Goal: Transaction & Acquisition: Book appointment/travel/reservation

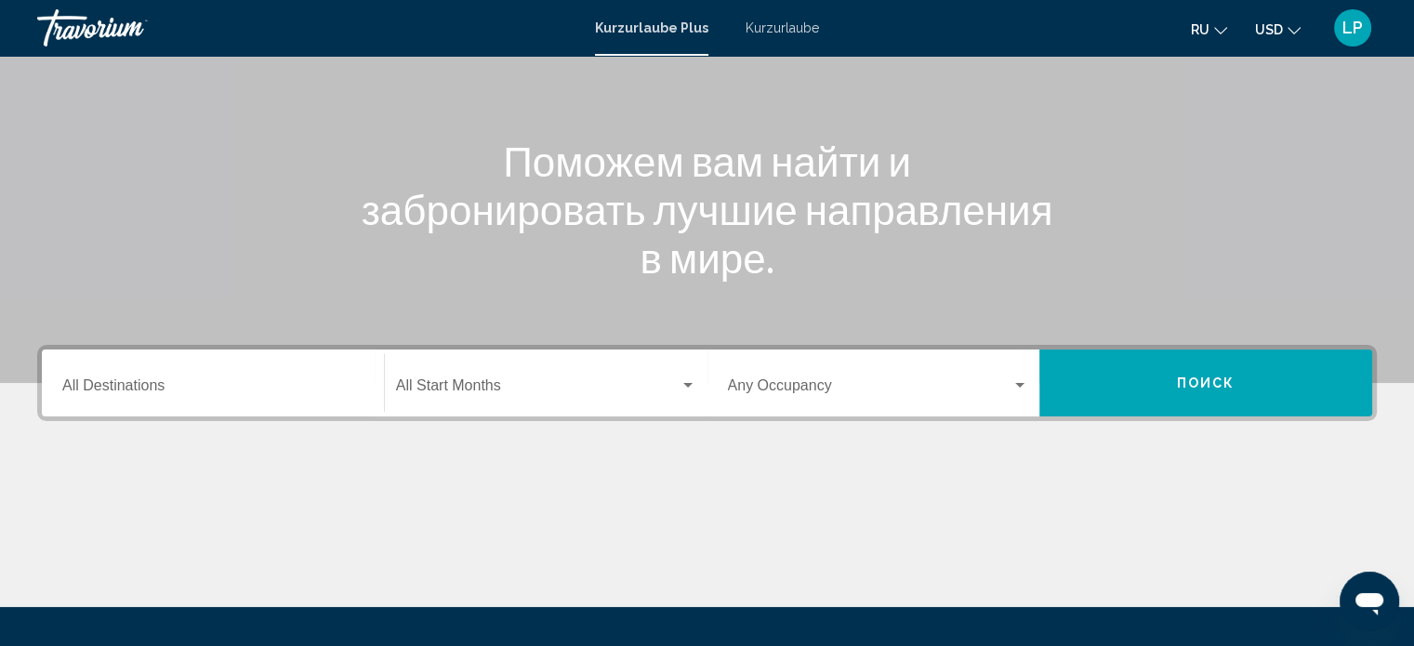
scroll to position [186, 0]
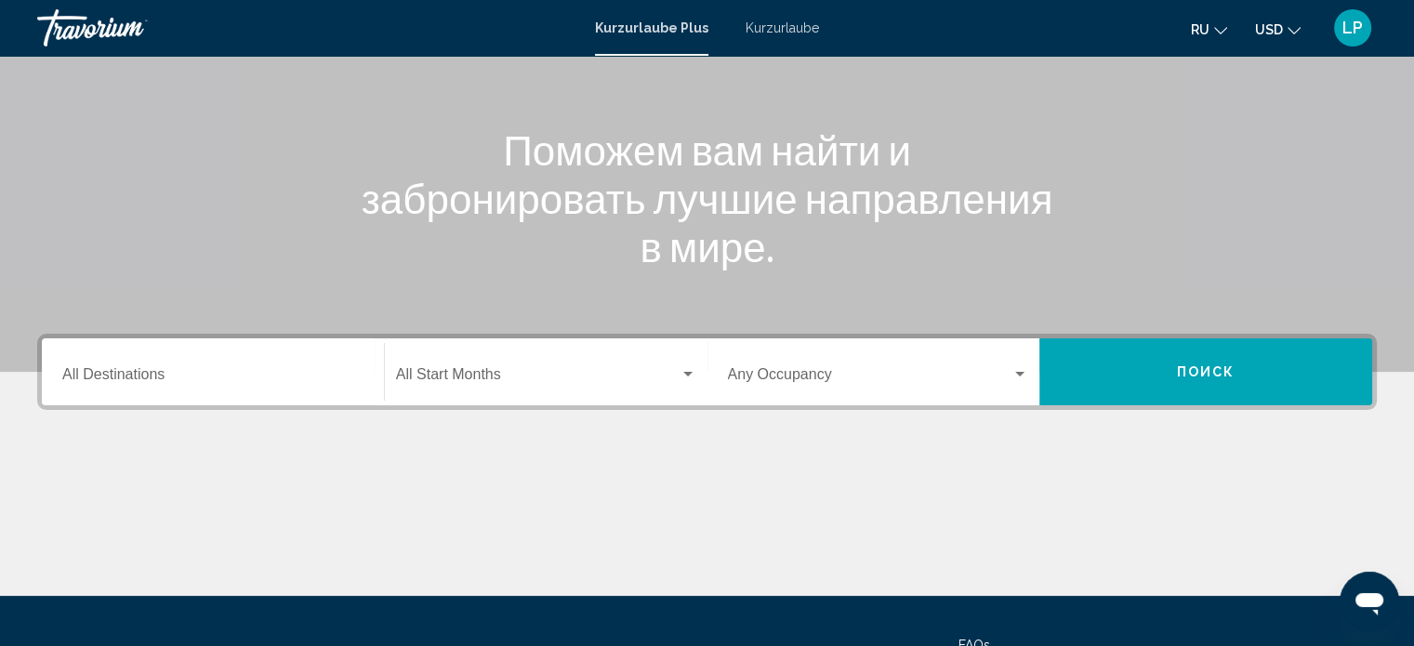
click at [214, 376] on input "Destination All Destinations" at bounding box center [212, 378] width 301 height 17
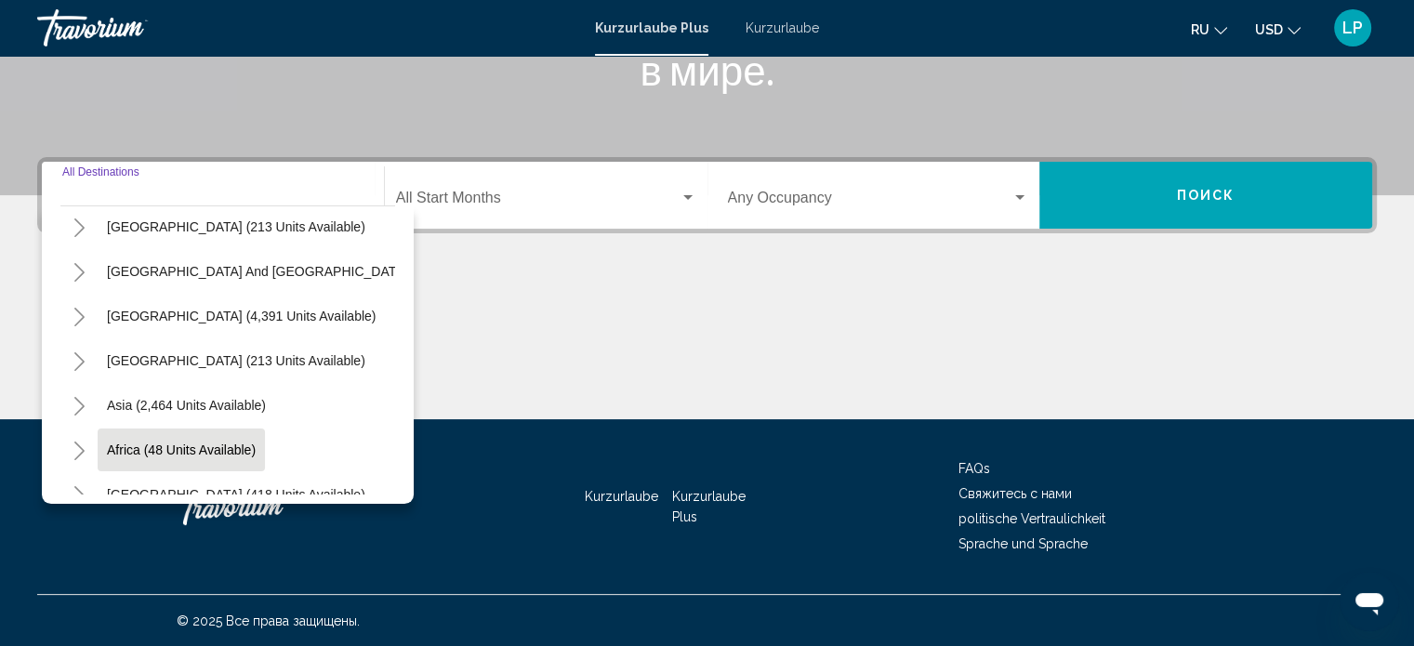
scroll to position [315, 0]
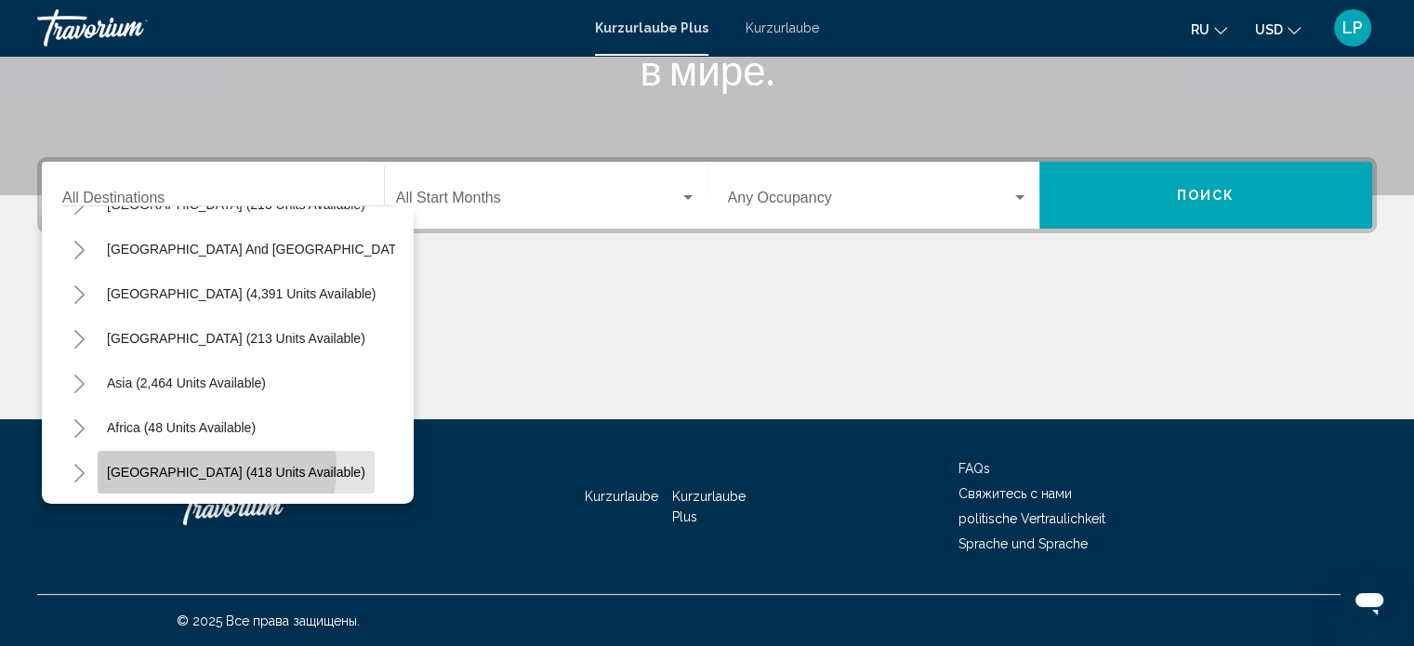
click at [216, 465] on span "[GEOGRAPHIC_DATA] (418 units available)" at bounding box center [236, 472] width 258 height 15
type input "**********"
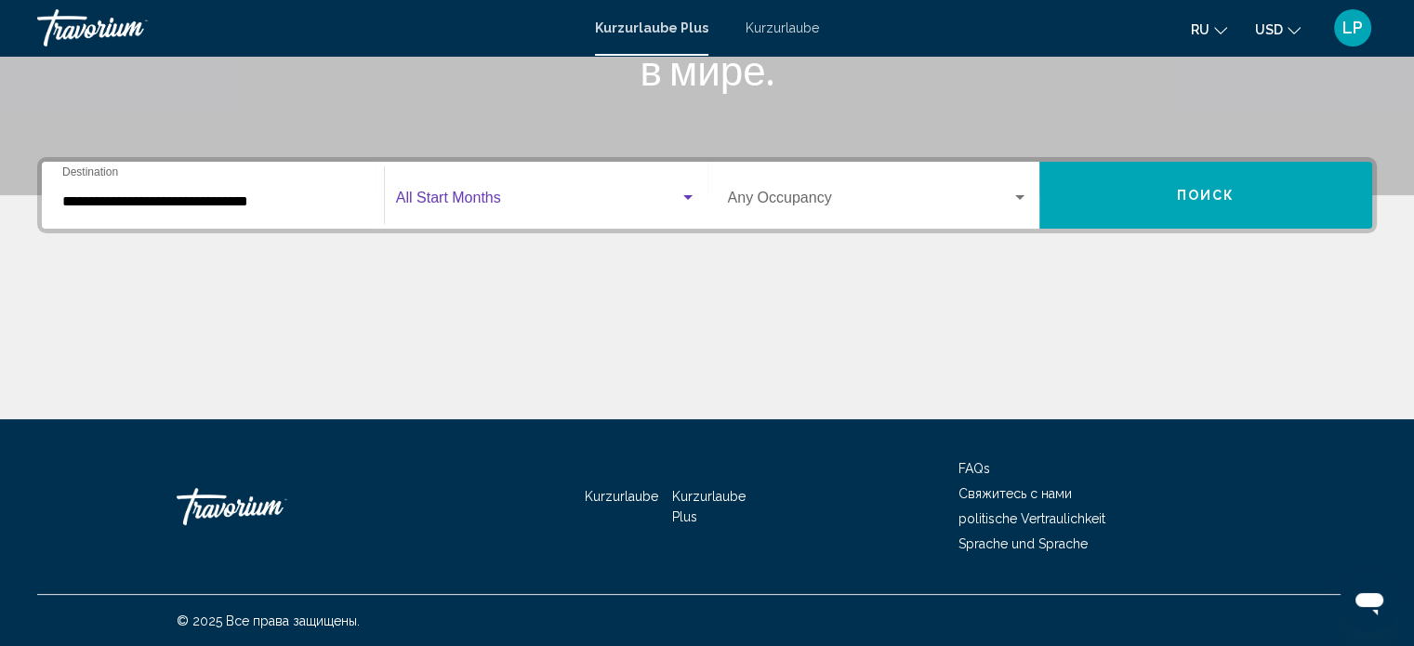
click at [510, 193] on span "Such-Widget" at bounding box center [537, 201] width 283 height 17
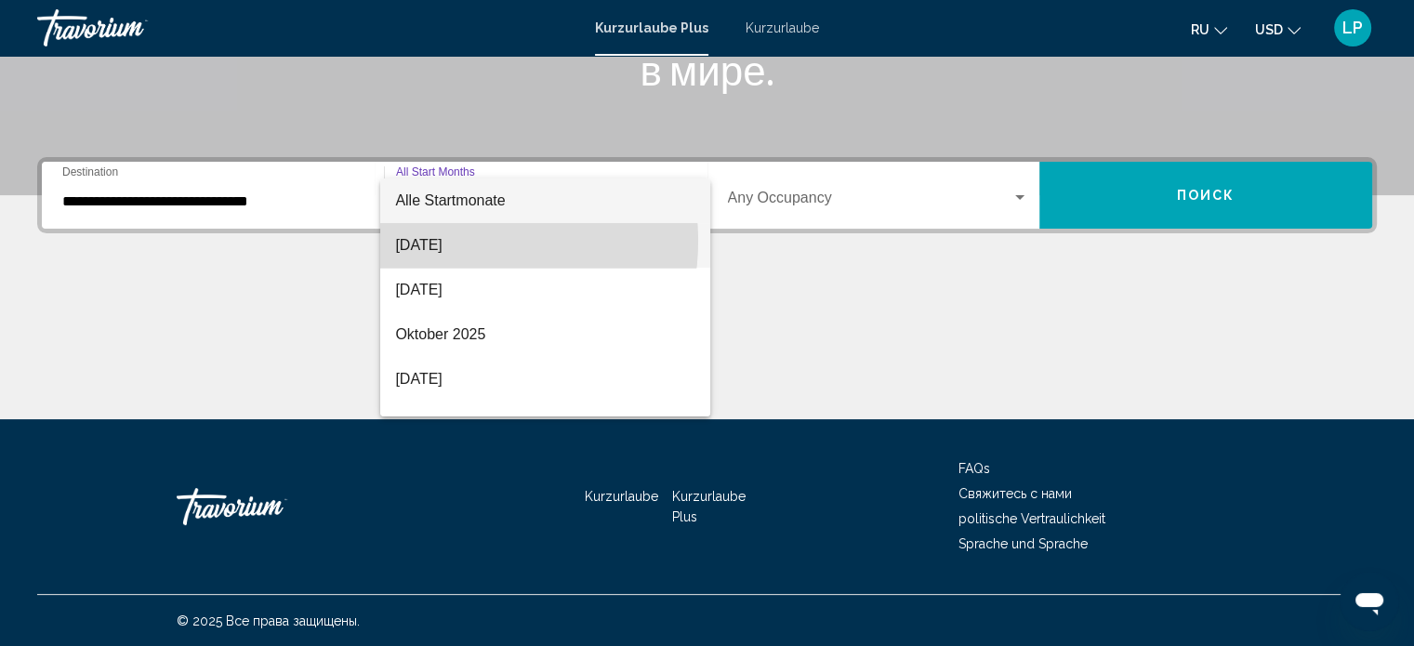
click at [441, 241] on font "[DATE]" at bounding box center [418, 245] width 46 height 16
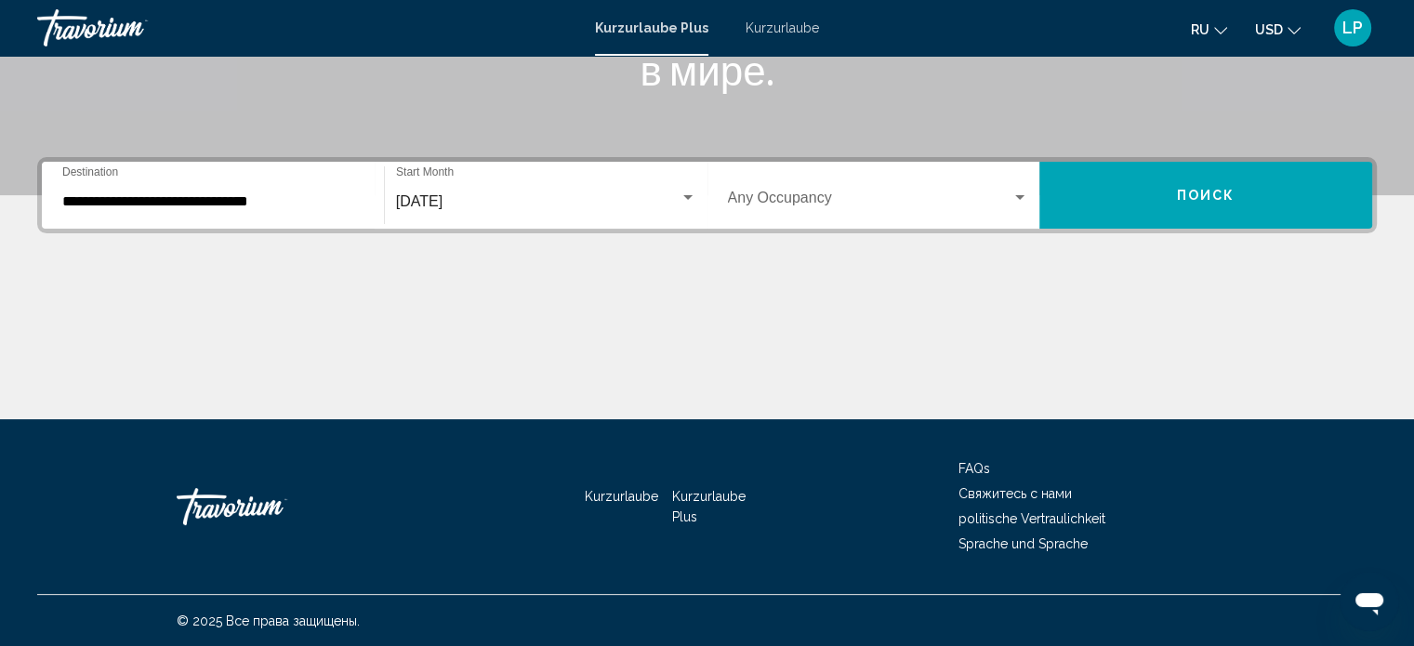
click at [838, 189] on div "Occupancy Any Occupancy" at bounding box center [878, 195] width 301 height 59
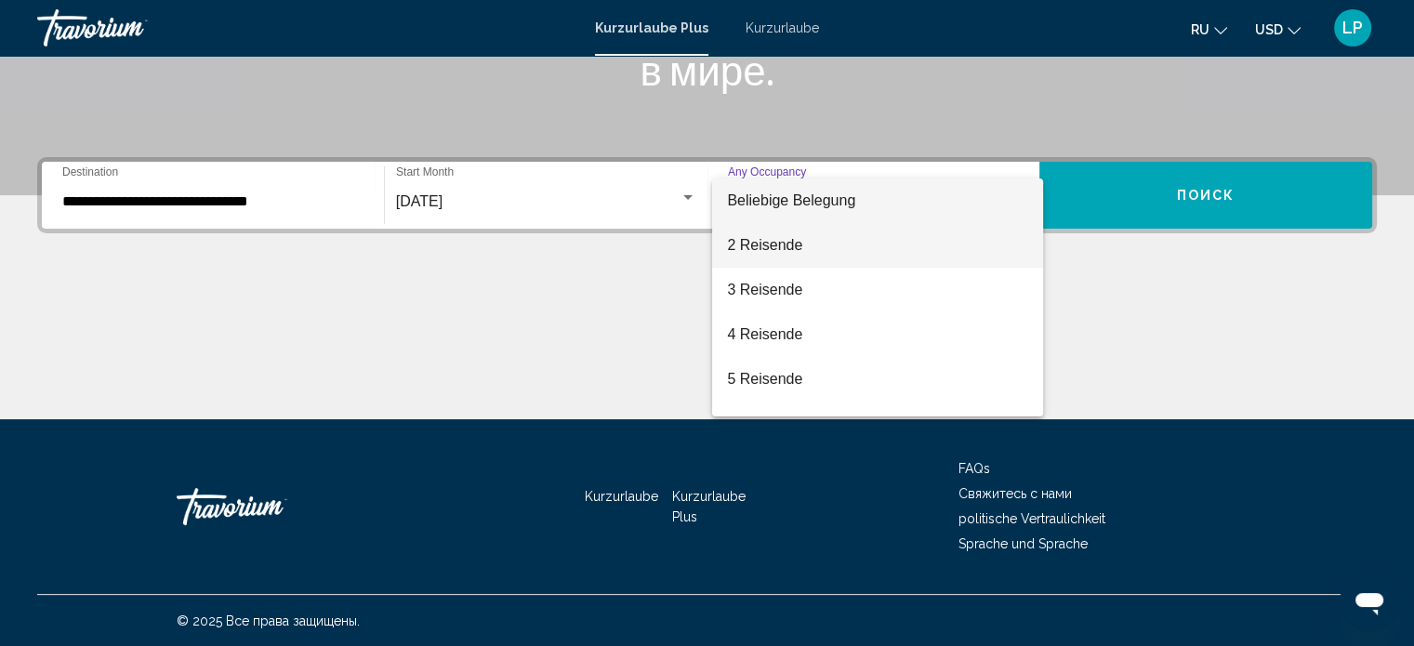
click at [777, 249] on font "2 Reisende" at bounding box center [764, 245] width 75 height 16
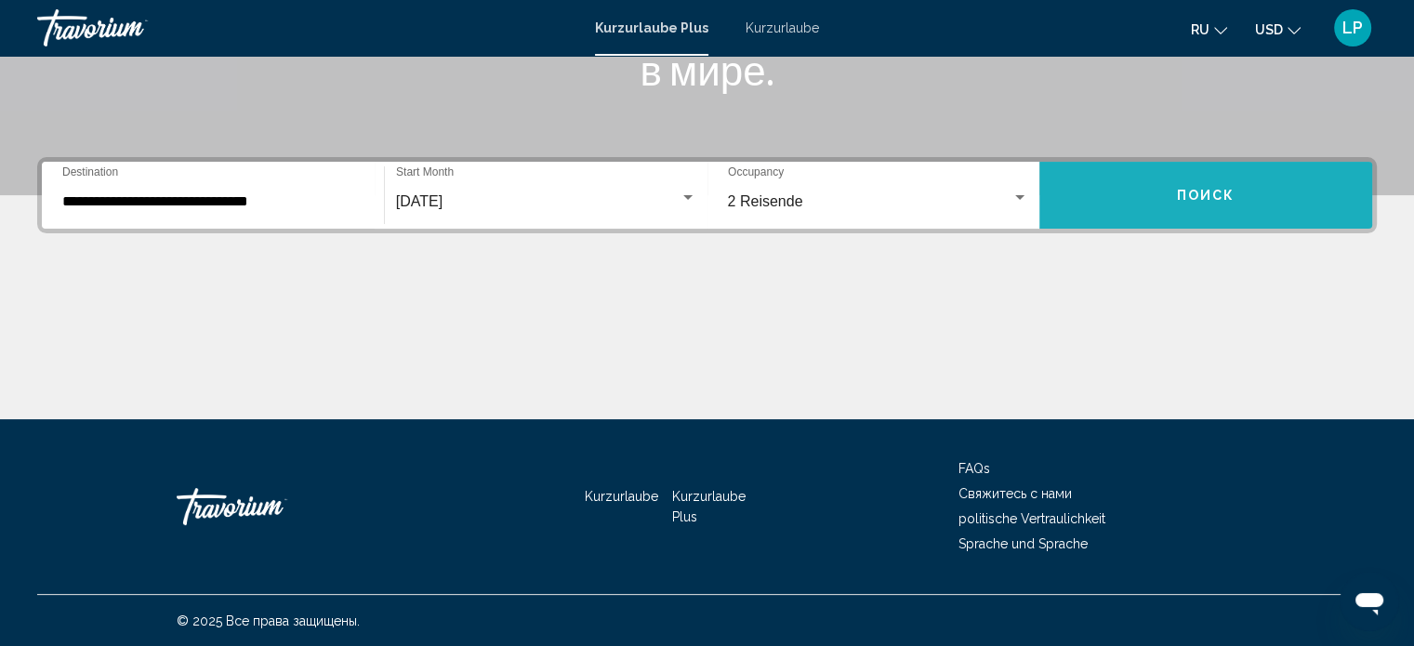
click at [1219, 192] on span "Поиск" at bounding box center [1206, 196] width 59 height 15
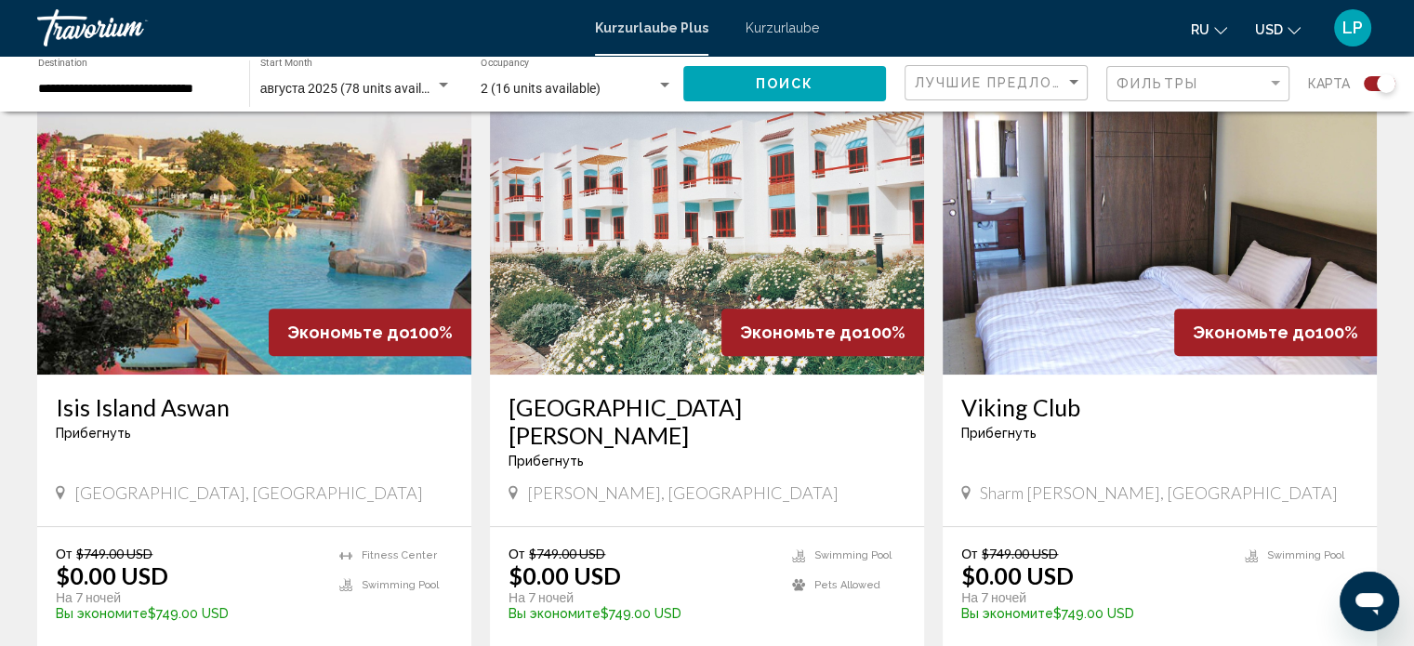
scroll to position [819, 0]
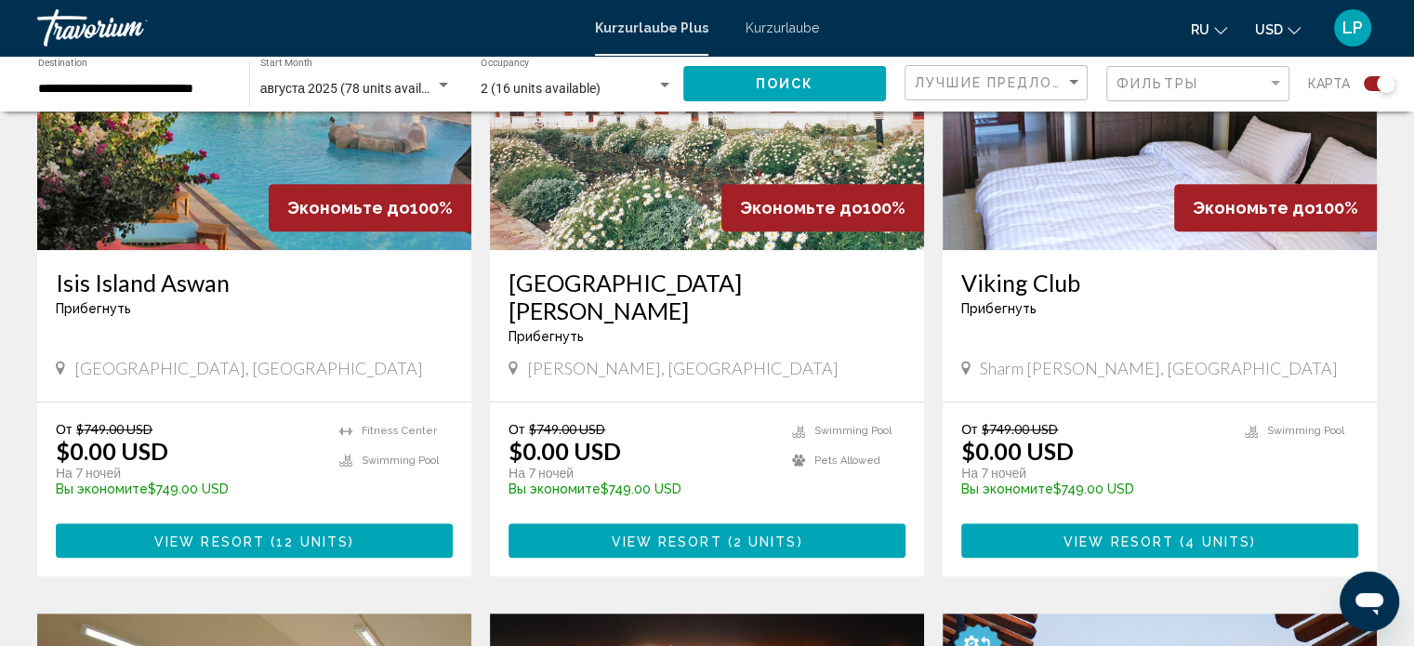
click at [310, 534] on span "12 units" at bounding box center [312, 541] width 72 height 15
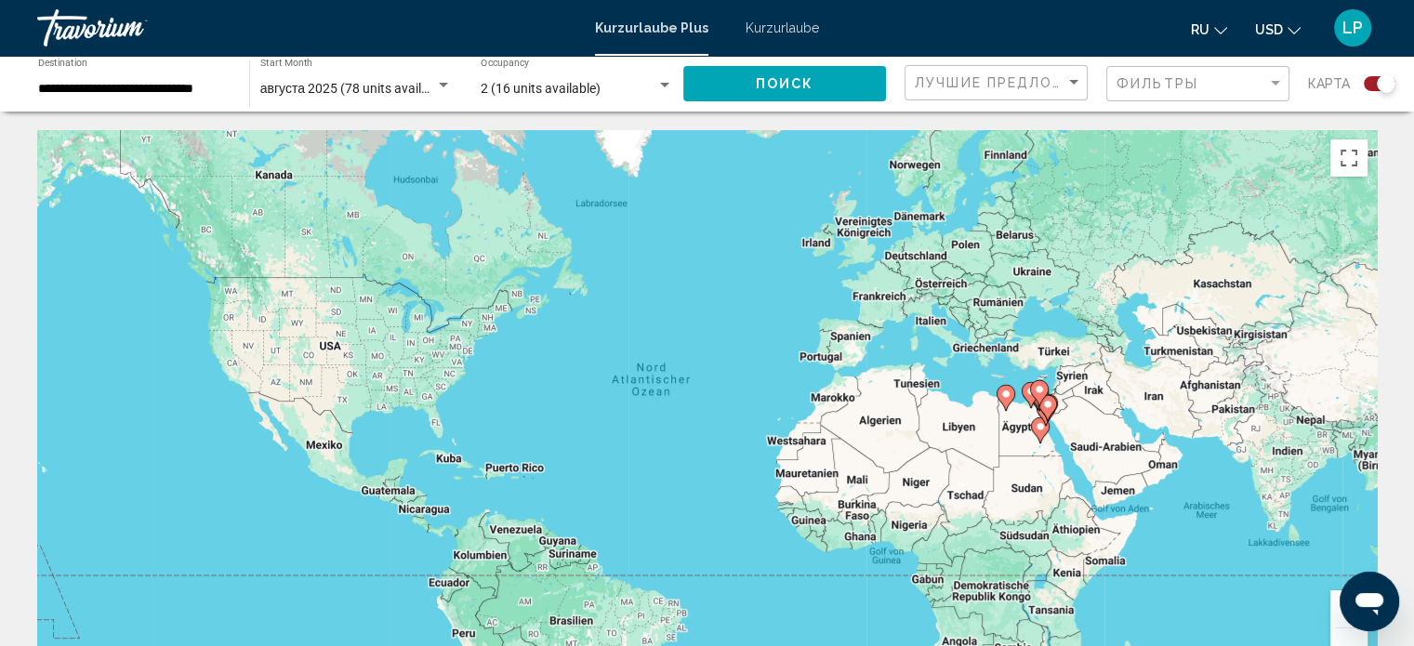
click at [854, 345] on div "Um den Modus zum Ziehen mit der Tastatur zu aktivieren, drückst du Alt + Eingab…" at bounding box center [706, 409] width 1339 height 558
click at [1026, 84] on span "Лучшие предложения" at bounding box center [1013, 82] width 196 height 15
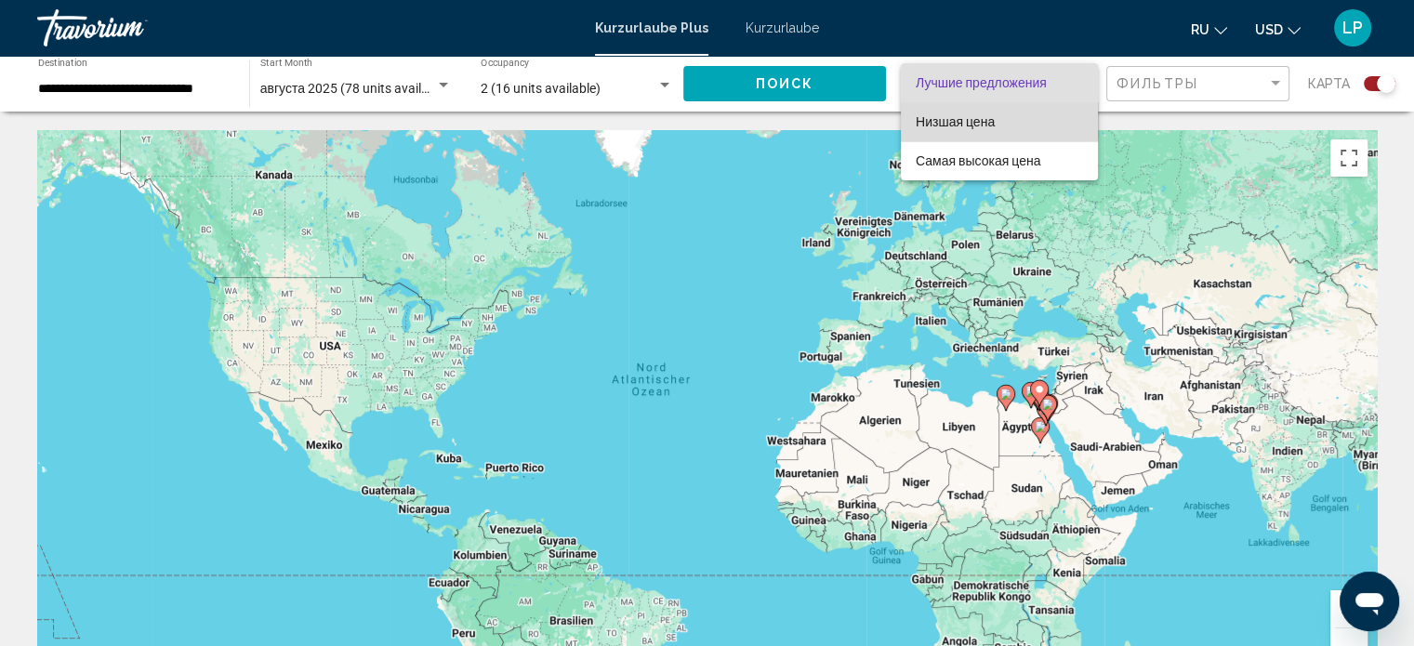
click at [972, 115] on font "Низшая цена" at bounding box center [955, 121] width 79 height 15
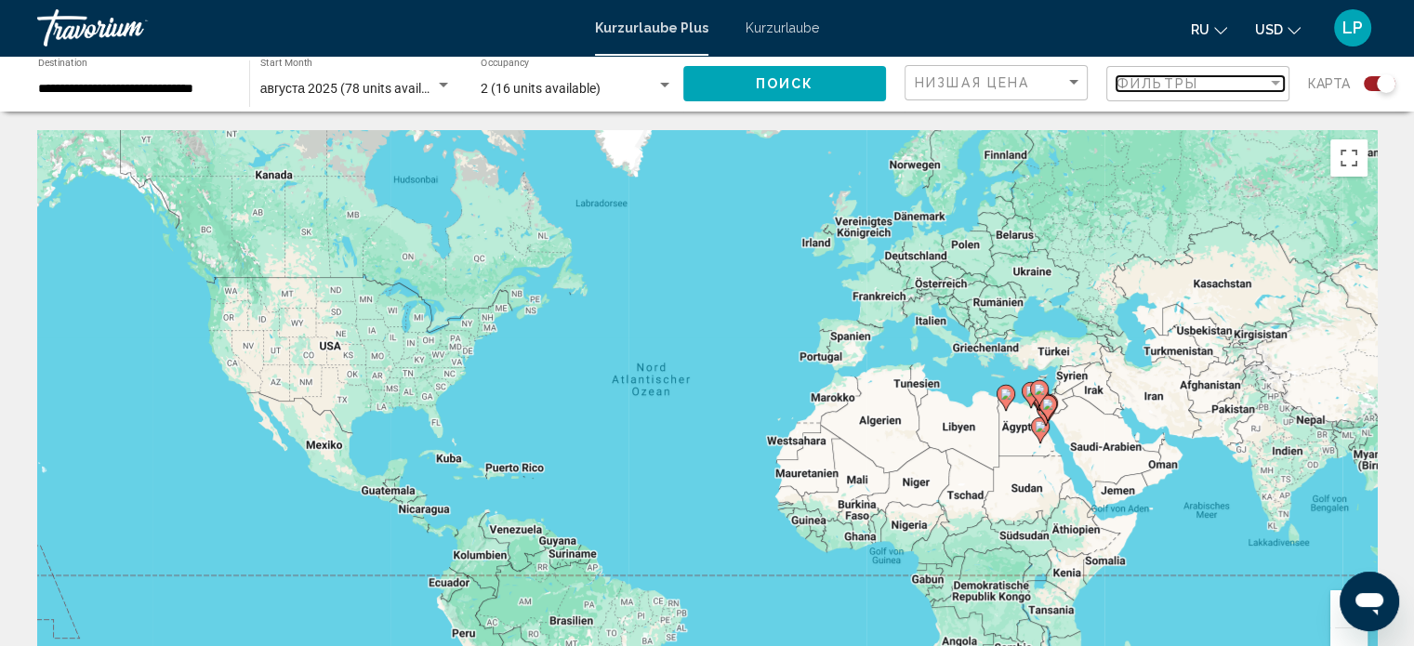
click at [1227, 83] on div "Фильтры" at bounding box center [1191, 83] width 151 height 15
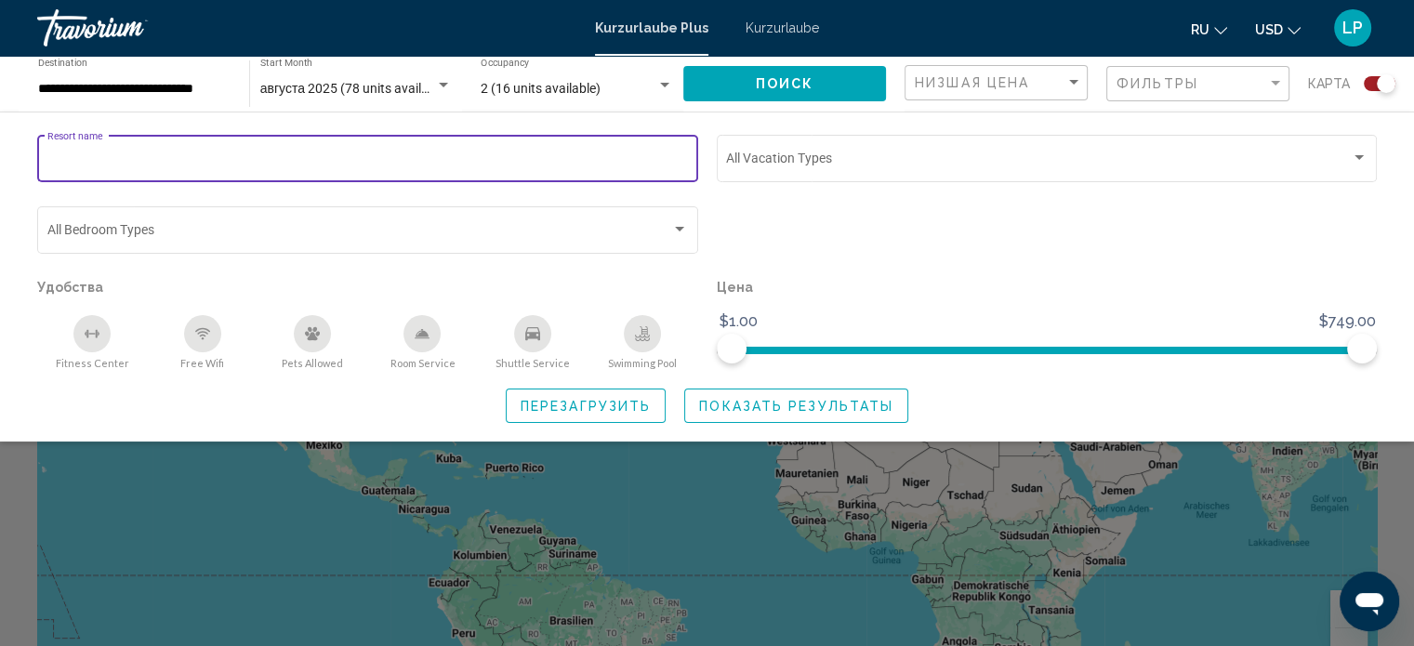
click at [145, 156] on input "Resort name" at bounding box center [367, 161] width 641 height 15
click at [169, 159] on input "**********" at bounding box center [367, 161] width 641 height 15
click at [179, 161] on input "**********" at bounding box center [367, 161] width 641 height 15
type input "**********"
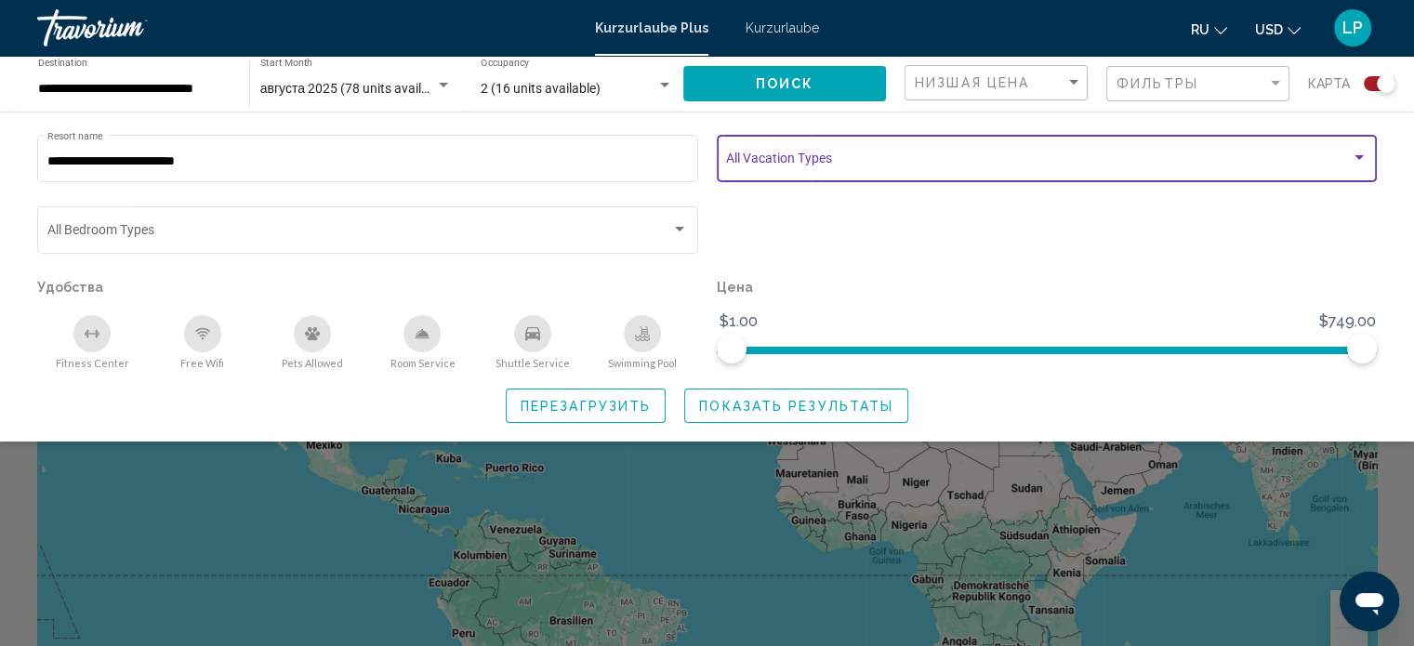
click at [866, 154] on span "Search widget" at bounding box center [1038, 161] width 625 height 15
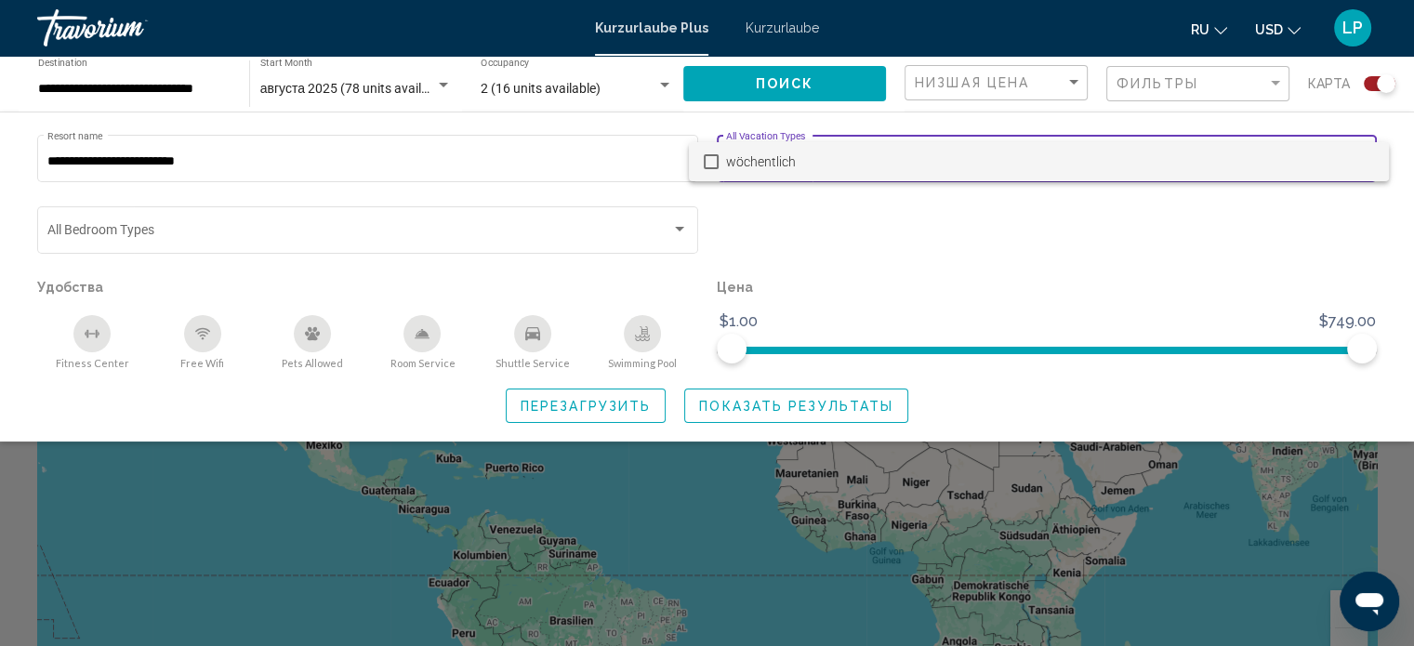
click at [377, 147] on div at bounding box center [707, 323] width 1414 height 646
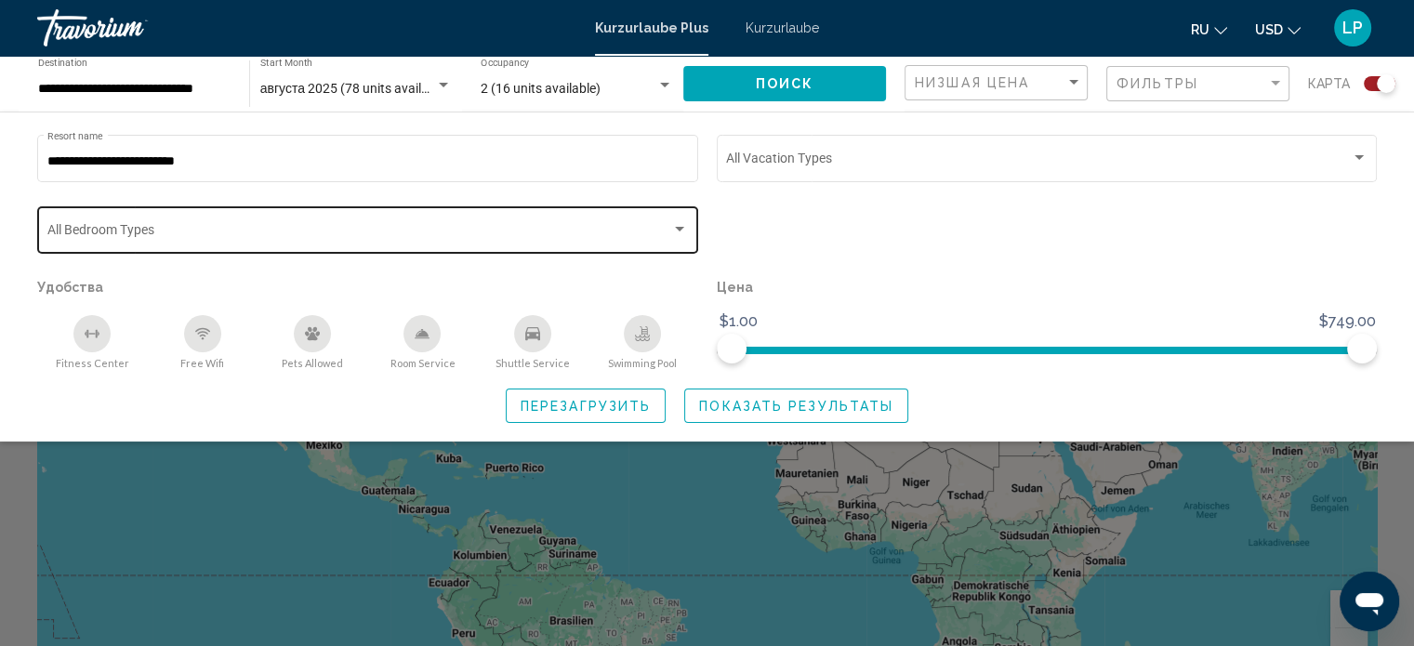
click at [258, 218] on div "Bedroom Types All Bedroom Types" at bounding box center [367, 228] width 641 height 51
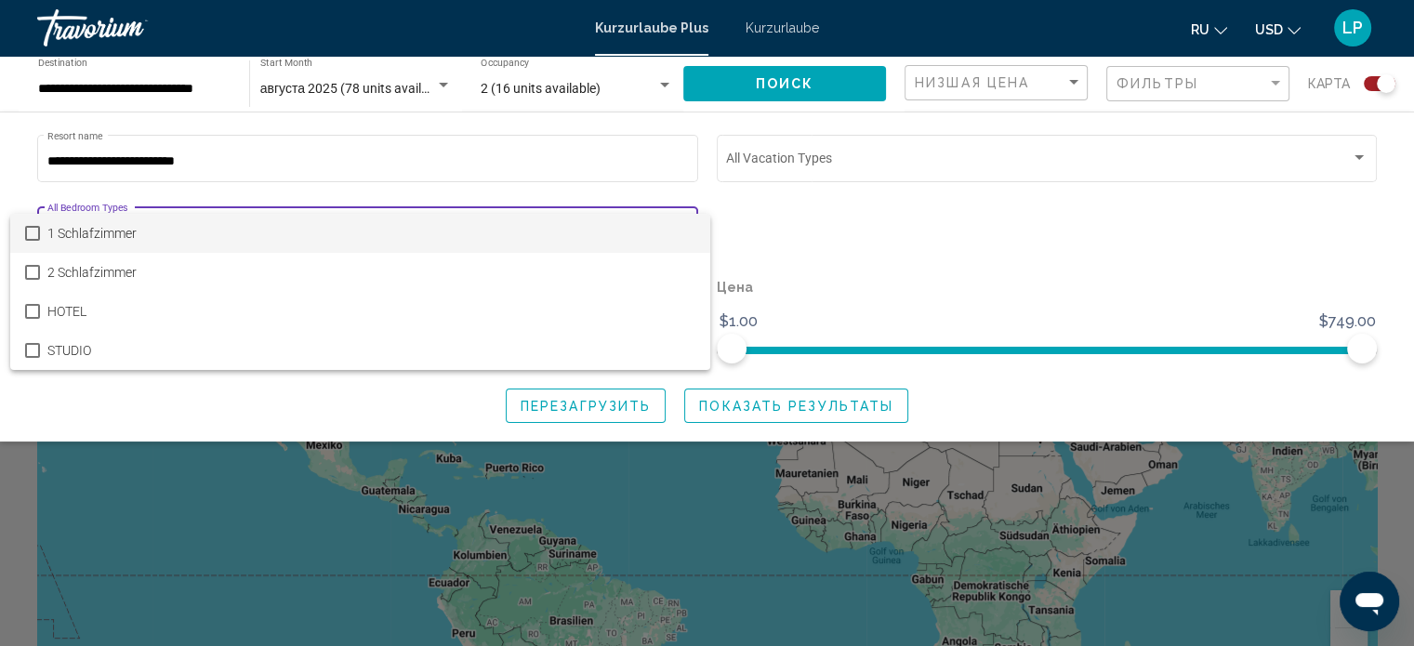
click at [32, 226] on mat-pseudo-checkbox at bounding box center [32, 233] width 15 height 15
click at [889, 221] on div at bounding box center [707, 323] width 1414 height 646
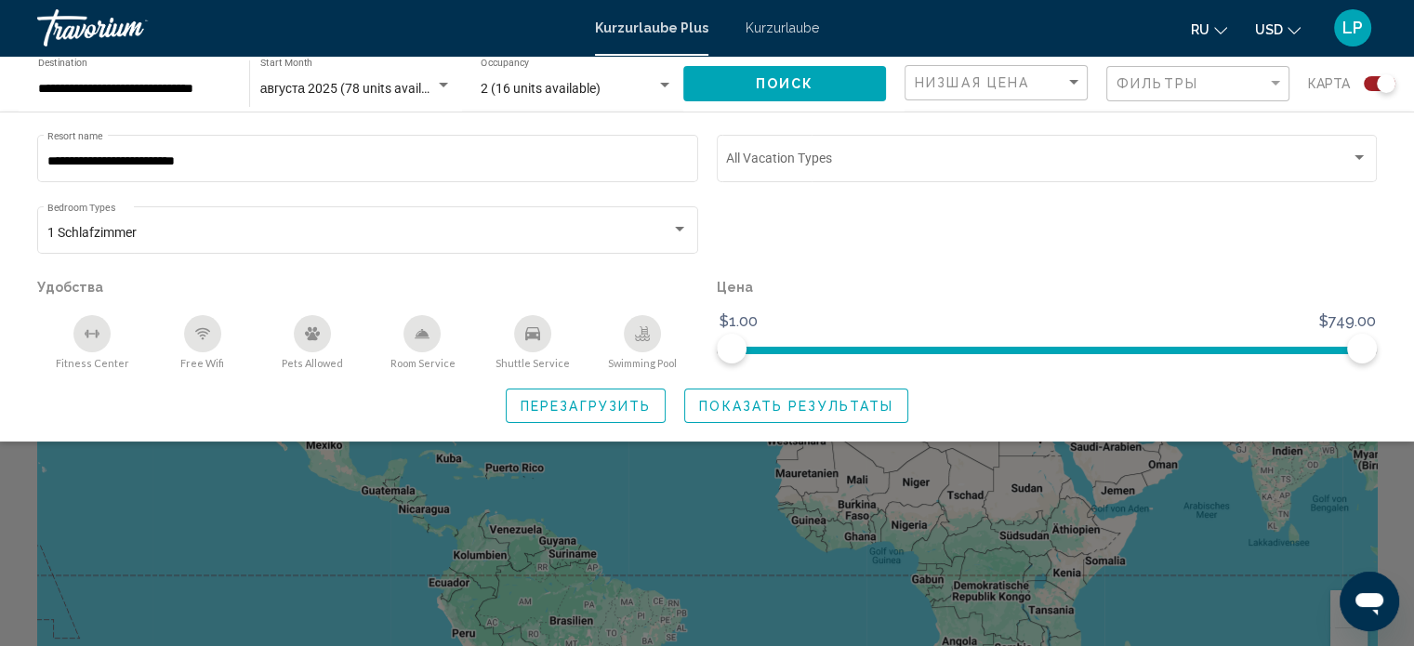
click at [633, 404] on span "Перезагрузить" at bounding box center [586, 406] width 130 height 15
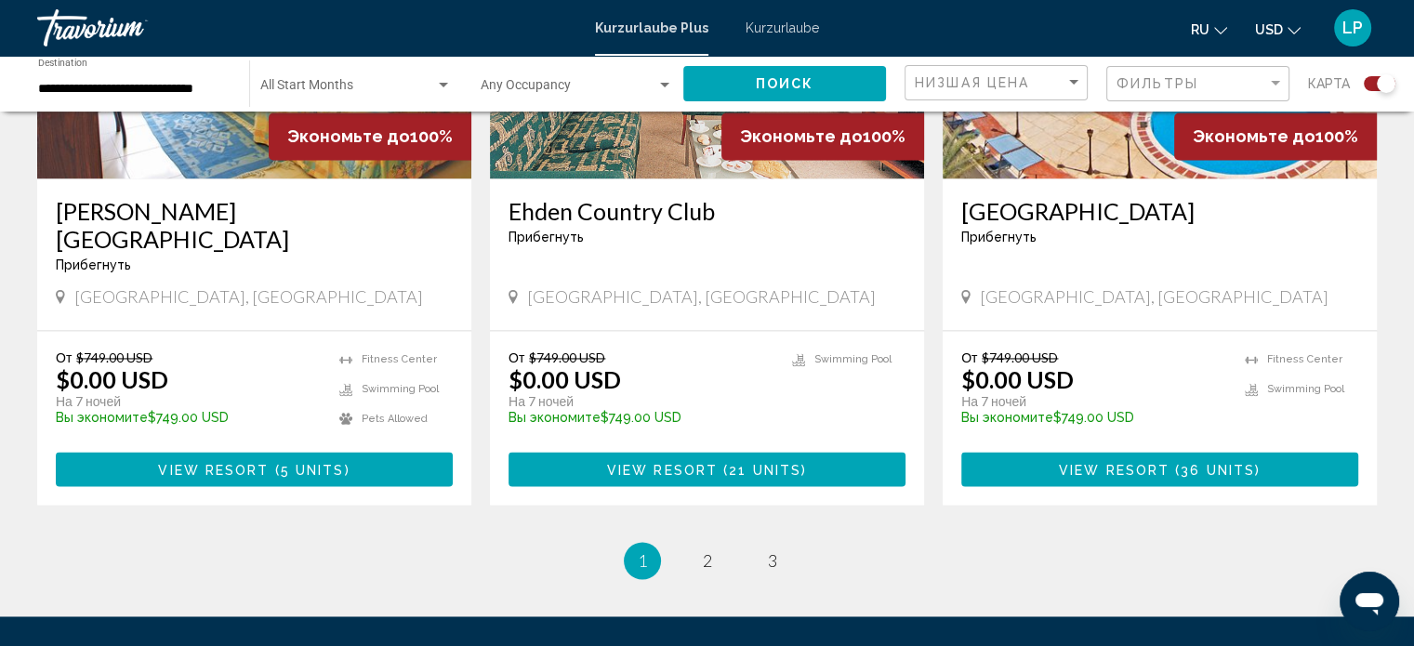
scroll to position [2864, 0]
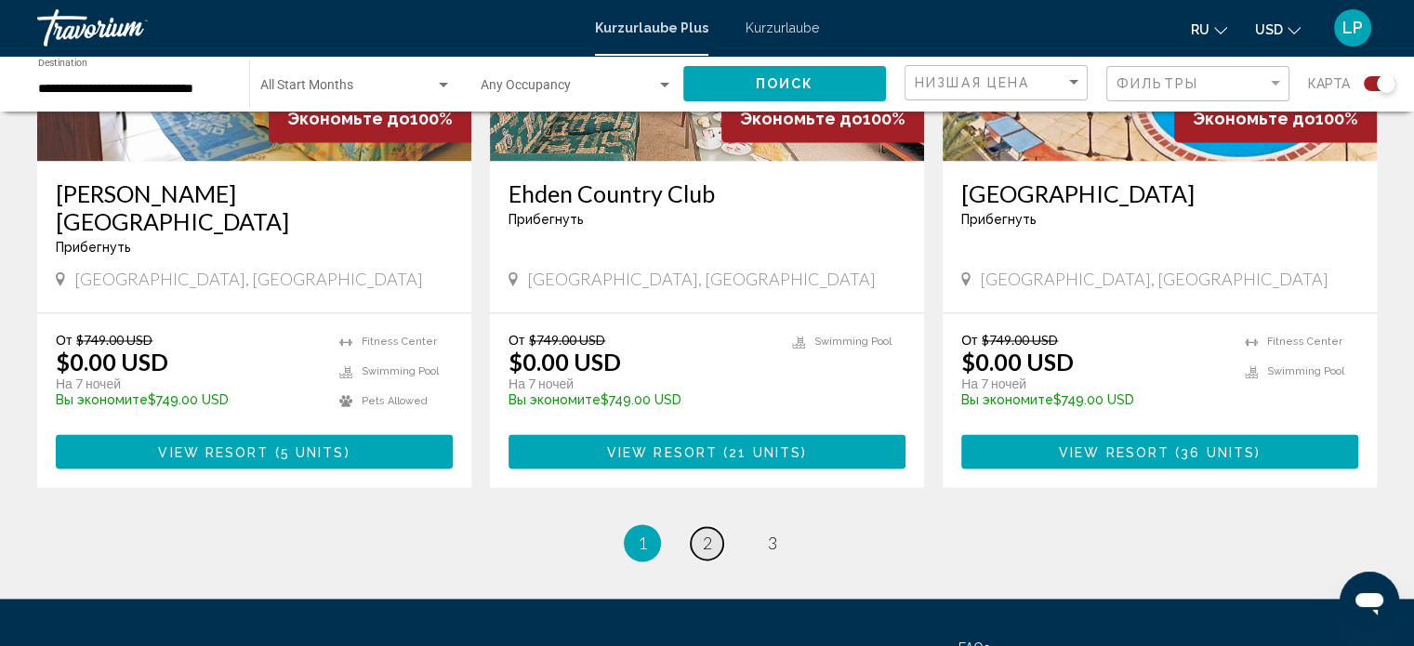
click at [710, 533] on span "2" at bounding box center [707, 543] width 9 height 20
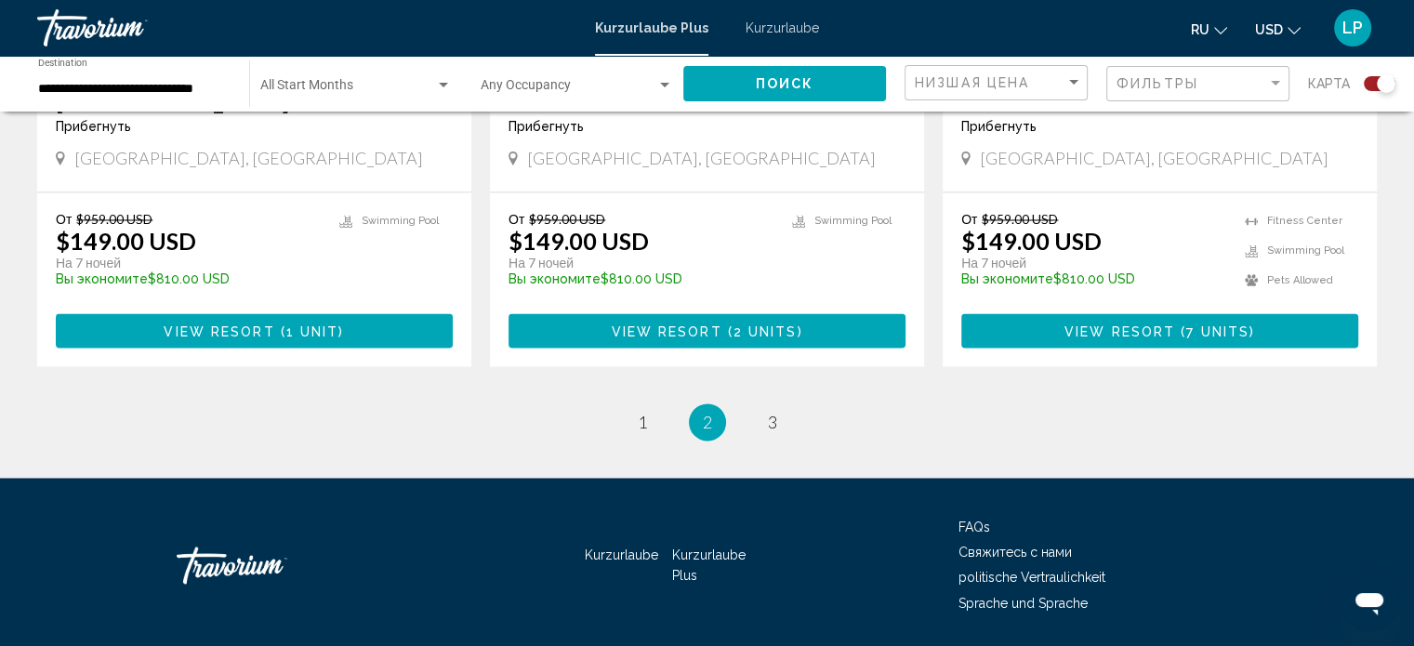
scroll to position [2957, 0]
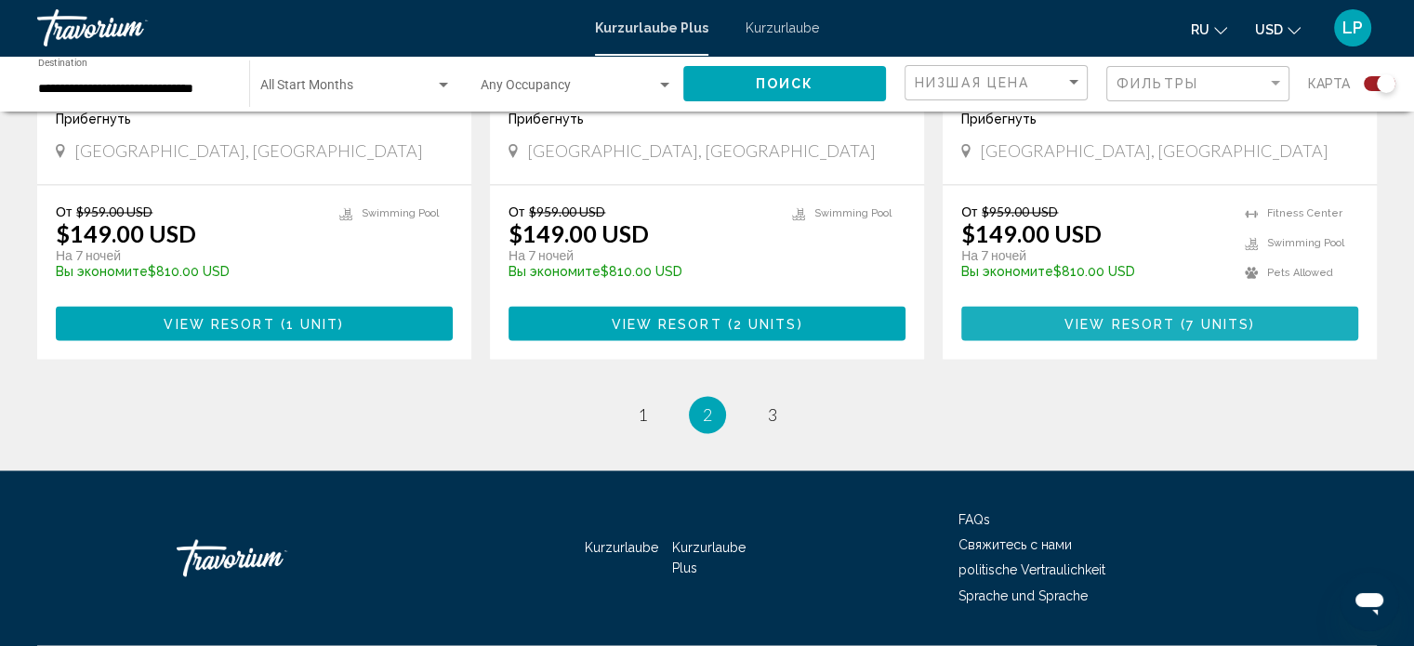
click at [1123, 316] on span "View Resort" at bounding box center [1119, 323] width 111 height 15
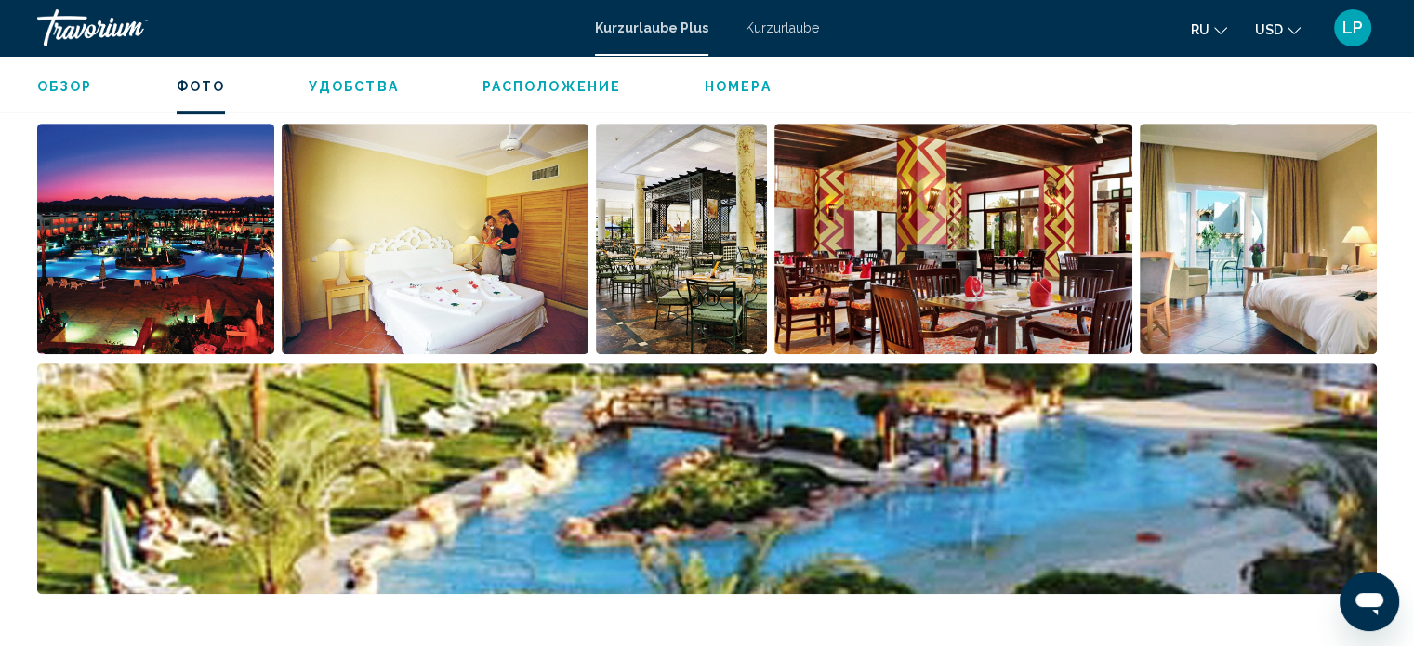
scroll to position [569, 0]
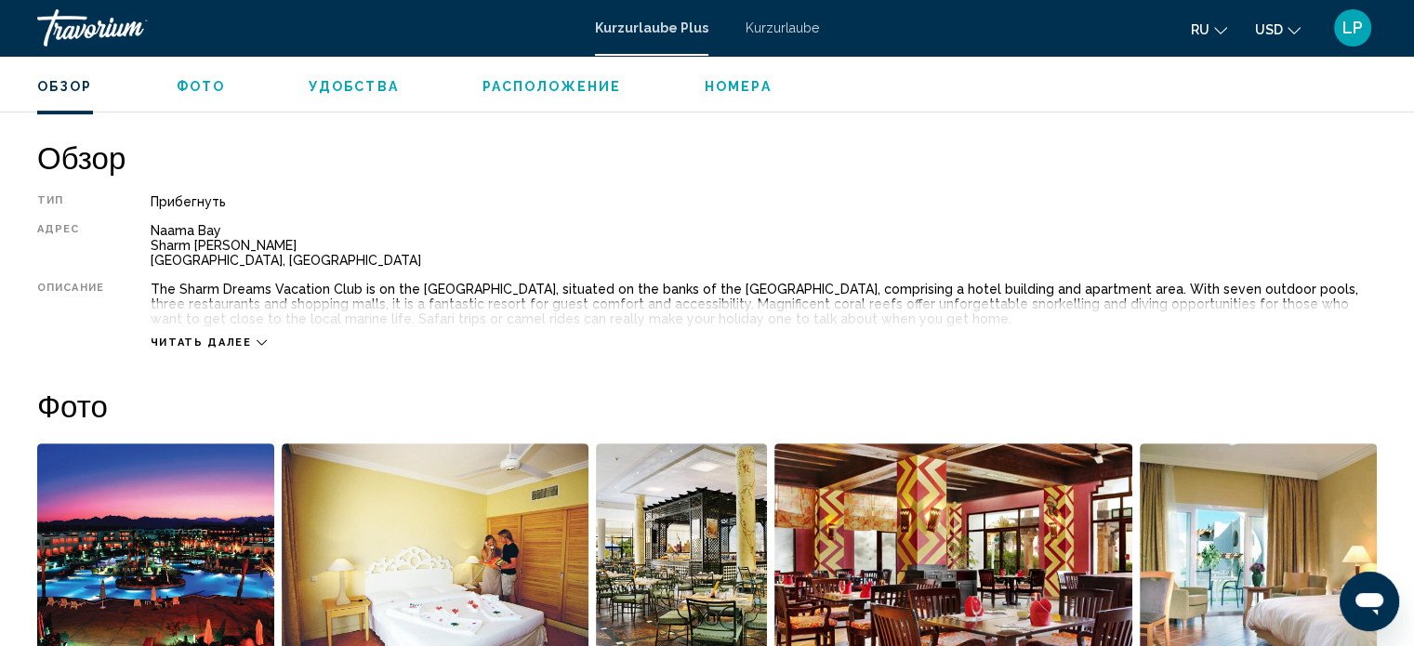
click at [781, 28] on font "Kurzurlaube" at bounding box center [781, 27] width 73 height 15
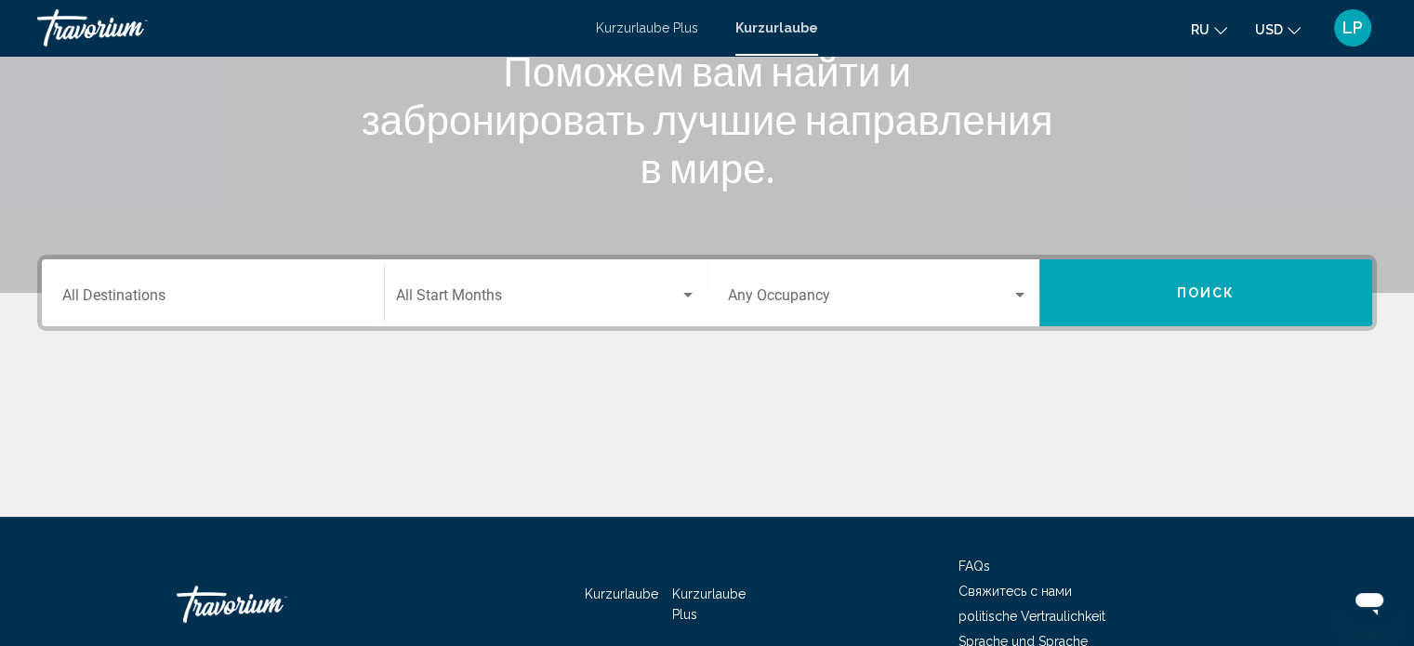
scroll to position [279, 0]
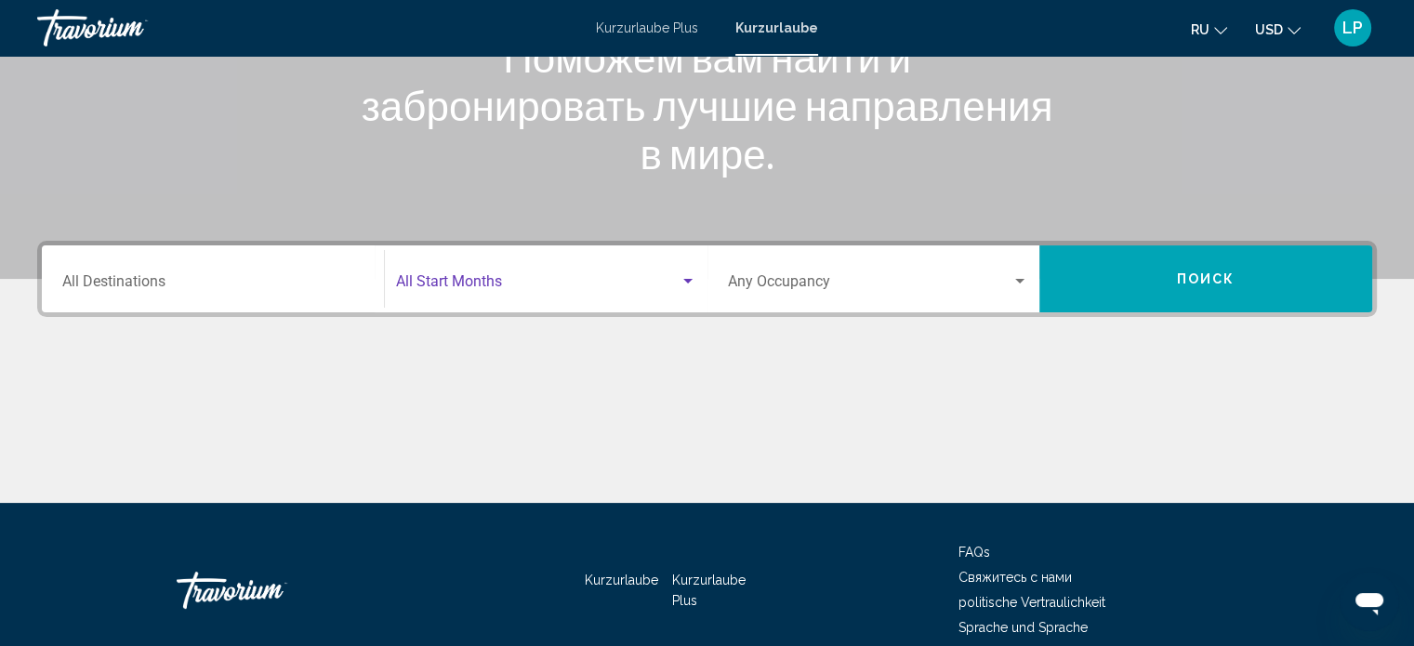
click at [434, 282] on span "Search widget" at bounding box center [537, 285] width 283 height 17
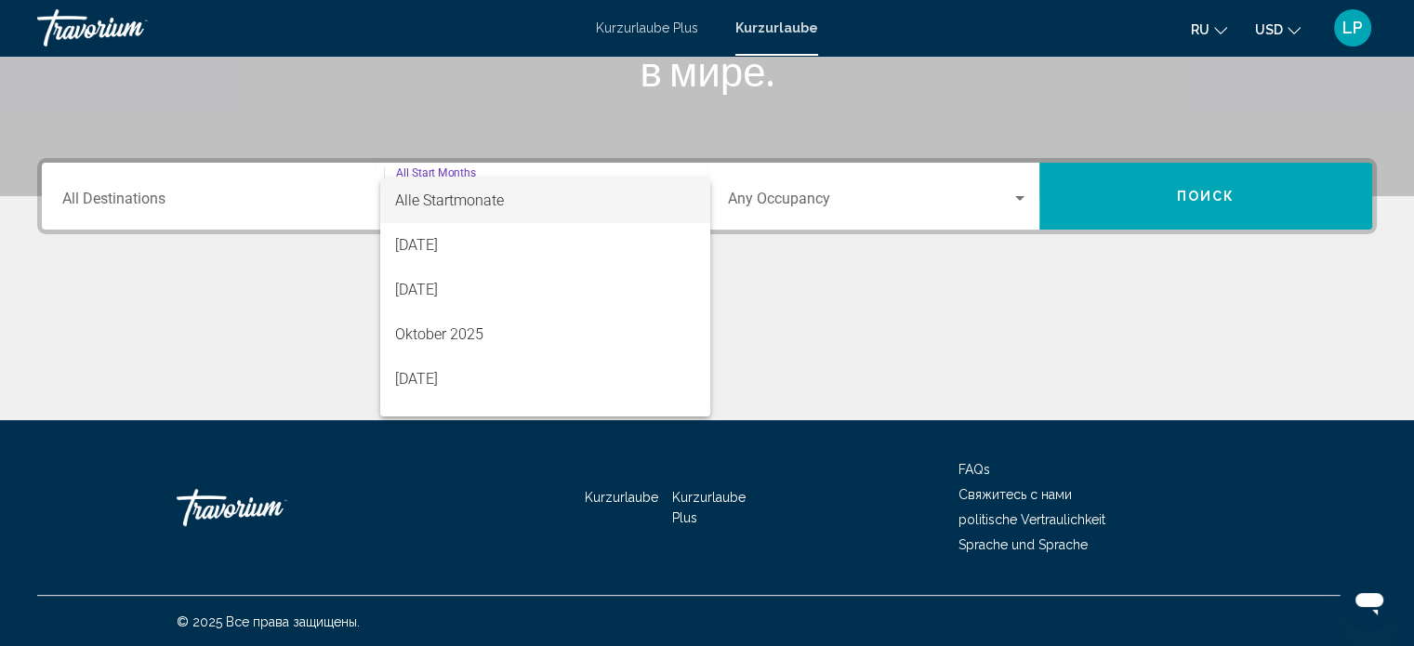
scroll to position [362, 0]
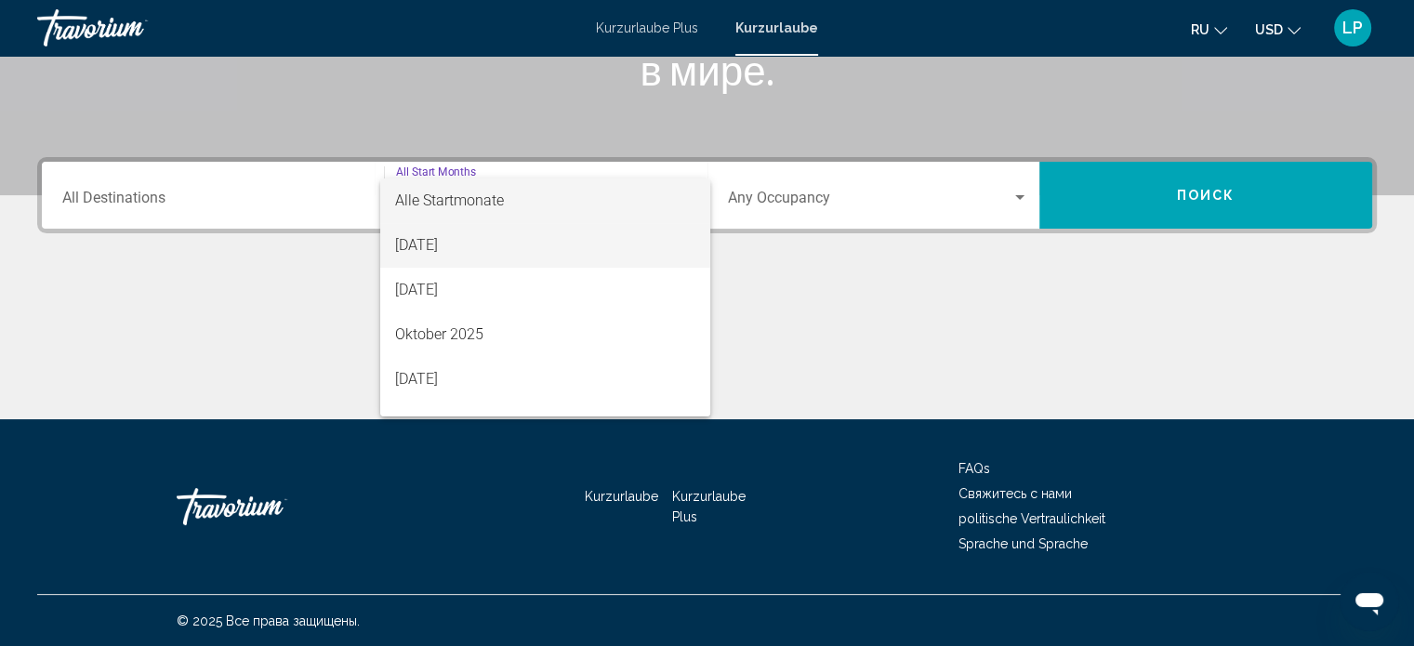
click at [438, 239] on font "[DATE]" at bounding box center [416, 245] width 43 height 18
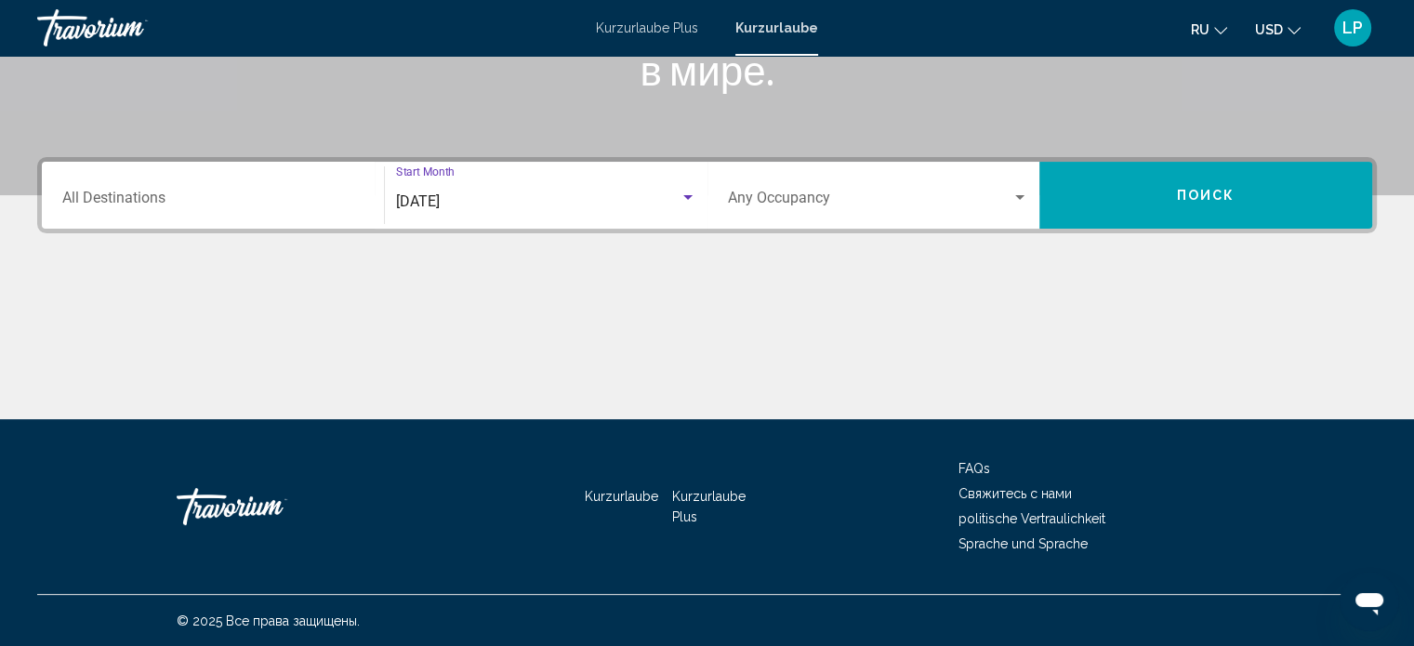
click at [837, 202] on span "Search widget" at bounding box center [870, 201] width 284 height 17
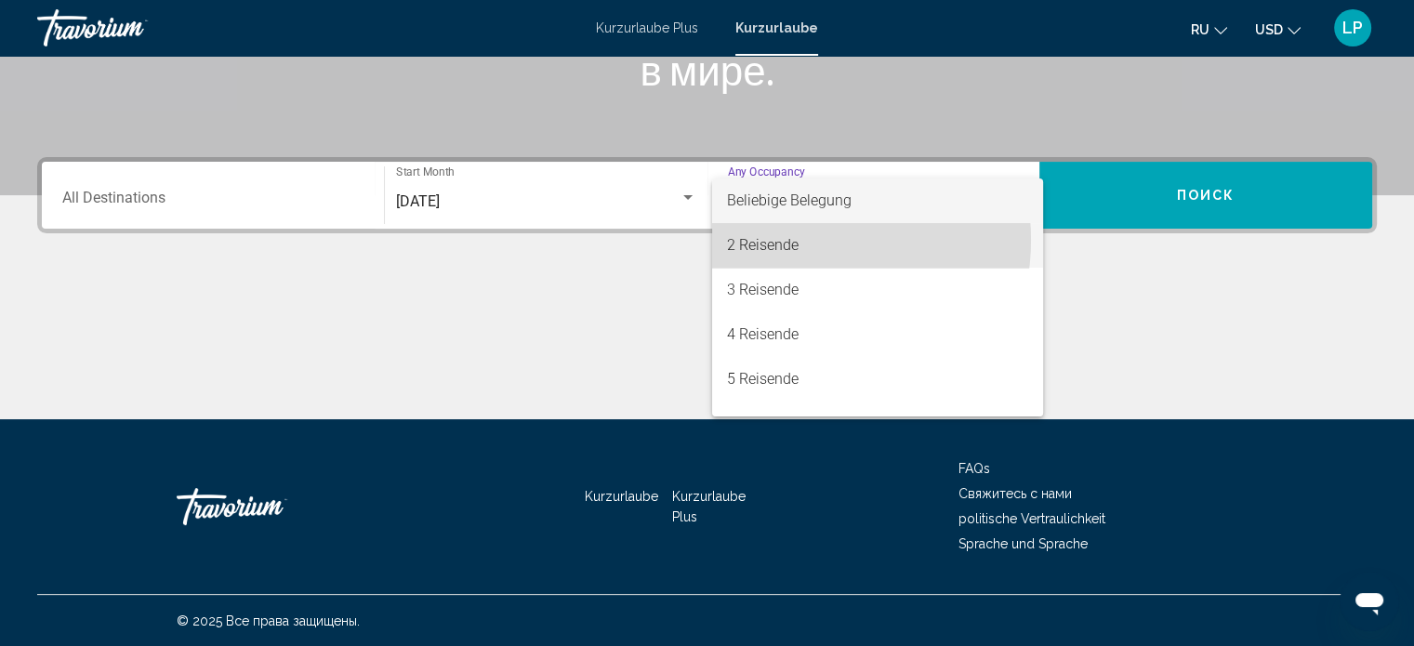
click at [793, 240] on font "2 Reisende" at bounding box center [763, 245] width 72 height 18
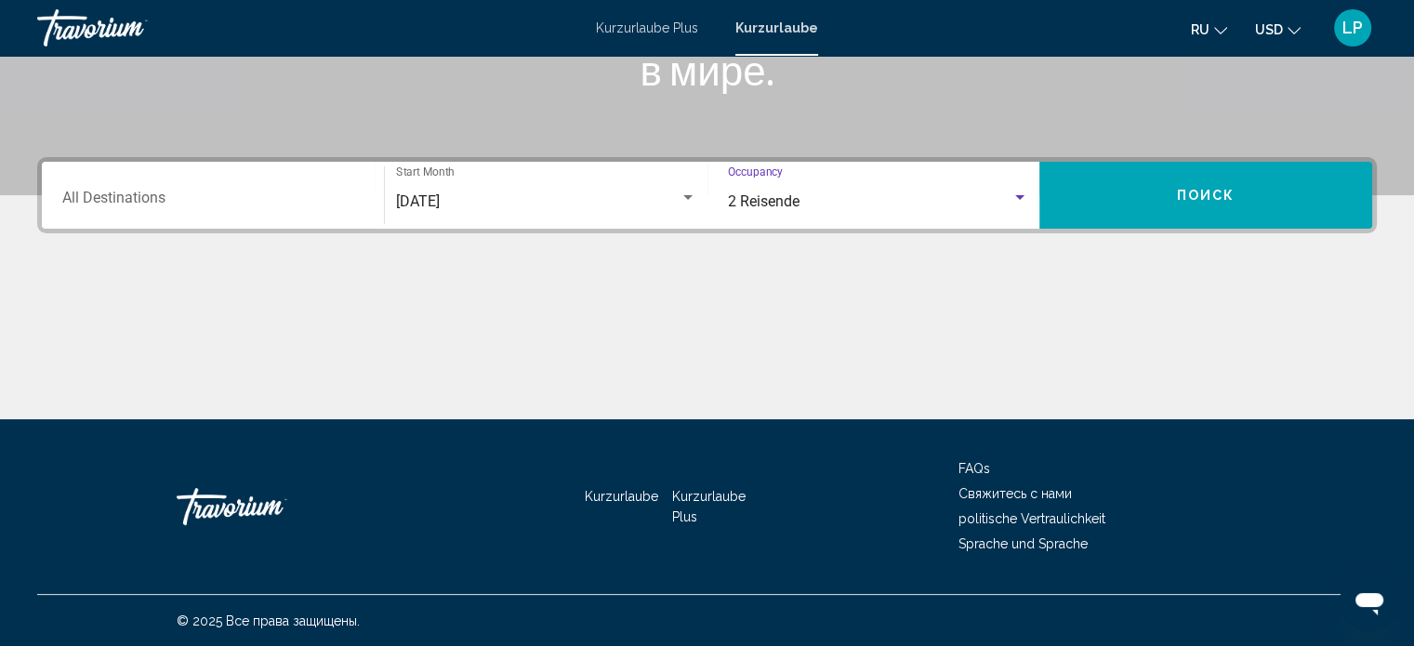
click at [125, 204] on input "Destination All Destinations" at bounding box center [212, 201] width 301 height 17
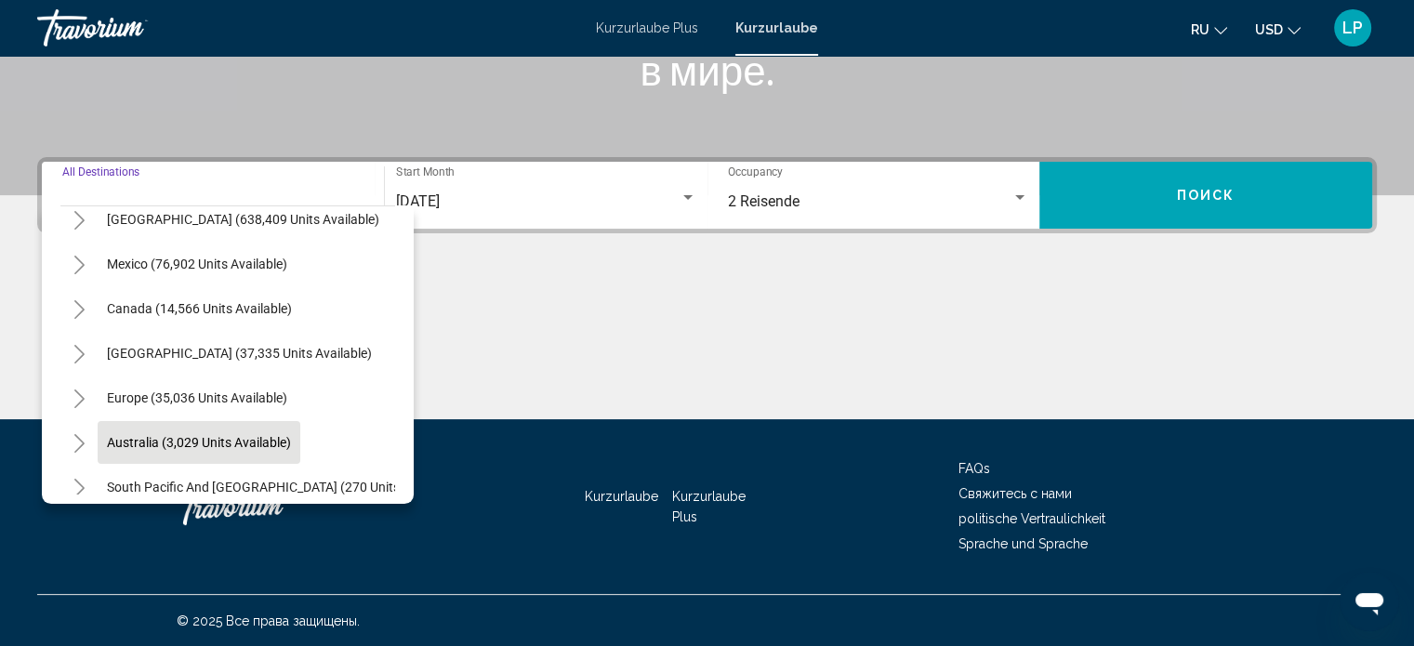
scroll to position [93, 0]
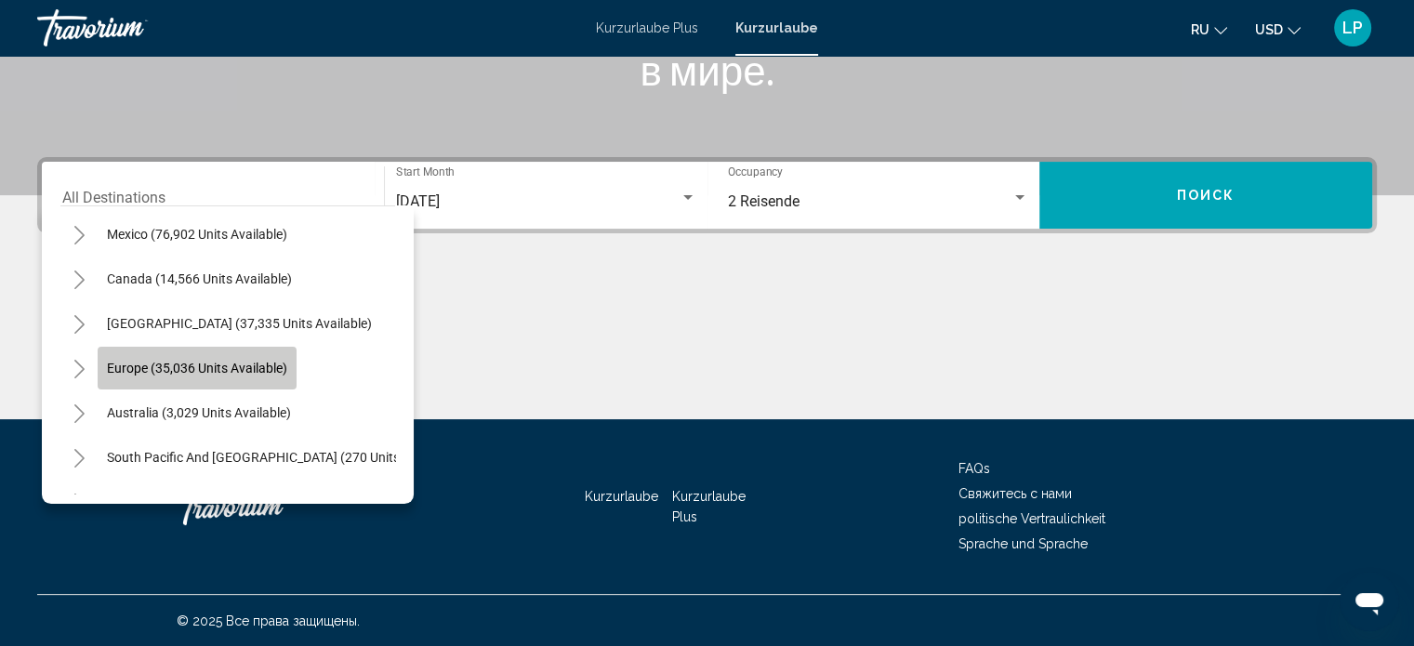
click at [196, 368] on span "Europe (35,036 units available)" at bounding box center [197, 368] width 180 height 15
type input "**********"
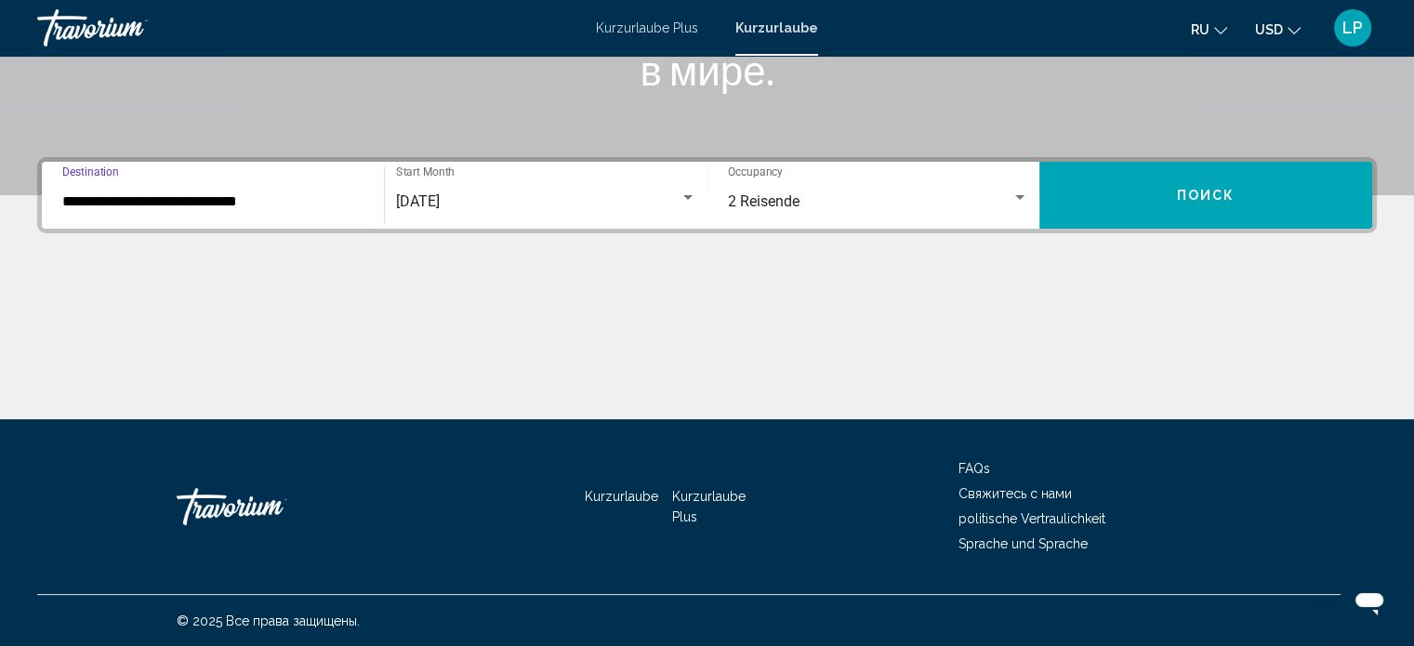
click at [1124, 174] on button "Поиск" at bounding box center [1205, 195] width 333 height 67
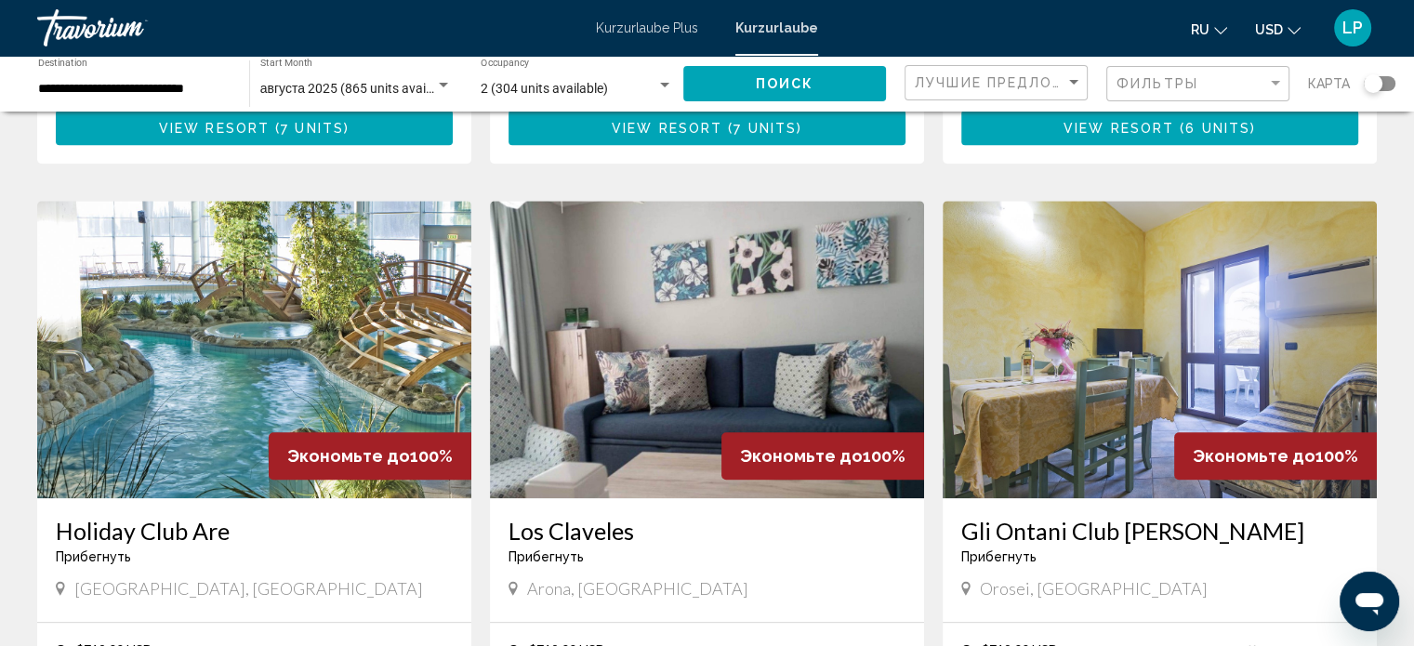
scroll to position [1301, 0]
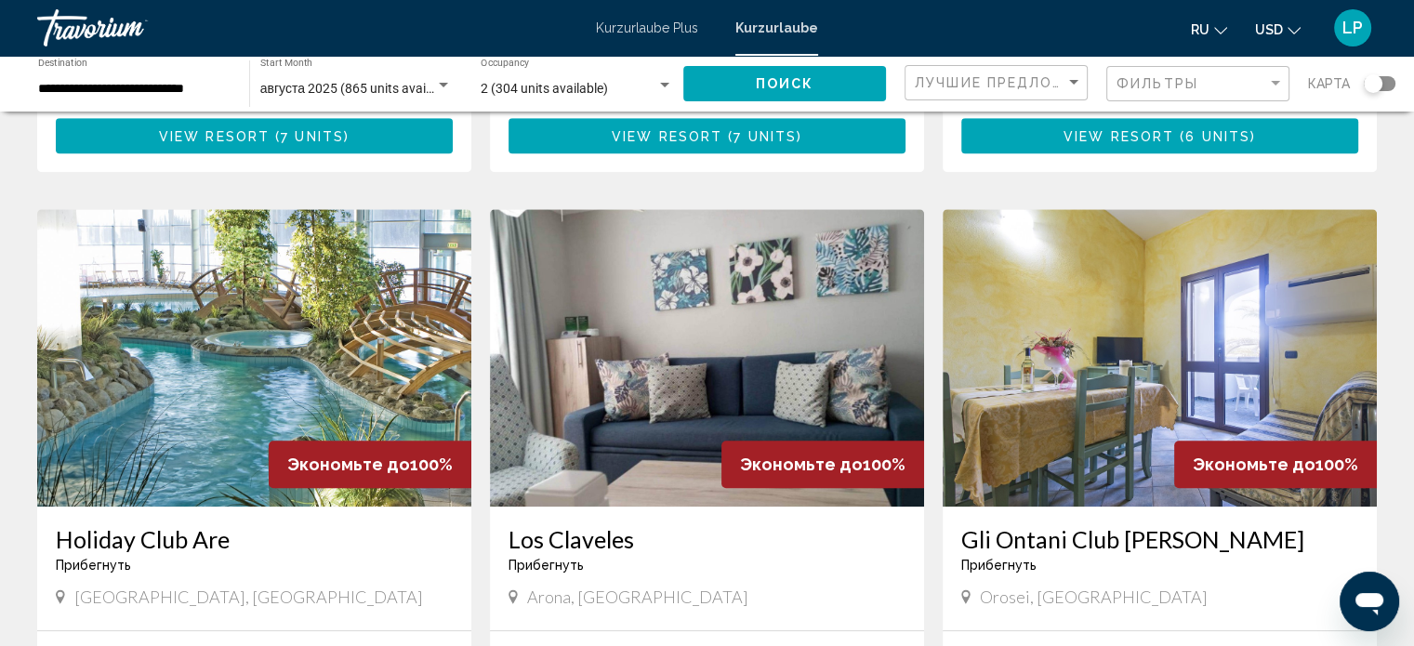
click at [695, 320] on img "Hauptinhalt" at bounding box center [707, 357] width 434 height 297
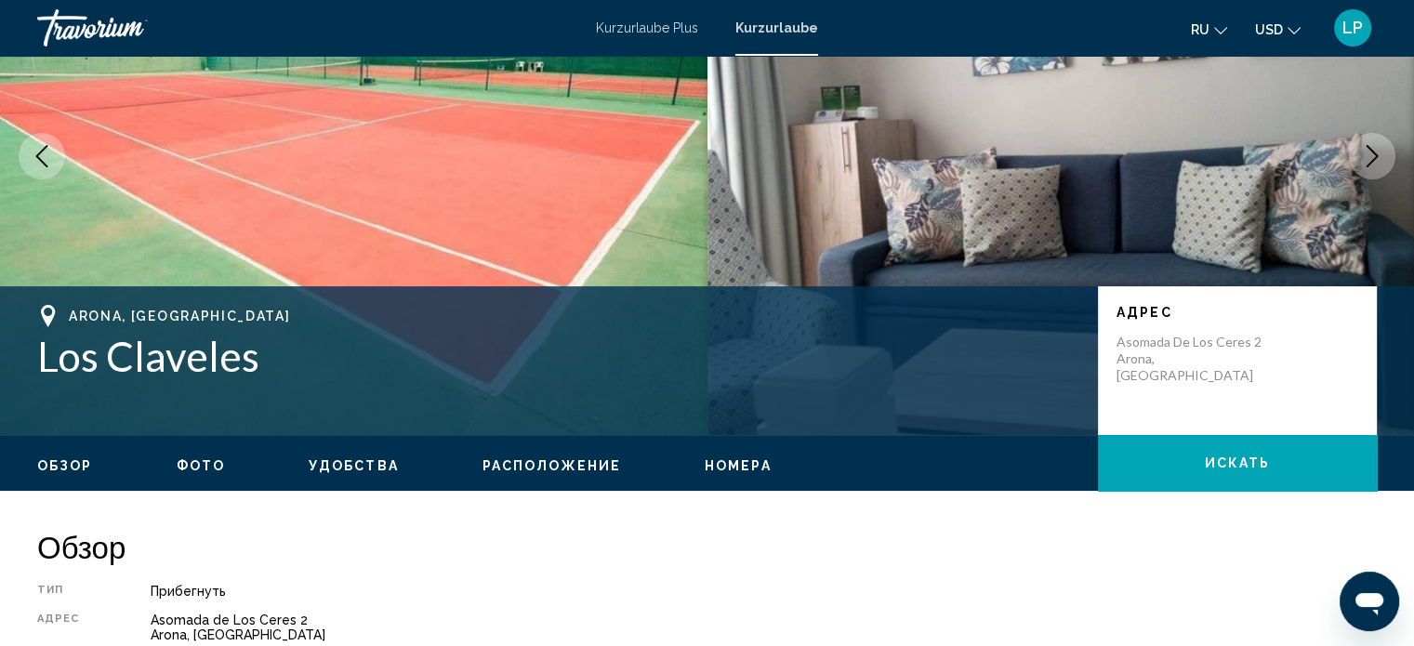
scroll to position [104, 0]
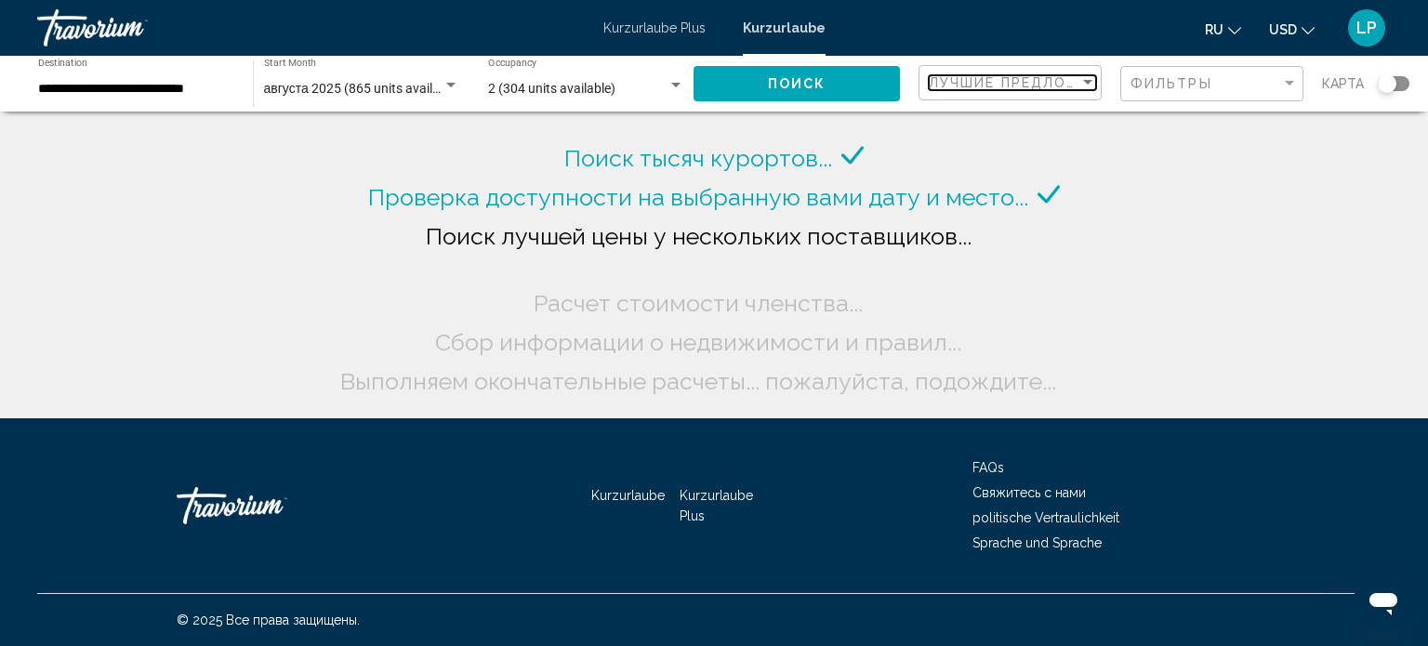
click at [1041, 82] on span "Лучшие предложения" at bounding box center [1027, 82] width 196 height 15
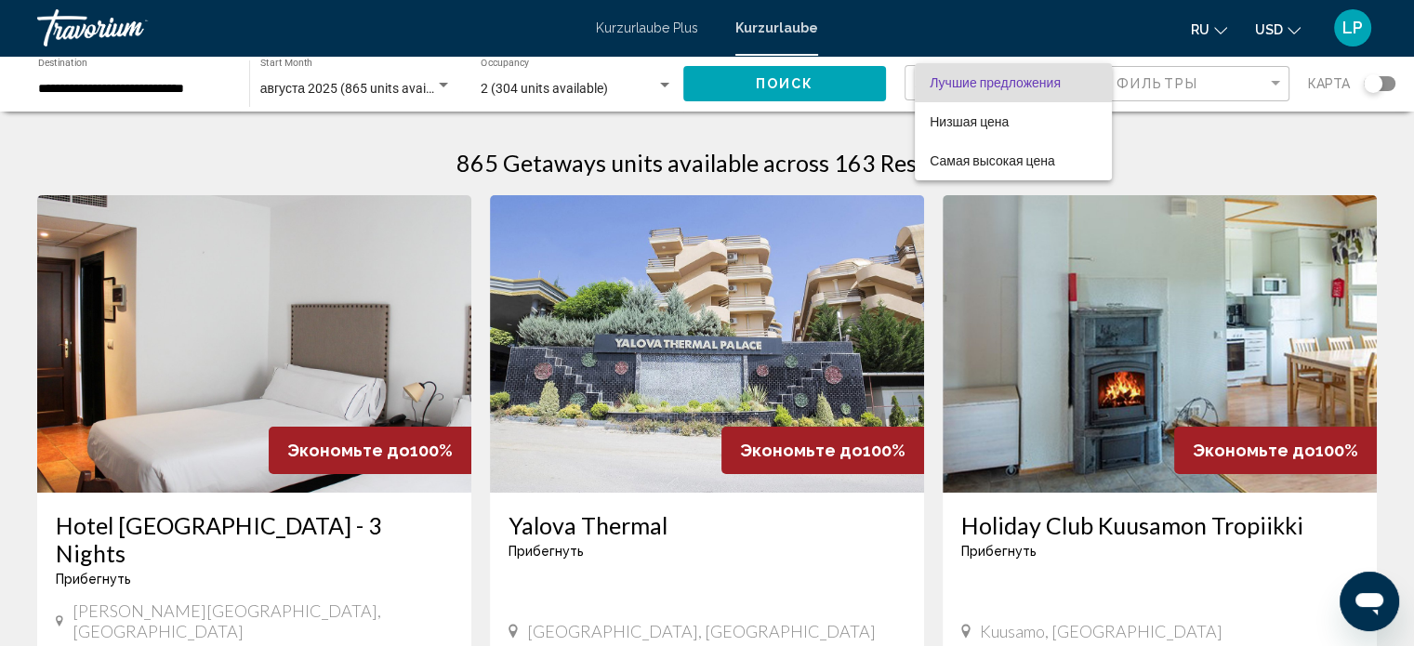
click at [1179, 86] on div at bounding box center [707, 323] width 1414 height 646
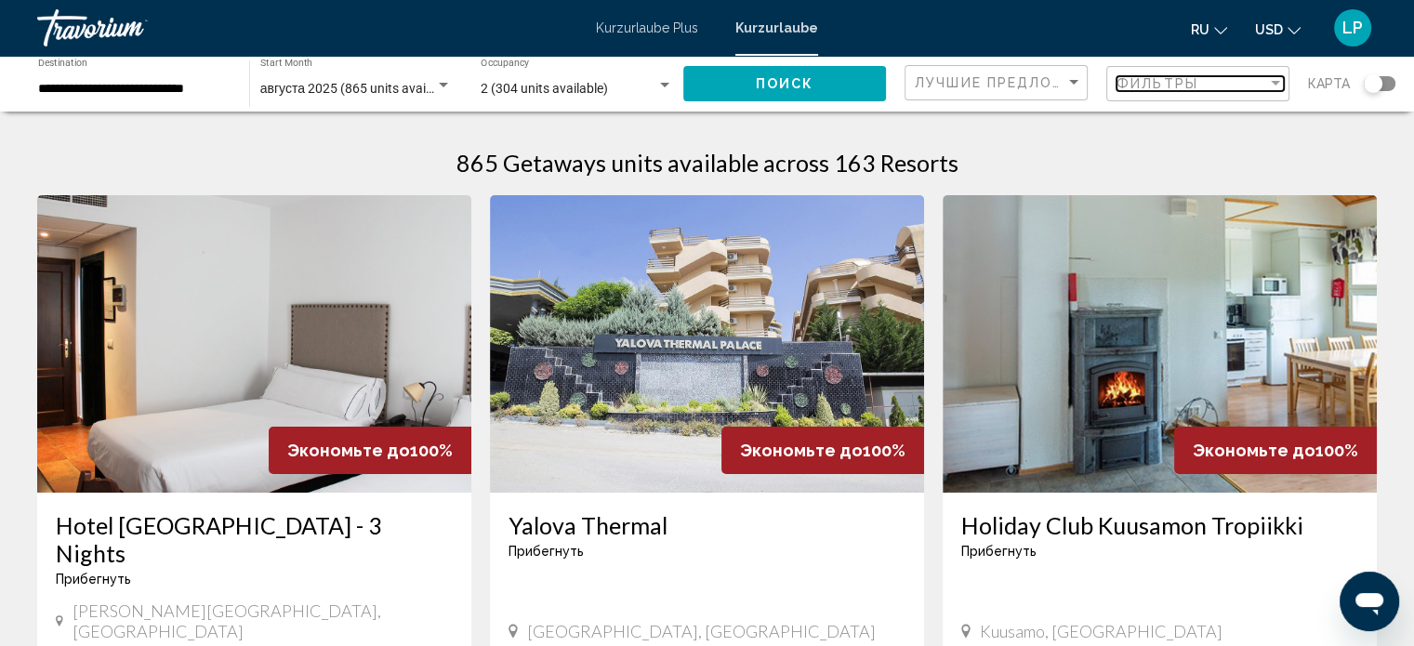
click at [1267, 78] on div "Filter" at bounding box center [1275, 83] width 17 height 15
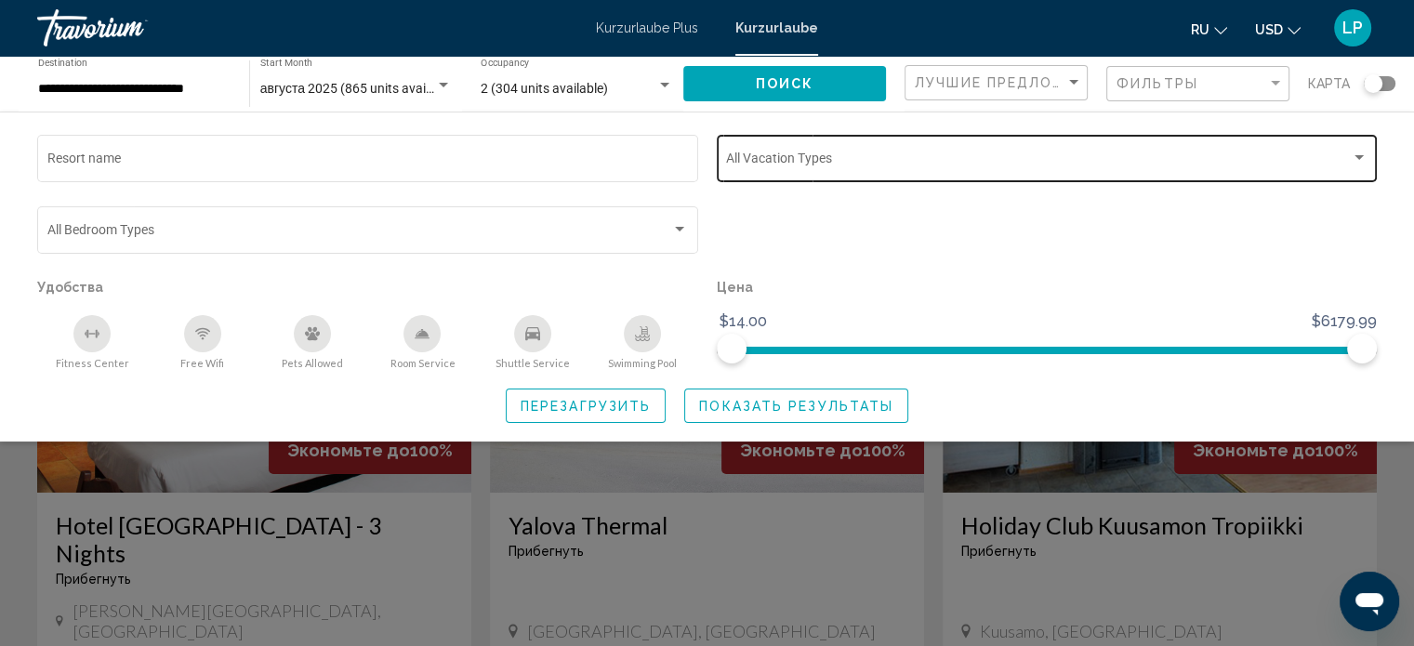
click at [889, 159] on span "Search widget" at bounding box center [1038, 161] width 625 height 15
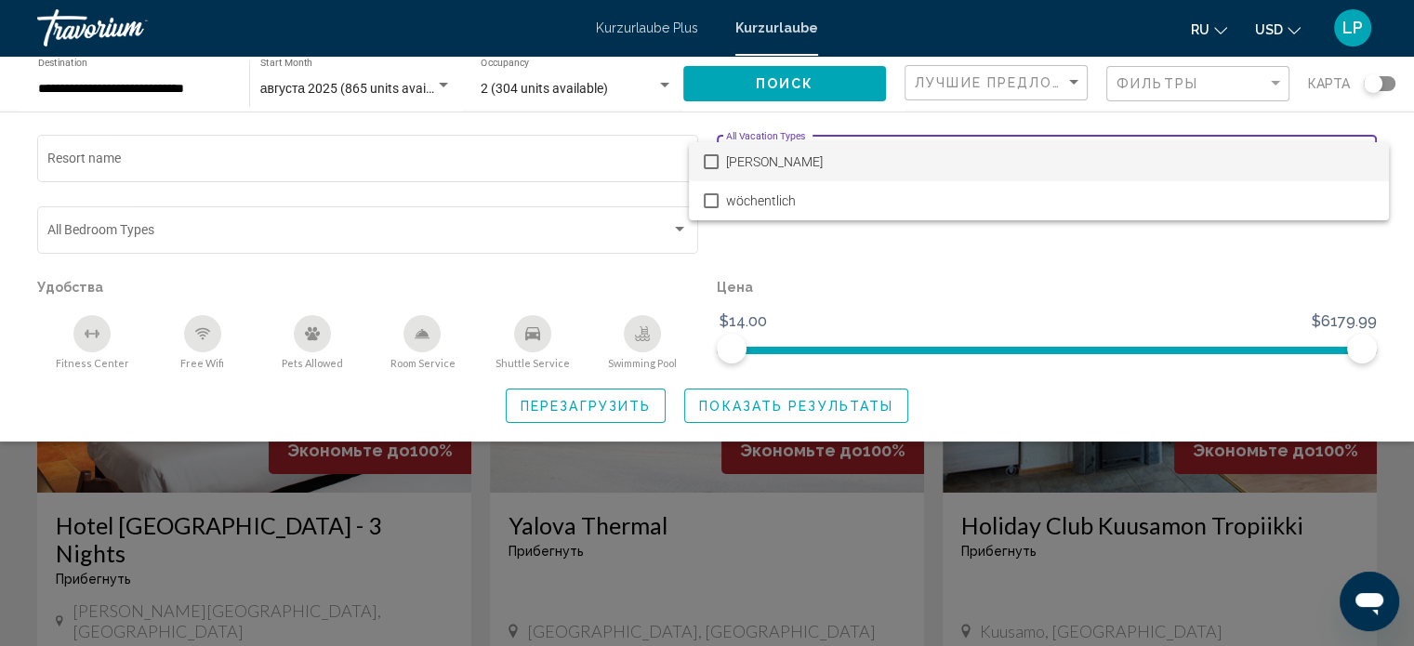
click at [152, 222] on div at bounding box center [707, 323] width 1414 height 646
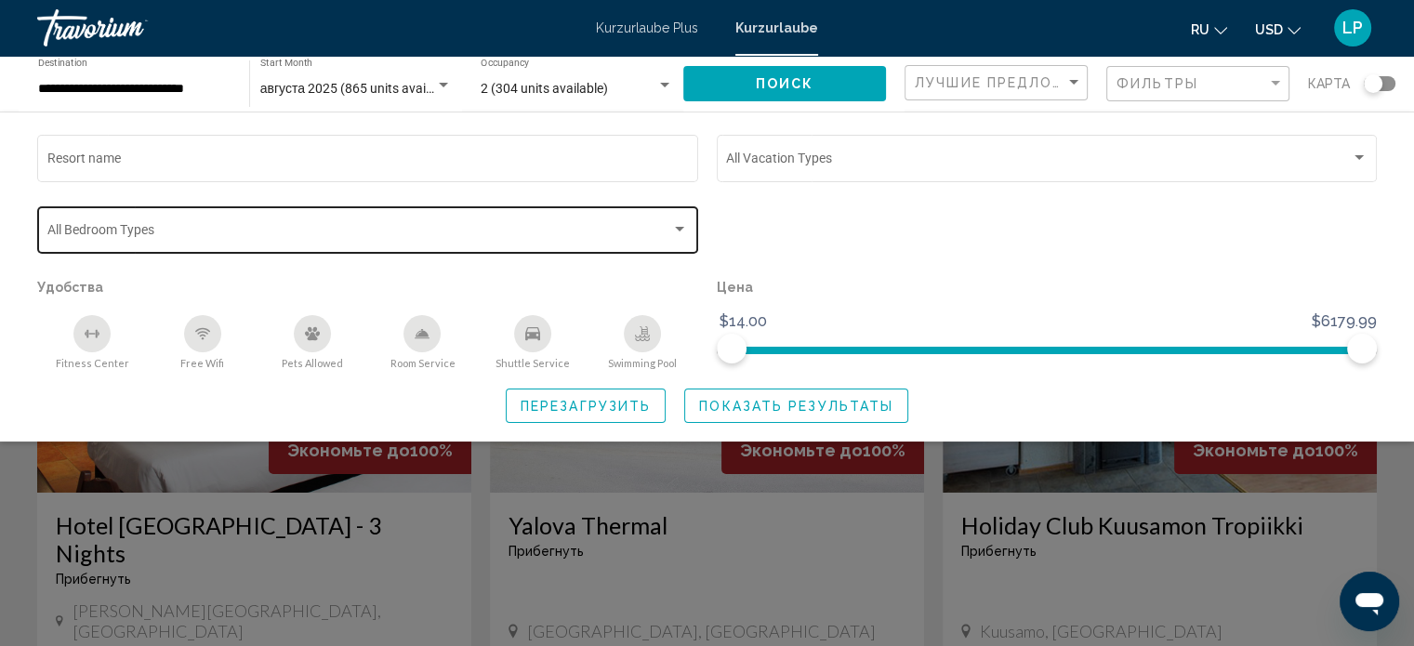
click at [179, 231] on span "Search widget" at bounding box center [359, 233] width 625 height 15
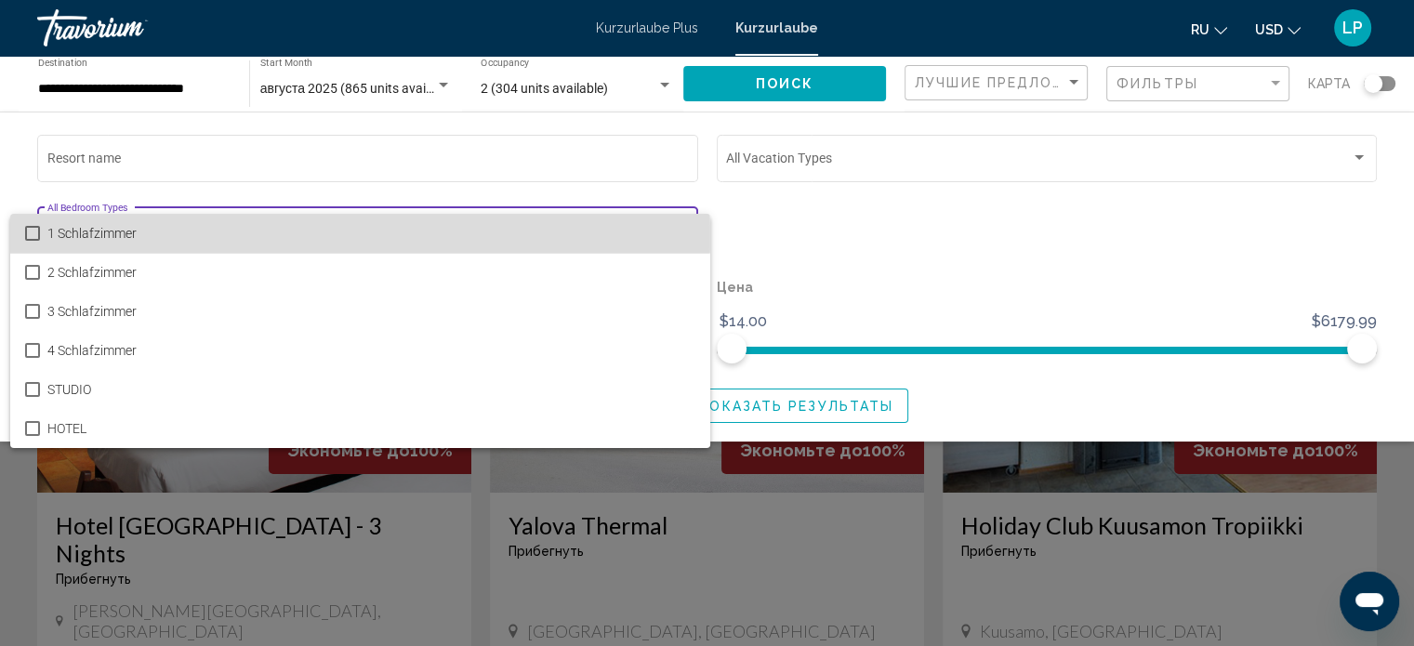
click at [30, 233] on mat-pseudo-checkbox at bounding box center [32, 233] width 15 height 15
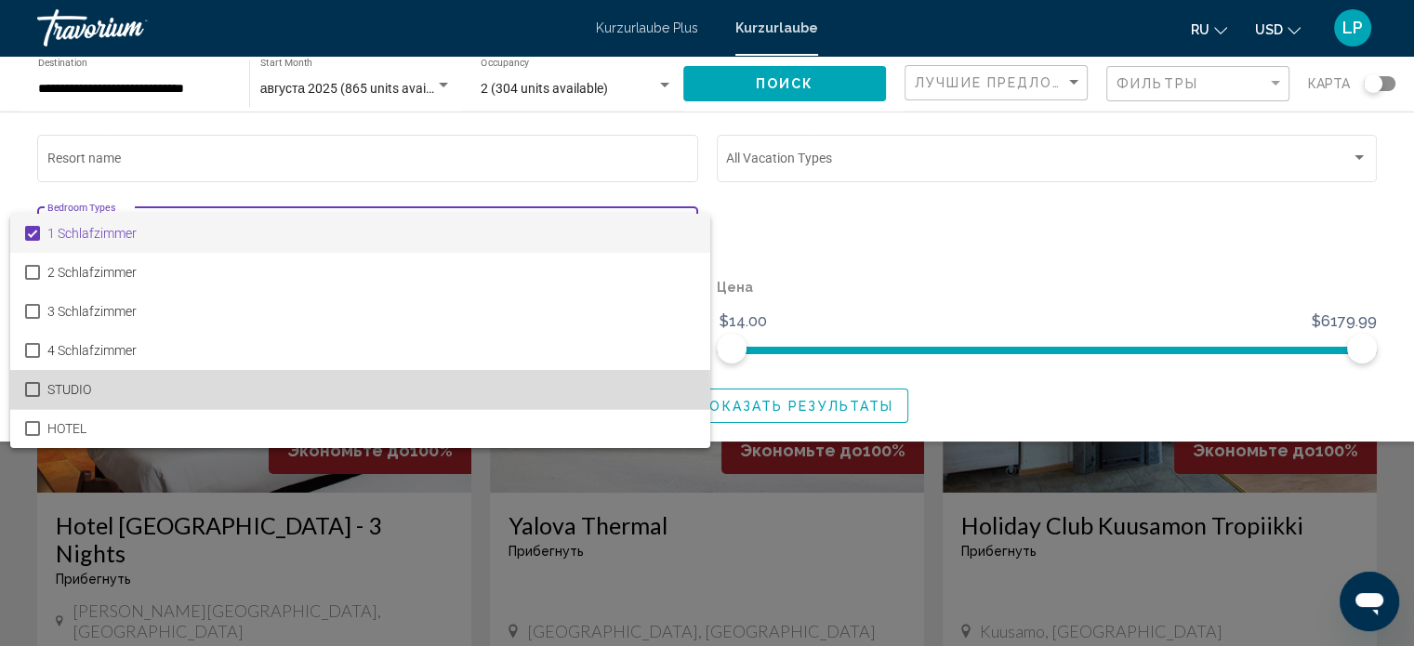
click at [33, 391] on mat-pseudo-checkbox at bounding box center [32, 389] width 15 height 15
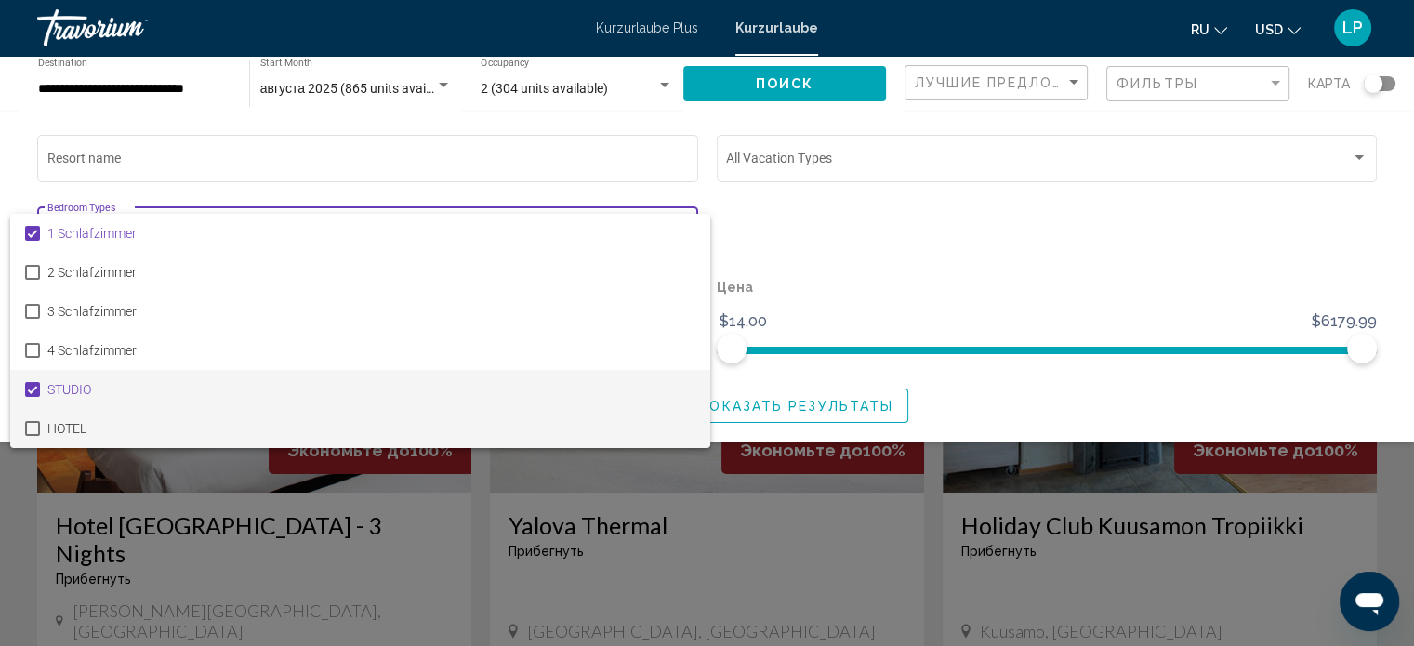
click at [28, 428] on mat-pseudo-checkbox at bounding box center [32, 428] width 15 height 15
click at [32, 389] on mat-pseudo-checkbox at bounding box center [32, 389] width 15 height 15
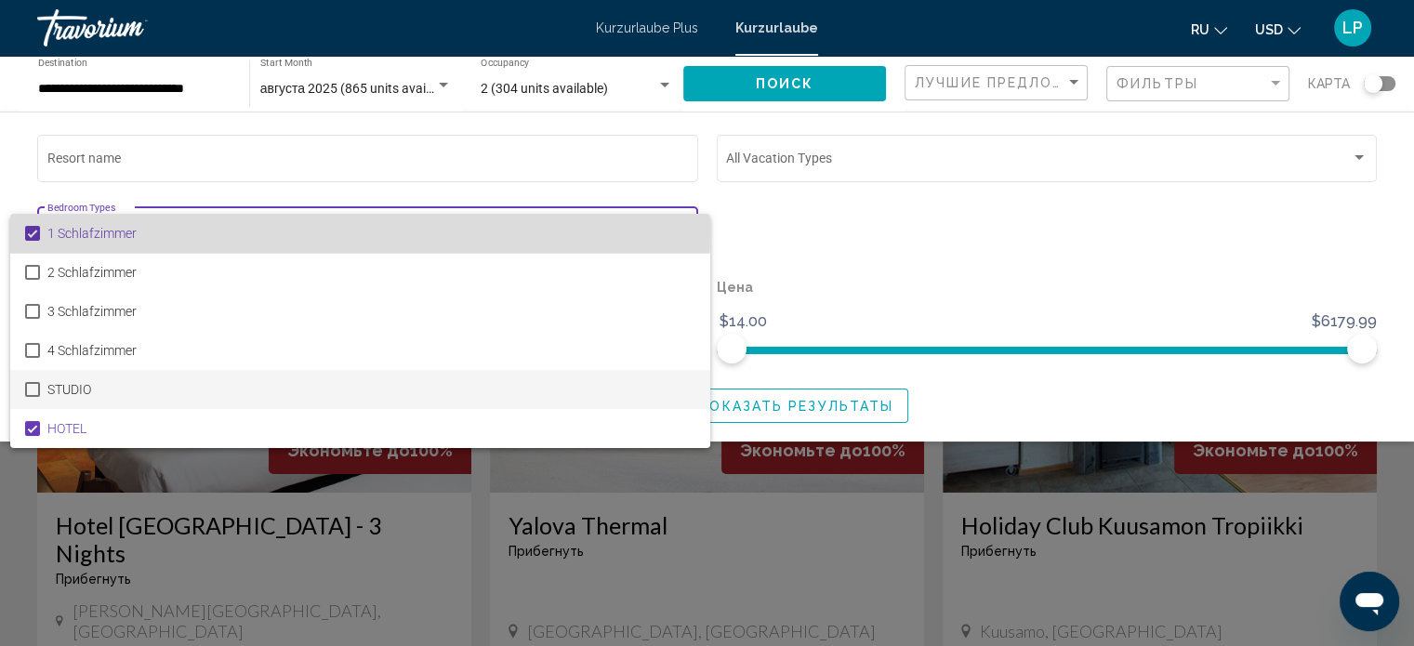
click at [30, 227] on mat-pseudo-checkbox at bounding box center [32, 233] width 15 height 15
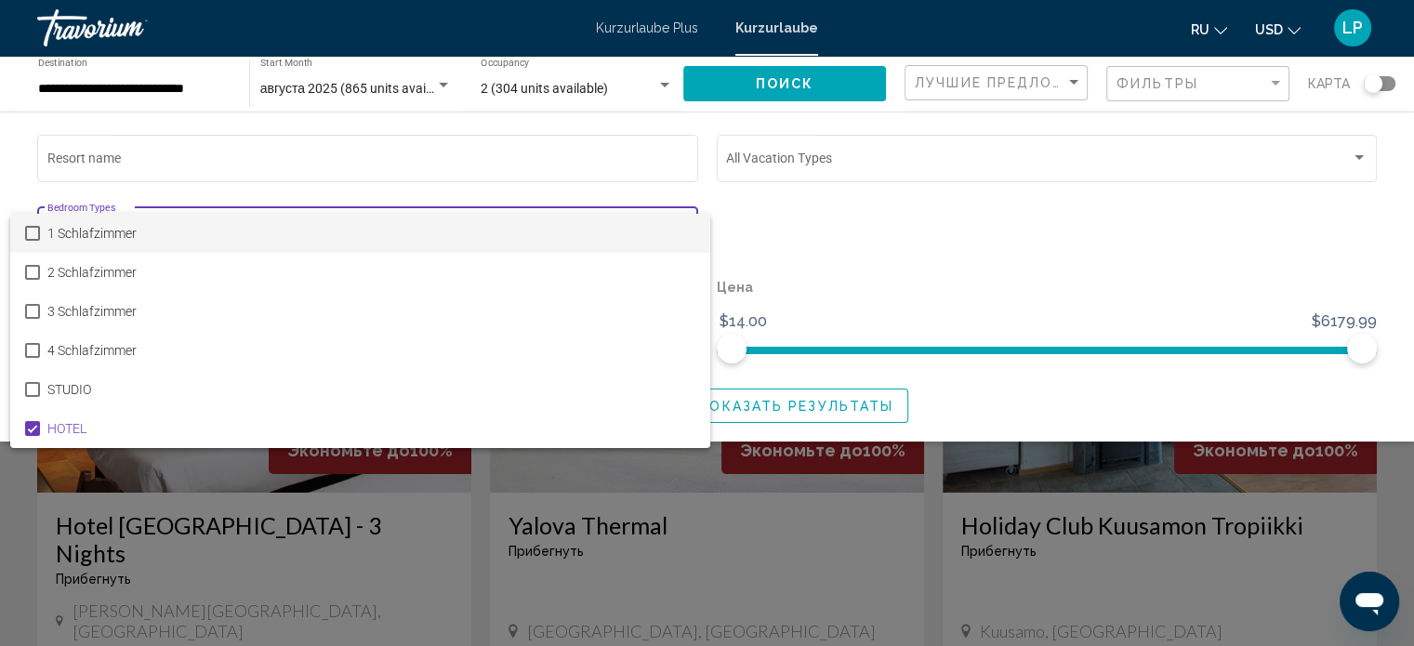
click at [845, 246] on div at bounding box center [707, 323] width 1414 height 646
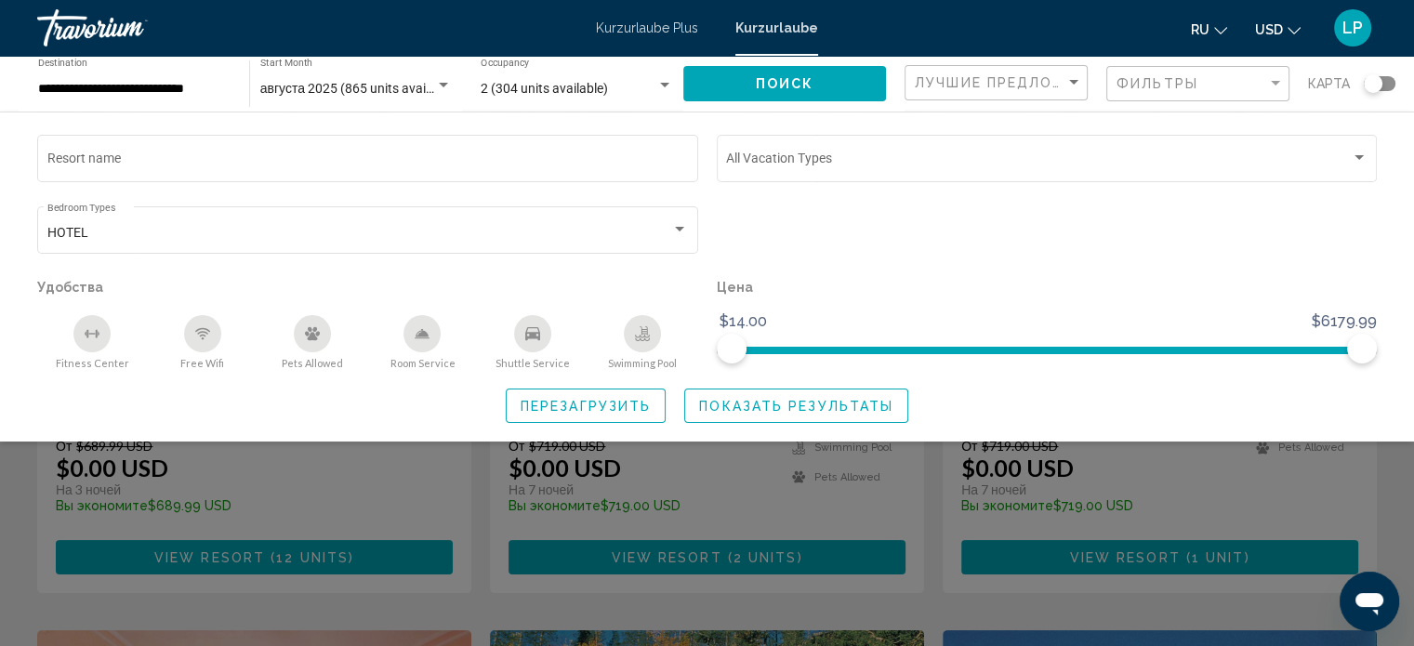
scroll to position [279, 0]
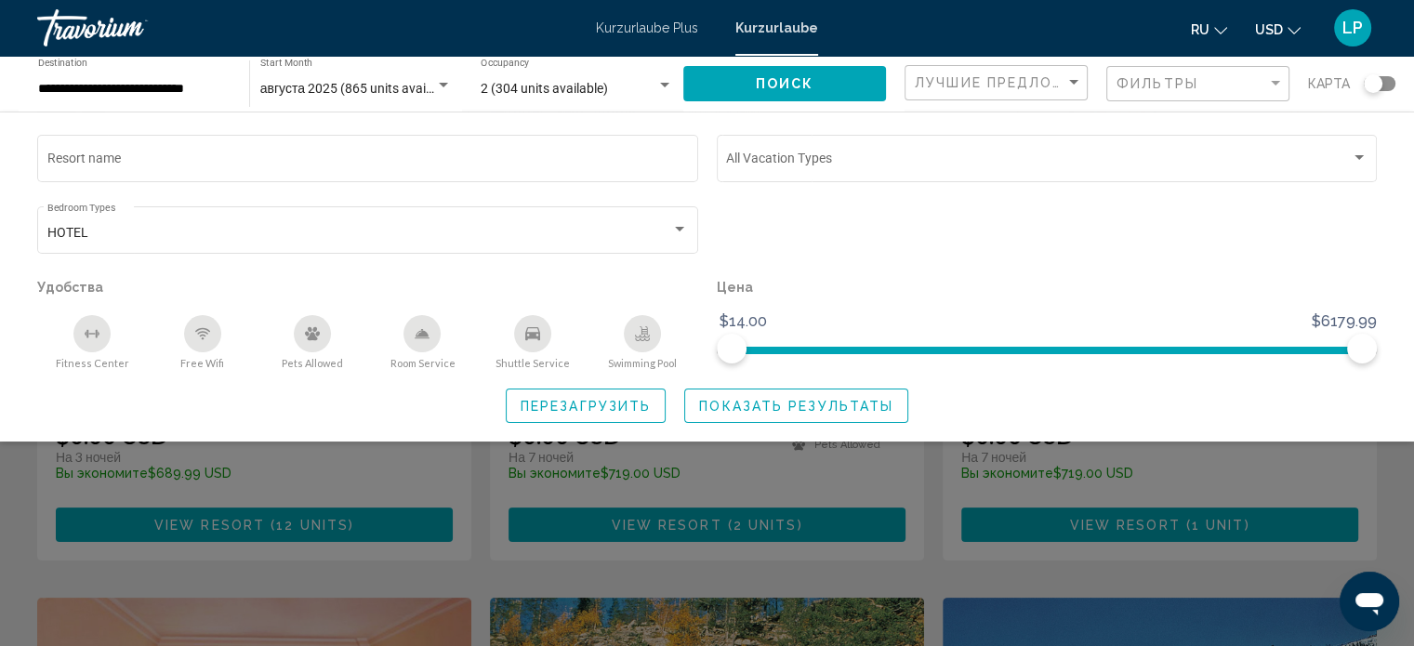
click at [762, 407] on span "Показать результаты" at bounding box center [796, 406] width 194 height 15
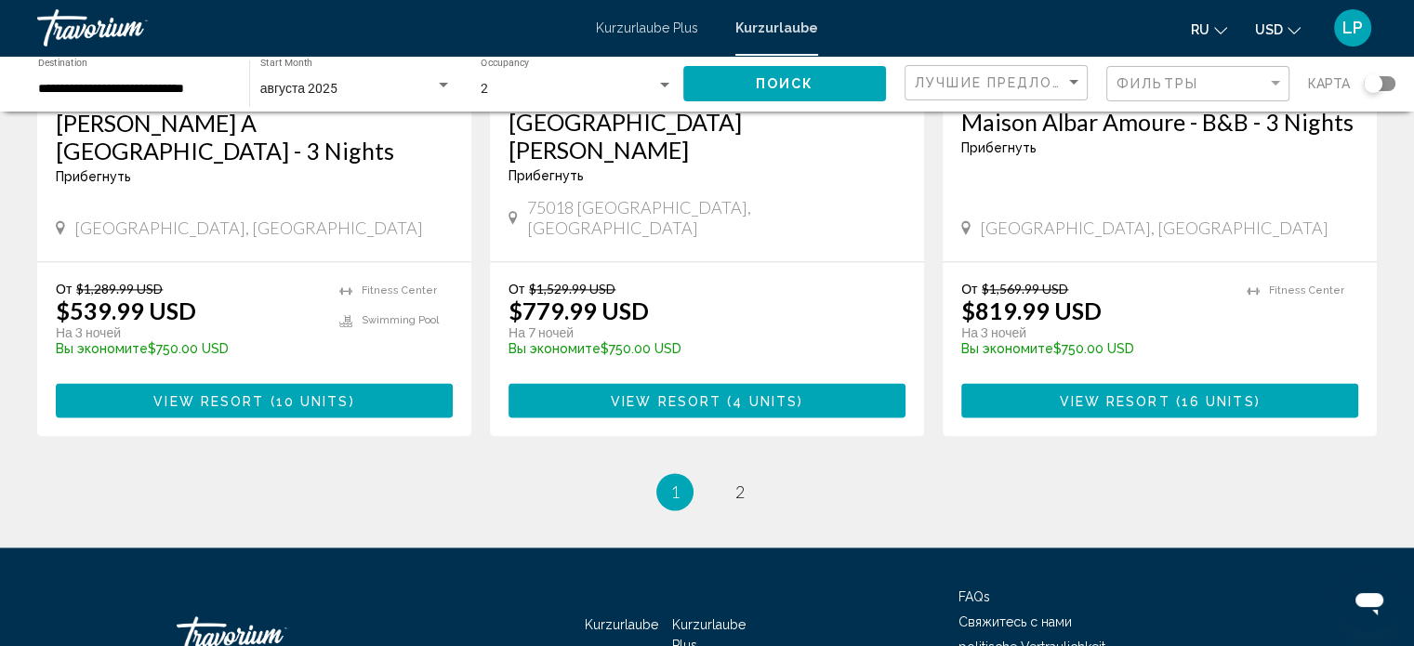
scroll to position [2410, 0]
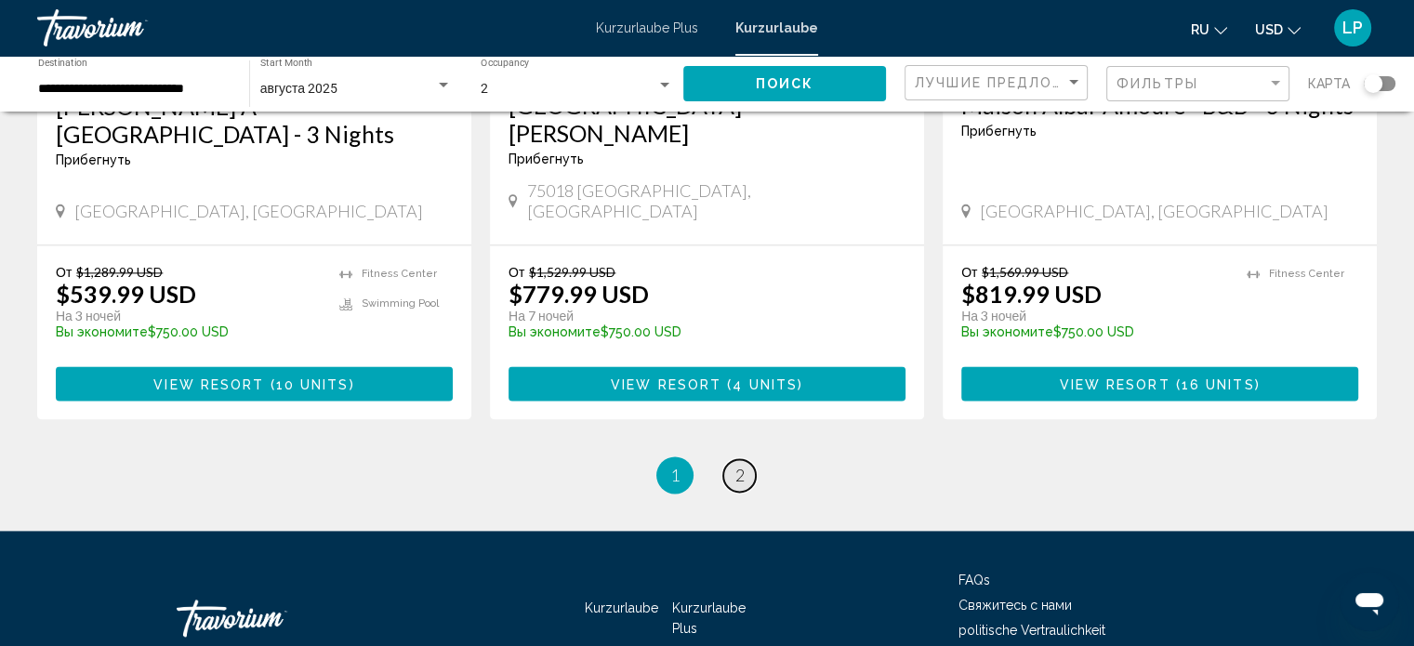
click at [743, 465] on span "2" at bounding box center [739, 475] width 9 height 20
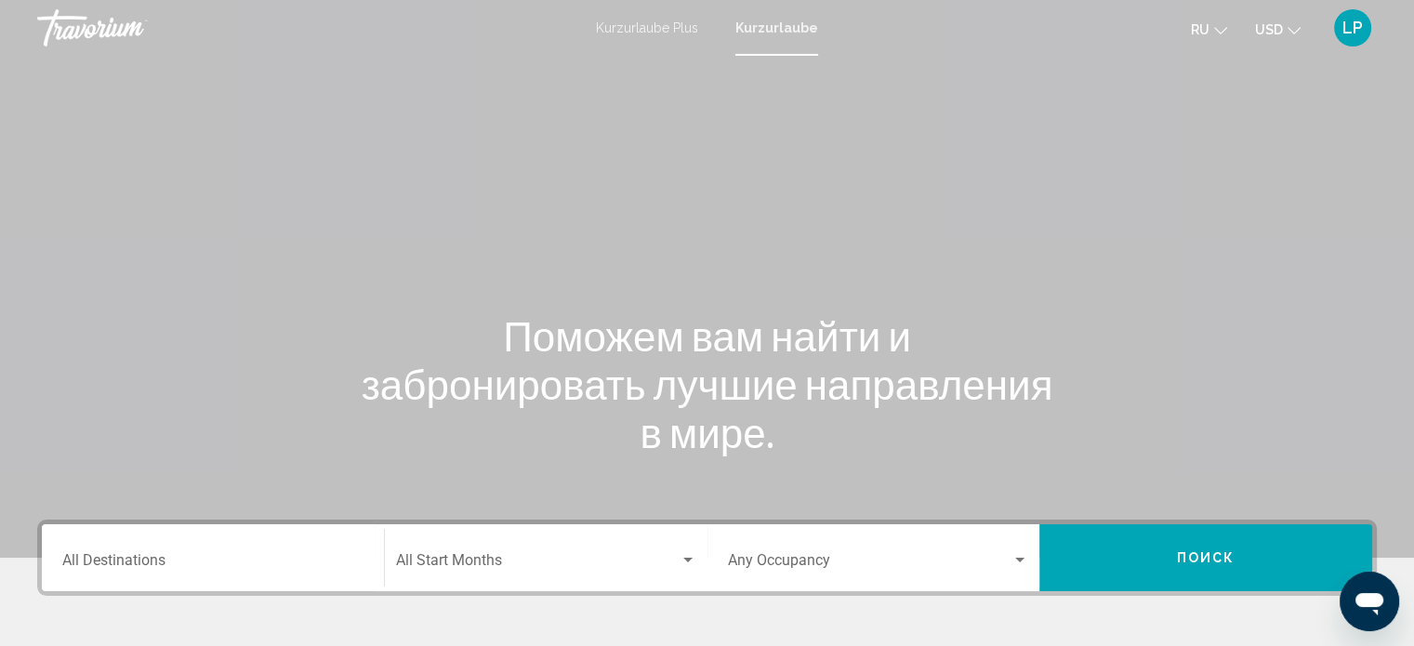
click at [803, 26] on font "Kurzurlaube" at bounding box center [776, 27] width 83 height 15
click at [667, 24] on font "Kurzurlaube Plus" at bounding box center [647, 27] width 102 height 15
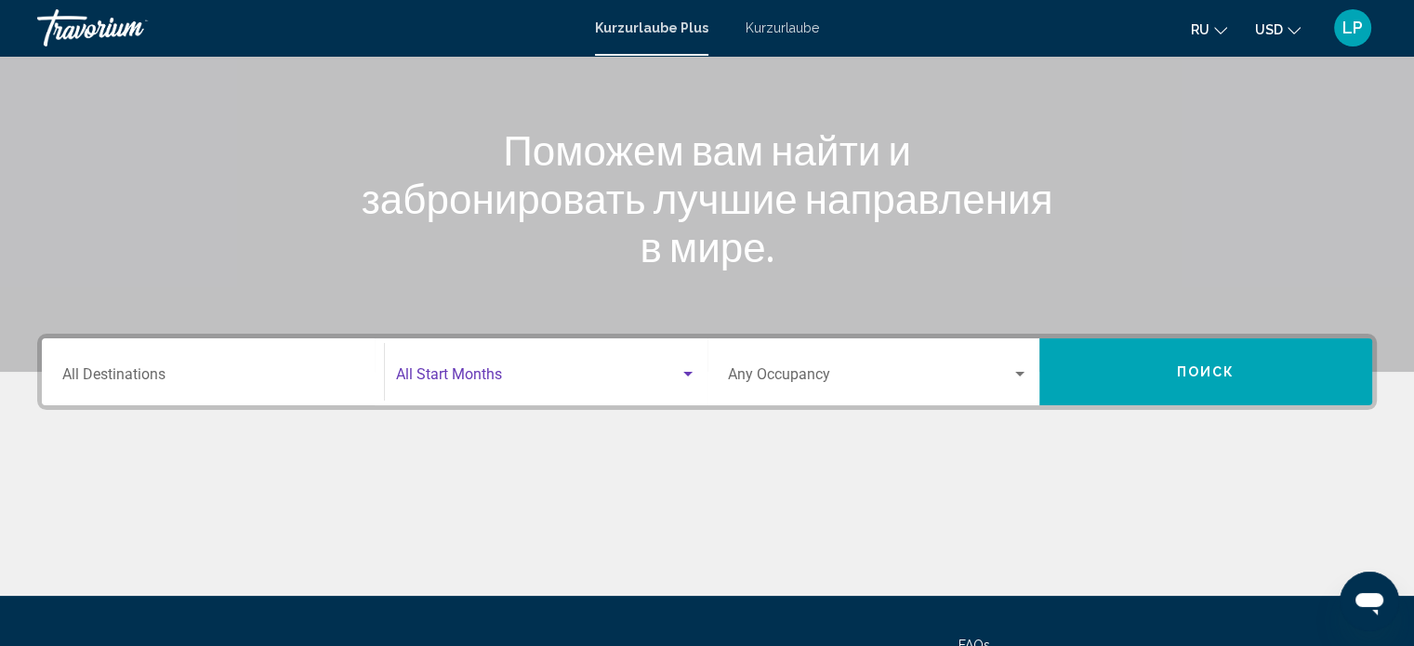
click at [480, 376] on span "Search widget" at bounding box center [537, 378] width 283 height 17
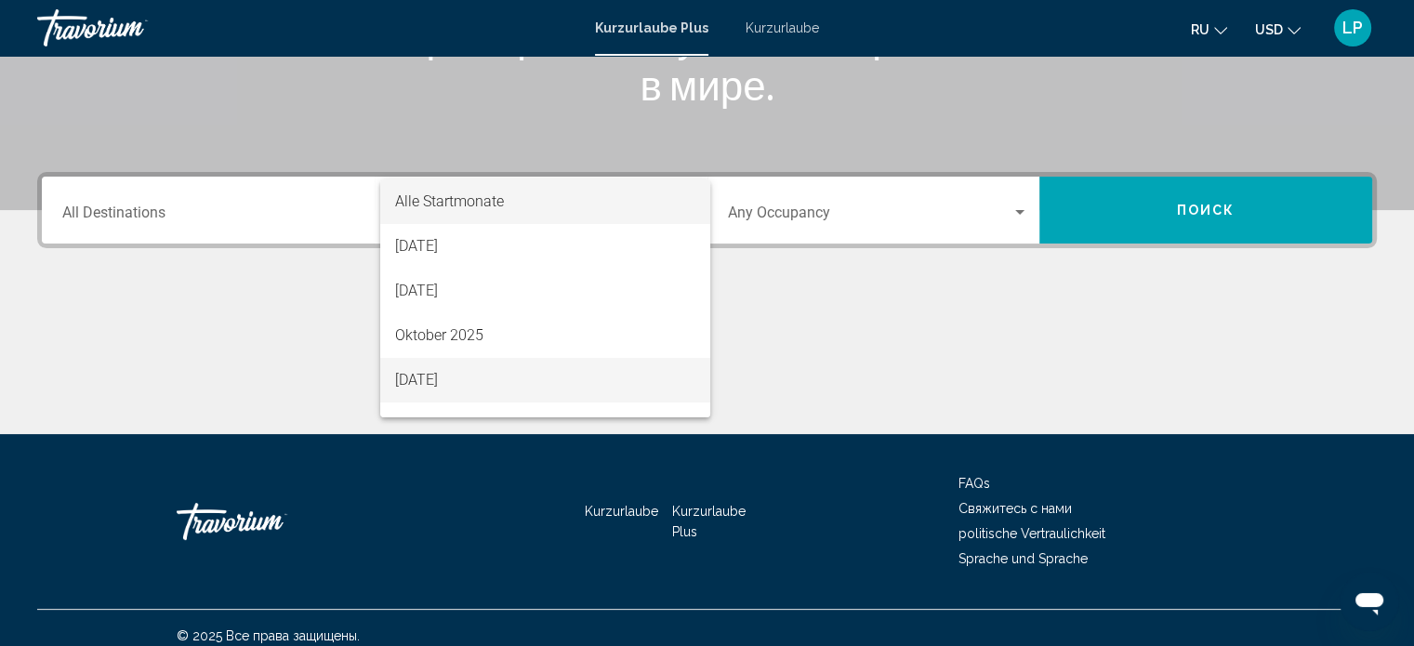
scroll to position [362, 0]
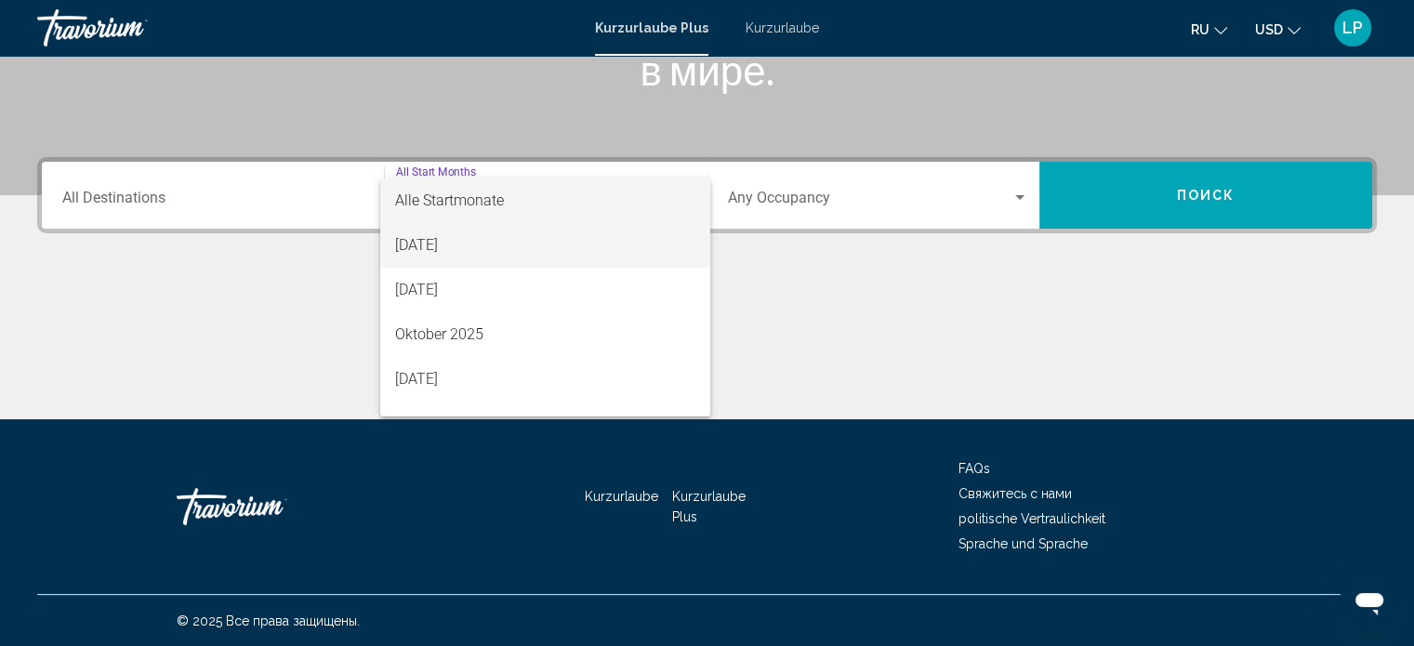
click at [438, 239] on font "[DATE]" at bounding box center [416, 245] width 43 height 18
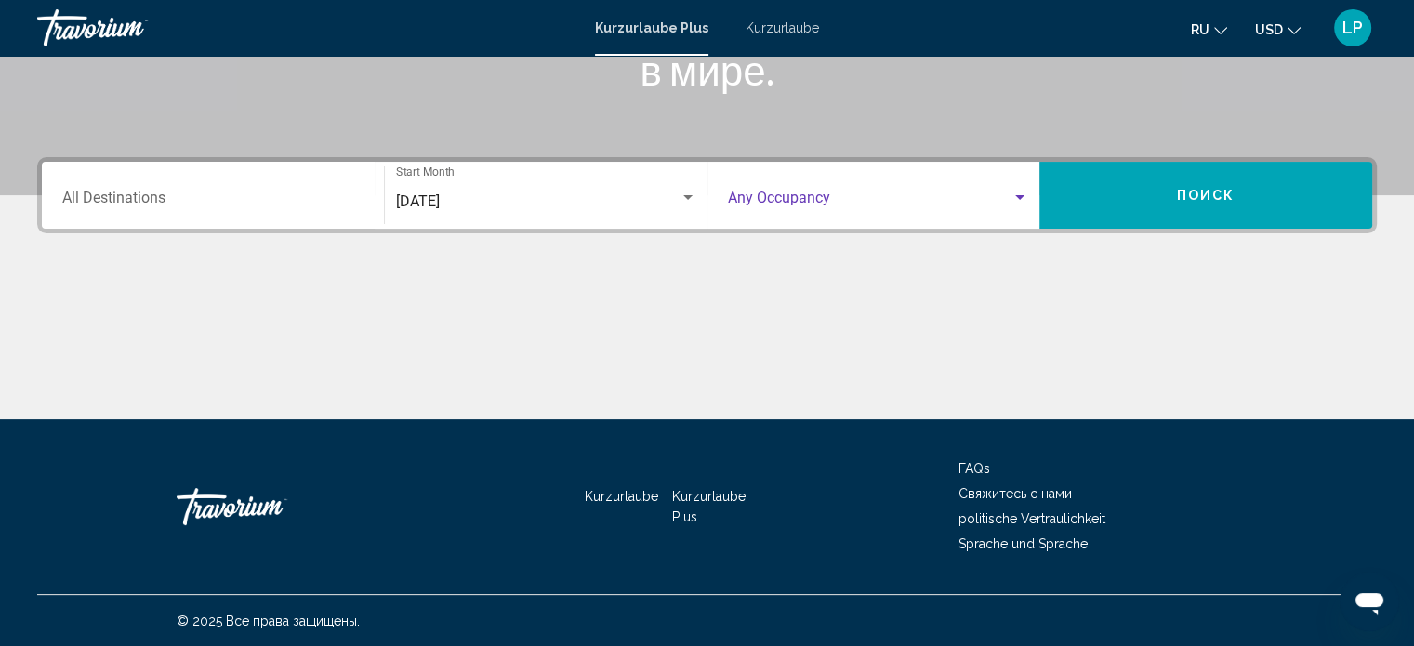
click at [822, 199] on span "Search widget" at bounding box center [870, 201] width 284 height 17
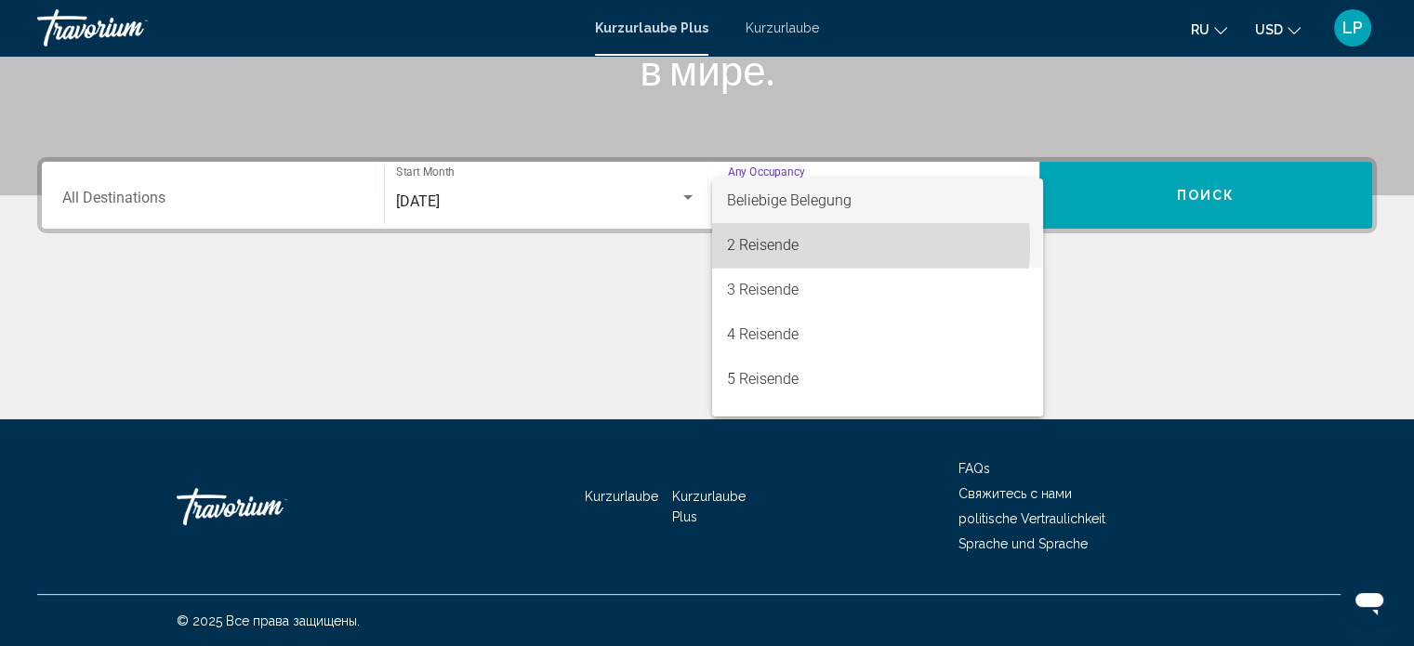
click at [773, 244] on font "2 Reisende" at bounding box center [763, 245] width 72 height 18
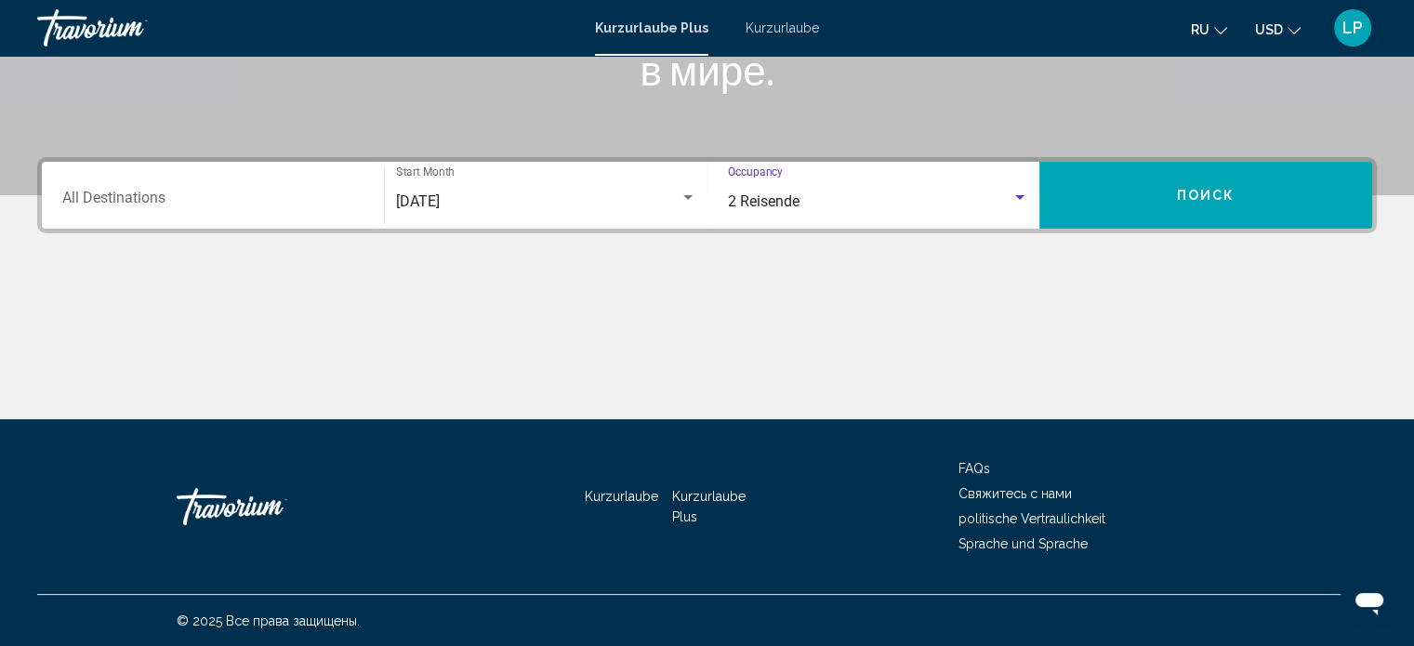
click at [126, 198] on input "Destination All Destinations" at bounding box center [212, 201] width 301 height 17
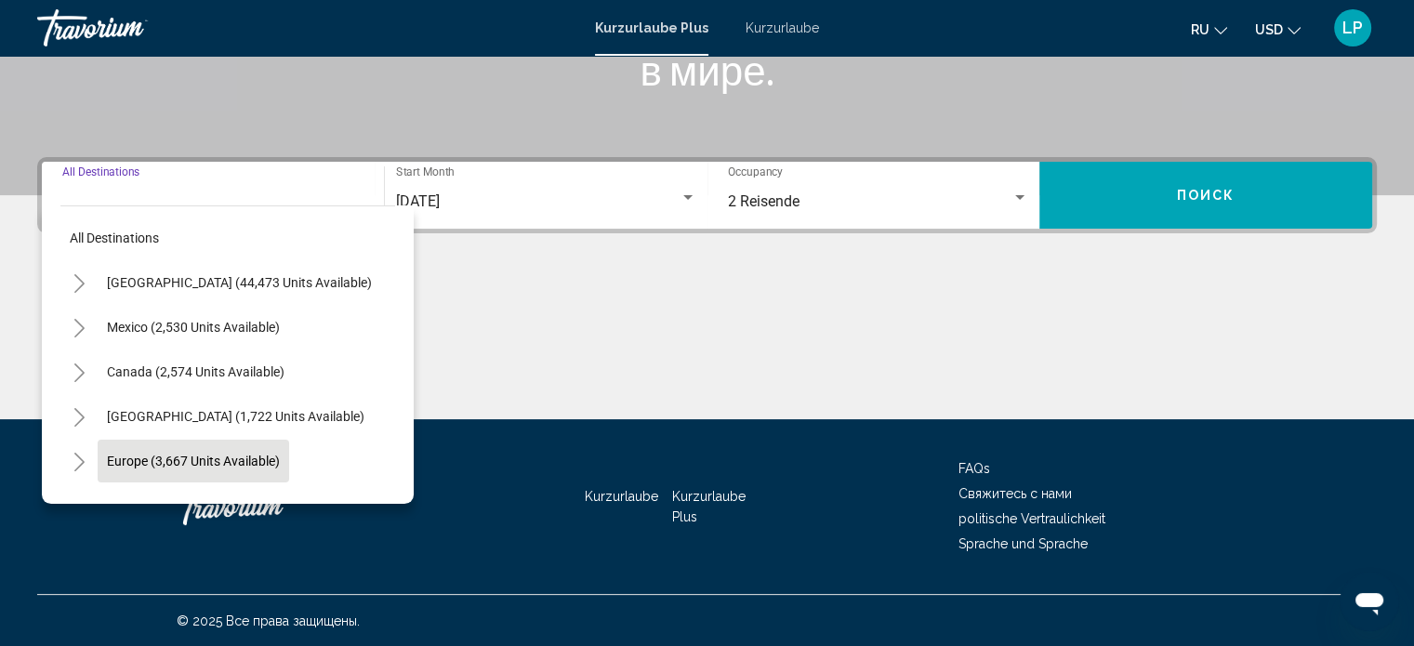
click at [223, 458] on span "Europe (3,667 units available)" at bounding box center [193, 461] width 173 height 15
type input "**********"
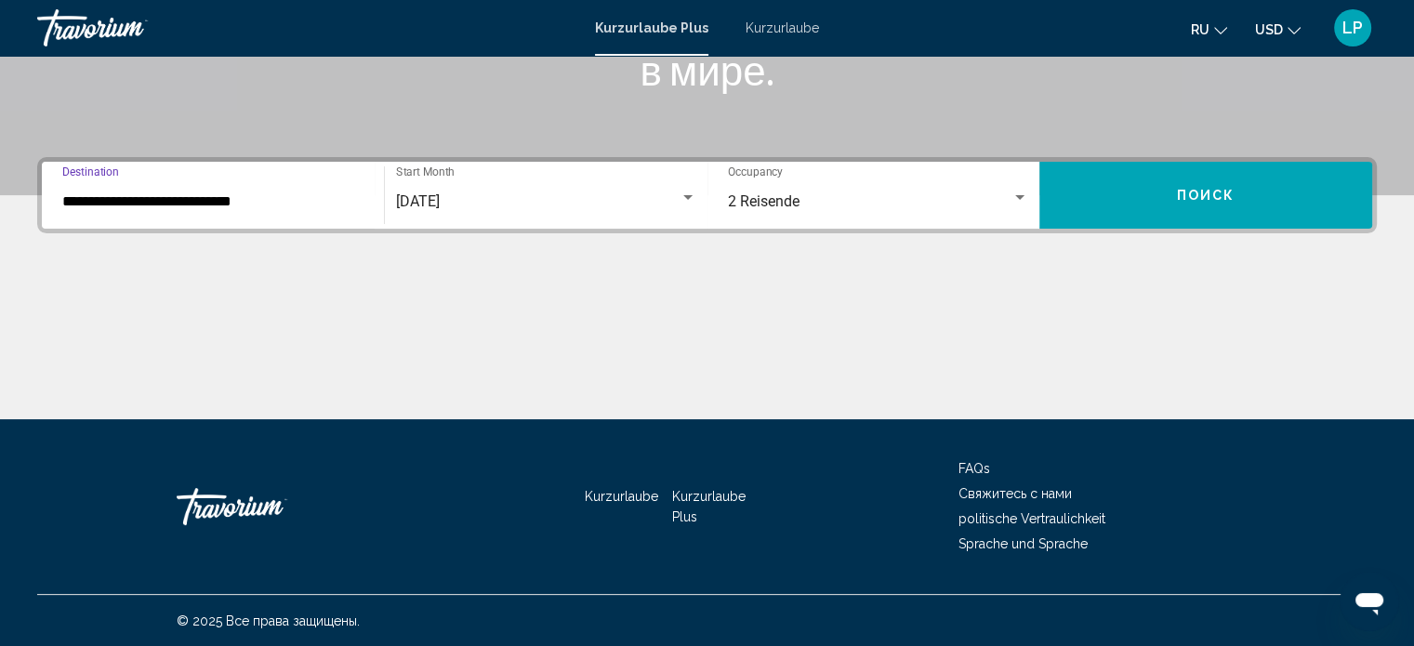
click at [1186, 204] on button "Поиск" at bounding box center [1205, 195] width 333 height 67
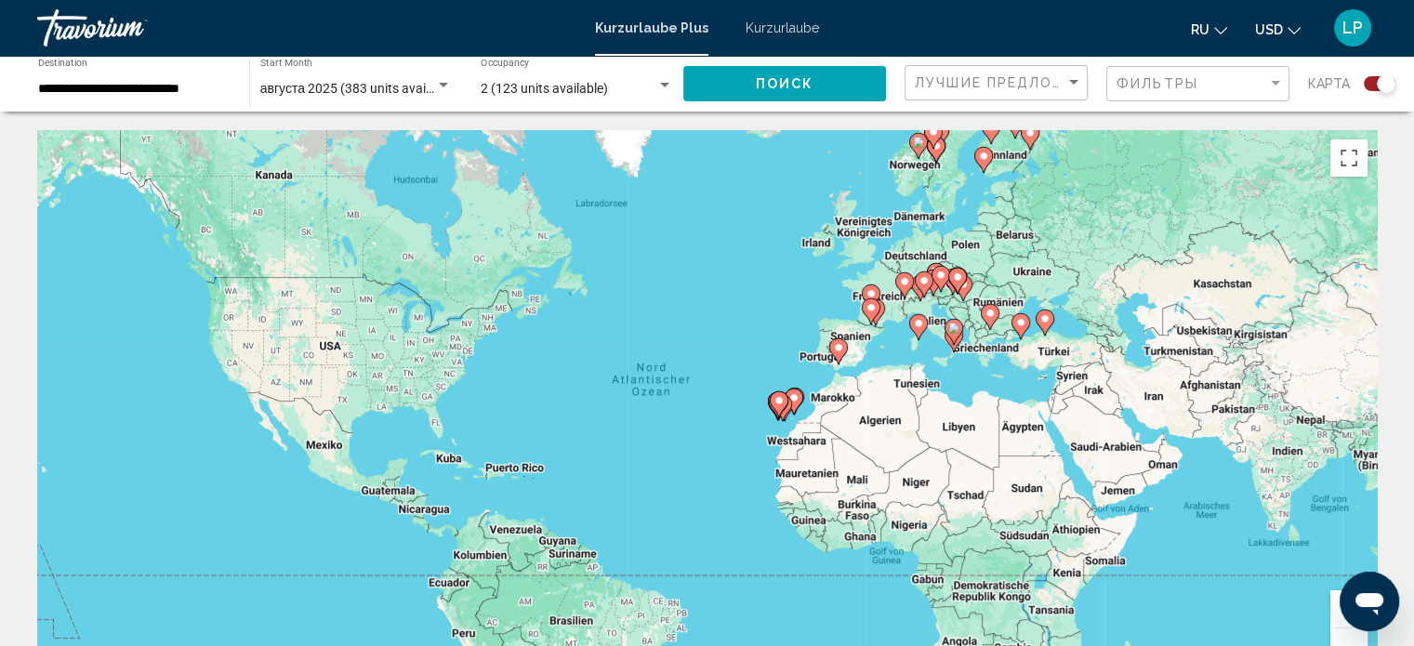
click at [837, 349] on image "Hauptinhalt" at bounding box center [838, 347] width 11 height 11
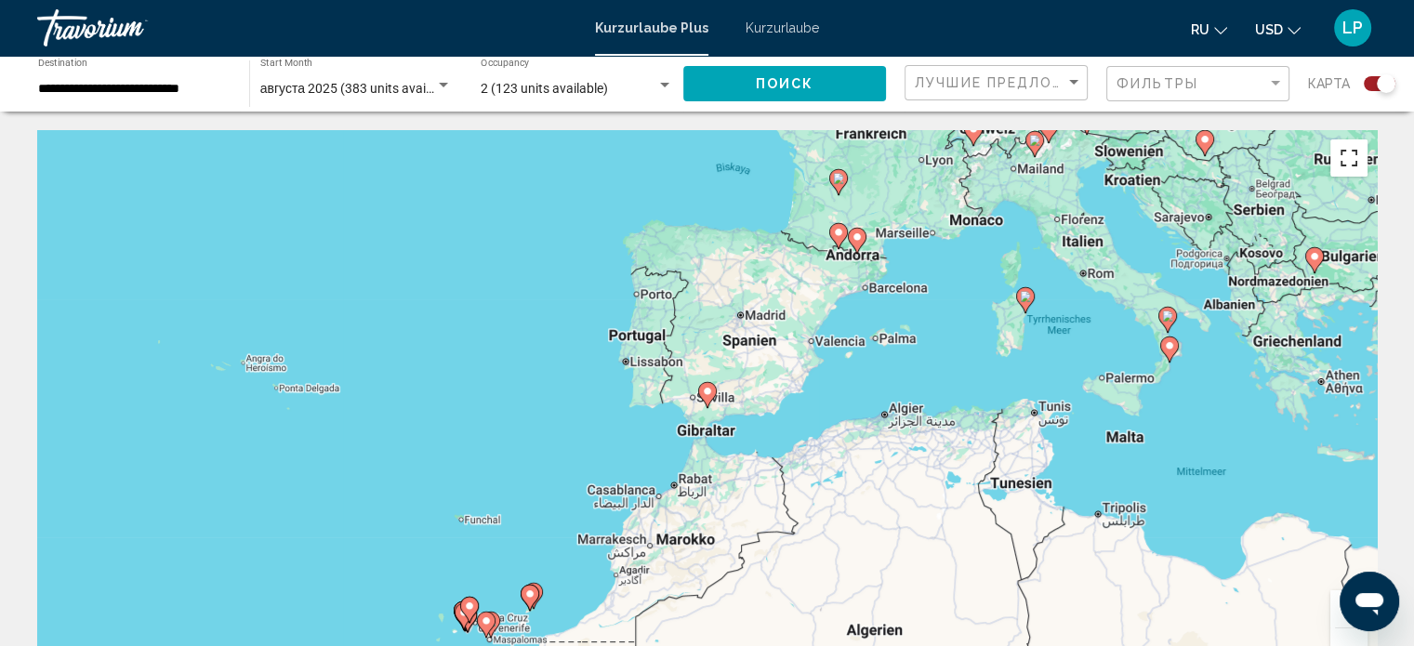
click at [1351, 159] on button "Vollbildansicht ein/aus" at bounding box center [1348, 157] width 37 height 37
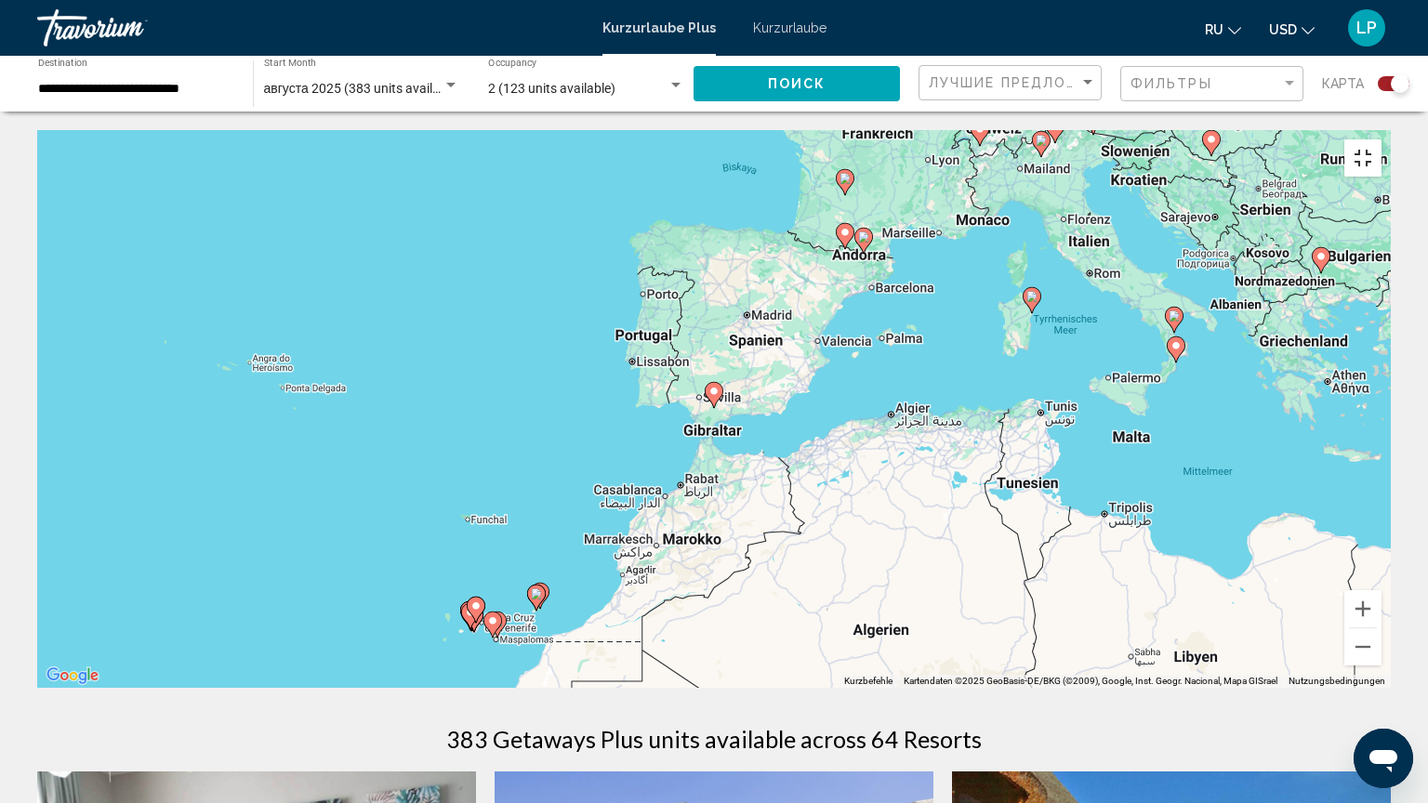
click at [1381, 139] on button "Vollbildansicht ein/aus" at bounding box center [1362, 157] width 37 height 37
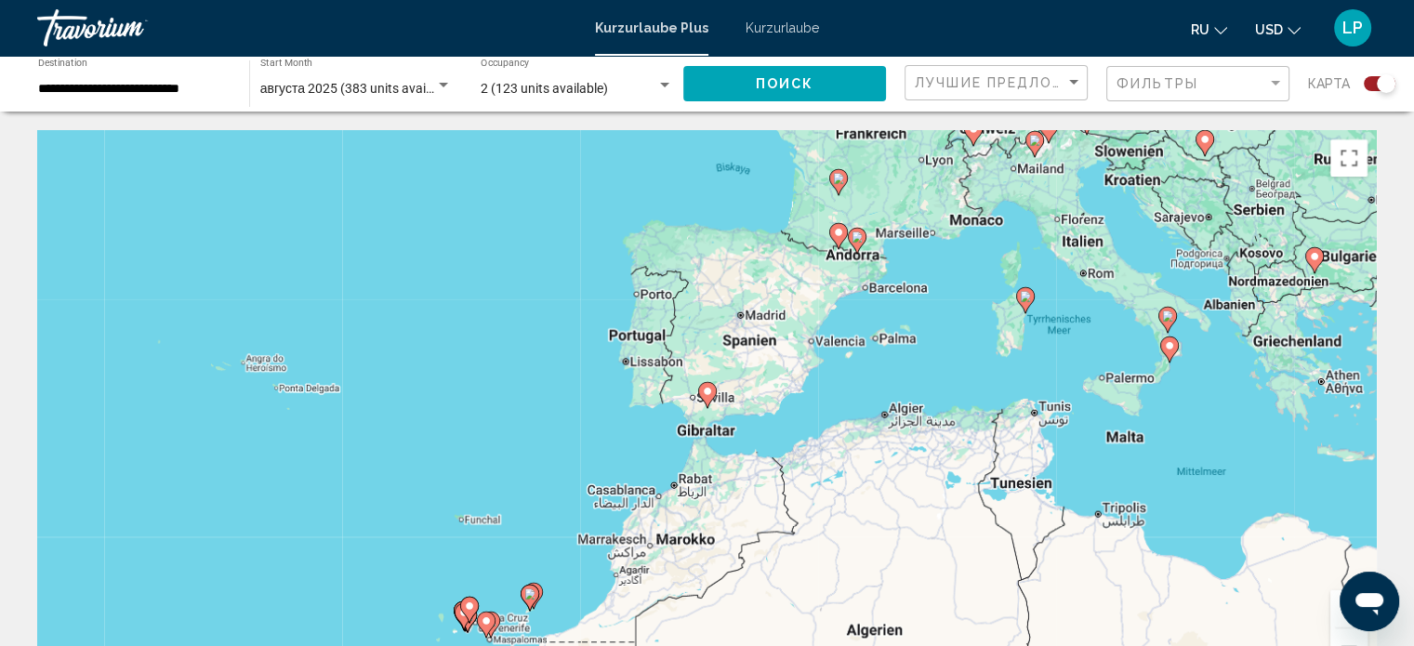
click at [743, 85] on button "Поиск" at bounding box center [784, 83] width 203 height 34
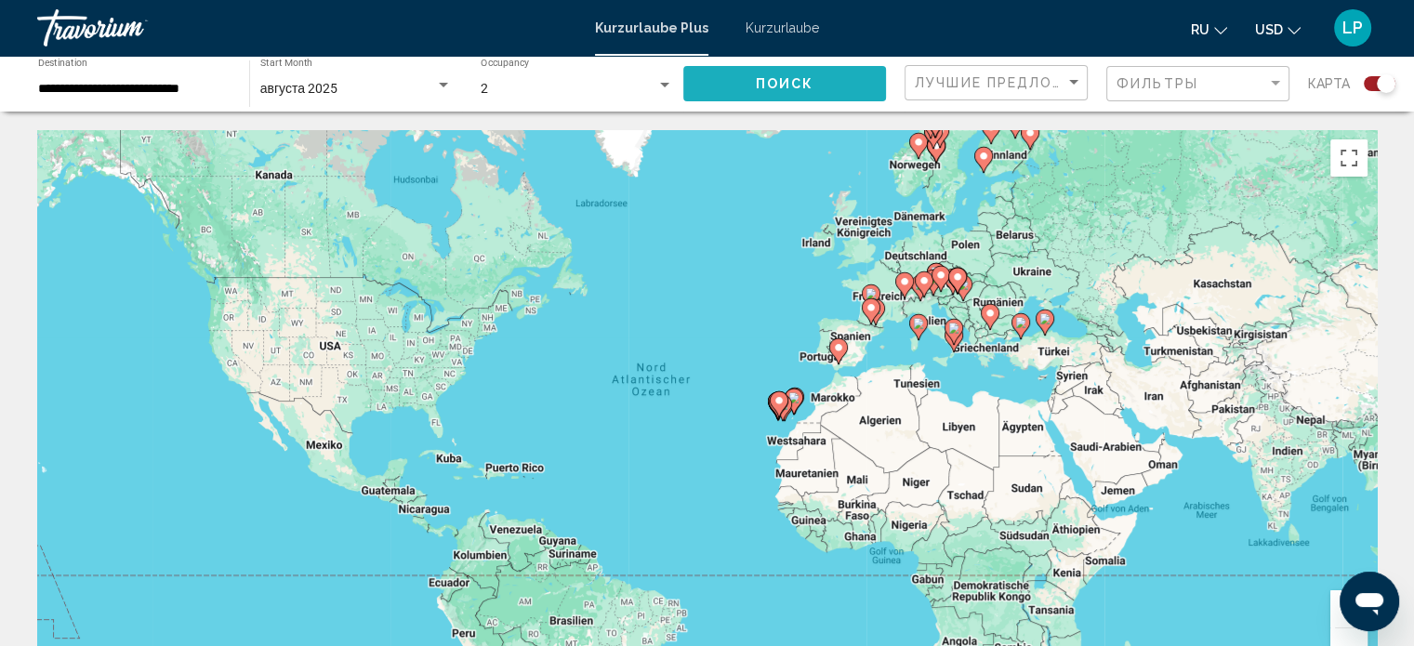
click at [770, 92] on button "Поиск" at bounding box center [784, 83] width 203 height 34
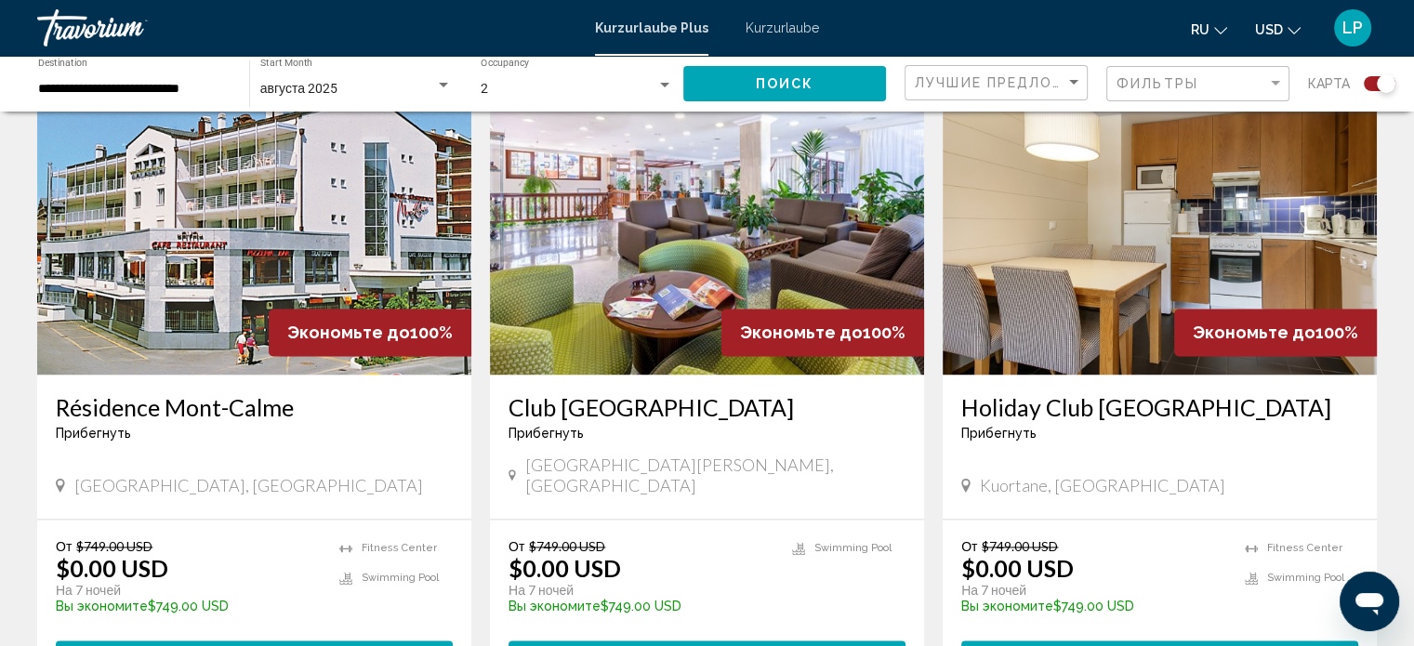
scroll to position [2603, 0]
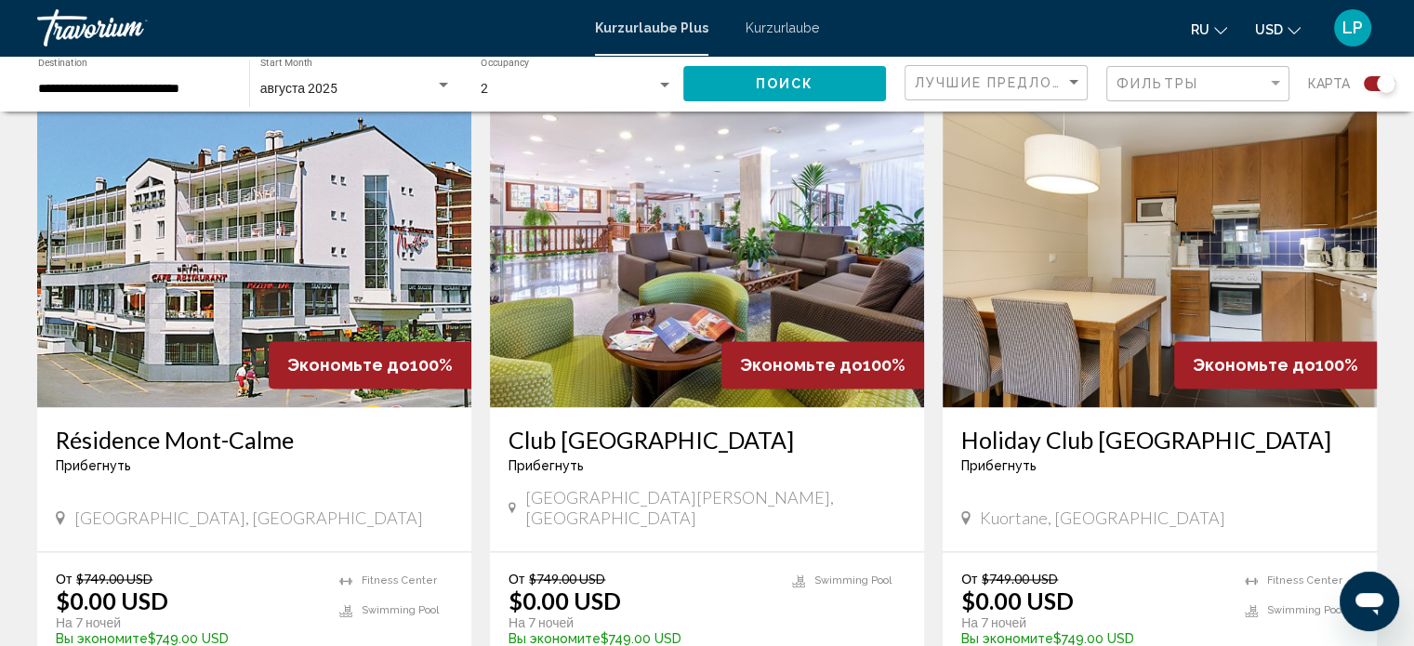
click at [599, 174] on img "Hauptinhalt" at bounding box center [707, 258] width 434 height 297
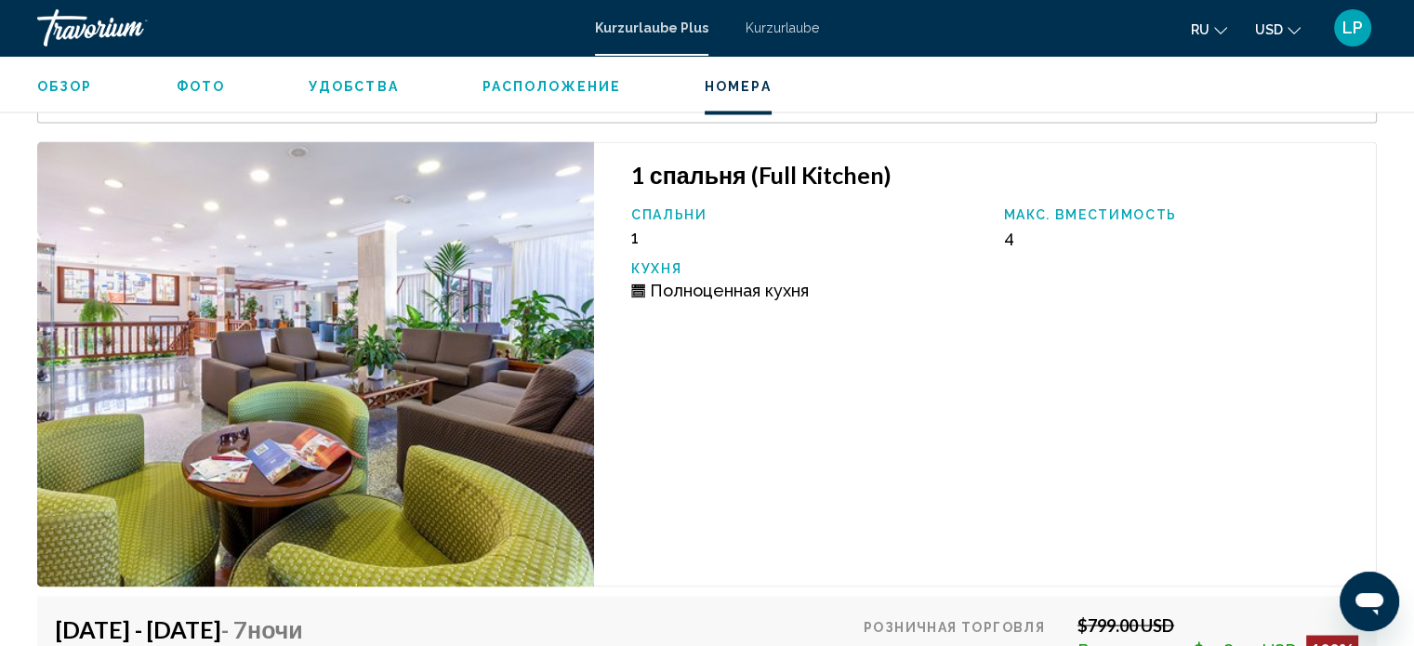
scroll to position [2985, 0]
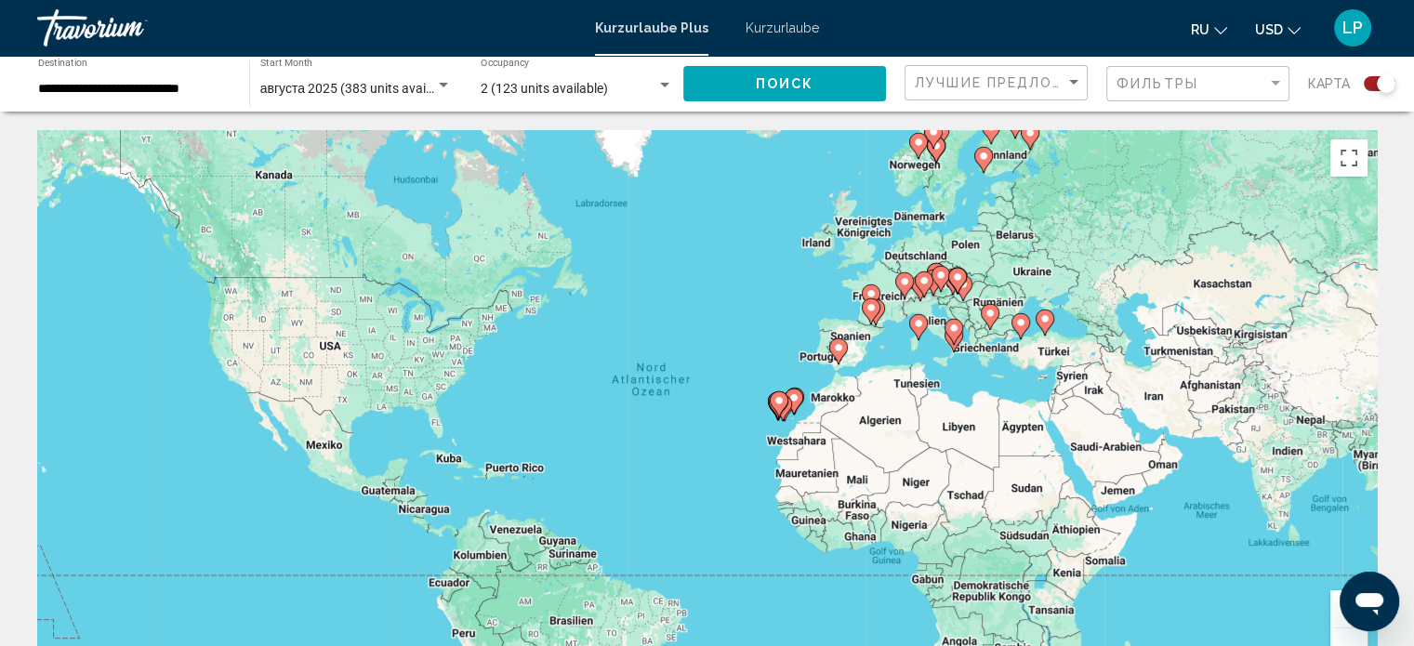
click at [829, 360] on gmp-advanced-marker "Hauptinhalt" at bounding box center [838, 351] width 19 height 28
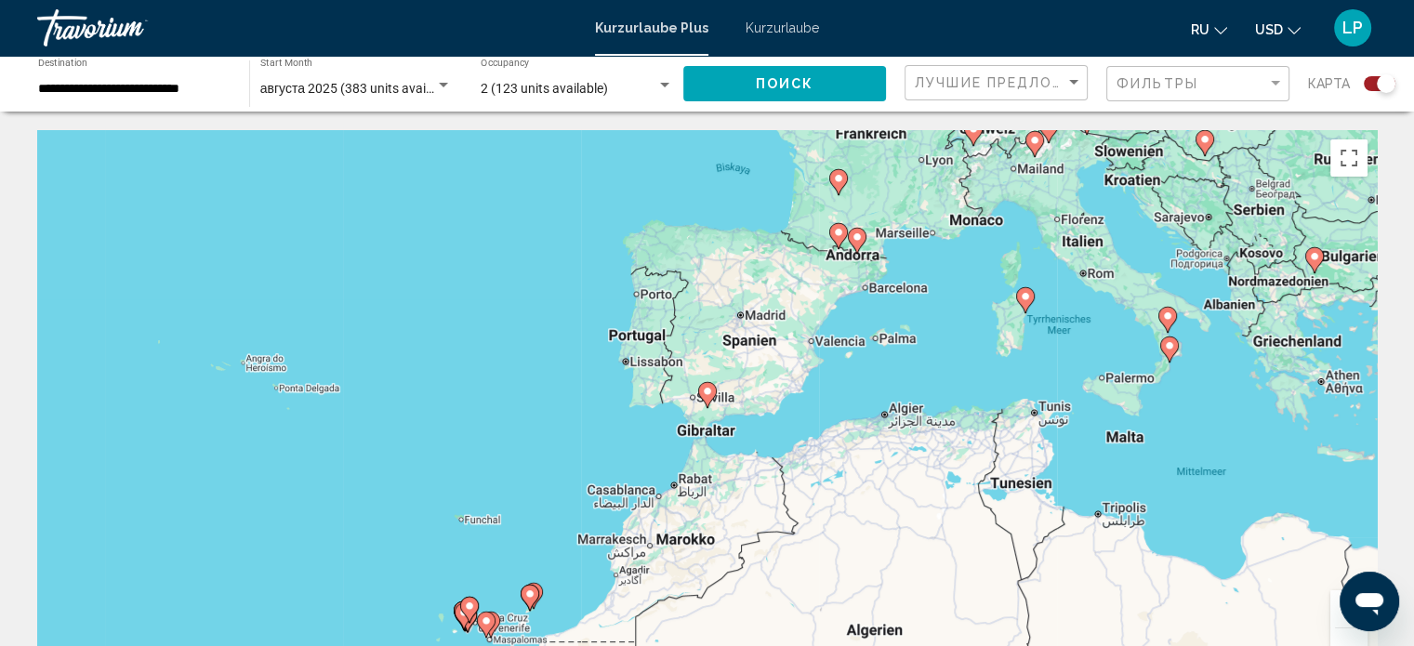
click at [707, 437] on div "Um den Modus zum Ziehen mit der Tastatur zu aktivieren, drückst du Alt + Eingab…" at bounding box center [706, 409] width 1339 height 558
click at [710, 389] on image "Hauptinhalt" at bounding box center [707, 391] width 11 height 11
type input "**********"
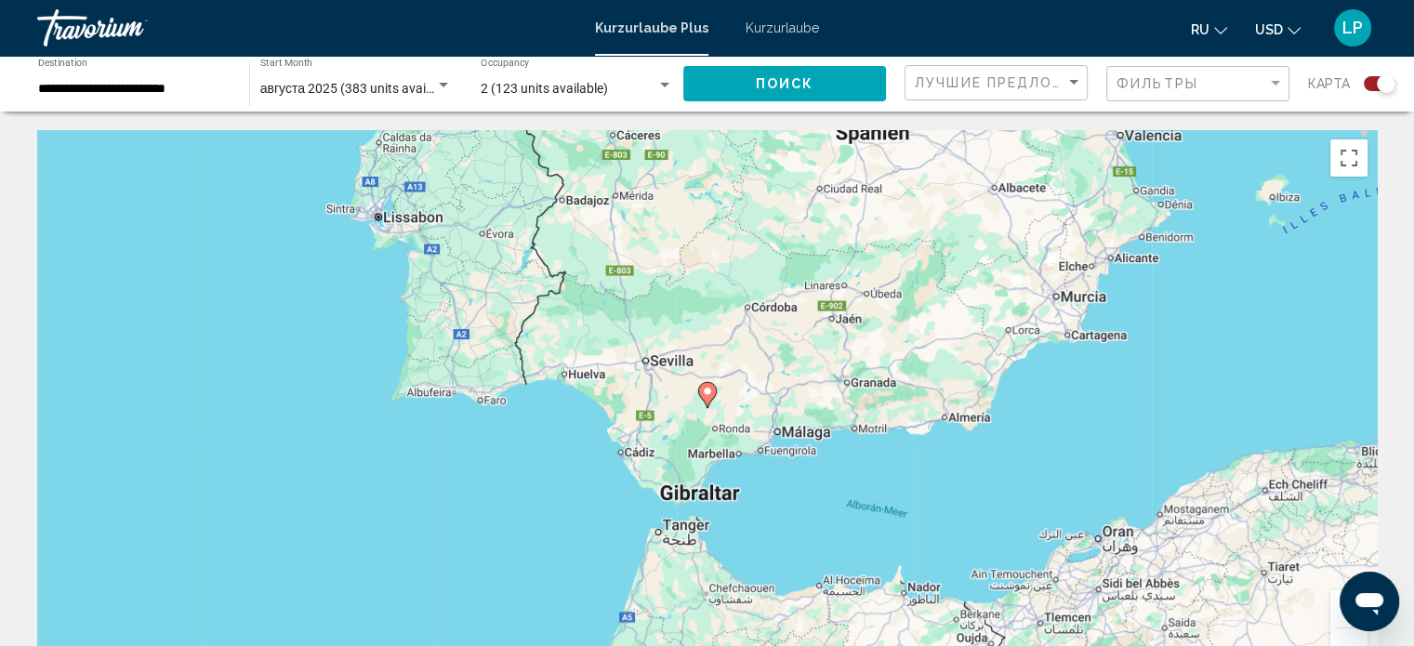
click at [703, 396] on image "Hauptinhalt" at bounding box center [707, 391] width 11 height 11
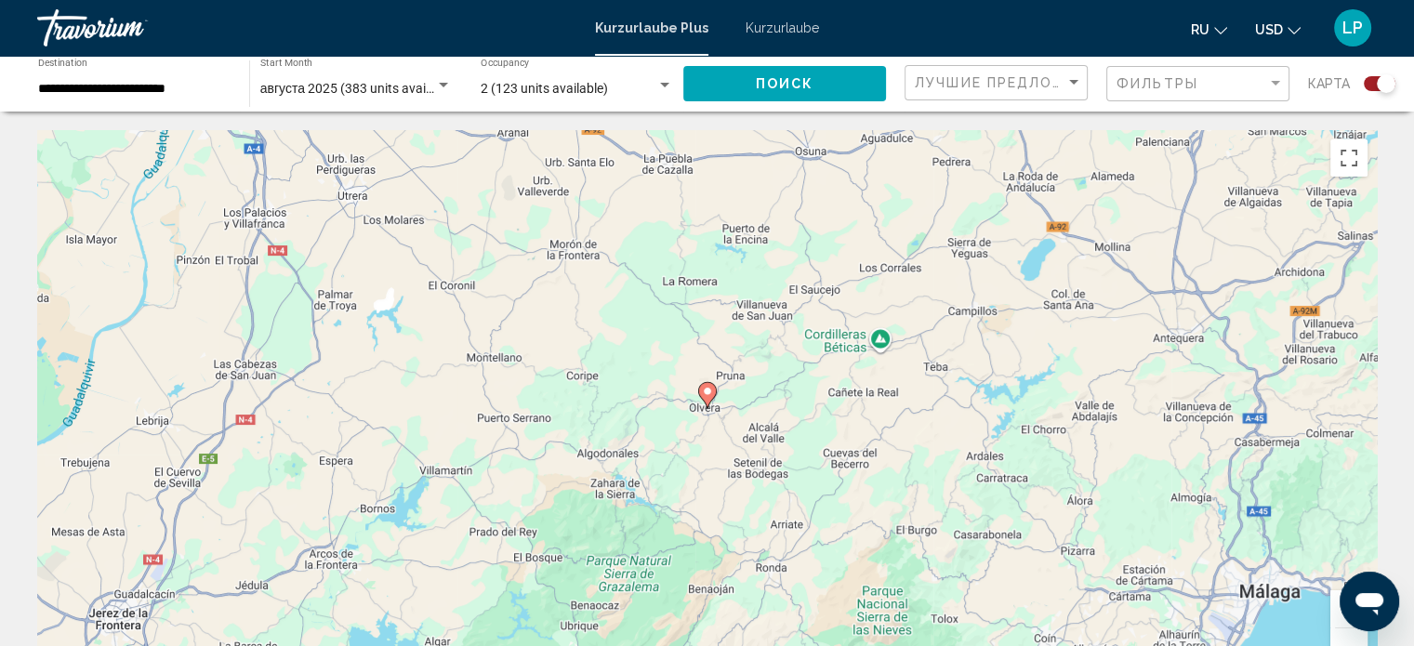
click at [706, 393] on image "Hauptinhalt" at bounding box center [707, 391] width 11 height 11
click at [750, 84] on button "Поиск" at bounding box center [784, 83] width 203 height 34
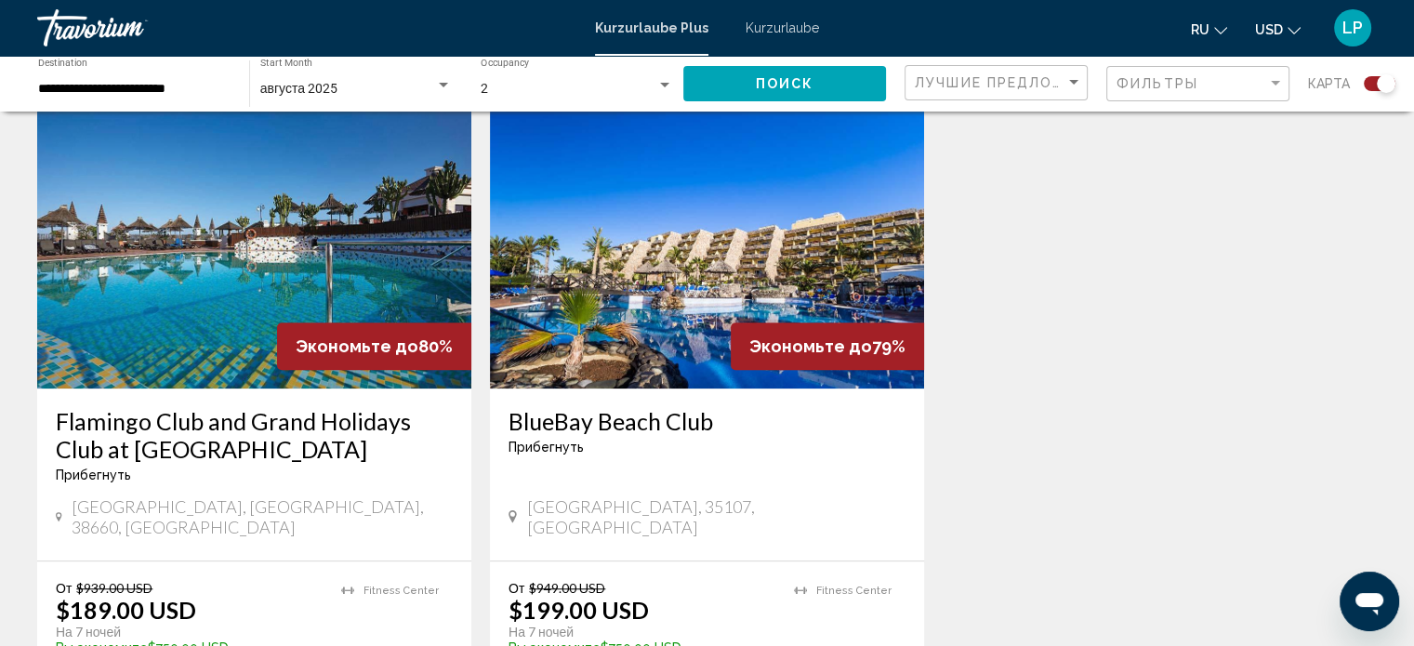
scroll to position [1394, 0]
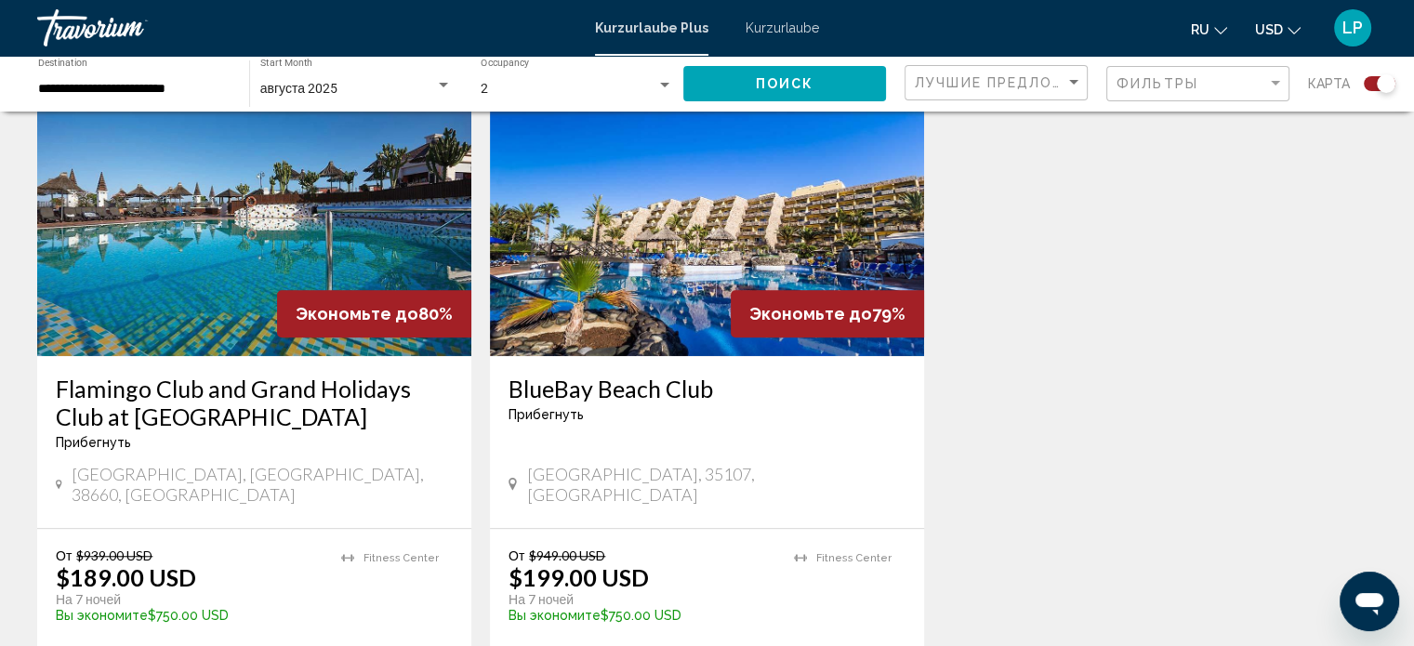
click at [673, 253] on img "Hauptinhalt" at bounding box center [707, 207] width 434 height 297
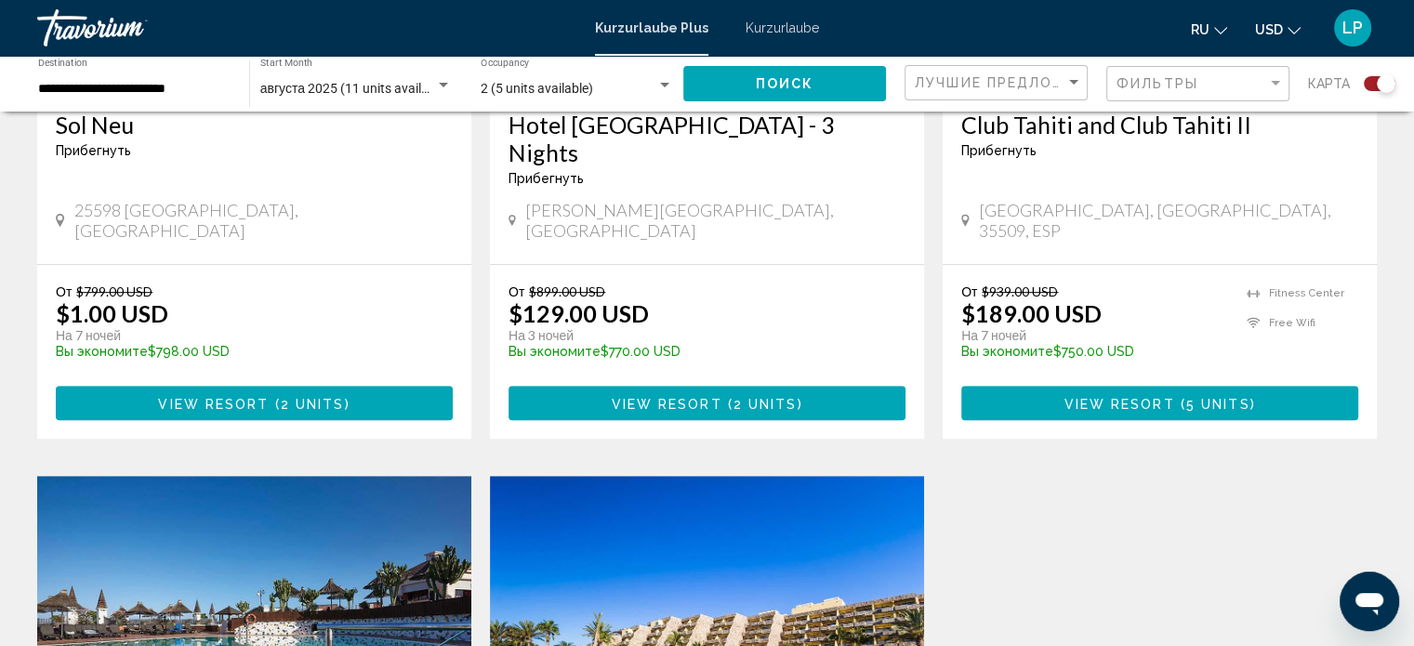
scroll to position [1208, 0]
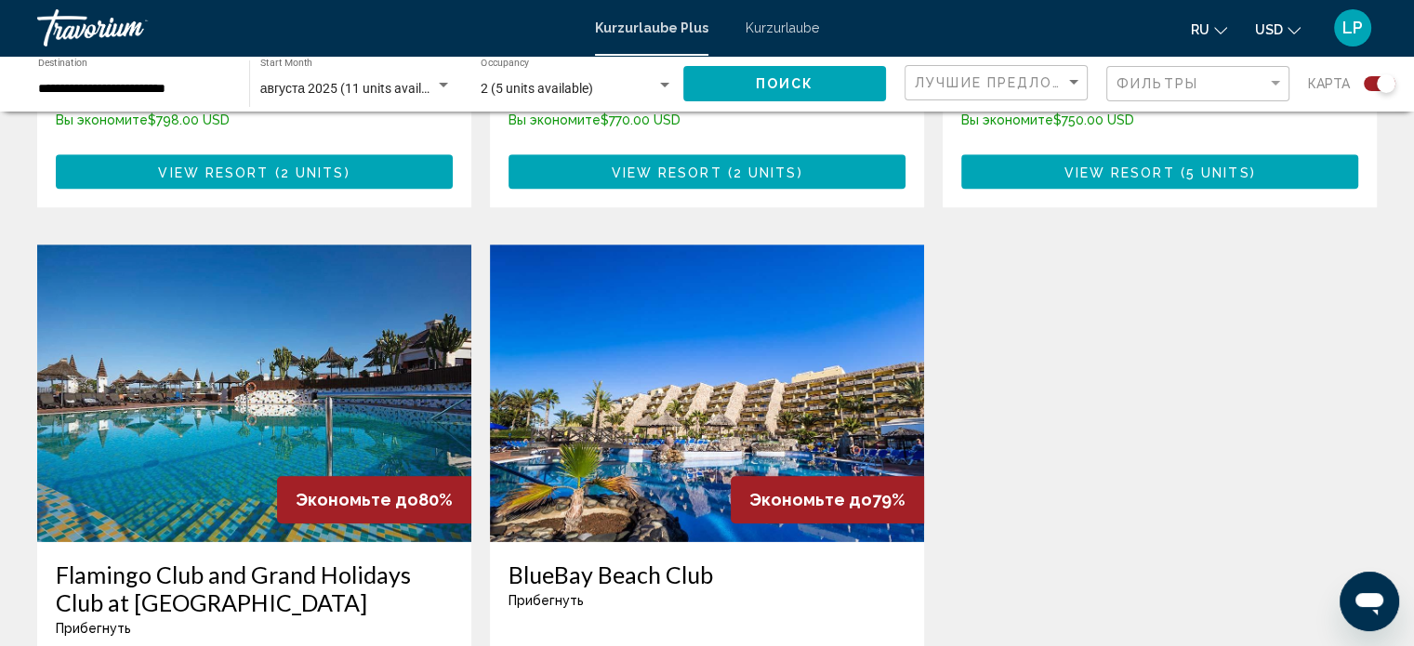
click at [241, 345] on img "Hauptinhalt" at bounding box center [254, 392] width 434 height 297
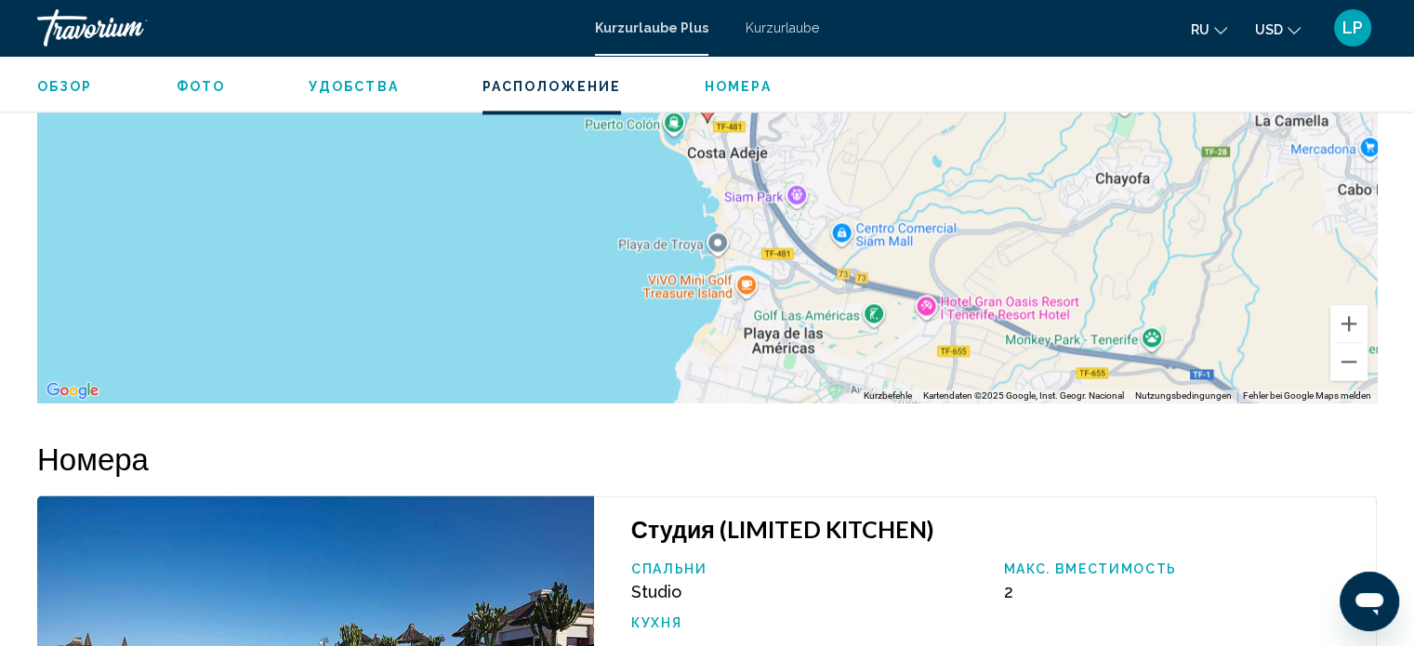
scroll to position [2396, 0]
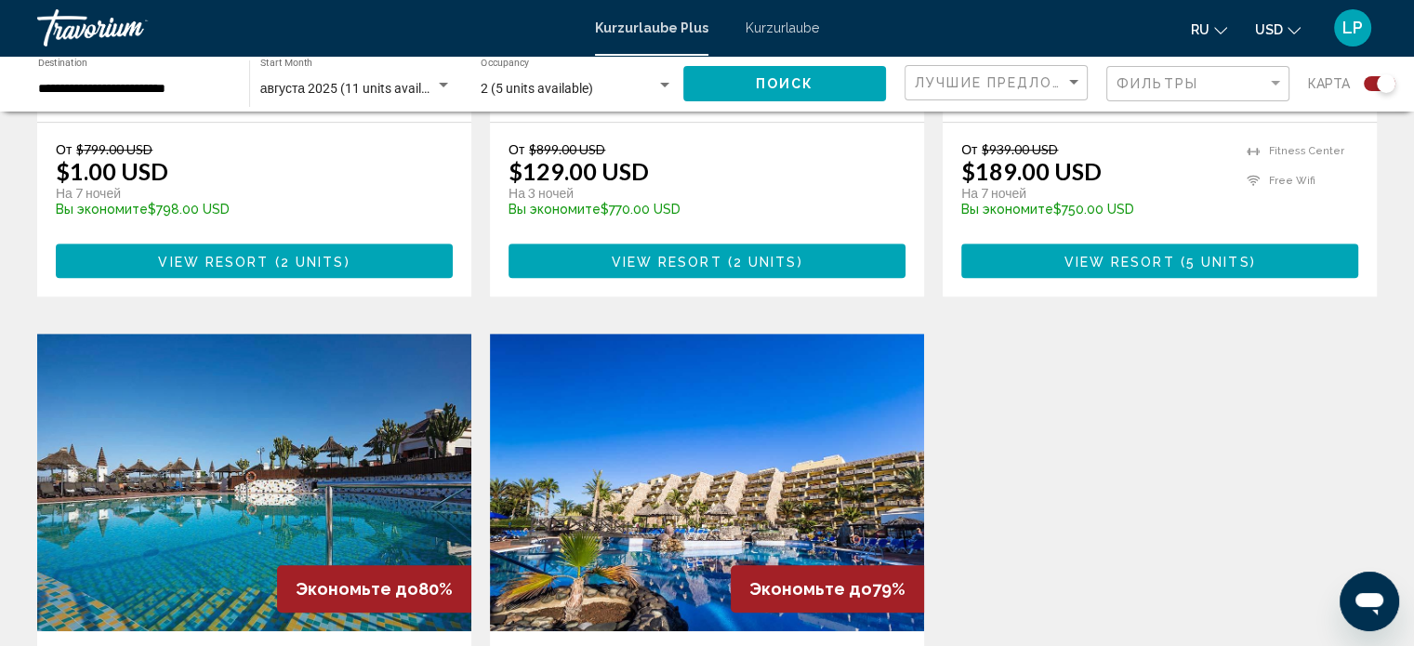
scroll to position [1394, 0]
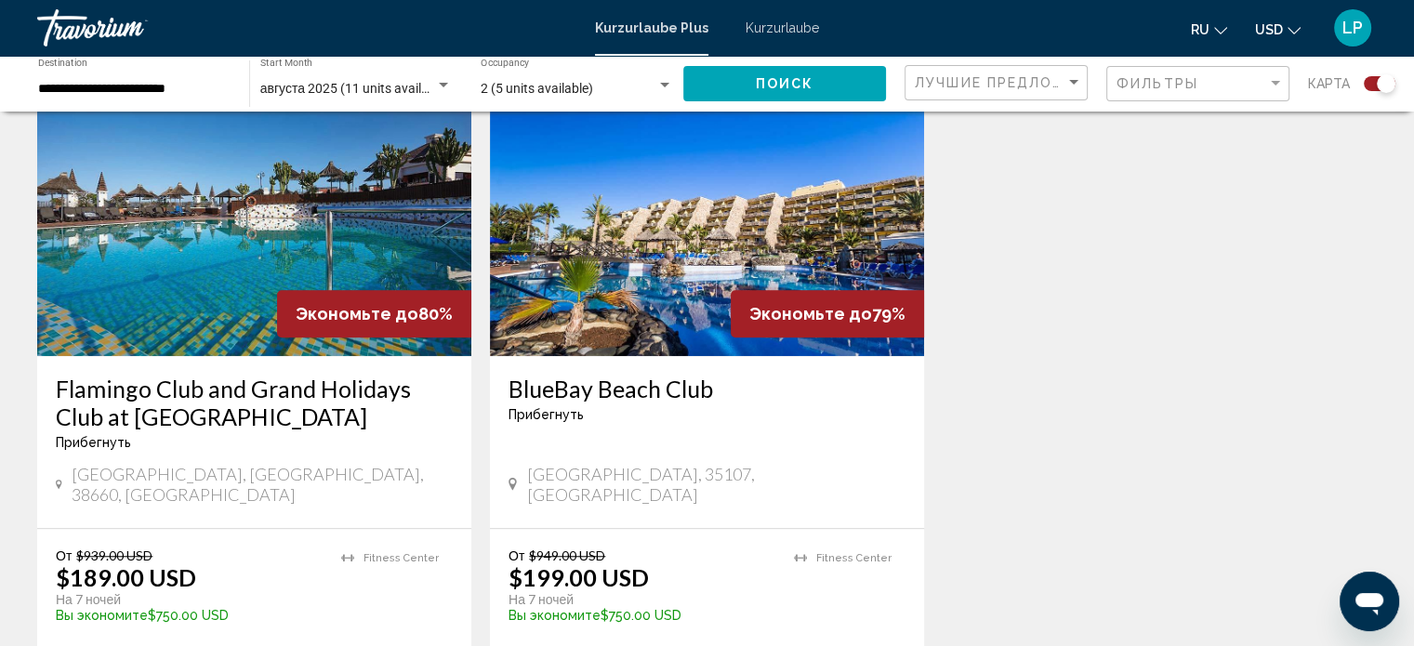
click at [670, 225] on img "Hauptinhalt" at bounding box center [707, 207] width 434 height 297
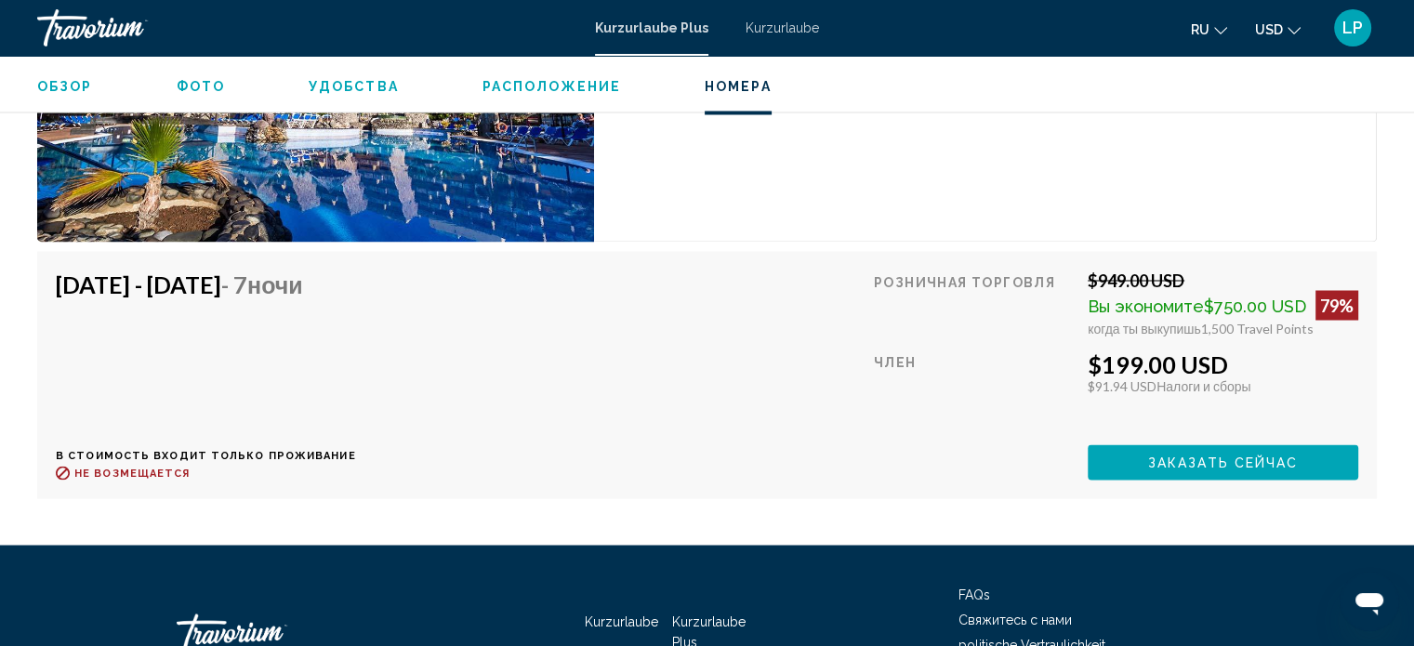
scroll to position [3294, 0]
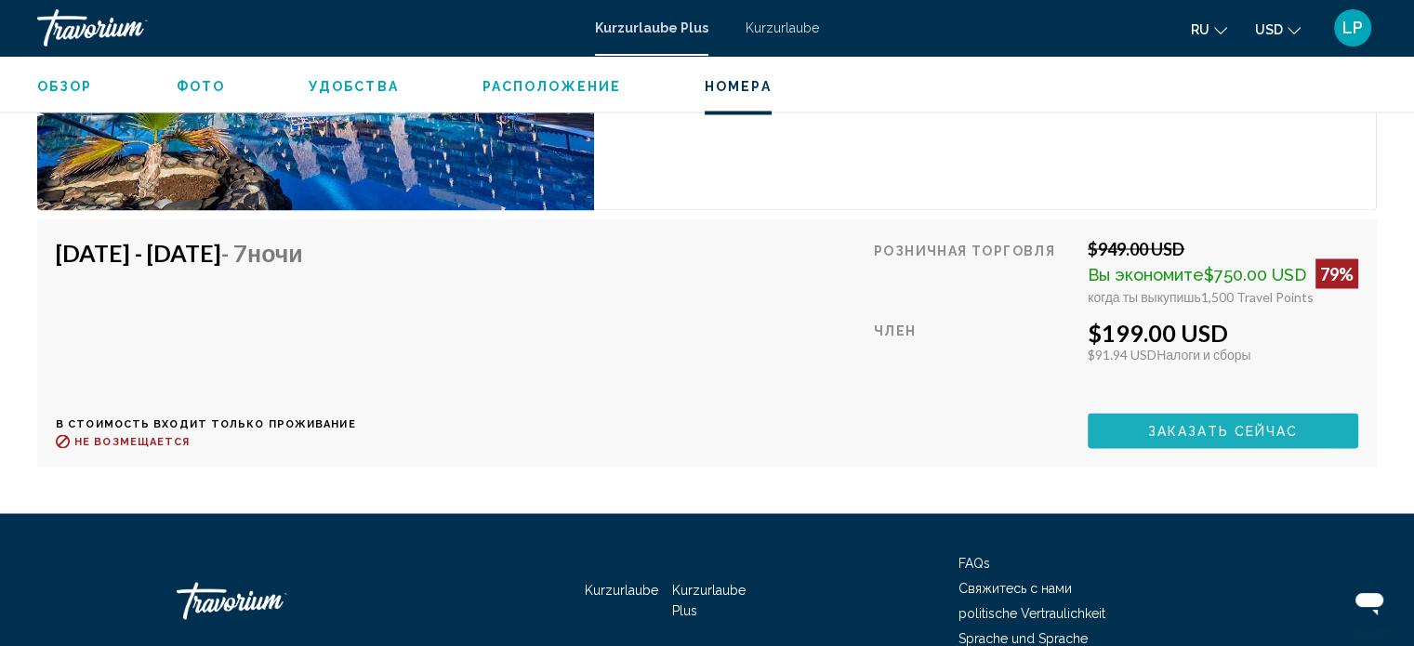
click at [1108, 428] on button "Заказать сейчас" at bounding box center [1222, 430] width 270 height 34
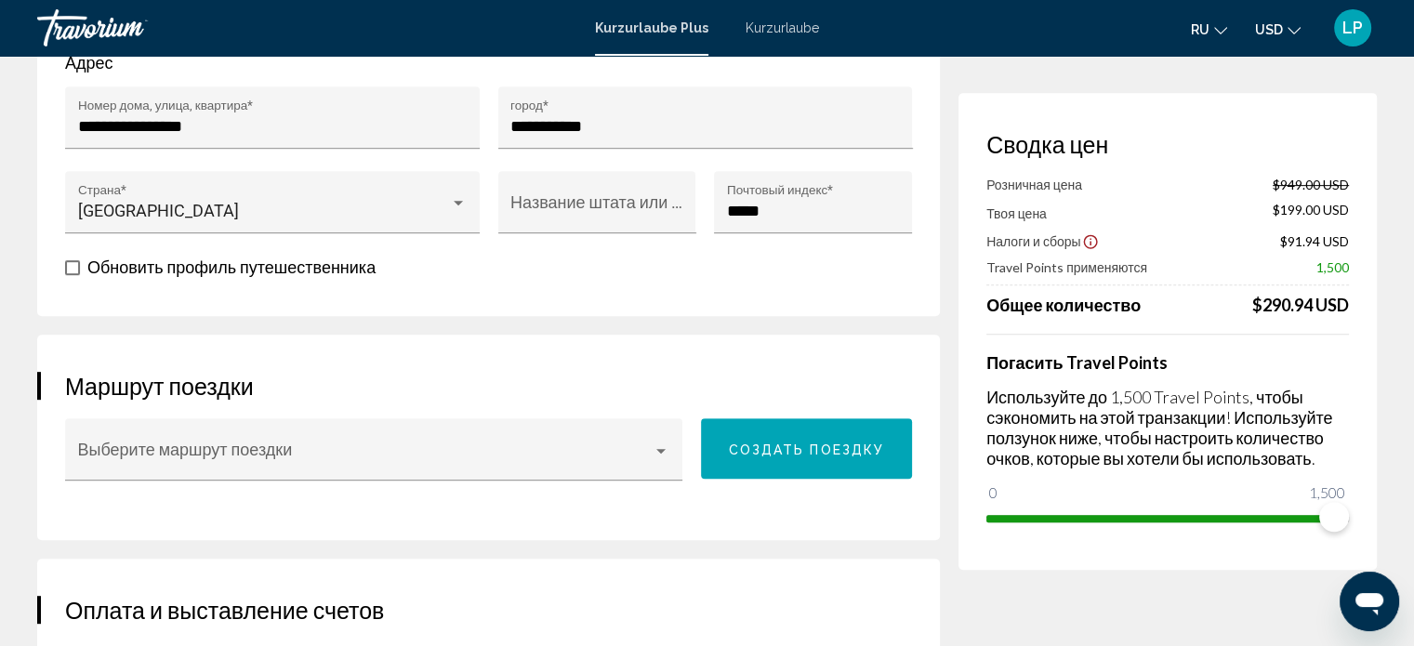
scroll to position [929, 0]
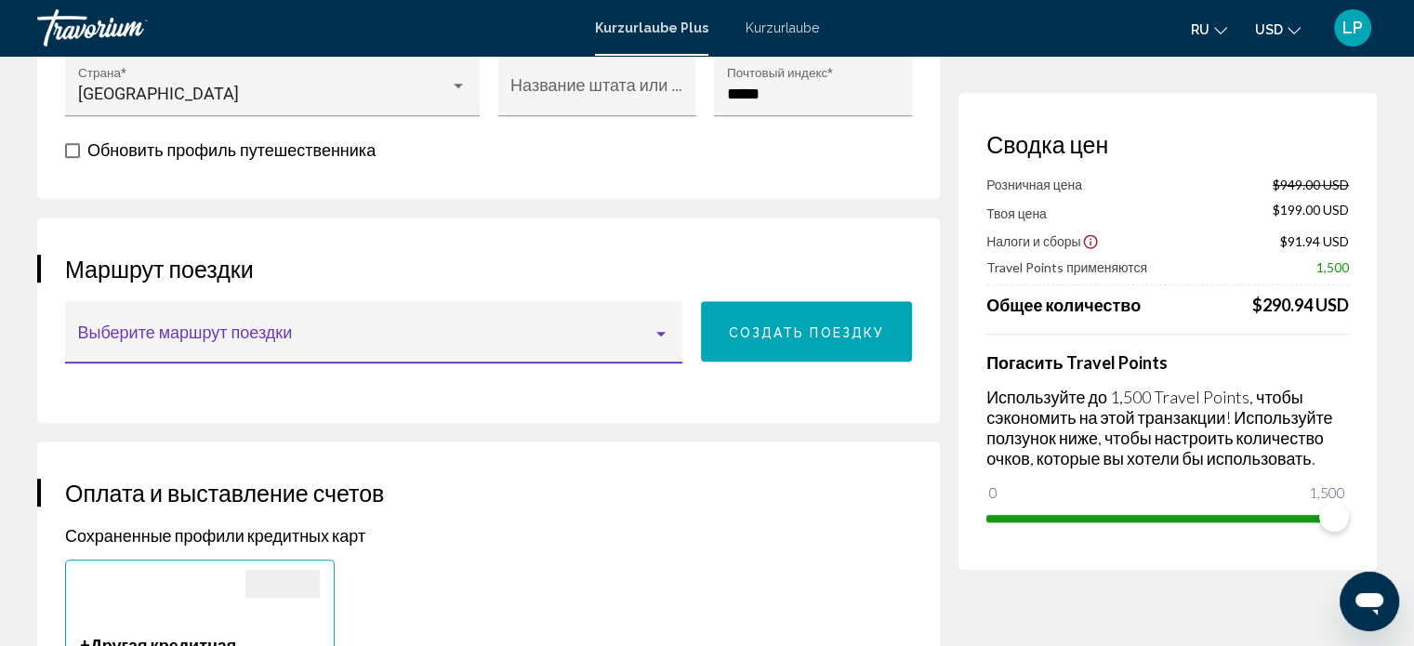
click at [665, 332] on div "Hauptinhalt" at bounding box center [660, 334] width 9 height 5
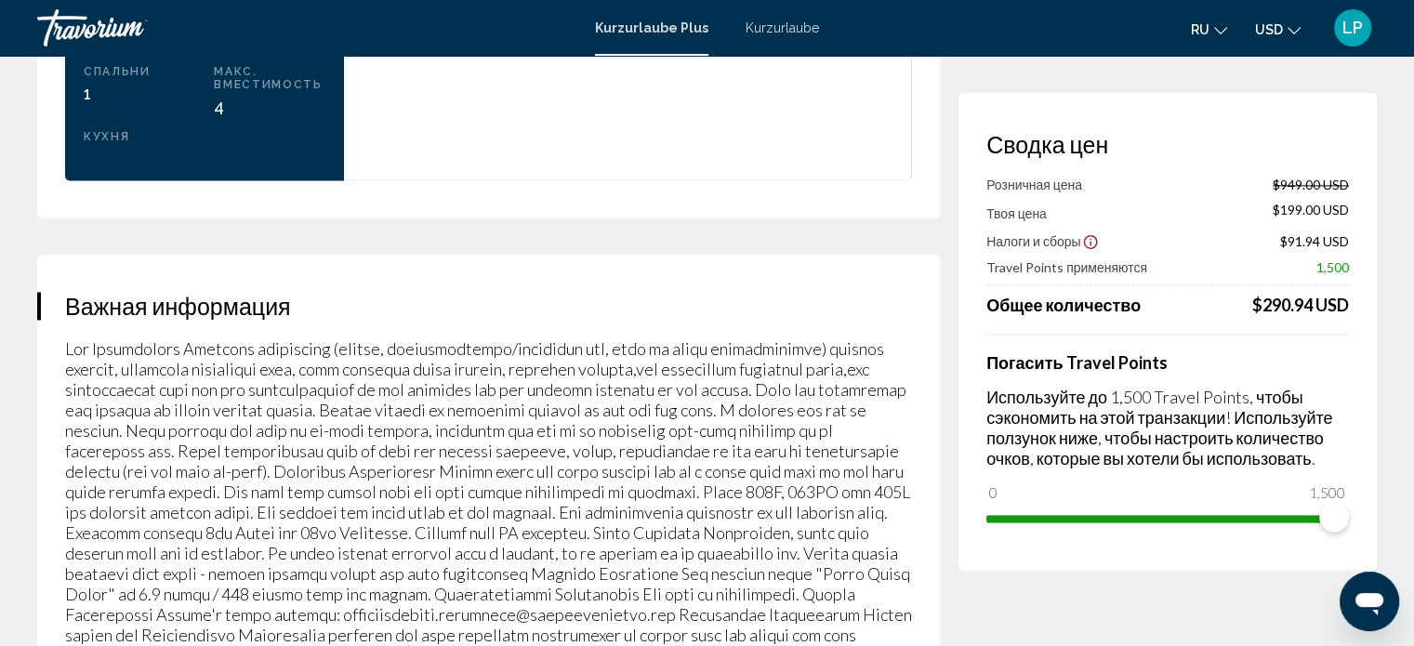
scroll to position [2603, 0]
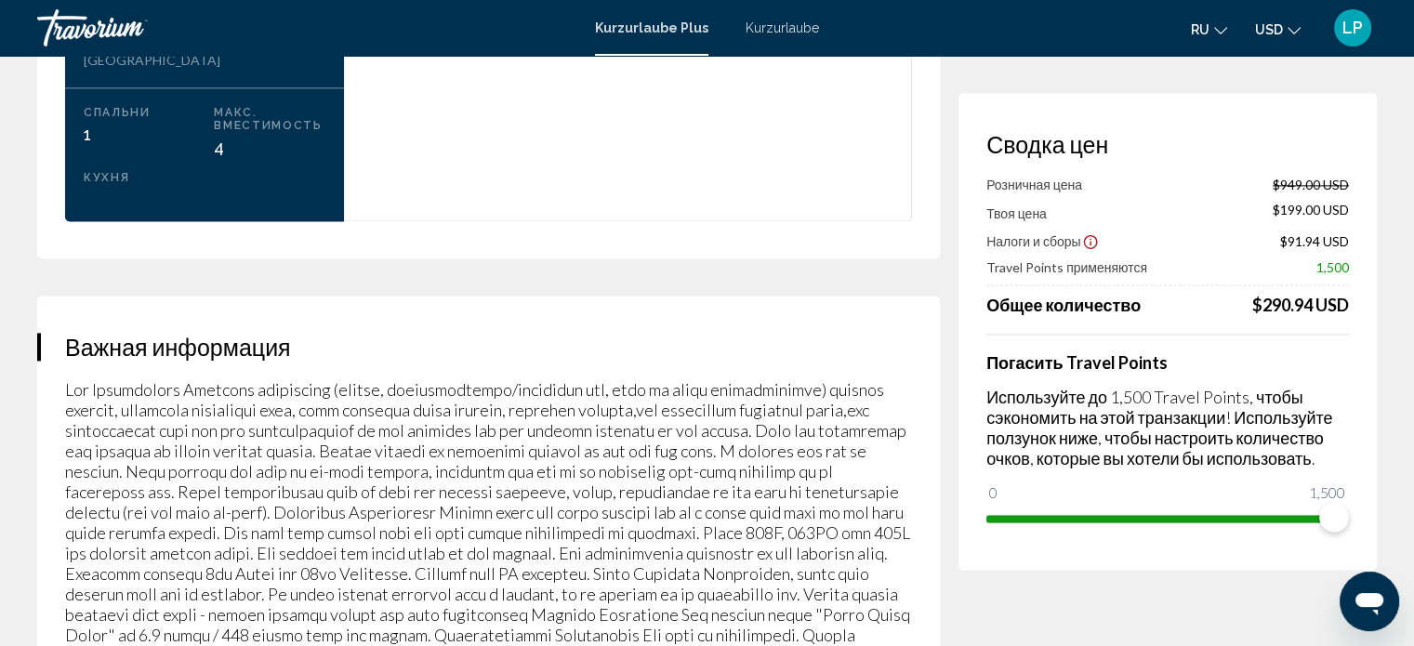
drag, startPoint x: 66, startPoint y: 308, endPoint x: 134, endPoint y: 356, distance: 83.3
click at [171, 378] on div at bounding box center [707, 323] width 1414 height 646
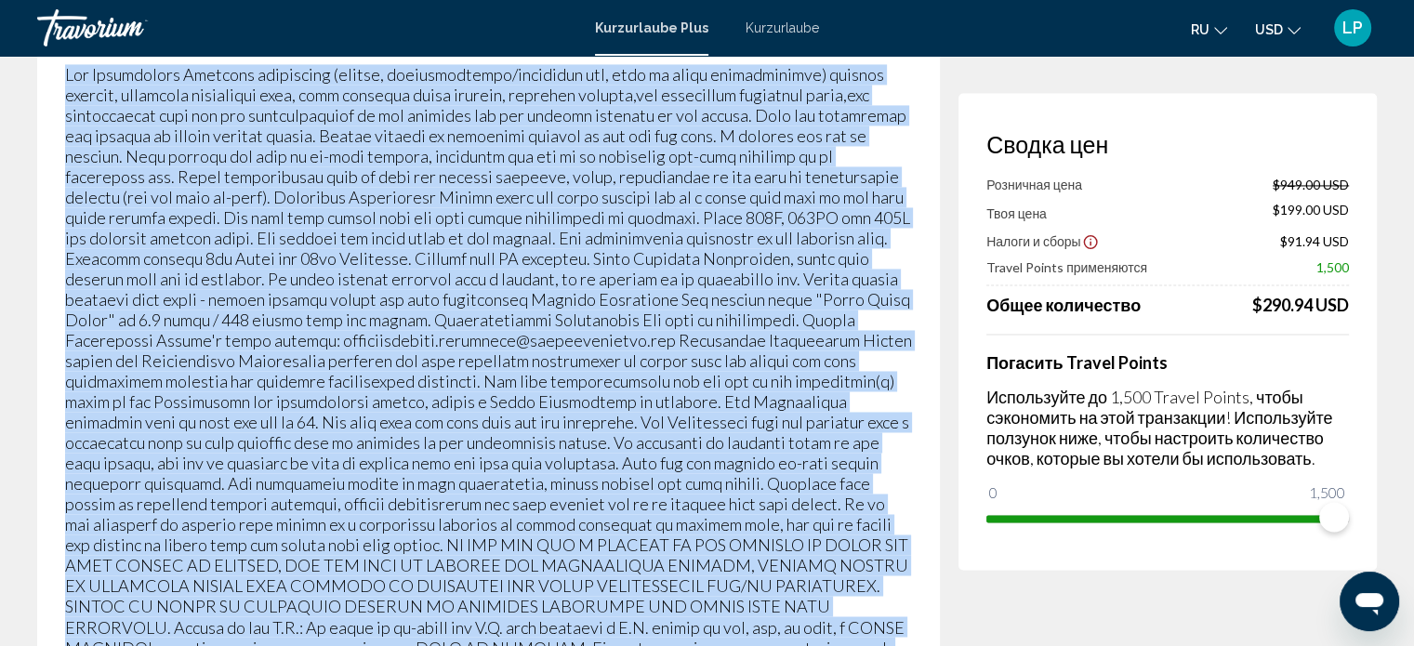
scroll to position [3160, 0]
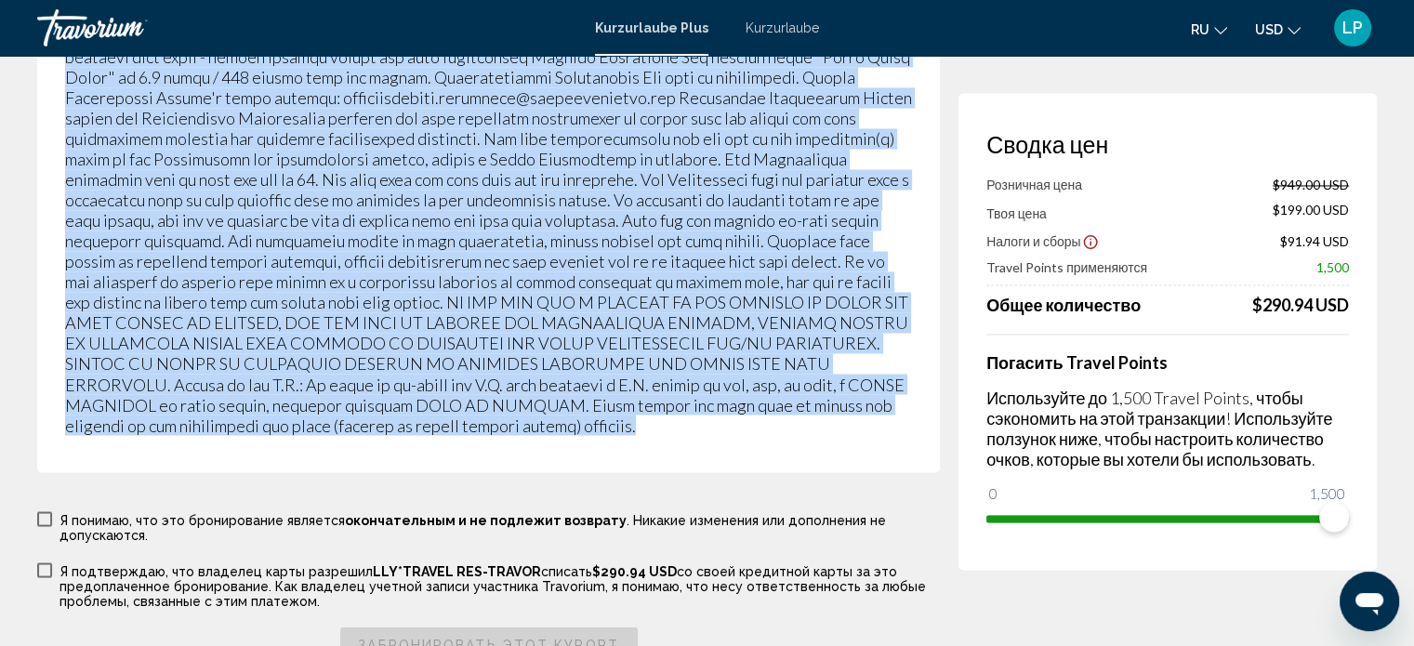
drag, startPoint x: 65, startPoint y: 302, endPoint x: 840, endPoint y: 377, distance: 778.8
click at [840, 377] on div "Важная информация" at bounding box center [488, 105] width 903 height 734
copy p "Fee Advisements Required surcharges (energy, accommodations/occupancy tax, fees…"
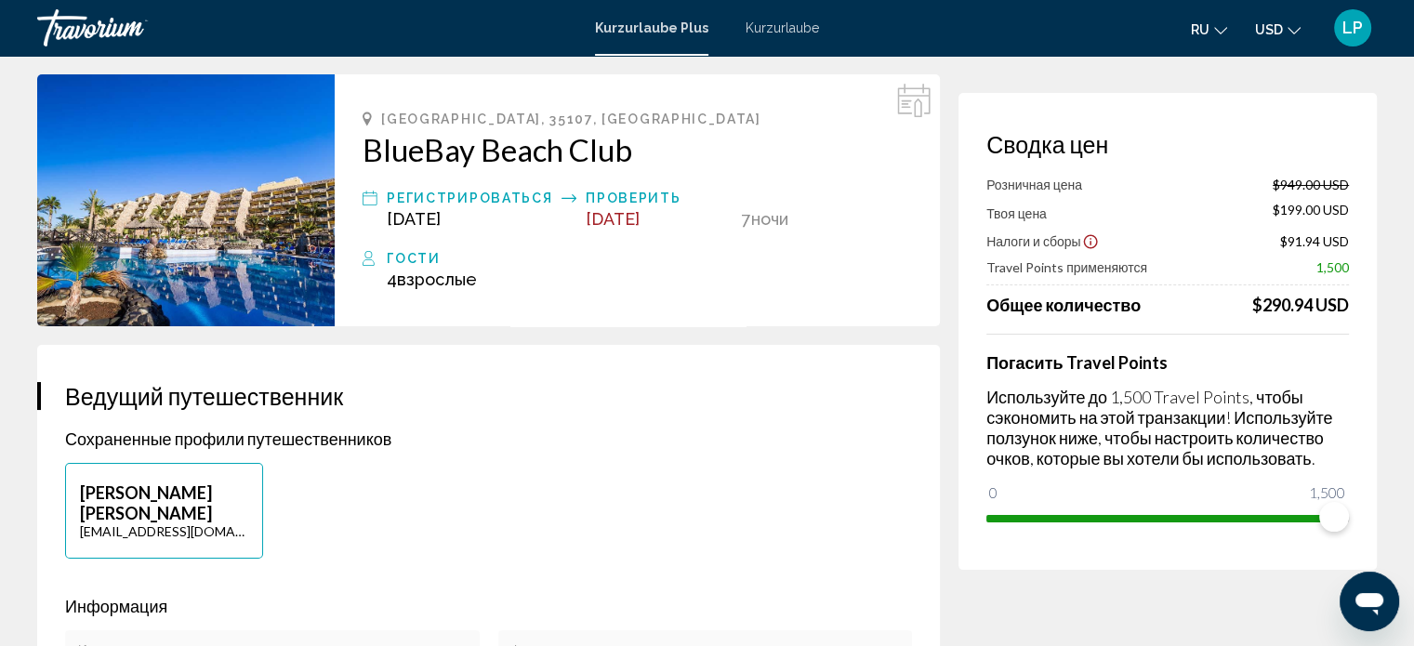
scroll to position [0, 0]
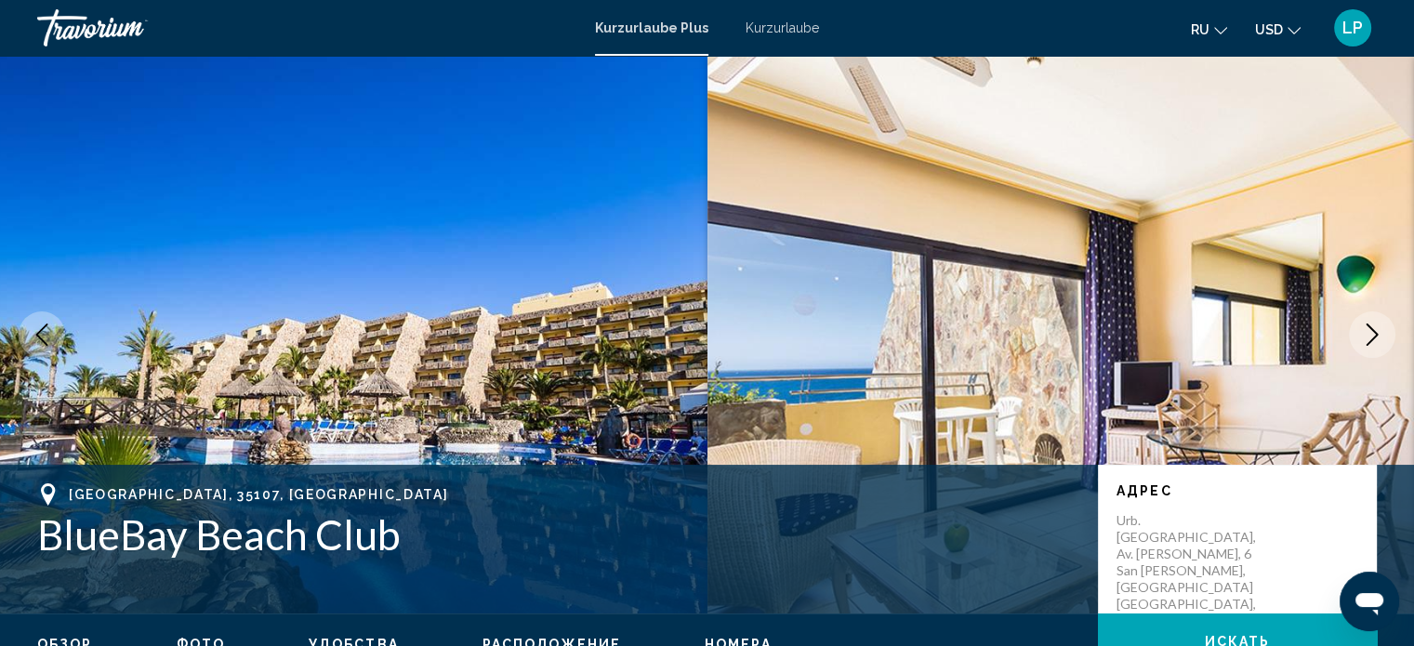
scroll to position [11, 0]
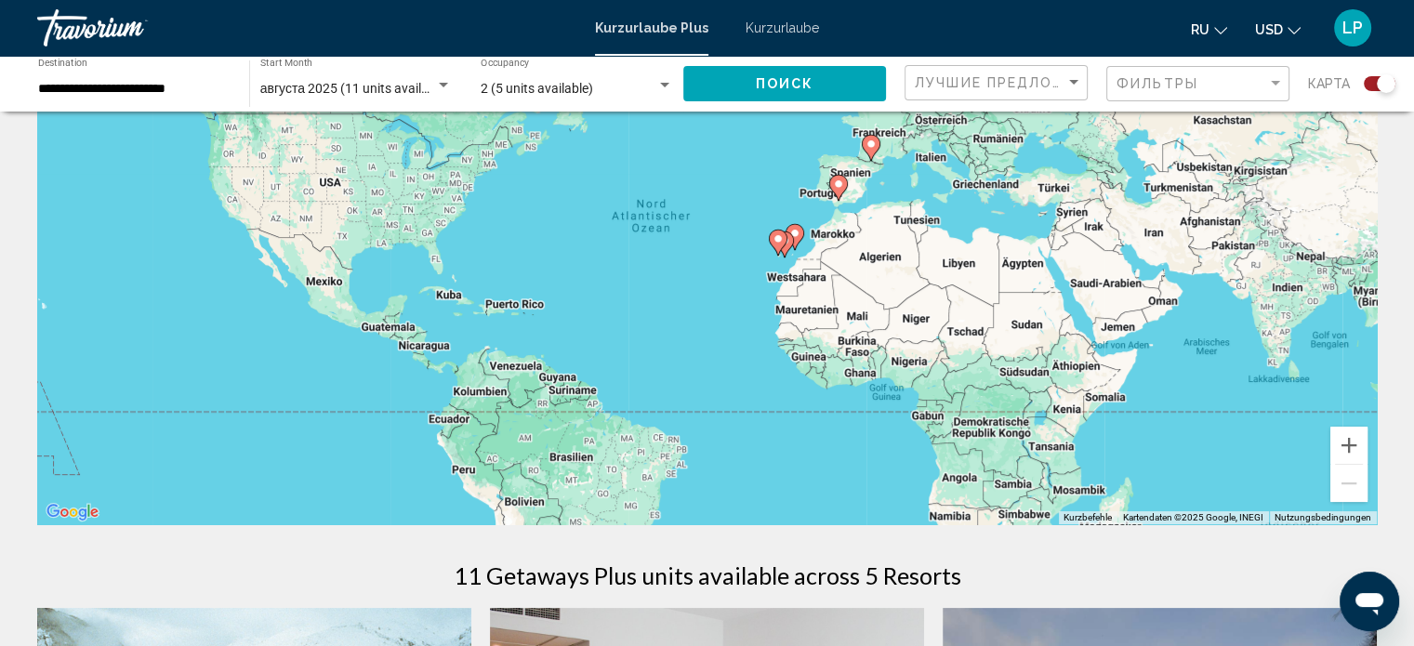
scroll to position [139, 0]
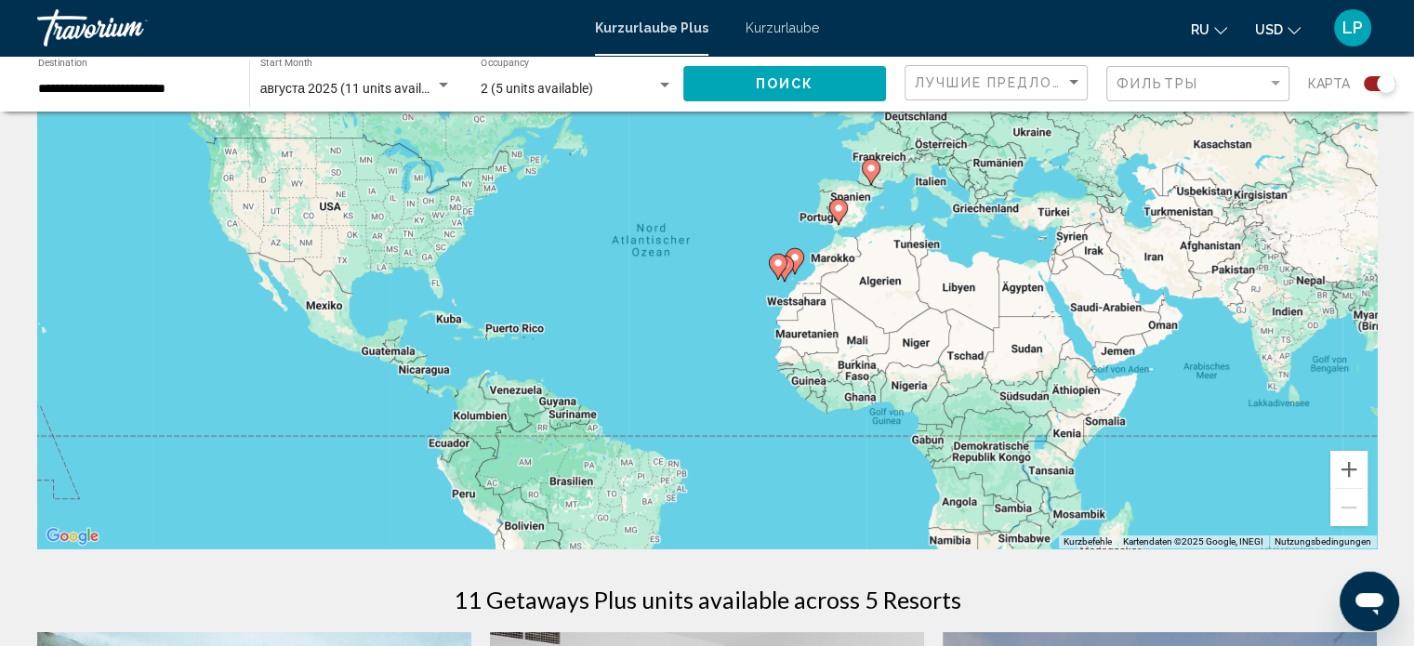
click at [142, 88] on input "**********" at bounding box center [134, 89] width 192 height 15
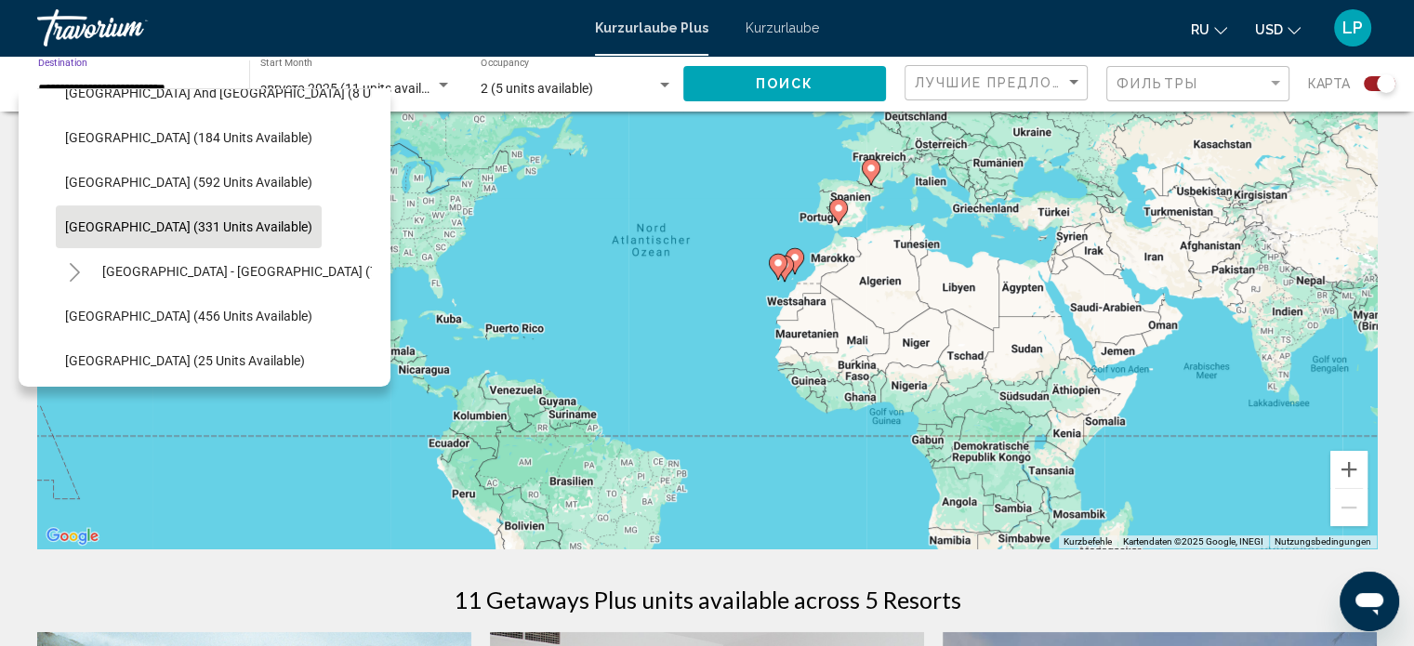
scroll to position [470, 0]
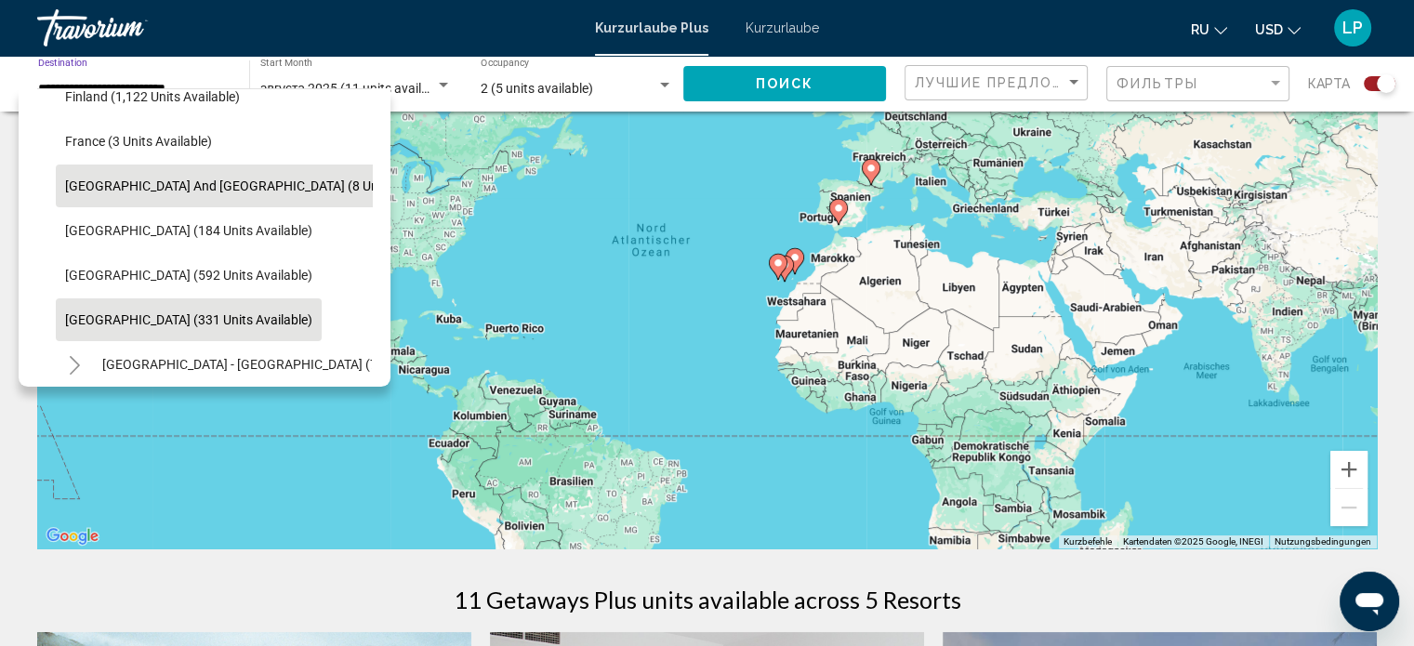
click at [208, 184] on span "[GEOGRAPHIC_DATA] and [GEOGRAPHIC_DATA] (8 units available)" at bounding box center [258, 185] width 387 height 15
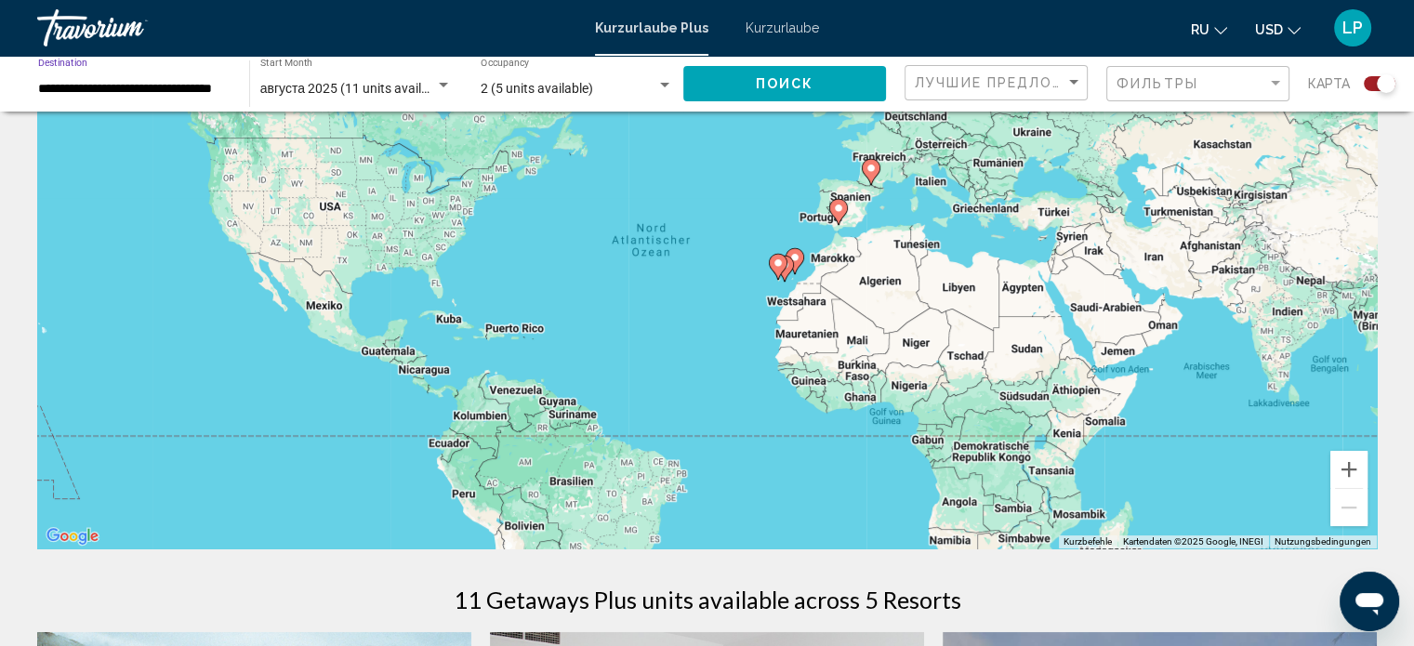
click at [782, 89] on span "Поиск" at bounding box center [785, 84] width 59 height 15
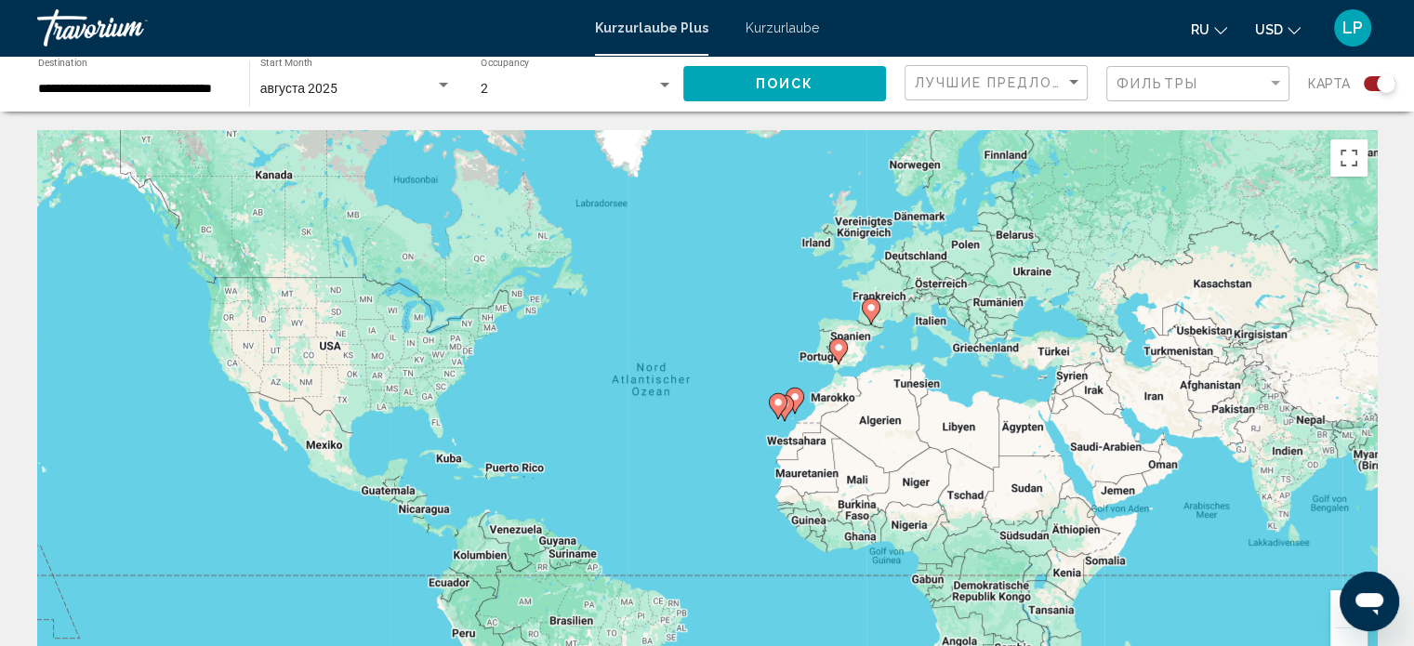
click at [167, 89] on input "**********" at bounding box center [134, 89] width 192 height 15
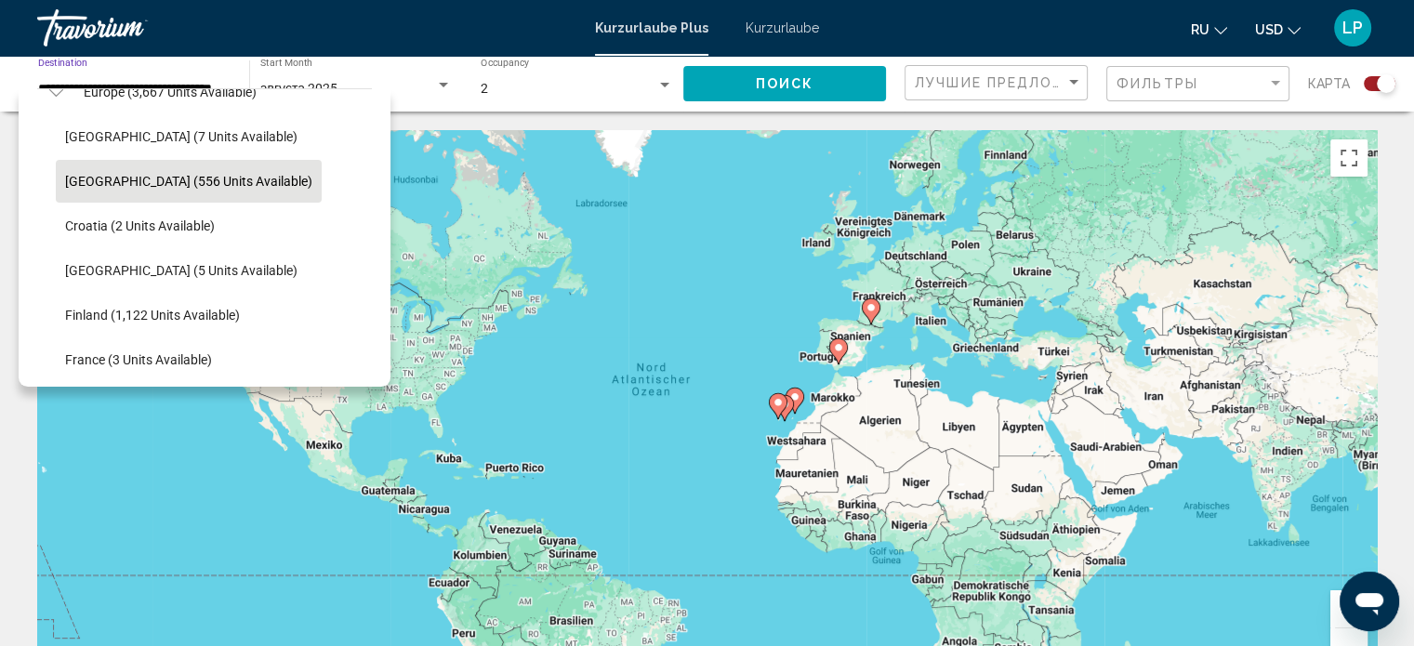
scroll to position [279, 0]
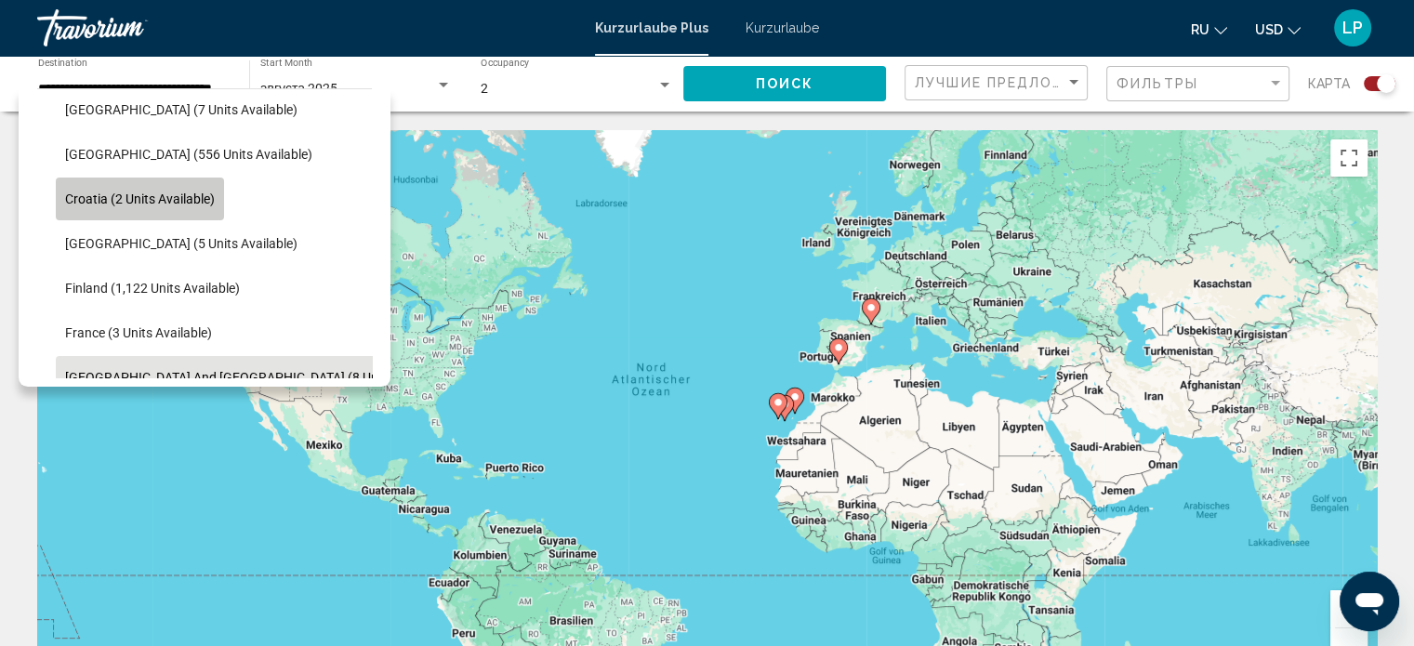
click at [150, 195] on span "Croatia (2 units available)" at bounding box center [140, 198] width 150 height 15
type input "**********"
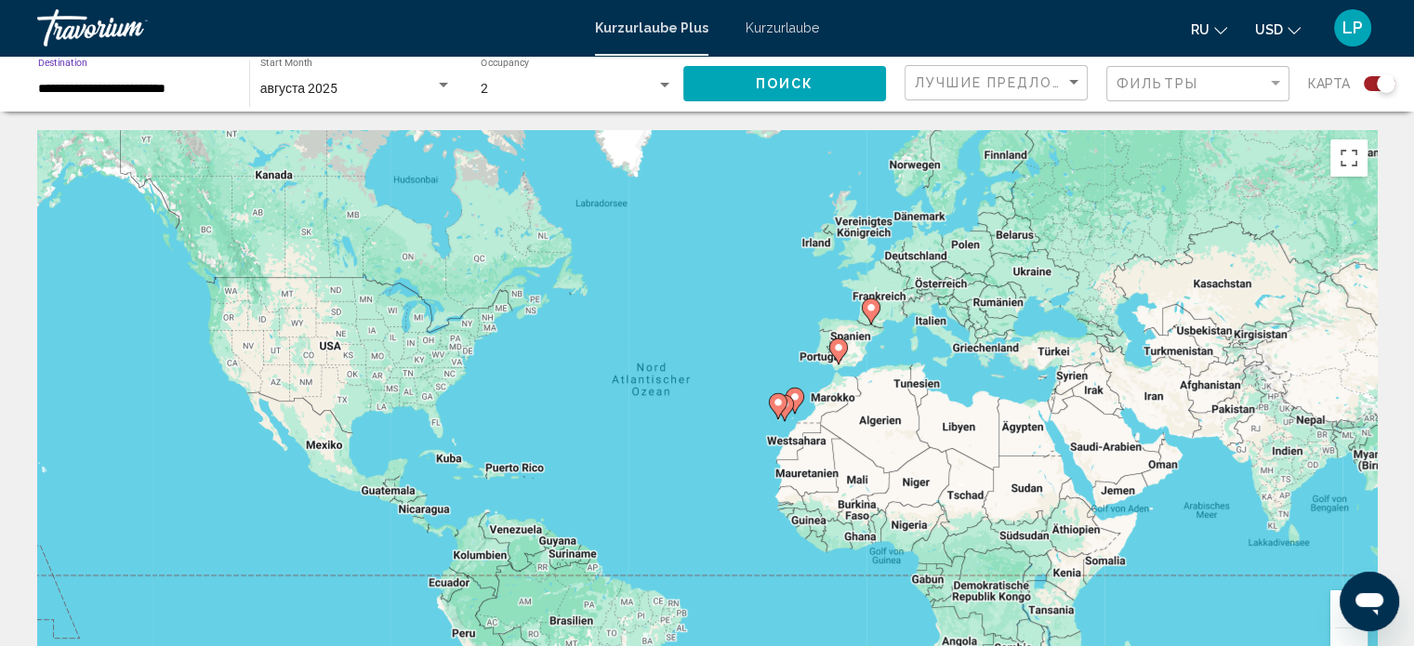
click at [811, 80] on span "Поиск" at bounding box center [785, 84] width 59 height 15
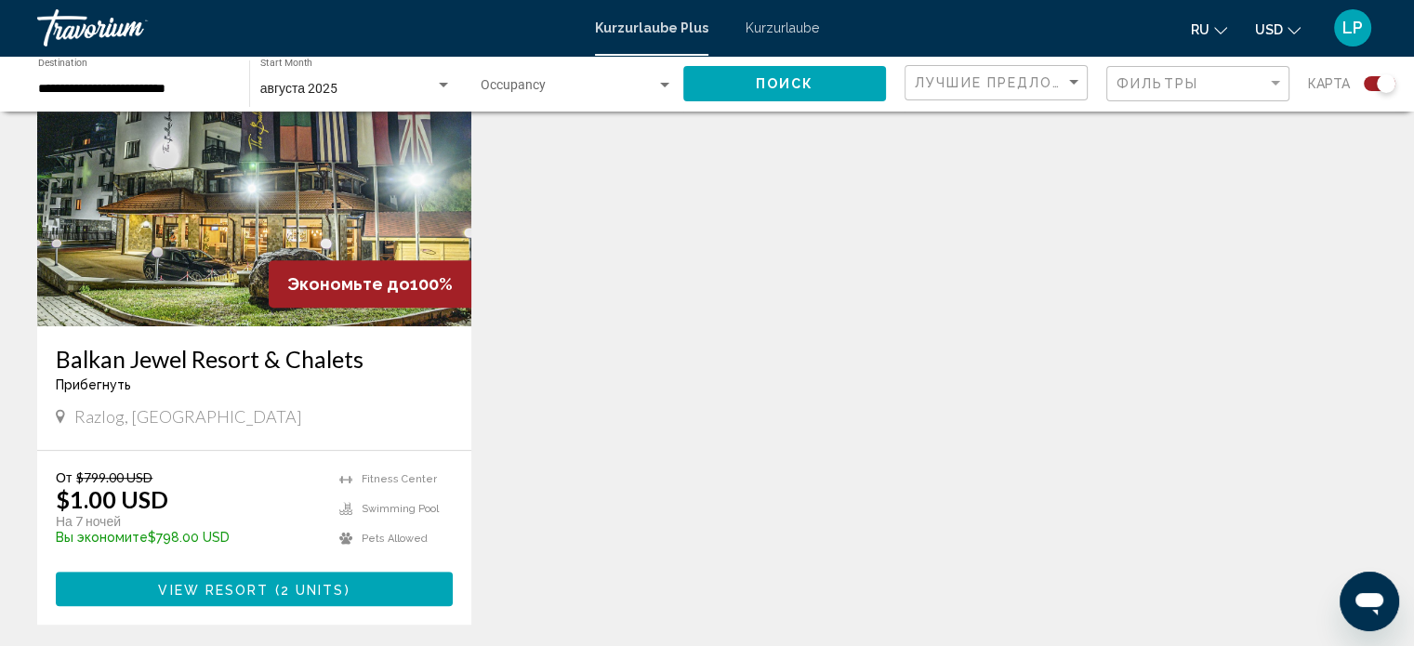
scroll to position [744, 0]
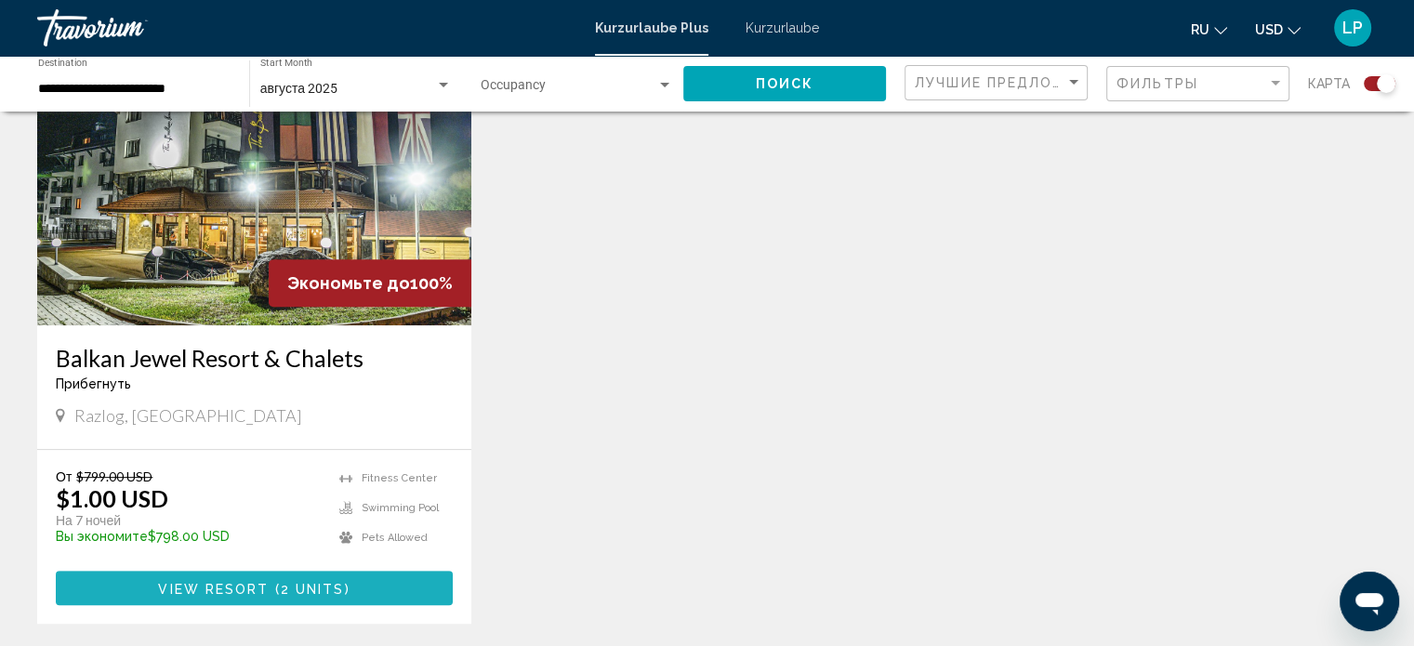
click at [292, 588] on span "2 units" at bounding box center [313, 588] width 64 height 15
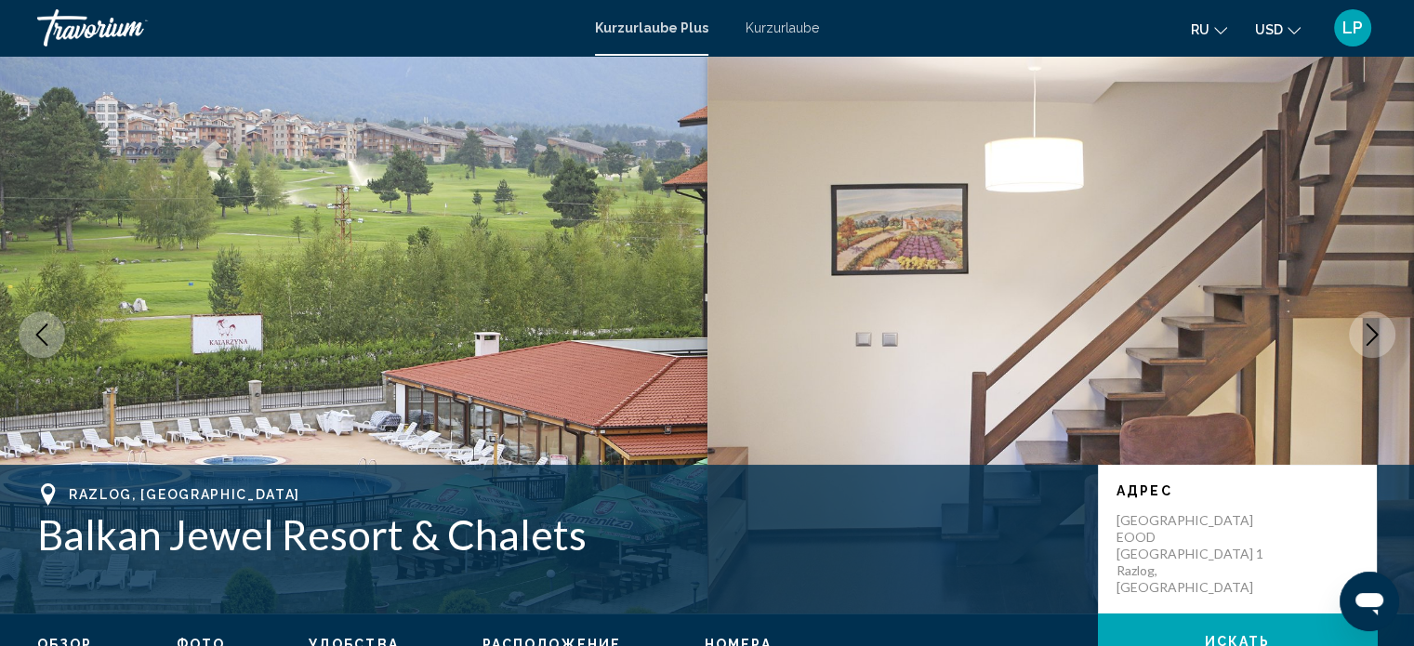
click at [785, 25] on font "Kurzurlaube" at bounding box center [781, 27] width 73 height 15
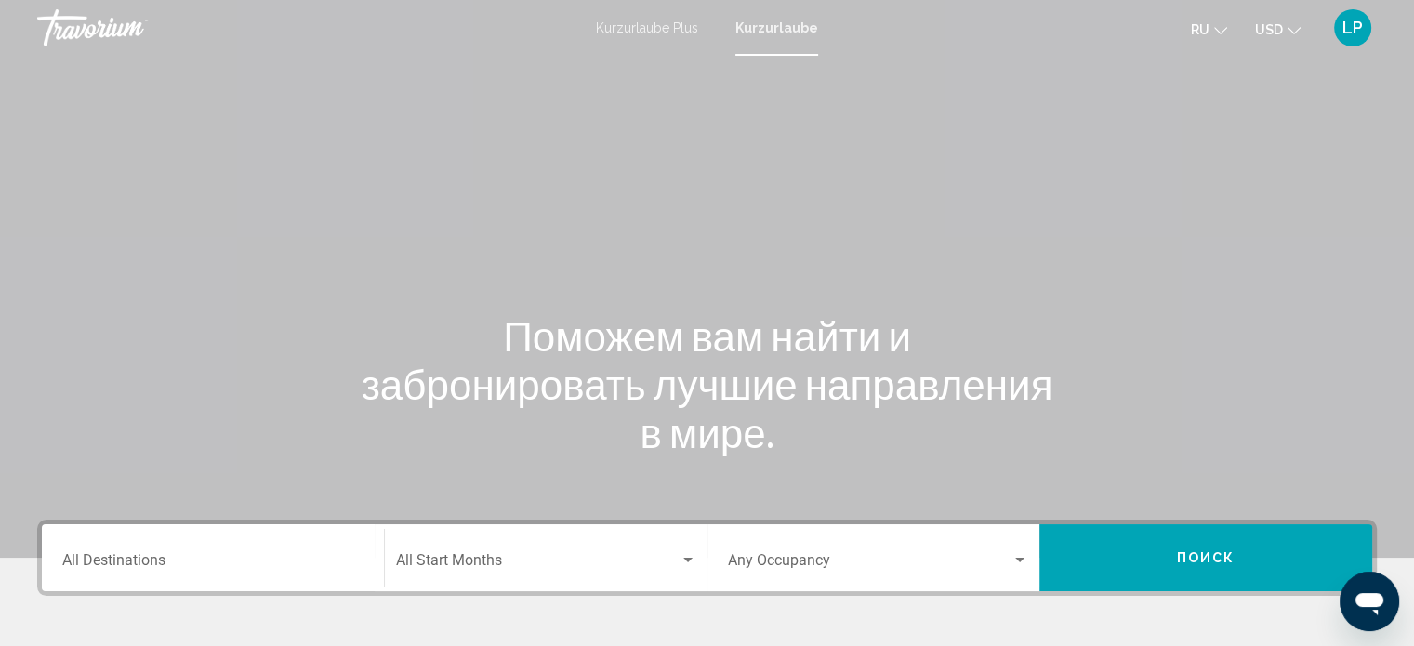
click at [641, 27] on font "Kurzurlaube Plus" at bounding box center [647, 27] width 102 height 15
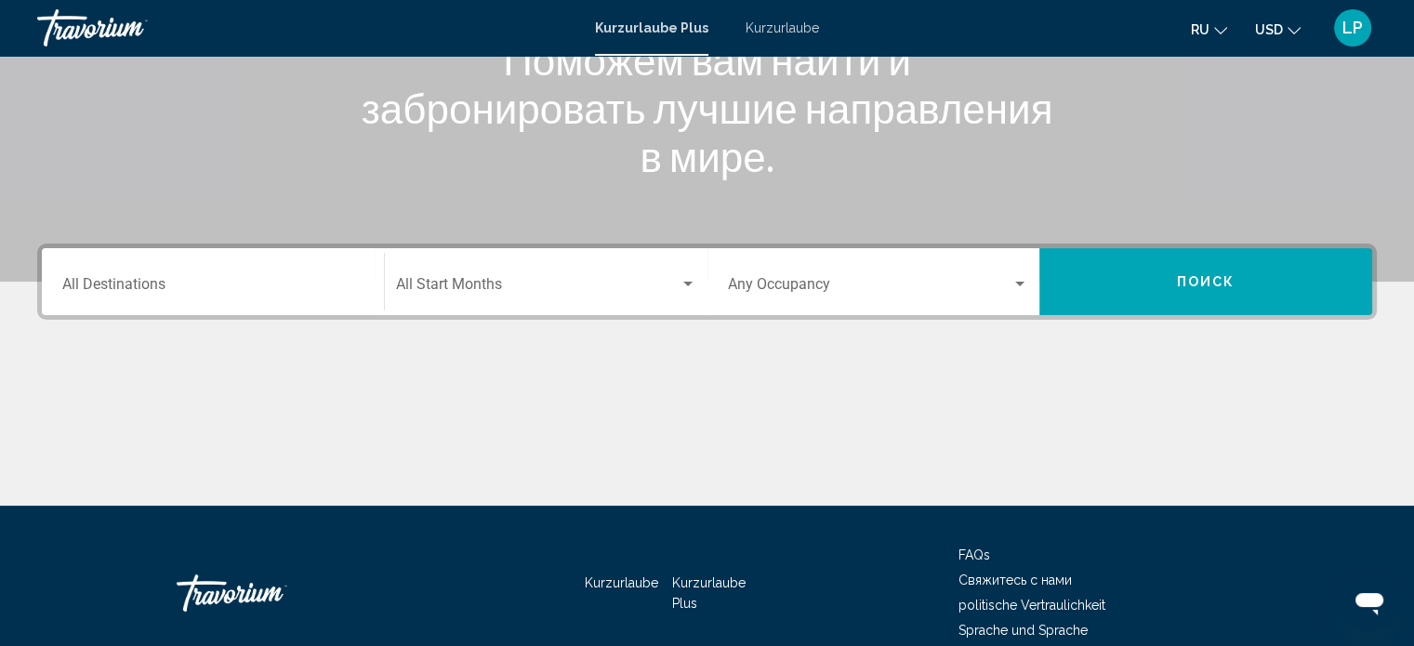
scroll to position [279, 0]
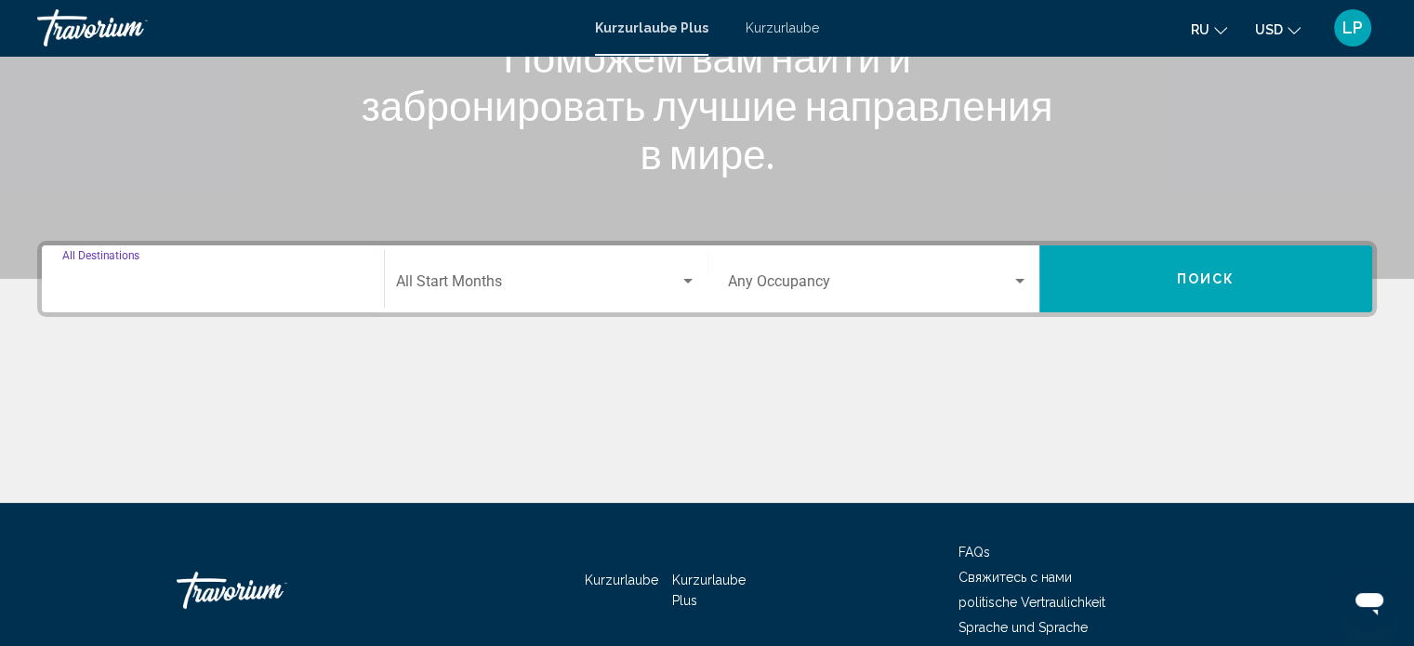
click at [119, 283] on input "Destination All Destinations" at bounding box center [212, 285] width 301 height 17
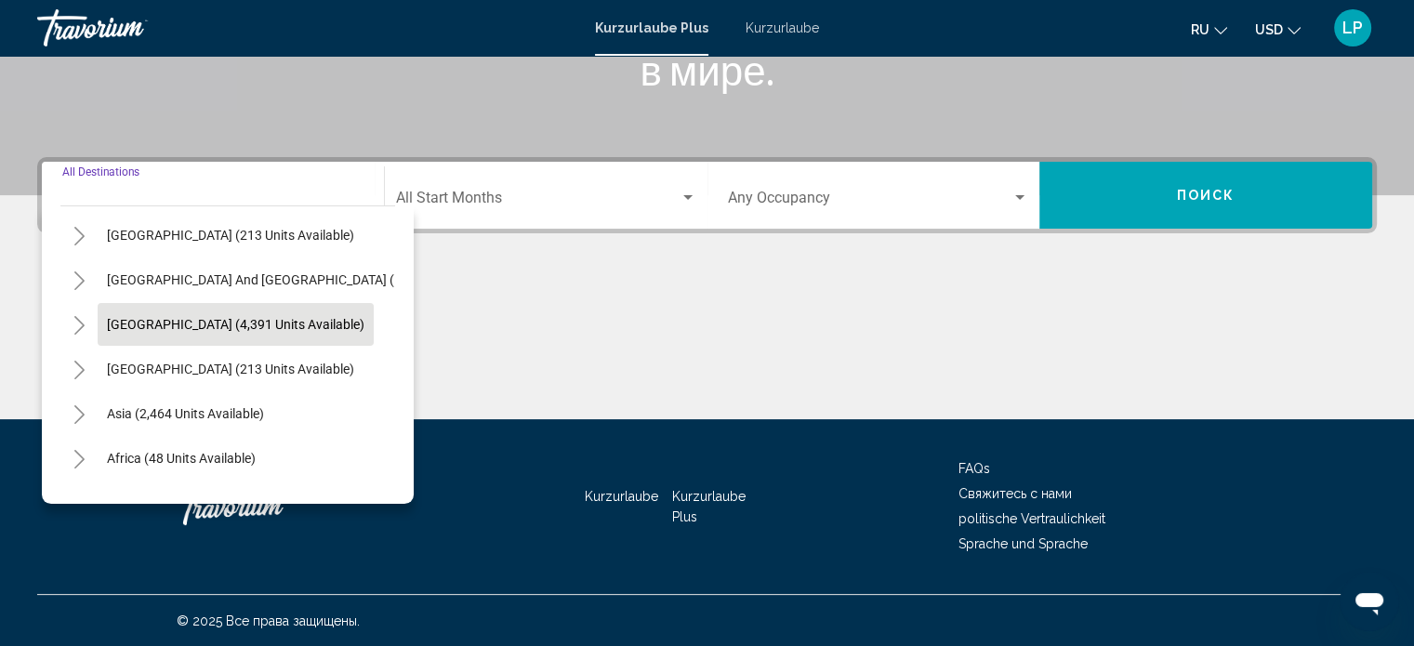
scroll to position [315, 0]
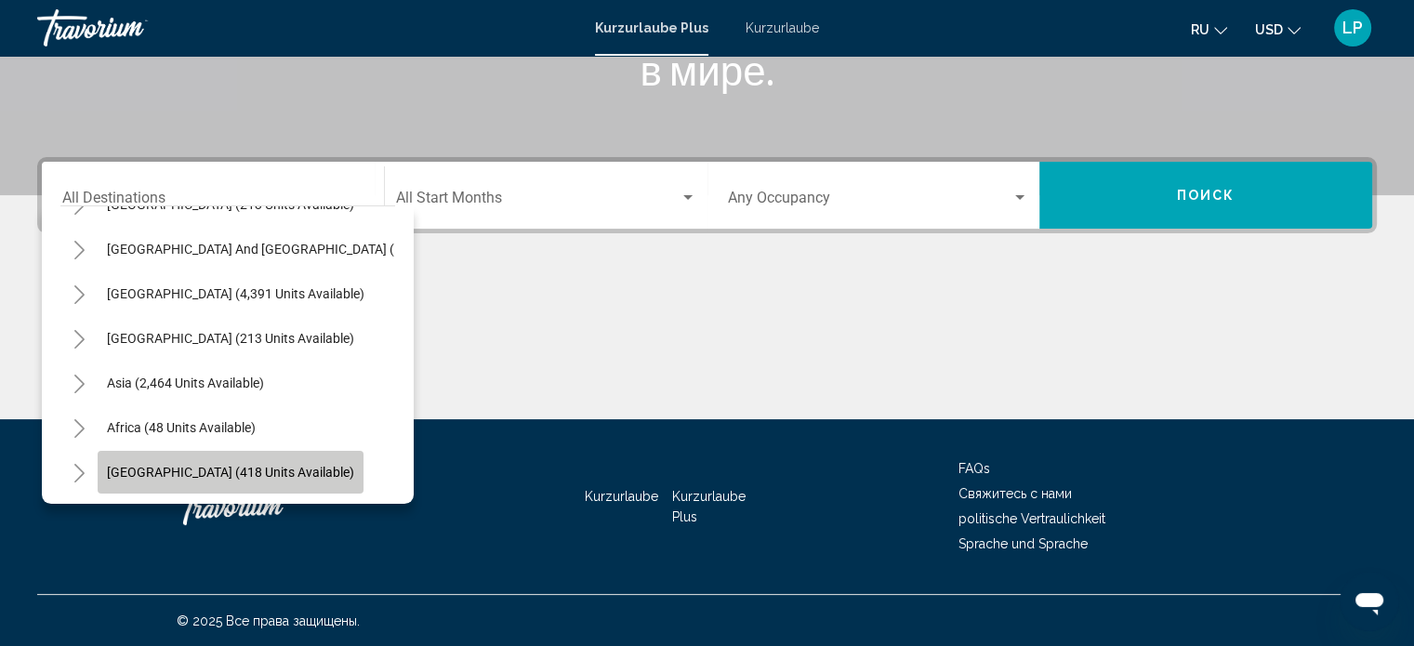
click at [253, 465] on span "[GEOGRAPHIC_DATA] (418 units available)" at bounding box center [230, 472] width 247 height 15
type input "**********"
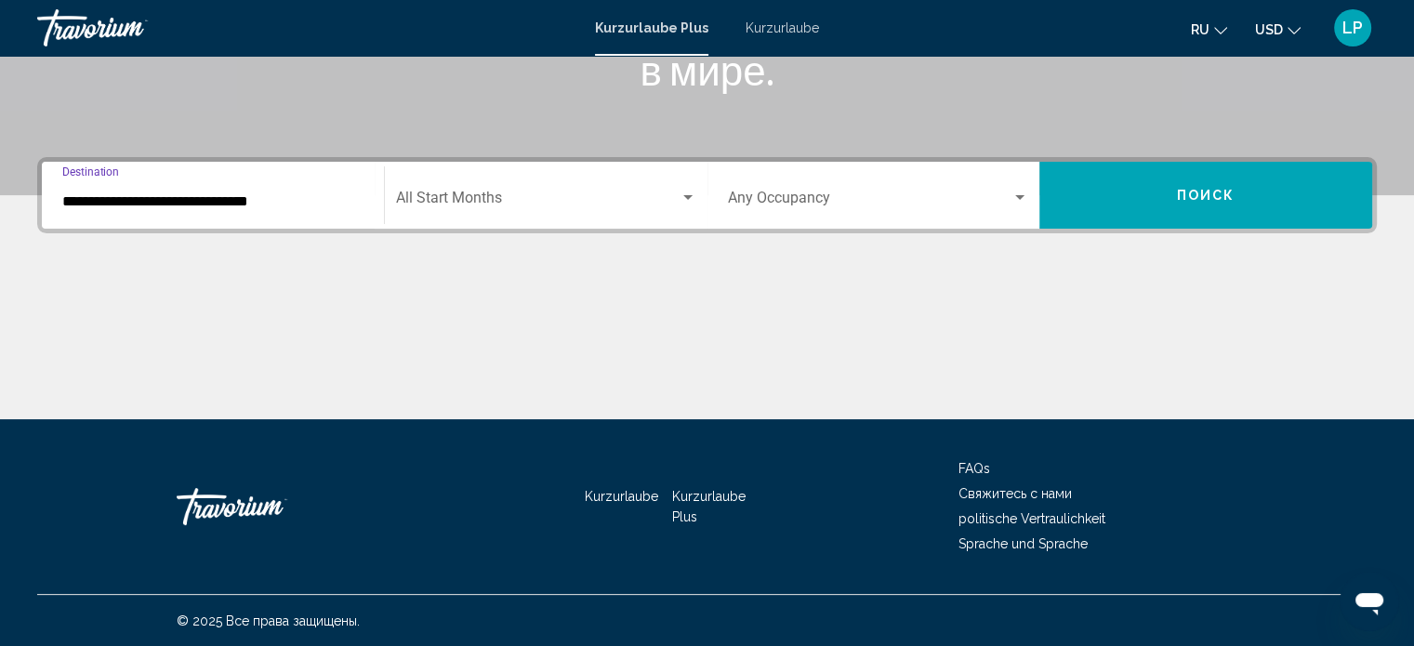
click at [434, 191] on div "Start Month All Start Months" at bounding box center [546, 195] width 300 height 59
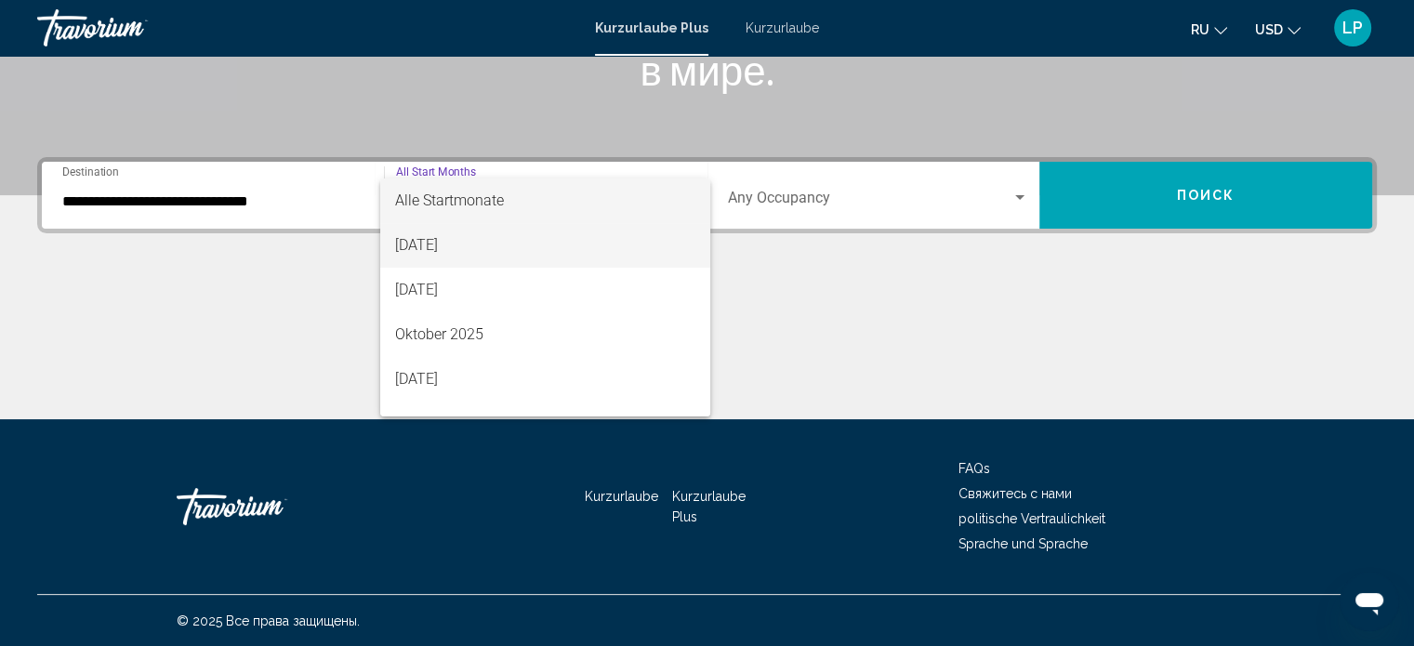
click at [438, 247] on font "[DATE]" at bounding box center [416, 245] width 43 height 18
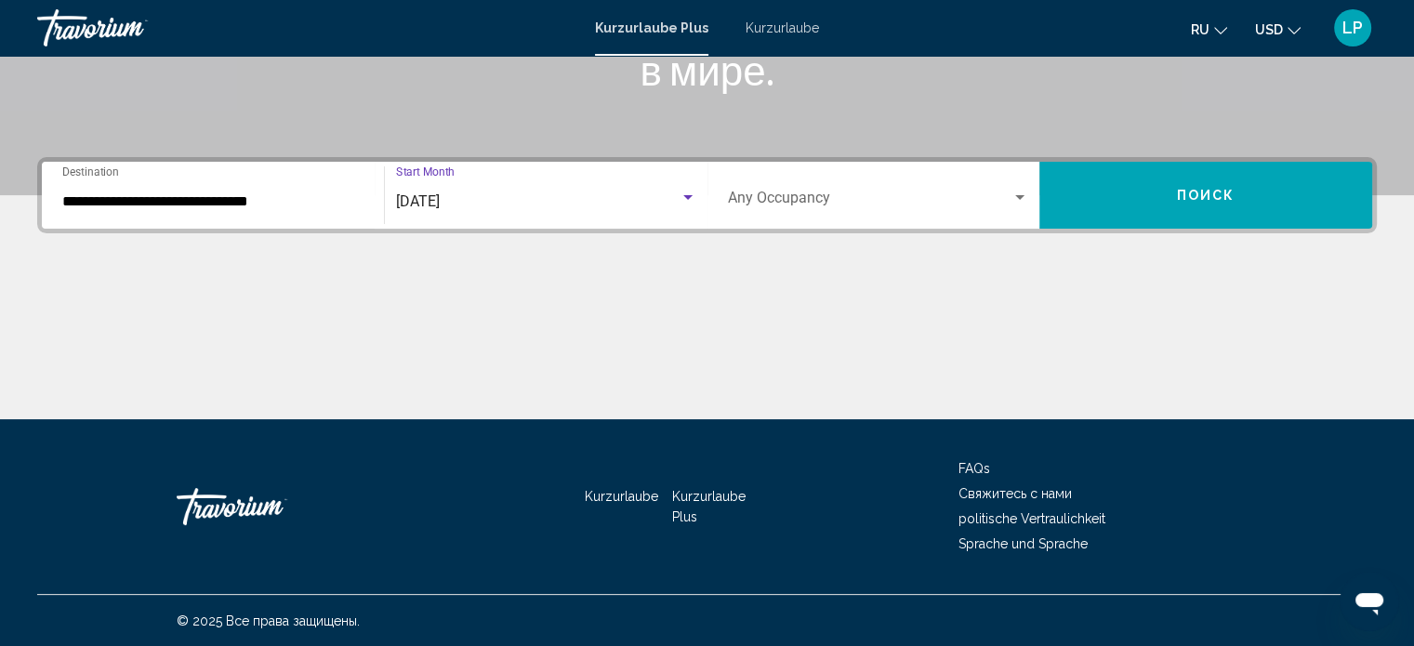
click at [805, 195] on span "Search widget" at bounding box center [870, 201] width 284 height 17
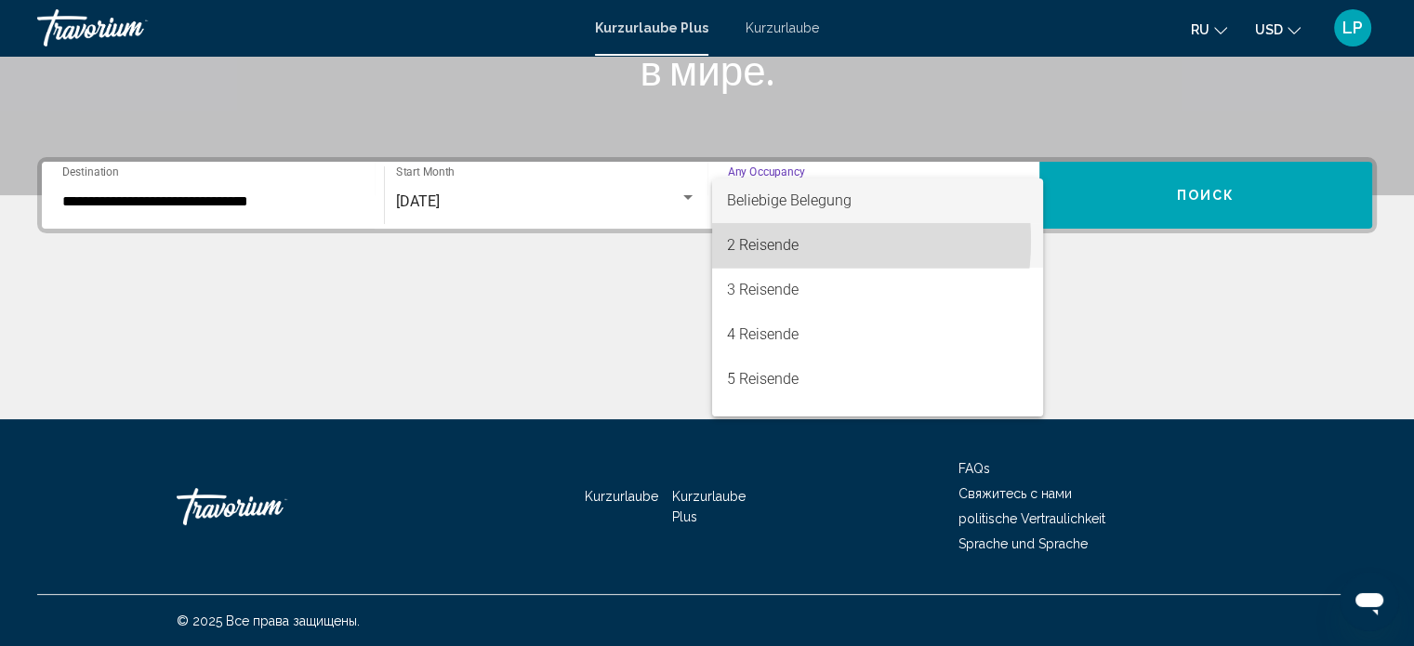
click at [780, 241] on font "2 Reisende" at bounding box center [763, 245] width 72 height 18
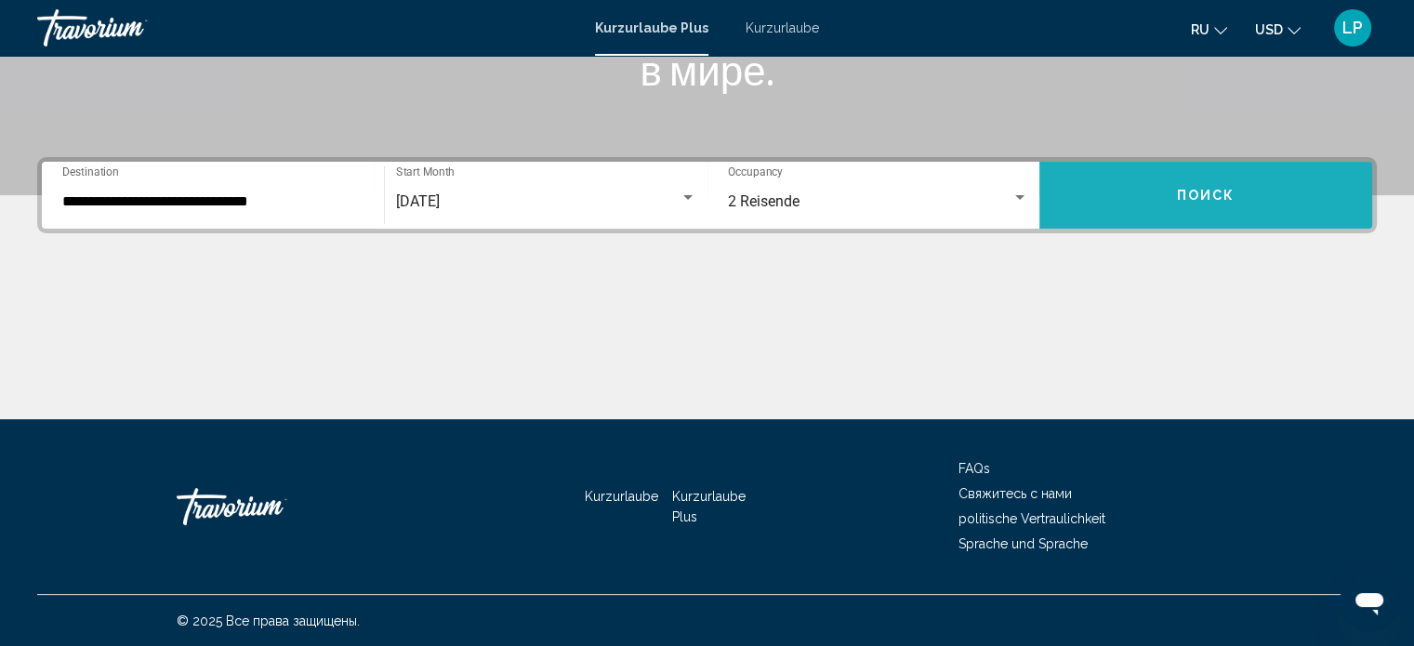
click at [1217, 201] on span "Поиск" at bounding box center [1206, 196] width 59 height 15
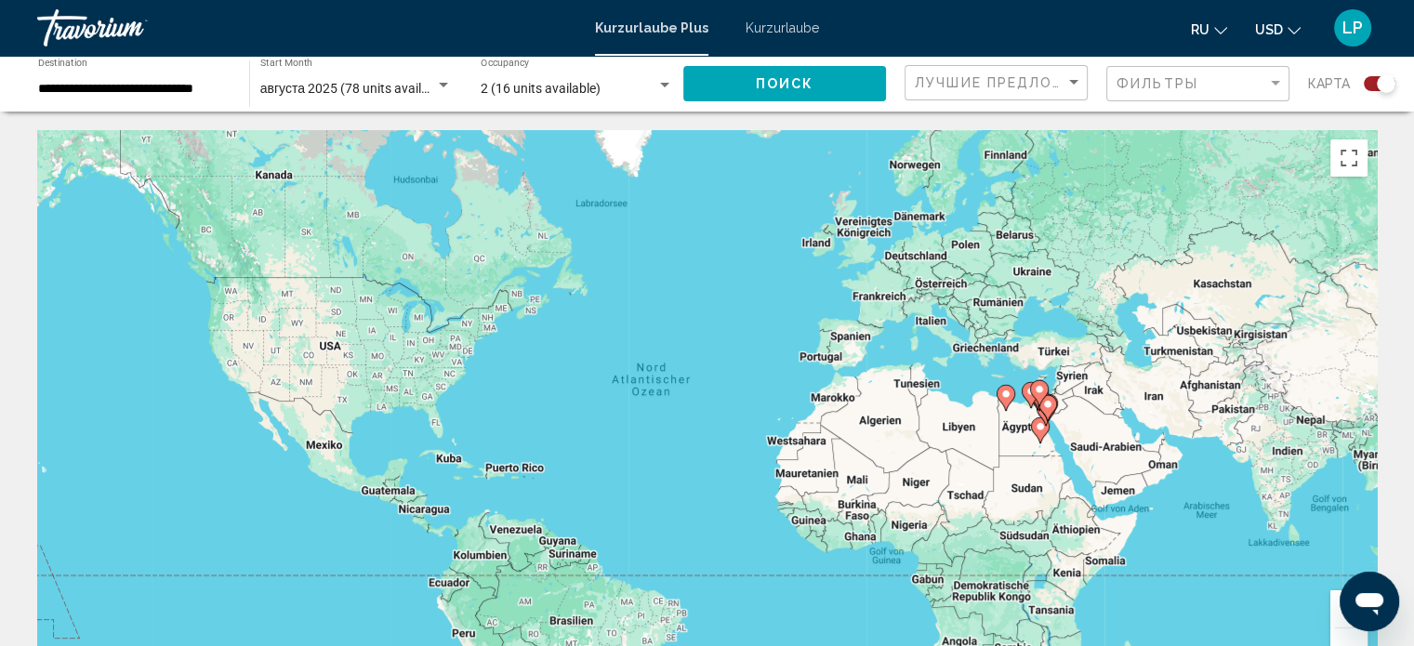
click at [160, 82] on input "**********" at bounding box center [134, 89] width 192 height 15
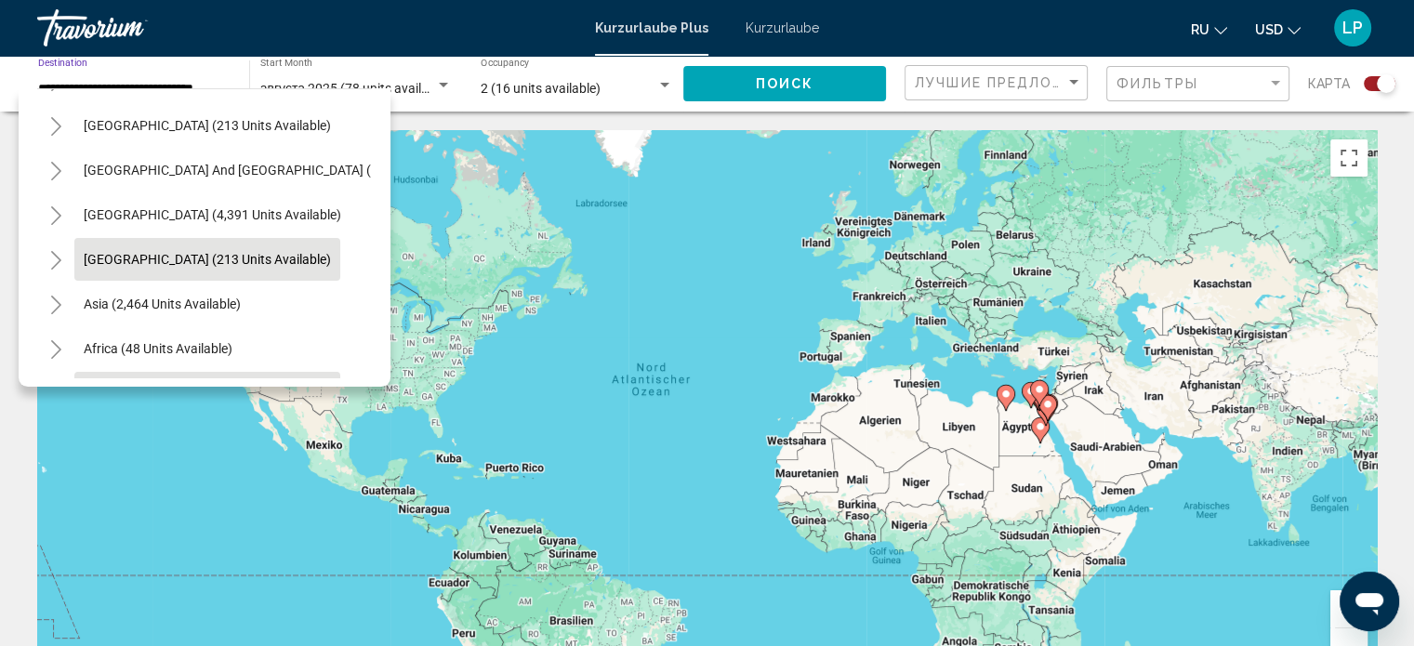
scroll to position [170, 0]
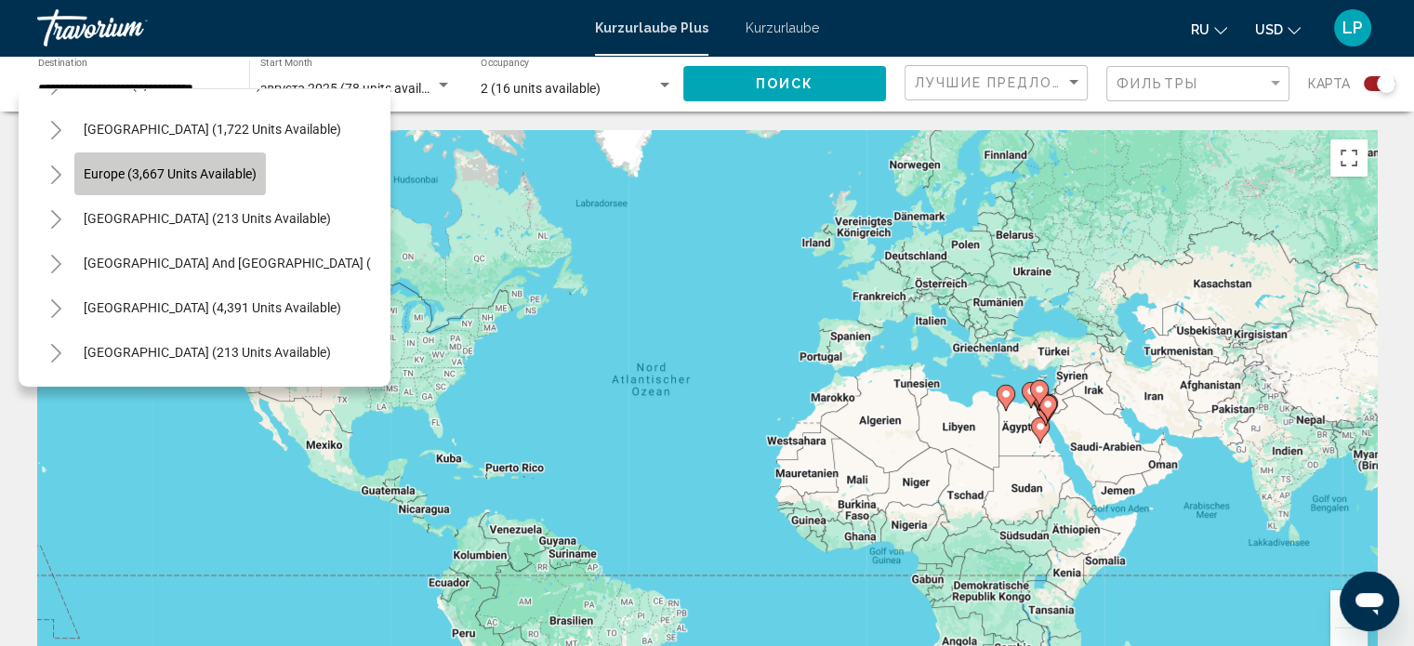
click at [170, 173] on span "Europe (3,667 units available)" at bounding box center [170, 173] width 173 height 15
type input "**********"
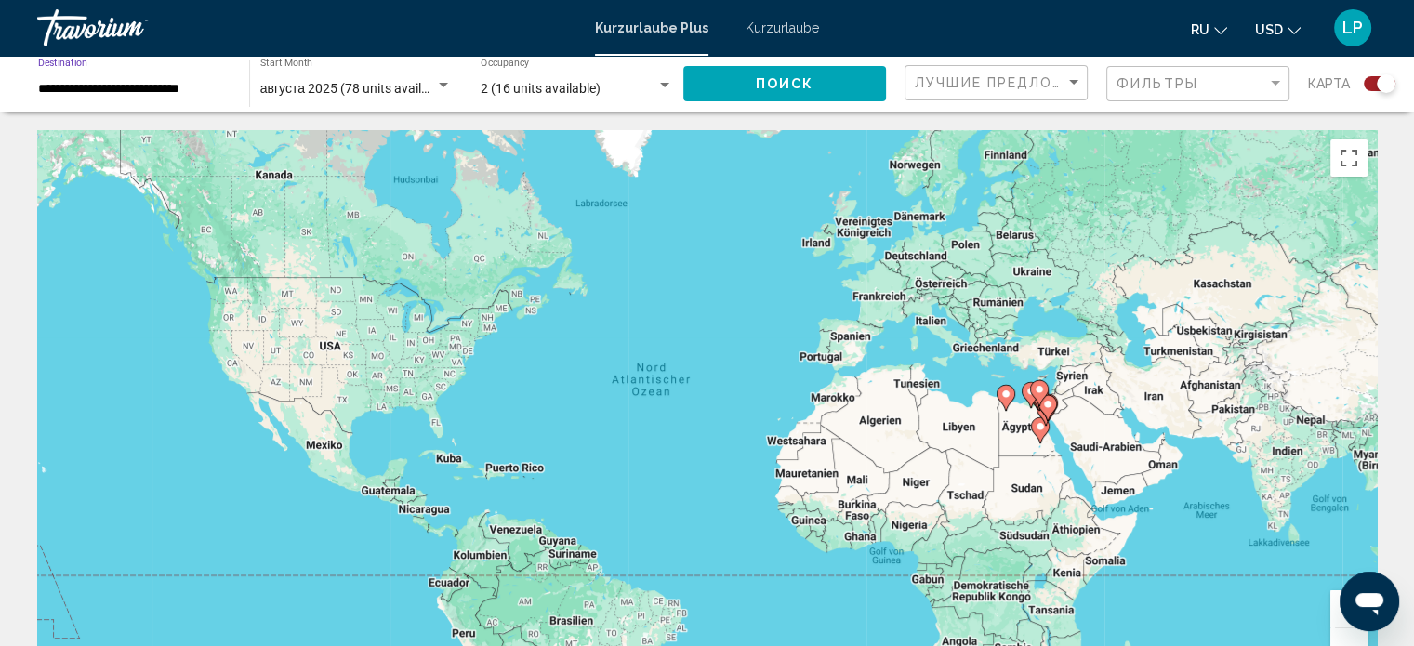
click at [751, 79] on button "Поиск" at bounding box center [784, 83] width 203 height 34
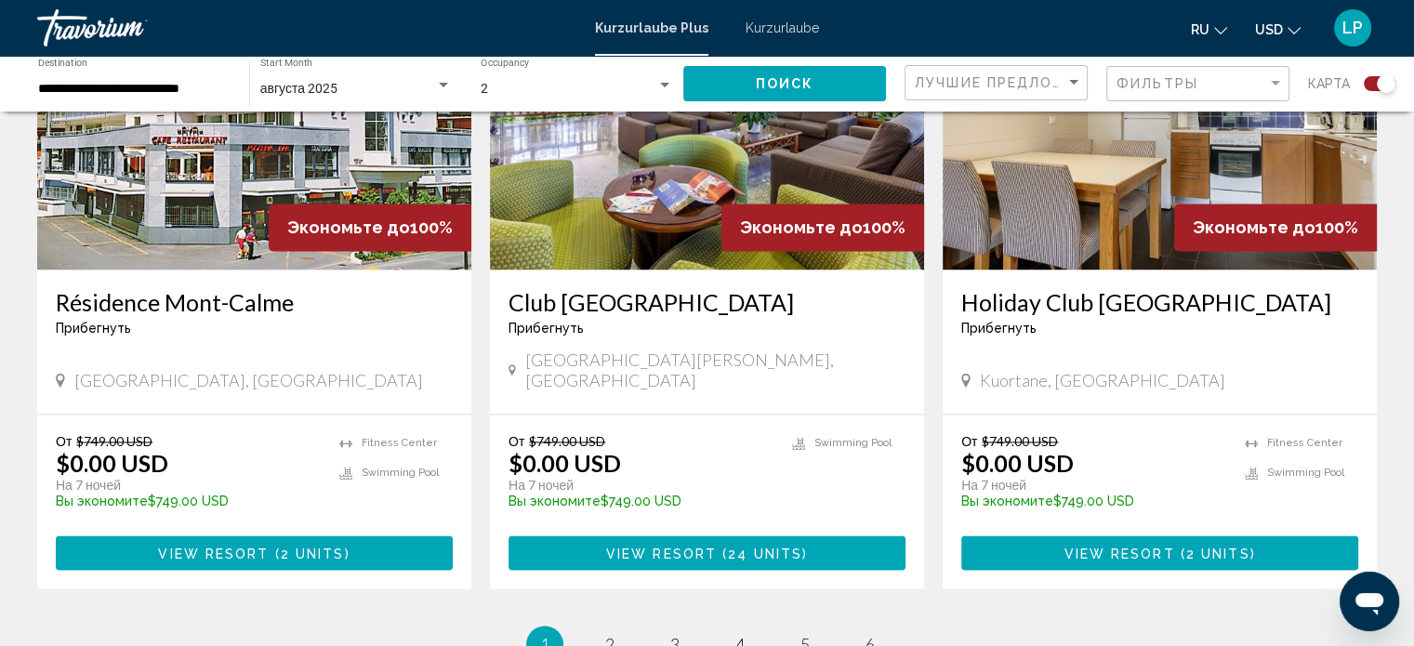
scroll to position [2788, 0]
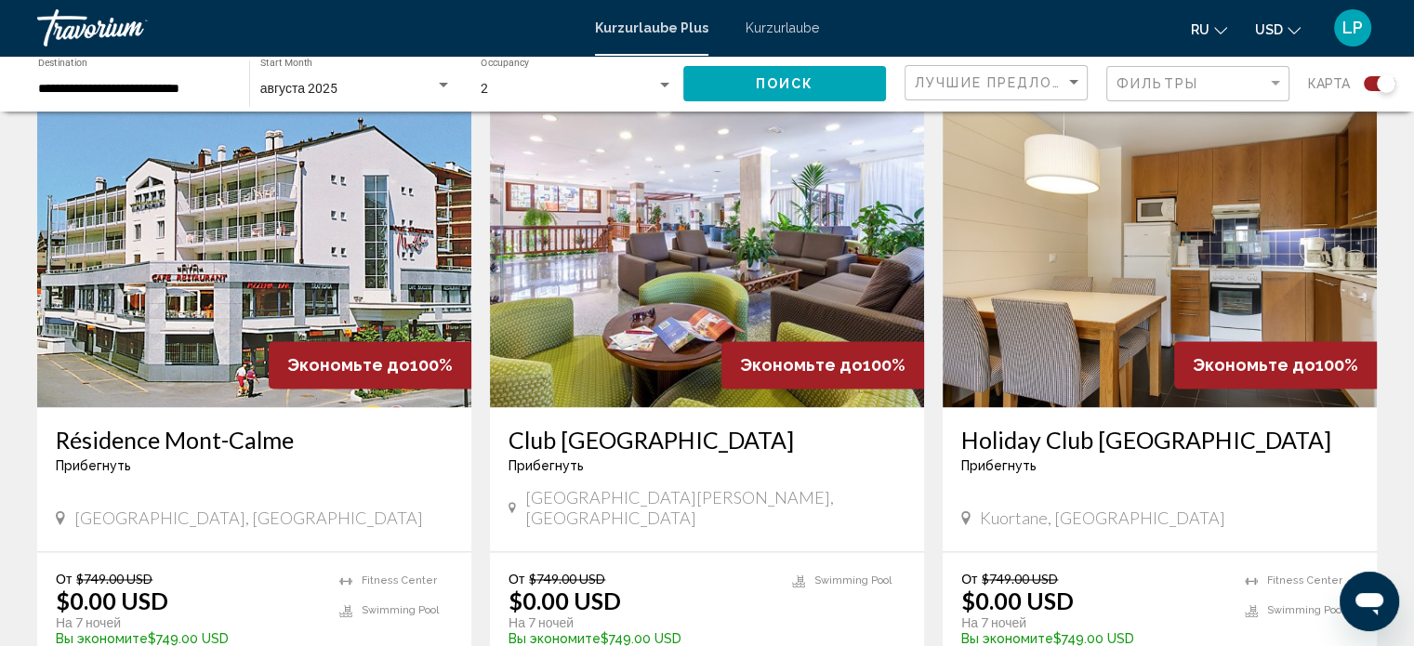
click at [669, 253] on img "Hauptinhalt" at bounding box center [707, 258] width 434 height 297
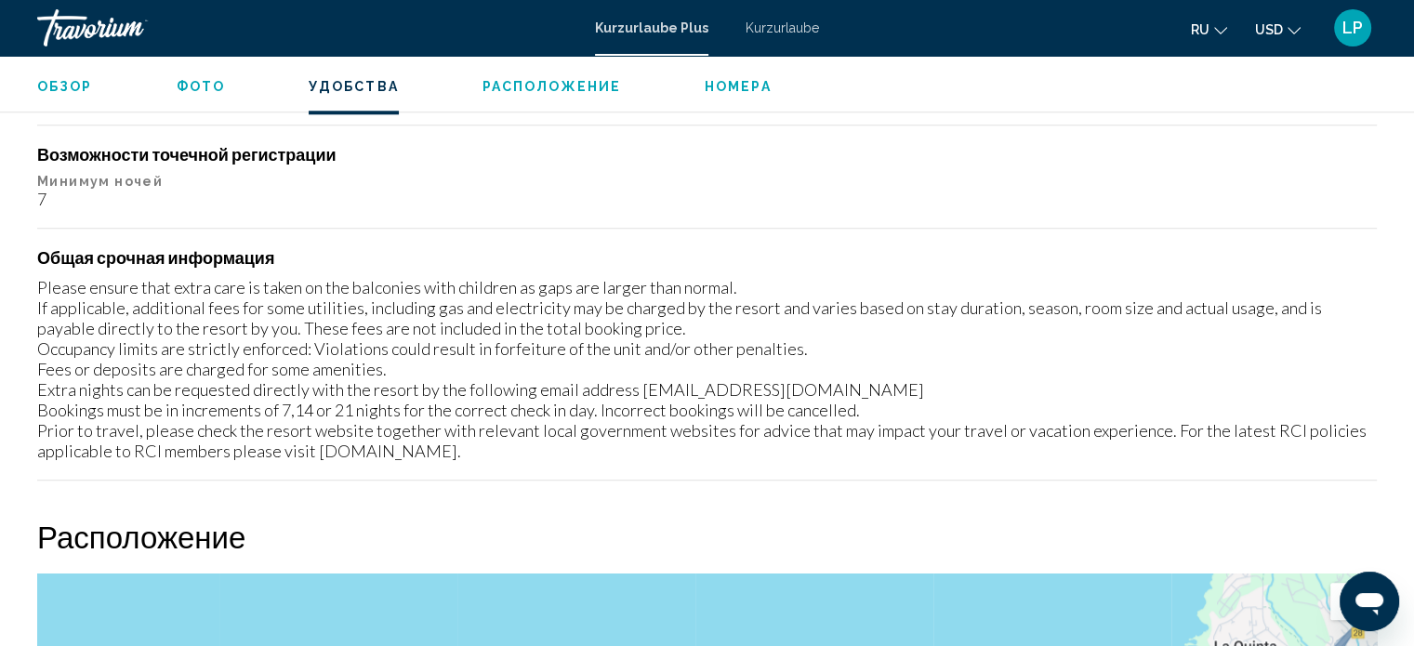
scroll to position [1777, 0]
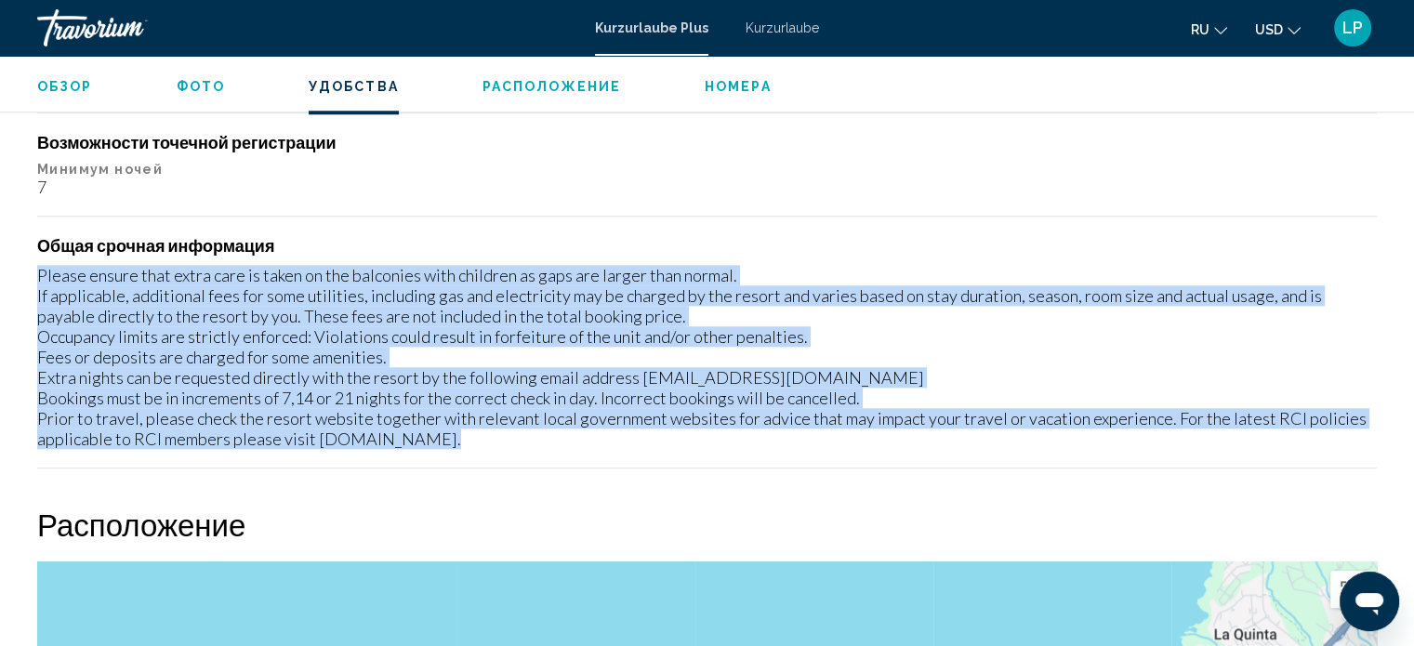
drag, startPoint x: 40, startPoint y: 270, endPoint x: 646, endPoint y: 464, distance: 636.1
click at [646, 464] on div "Ограничения политики Домашние питомцы No Pets. Please contact the resort direct…" at bounding box center [706, 249] width 1339 height 440
copy div "Please ensure that extra care is taken on the balconies with children as gaps a…"
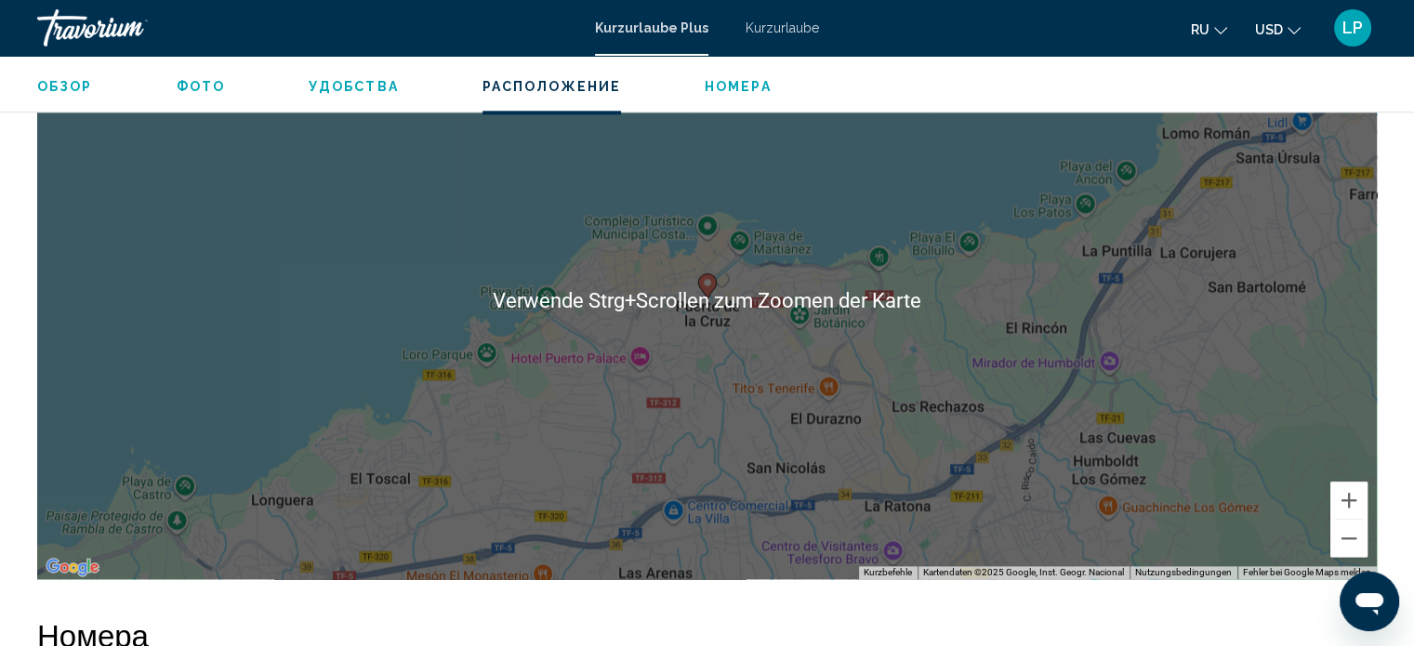
scroll to position [2335, 0]
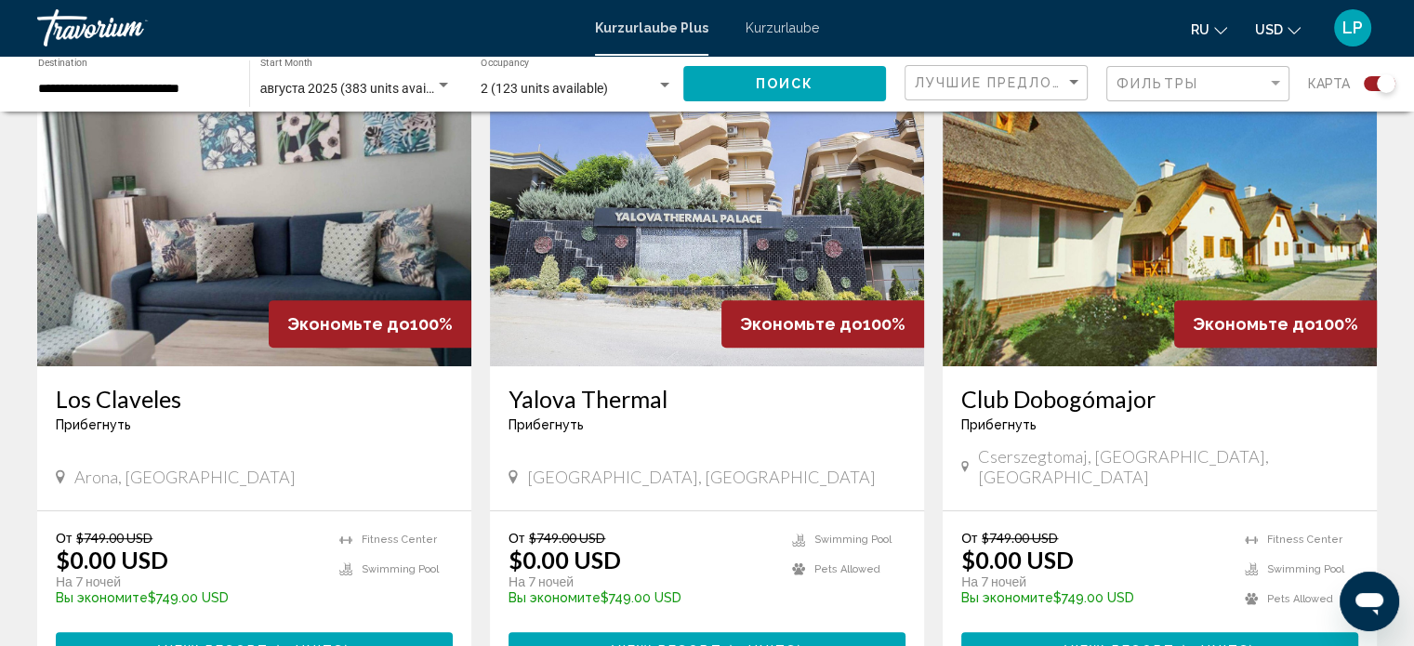
scroll to position [744, 0]
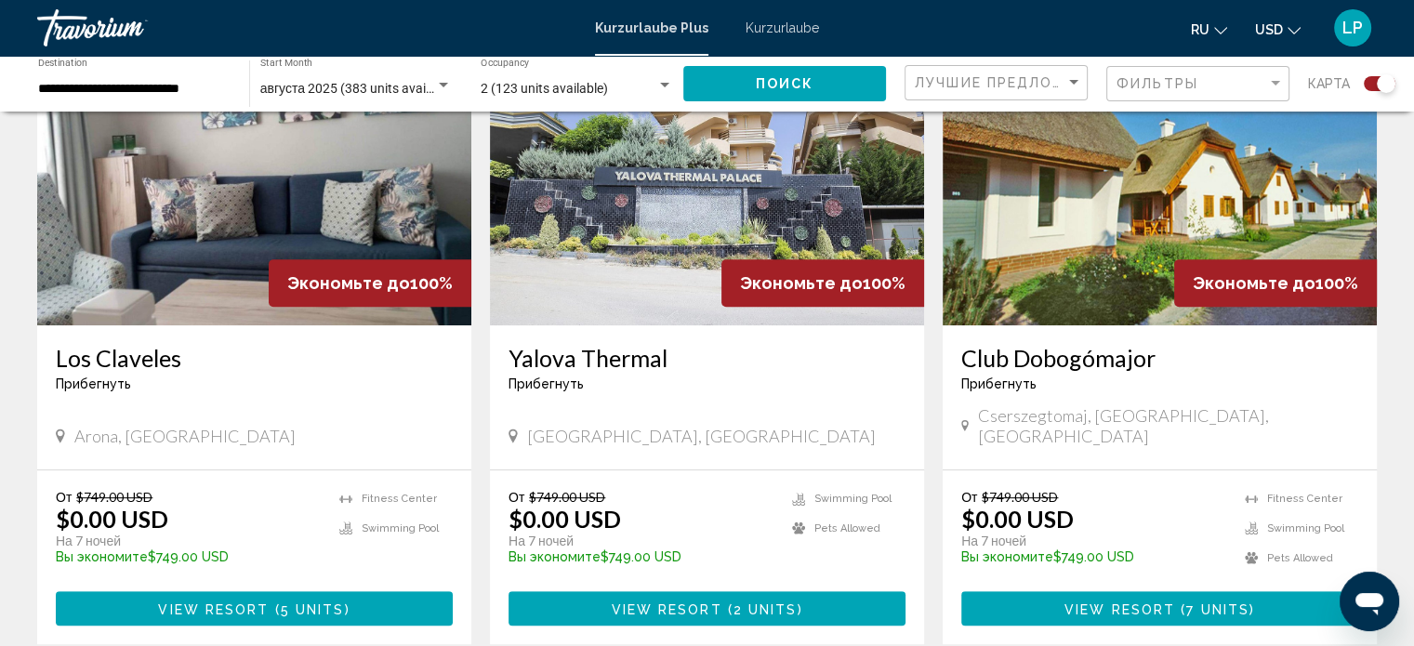
click at [644, 216] on img "Hauptinhalt" at bounding box center [707, 176] width 434 height 297
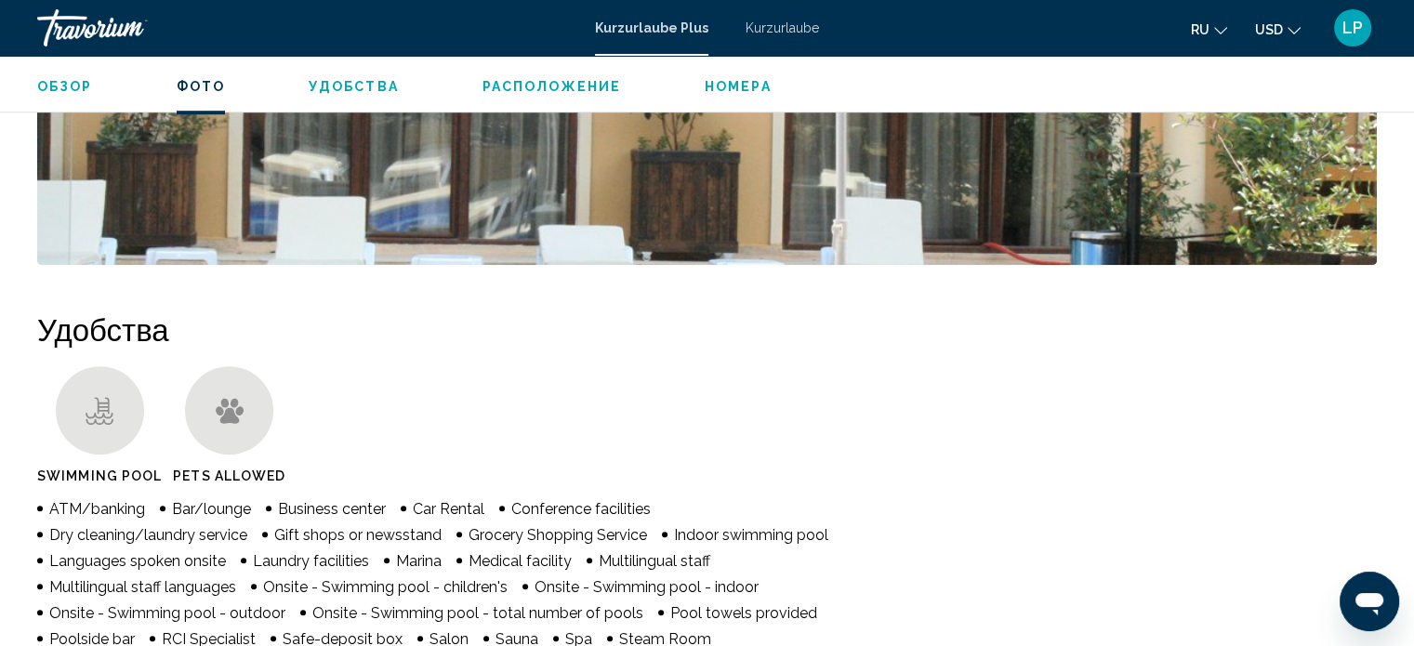
scroll to position [1127, 0]
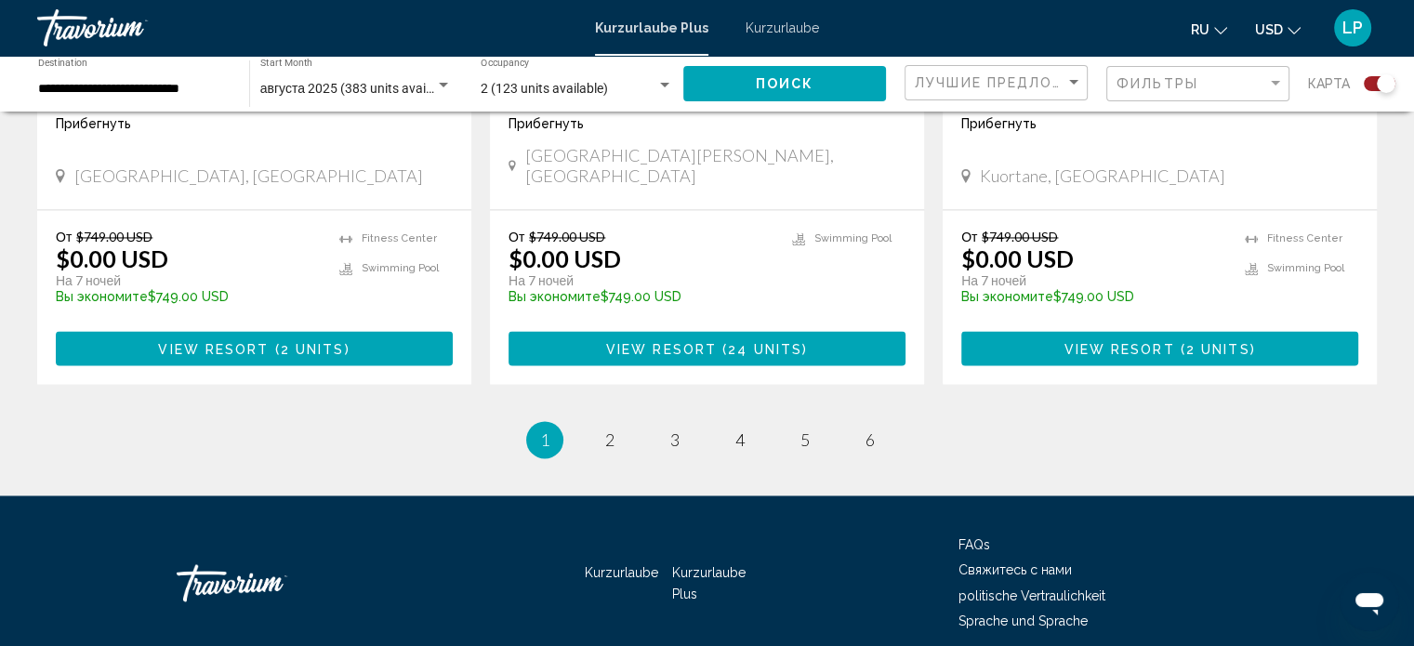
scroll to position [2957, 0]
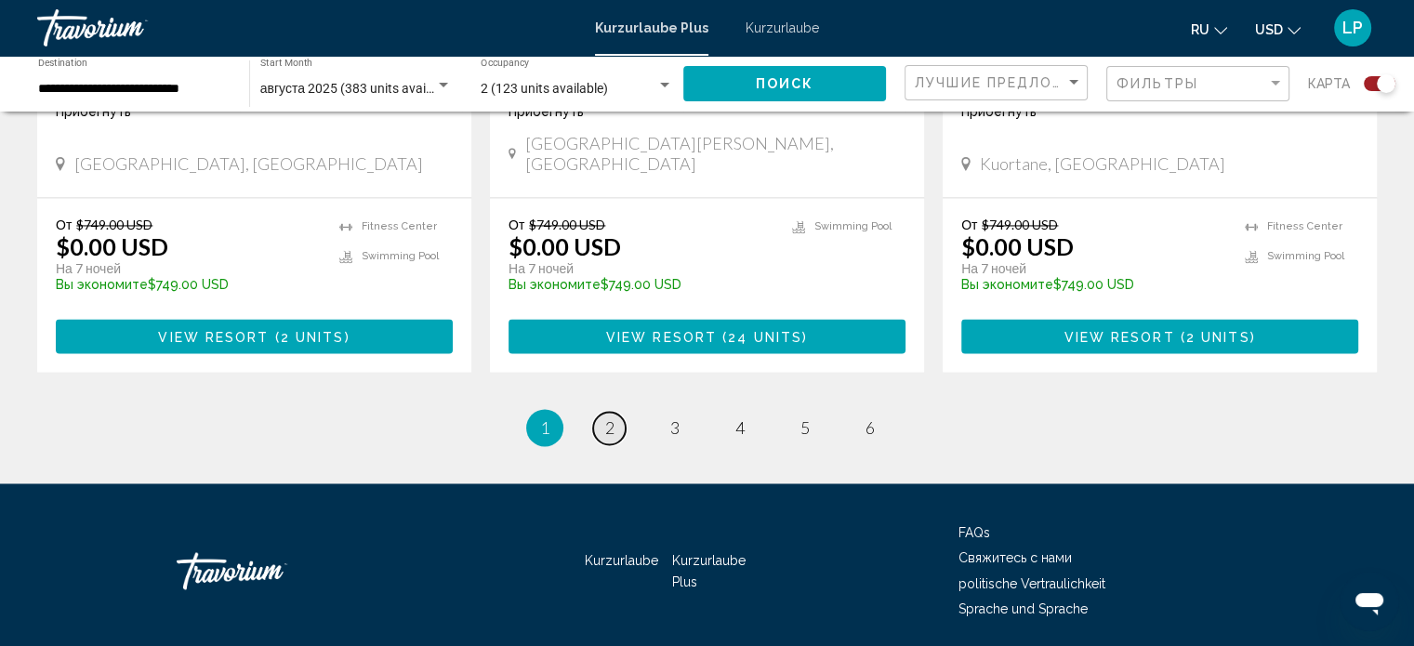
click at [613, 412] on link "page 2" at bounding box center [609, 428] width 33 height 33
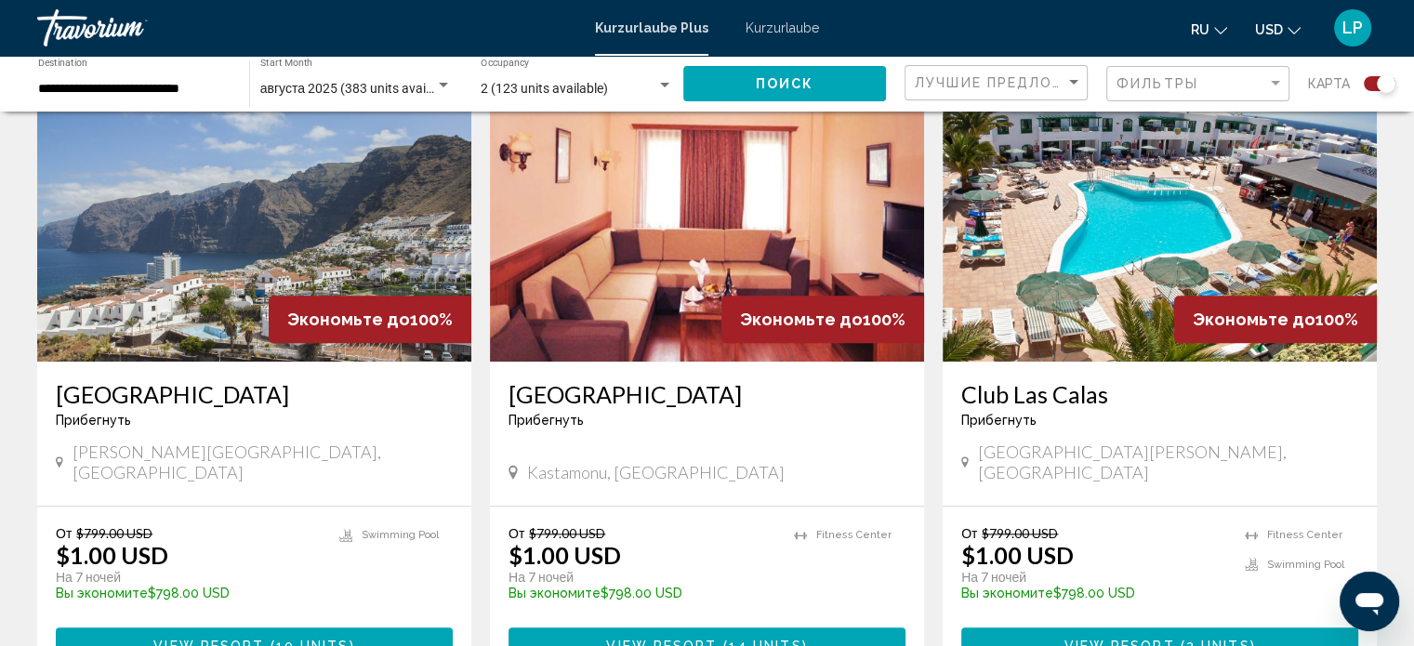
scroll to position [1952, 0]
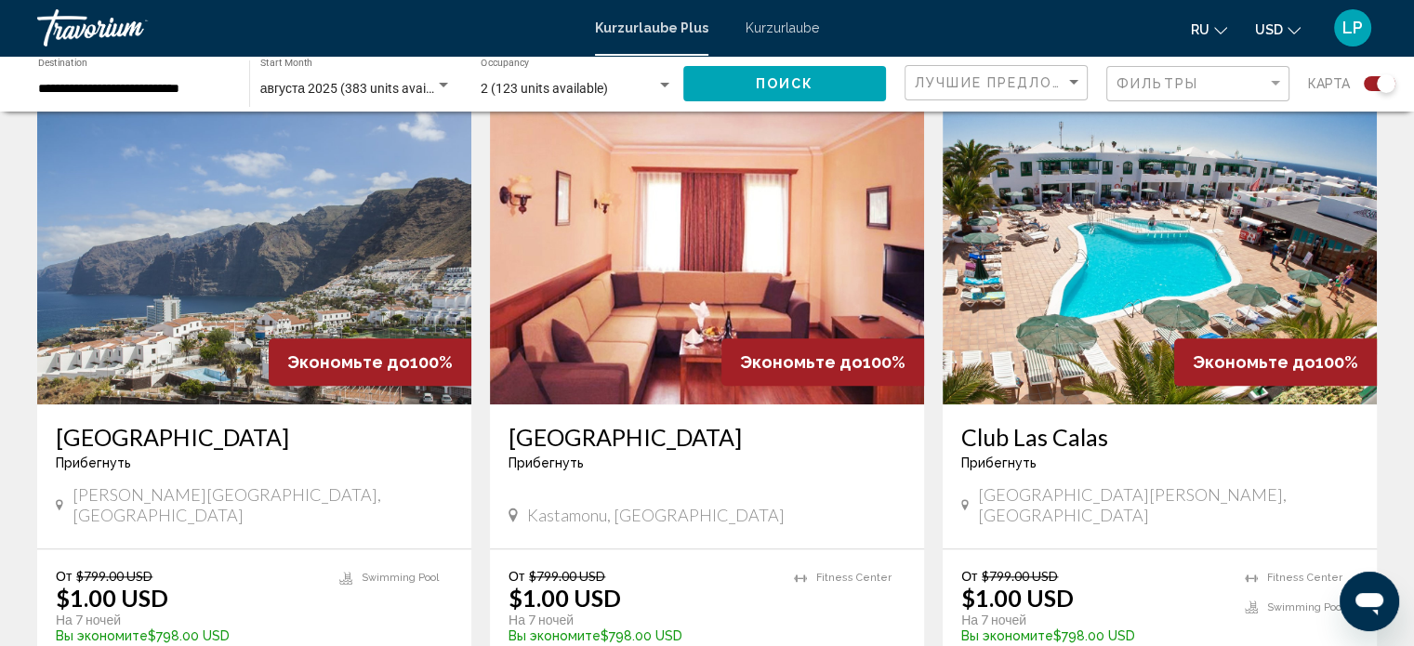
click at [156, 270] on img "Hauptinhalt" at bounding box center [254, 255] width 434 height 297
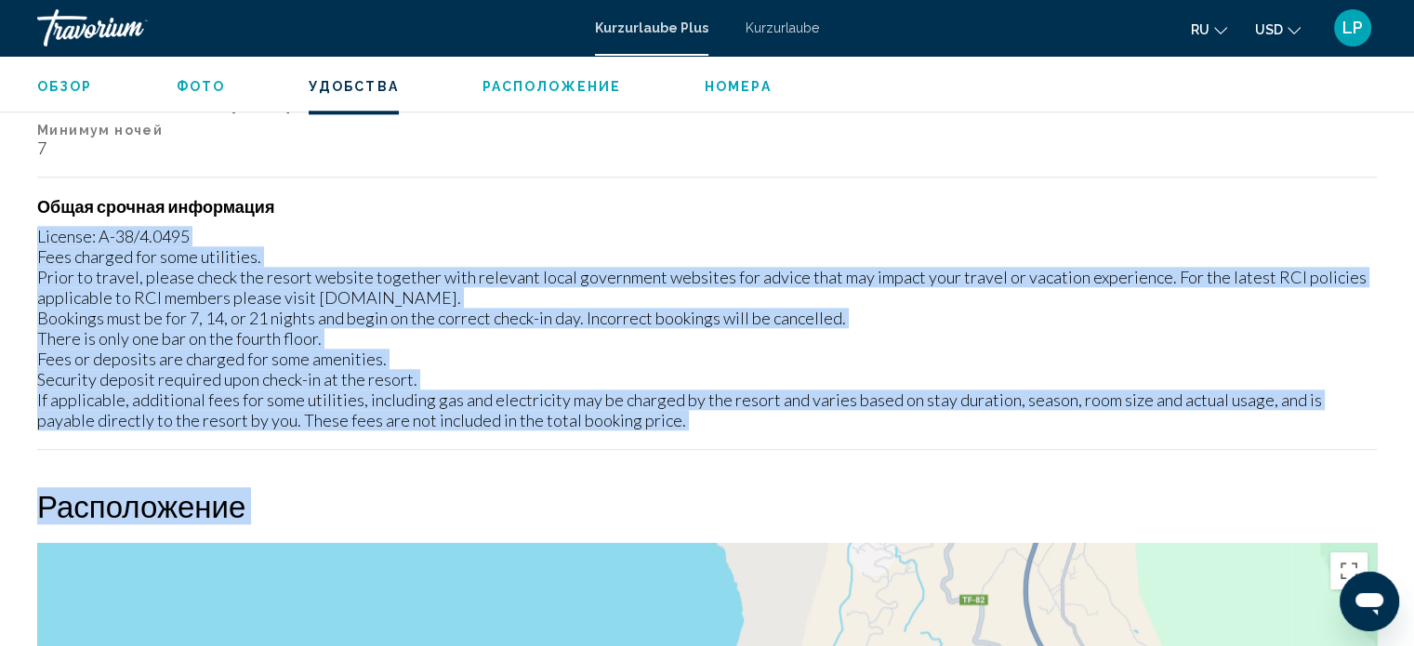
scroll to position [1906, 0]
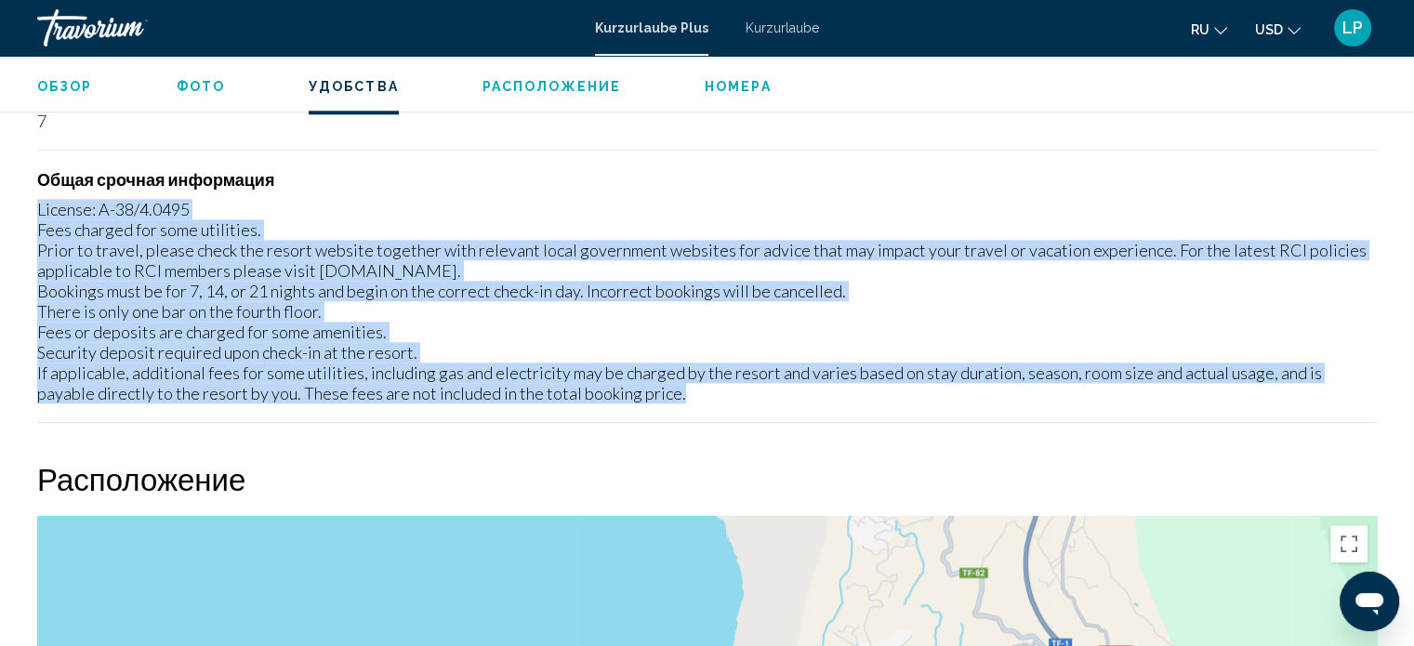
drag, startPoint x: 37, startPoint y: 415, endPoint x: 680, endPoint y: 397, distance: 643.5
click at [680, 397] on div "License: A-38/4.0495 Fees charged for some utilities. Prior to travel, please c…" at bounding box center [706, 301] width 1339 height 204
copy div "License: A-38/4.0495 Fees charged for some utilities. Prior to travel, please c…"
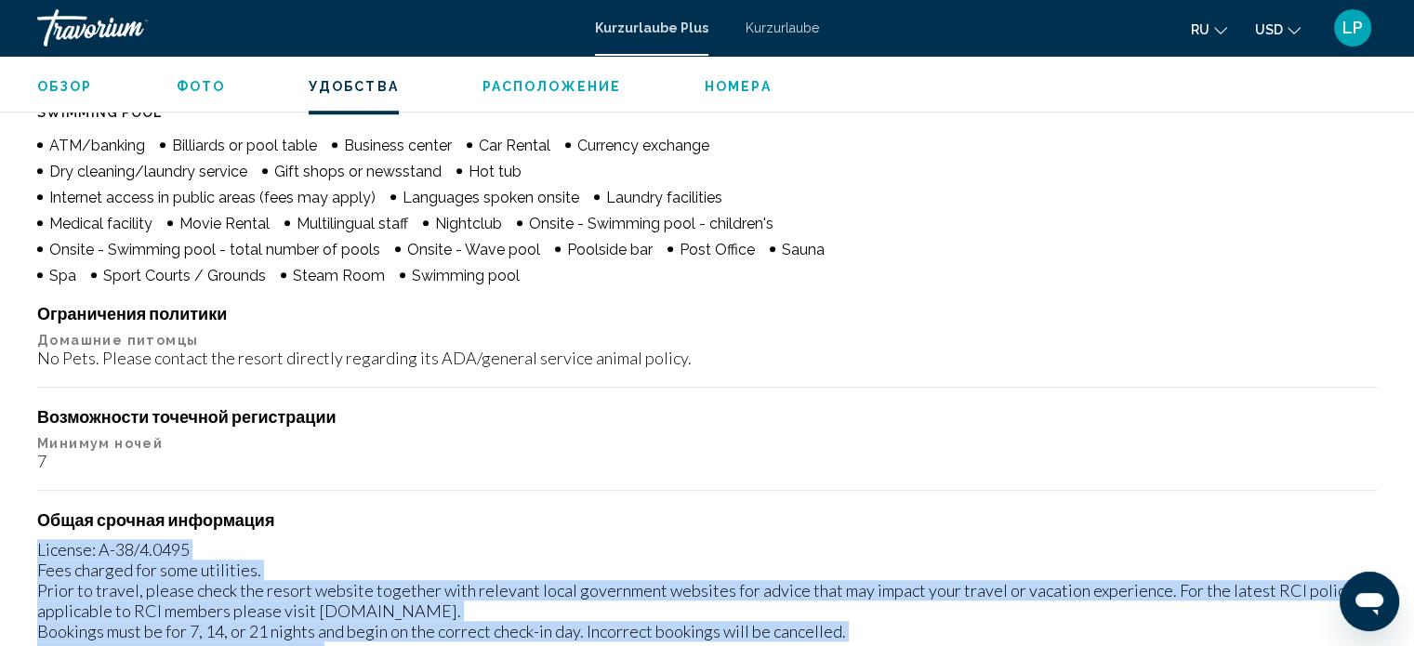
scroll to position [1535, 0]
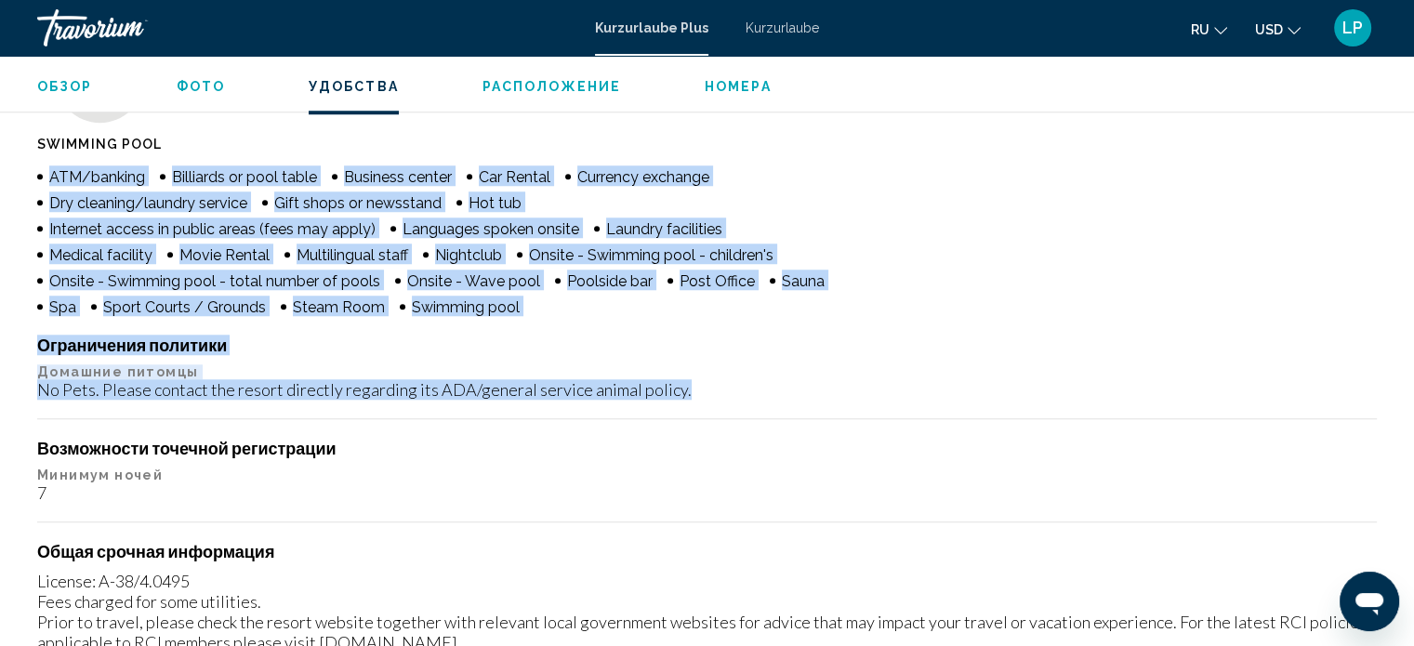
drag, startPoint x: 35, startPoint y: 168, endPoint x: 837, endPoint y: 401, distance: 835.1
copy div "ATM/banking Billiards or pool table Business center Car Rental Currency exchang…"
click at [752, 86] on span "Номера" at bounding box center [738, 86] width 67 height 15
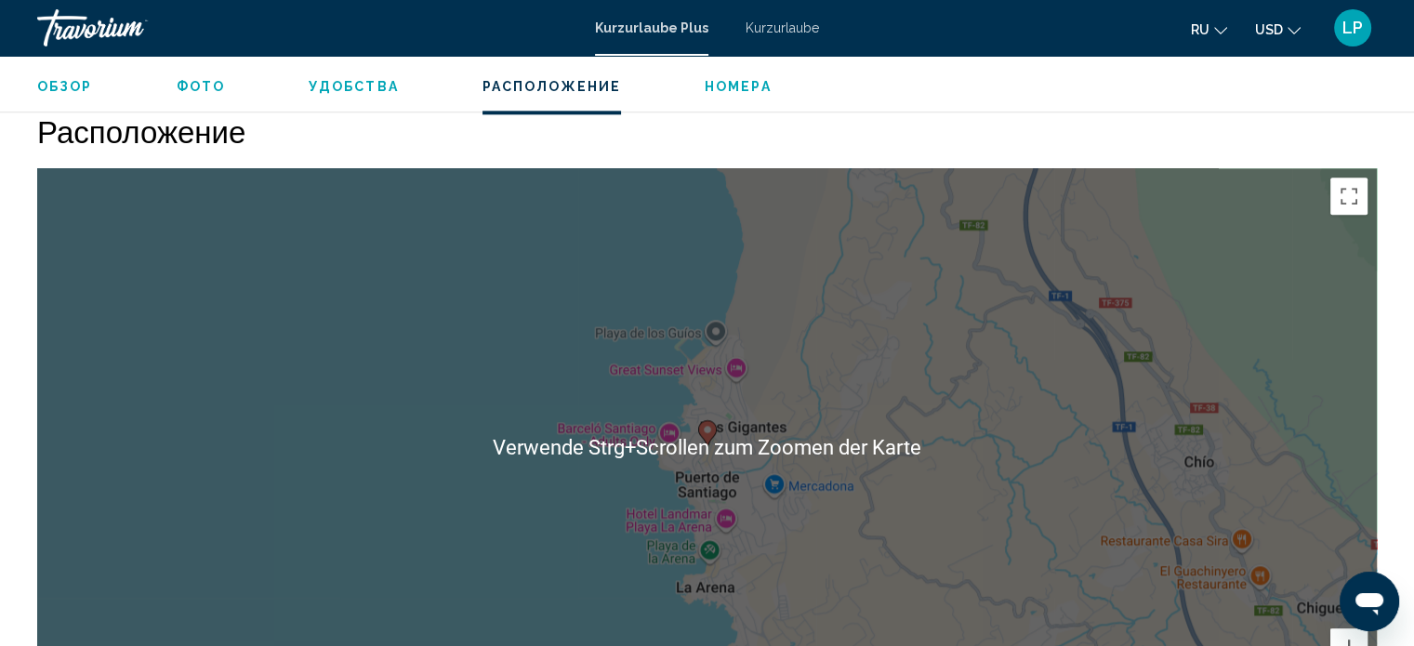
scroll to position [2347, 0]
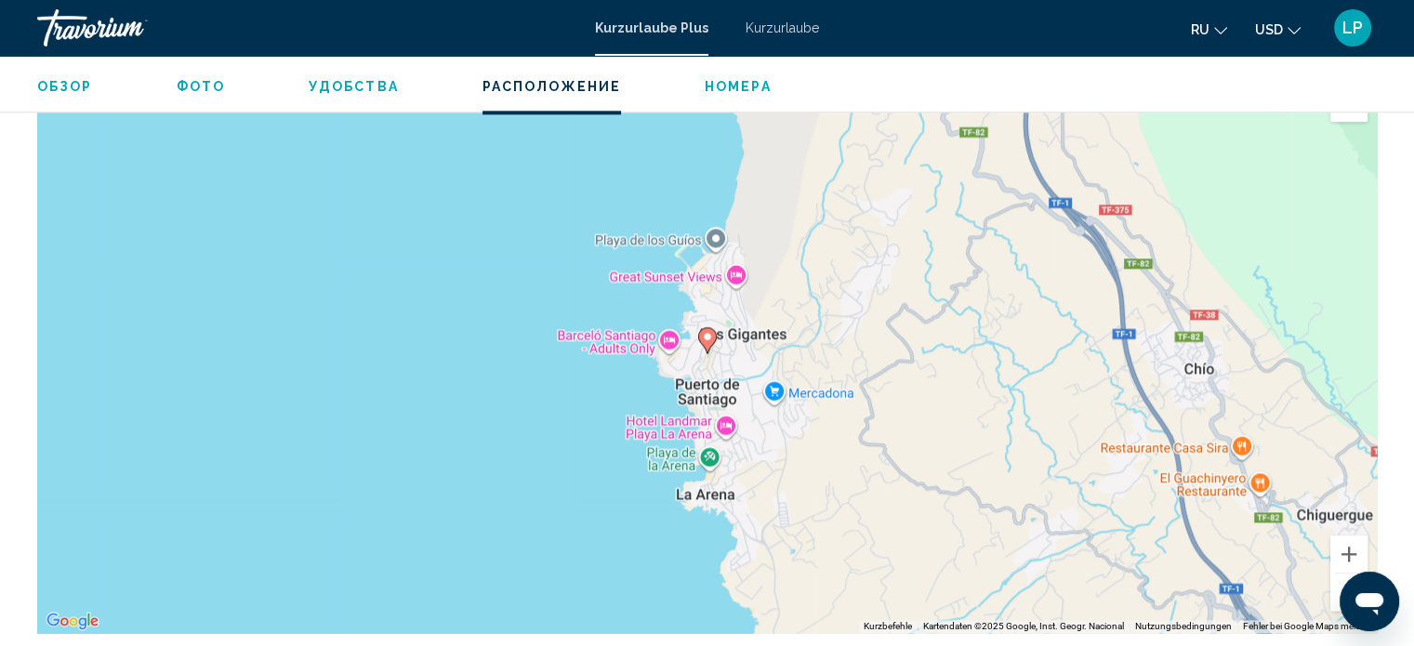
click at [707, 336] on image "Hauptinhalt" at bounding box center [707, 336] width 11 height 11
click at [705, 337] on image "Hauptinhalt" at bounding box center [707, 336] width 11 height 11
click at [707, 336] on image "Hauptinhalt" at bounding box center [707, 336] width 11 height 11
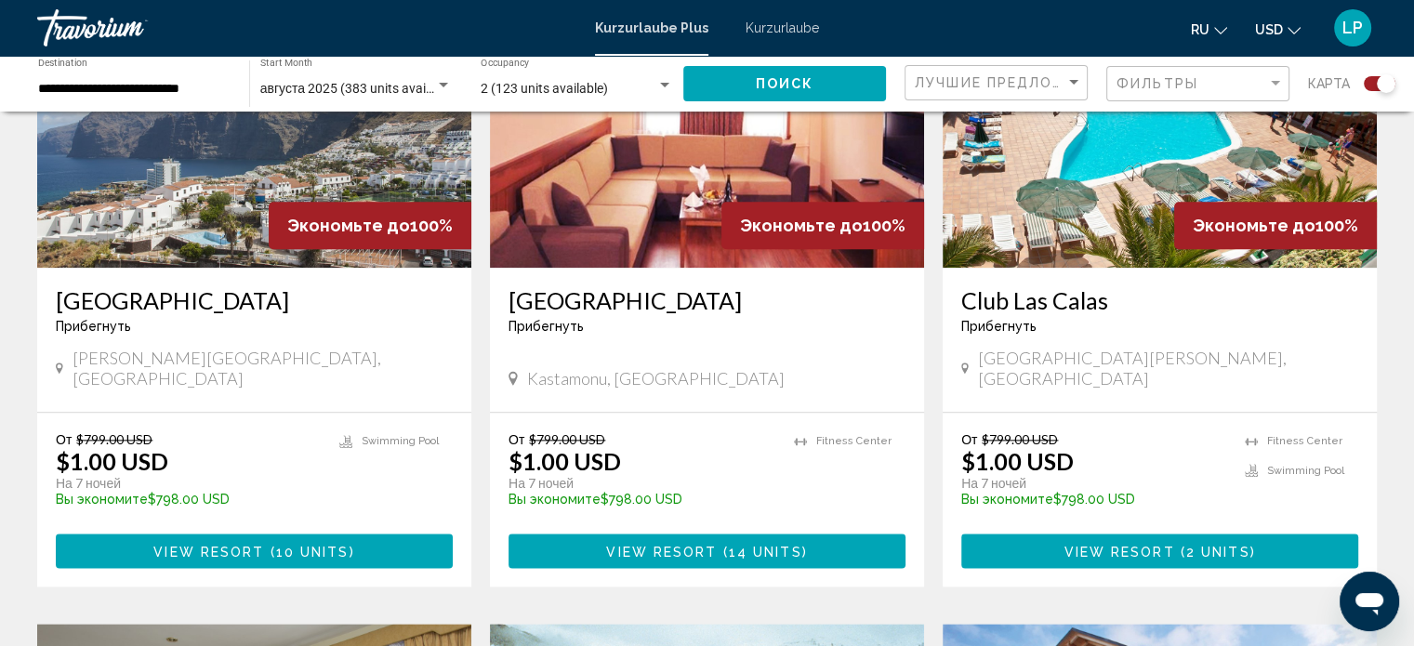
scroll to position [2045, 0]
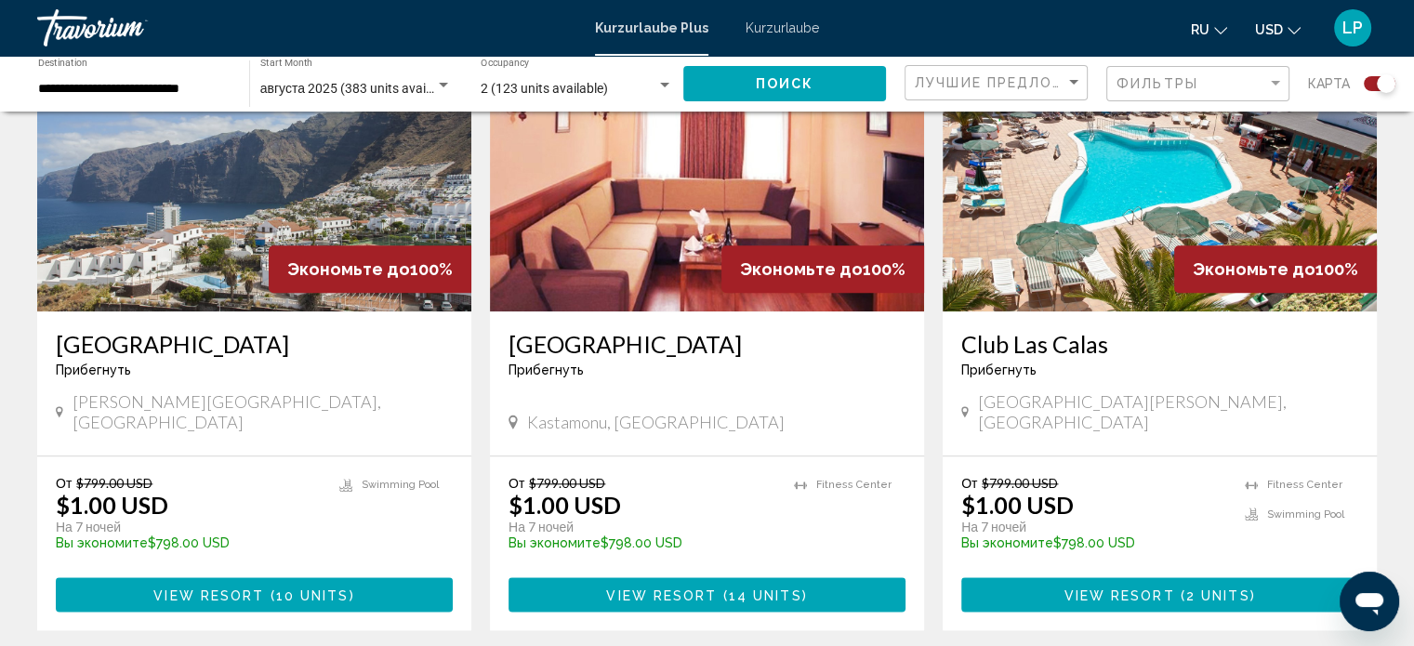
click at [1164, 221] on img "Hauptinhalt" at bounding box center [1159, 162] width 434 height 297
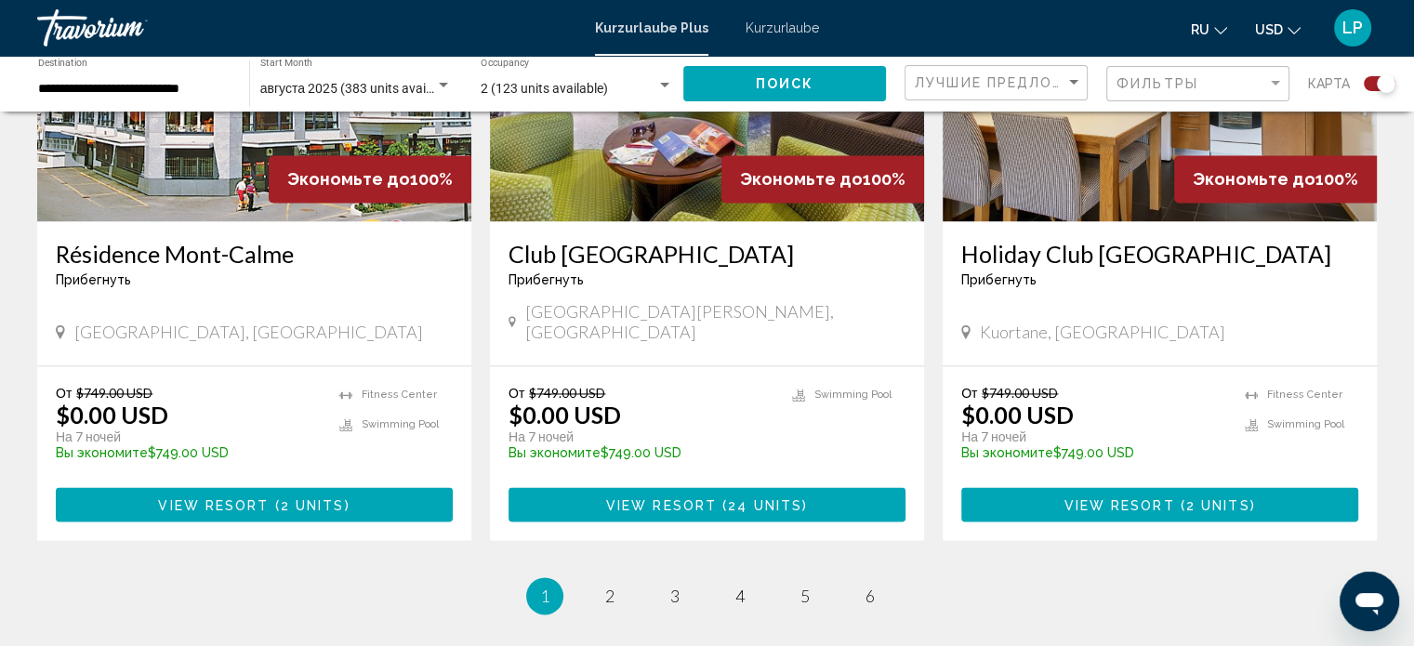
scroll to position [2957, 0]
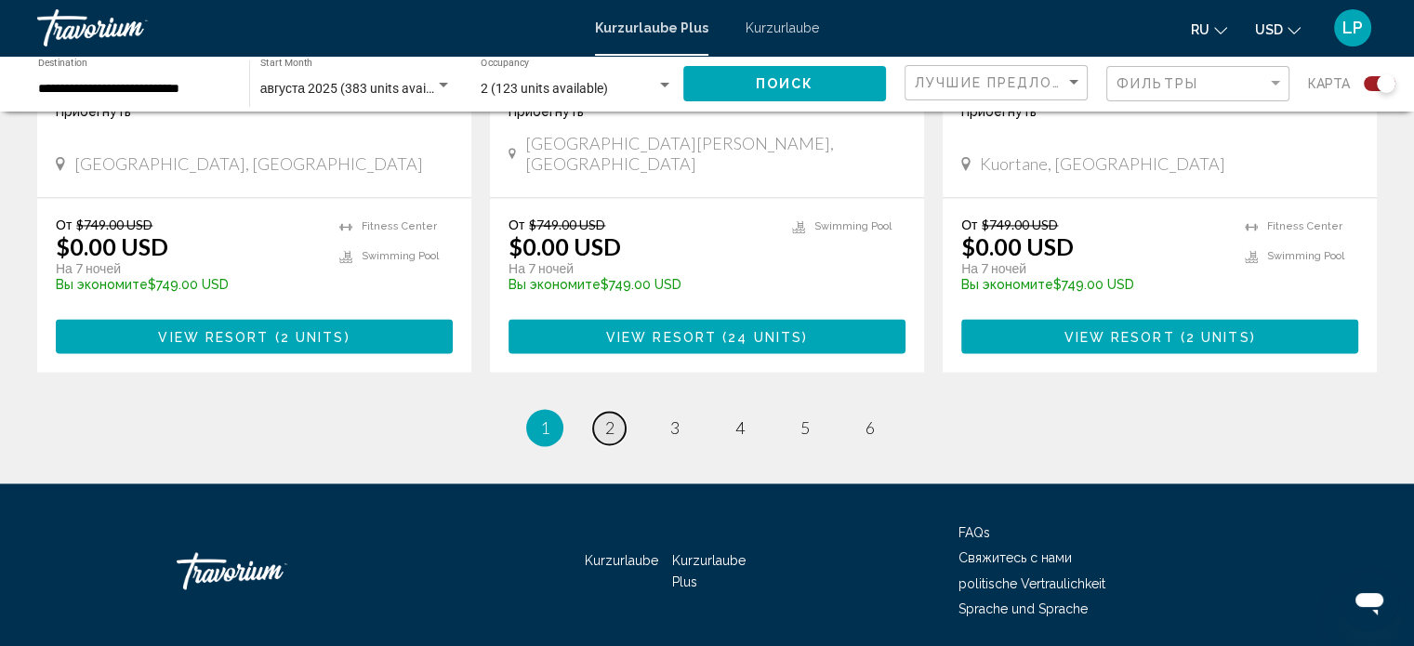
click at [610, 417] on span "2" at bounding box center [609, 427] width 9 height 20
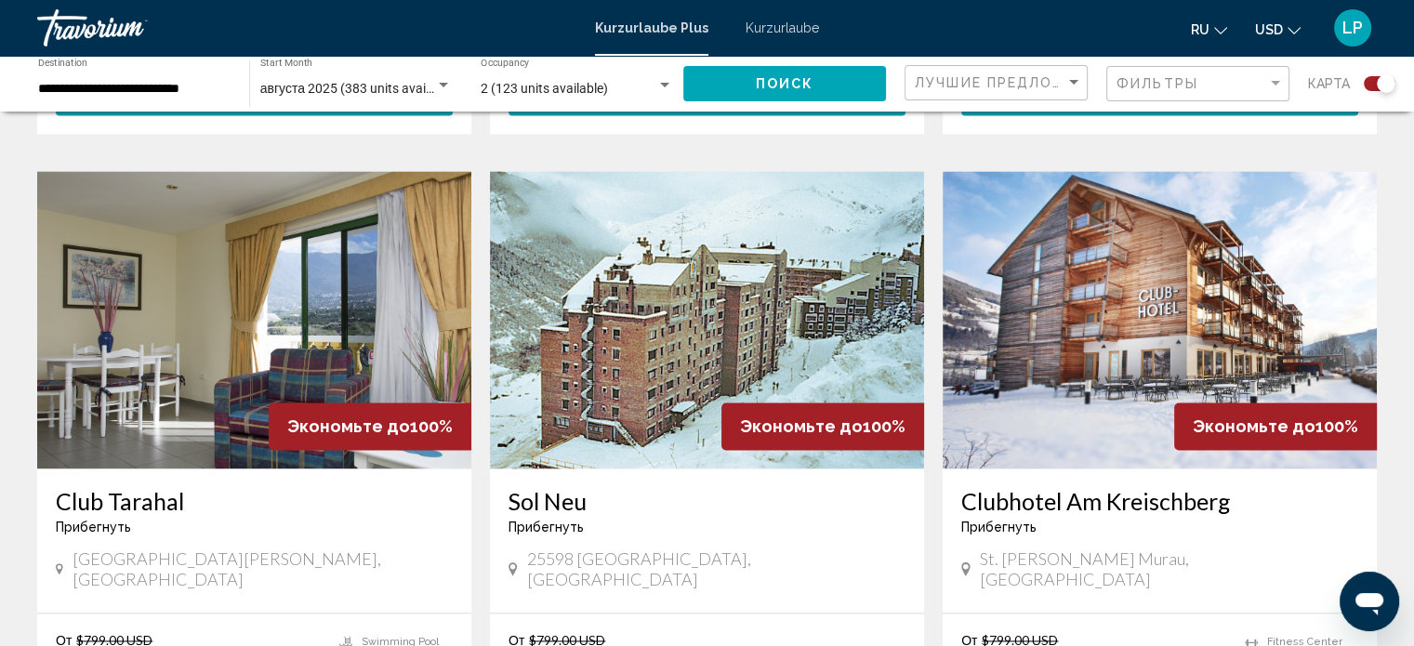
scroll to position [2510, 0]
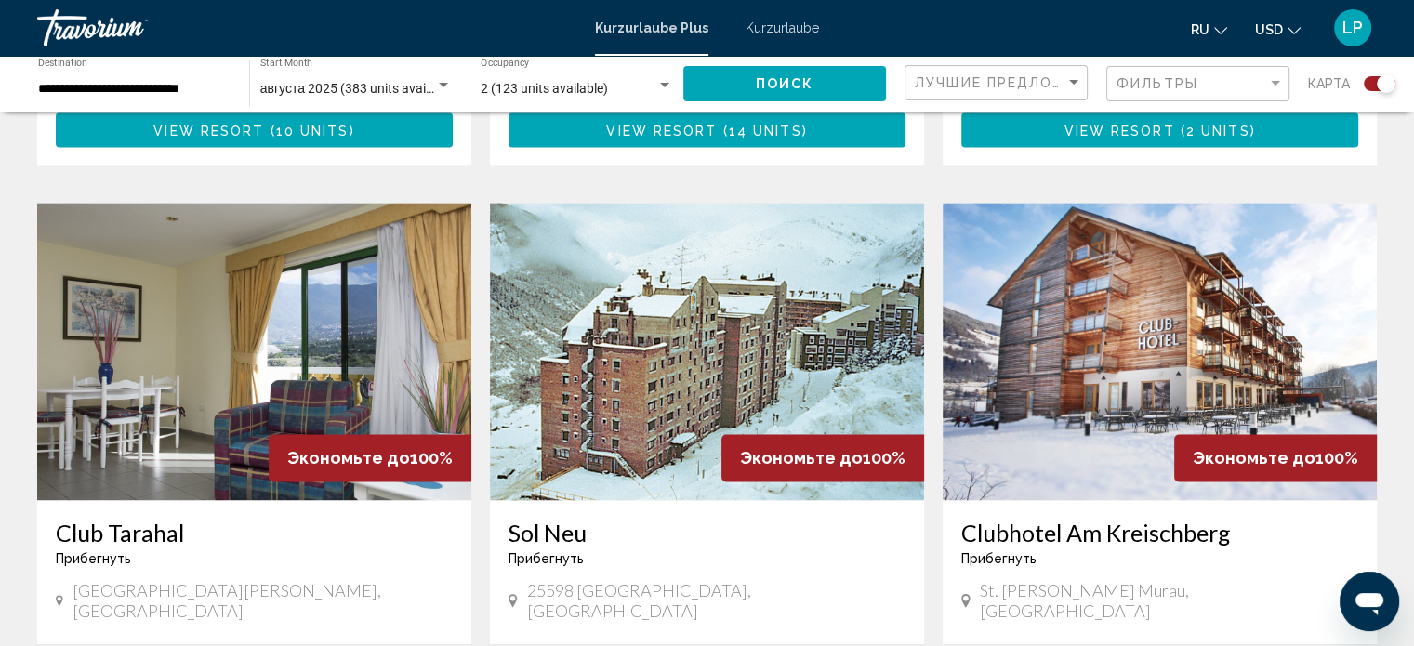
click at [216, 331] on img "Hauptinhalt" at bounding box center [254, 351] width 434 height 297
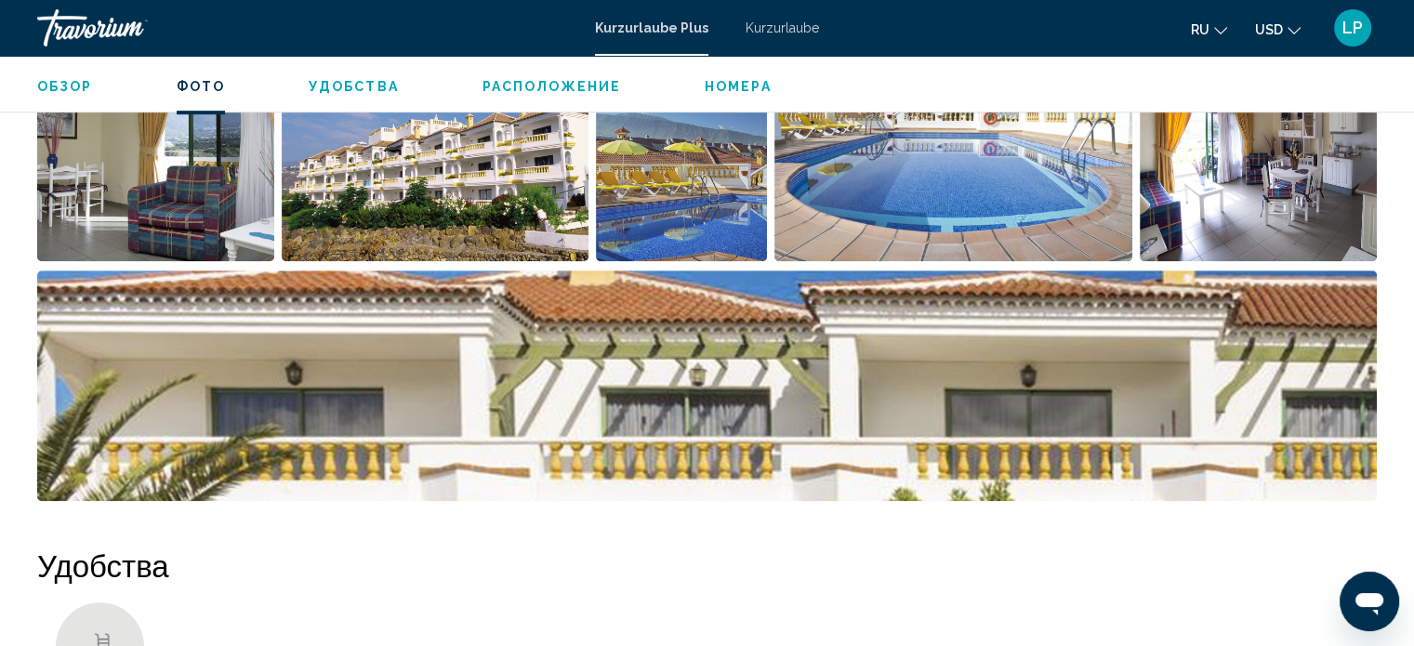
scroll to position [941, 0]
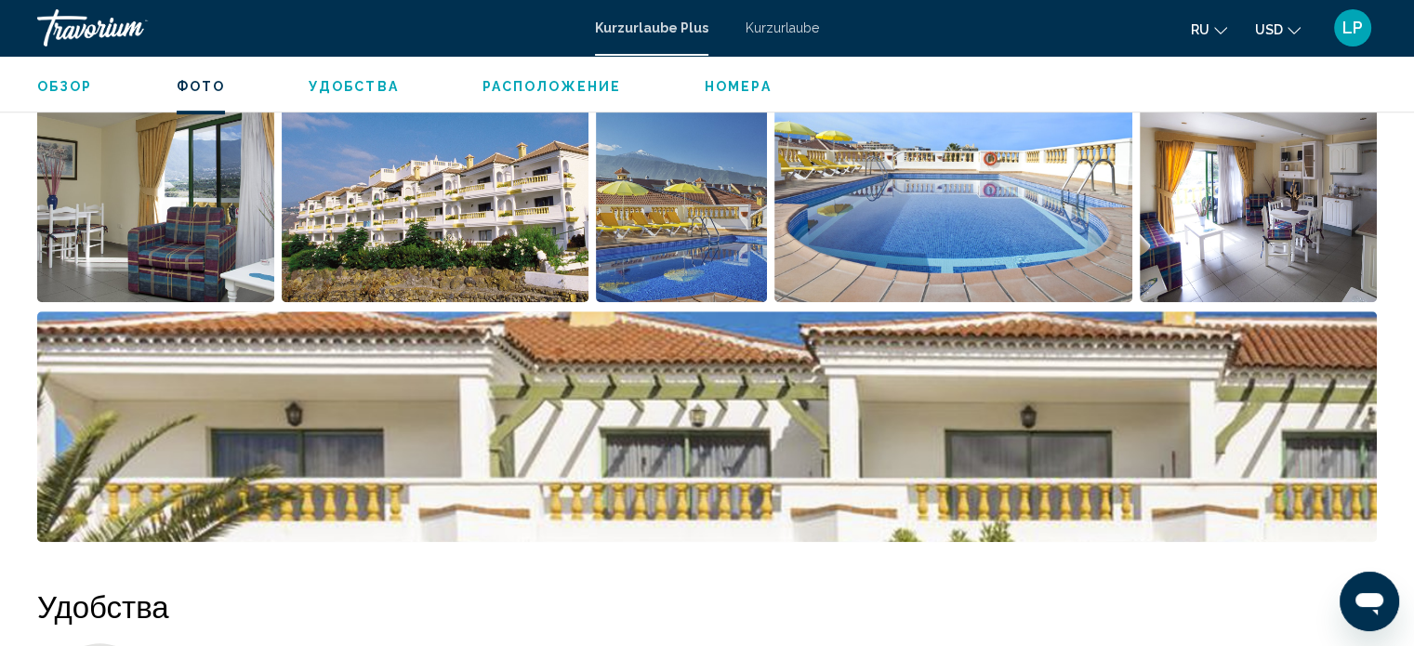
click at [1281, 191] on img "Open full-screen image slider" at bounding box center [1258, 187] width 237 height 231
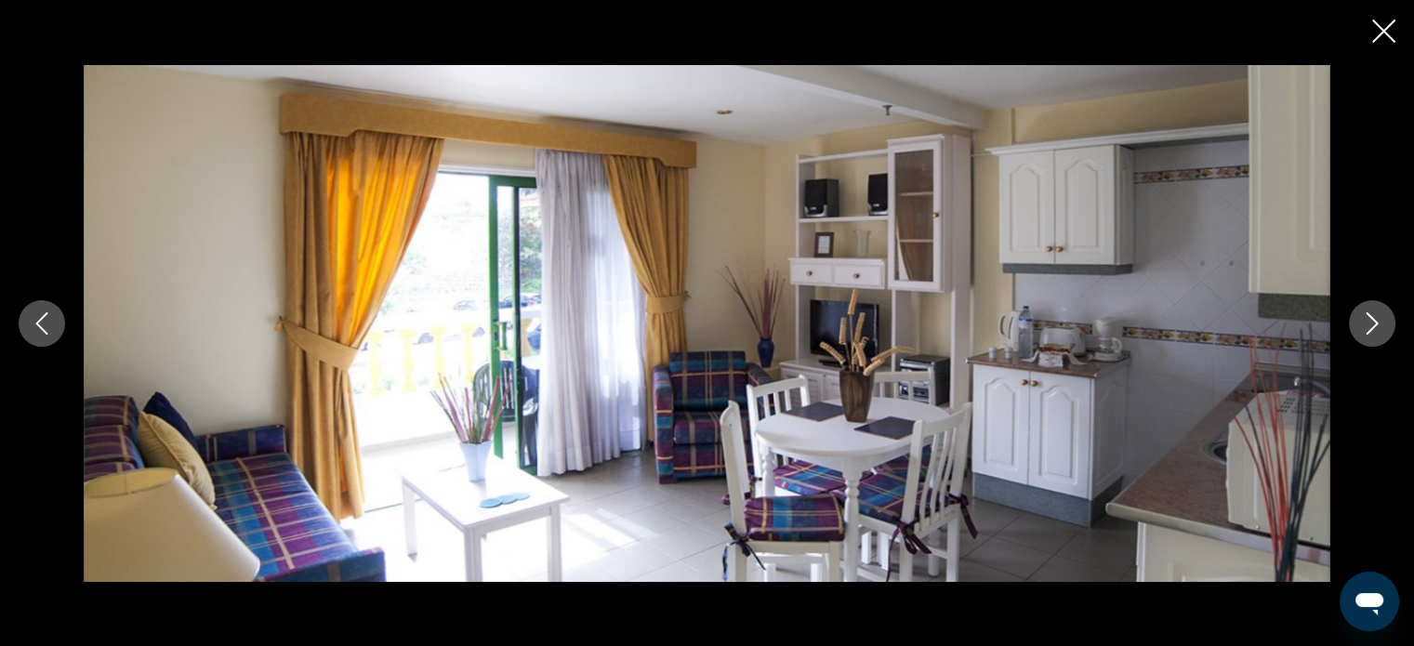
scroll to position [1127, 0]
click at [1370, 317] on icon "Next image" at bounding box center [1372, 323] width 12 height 22
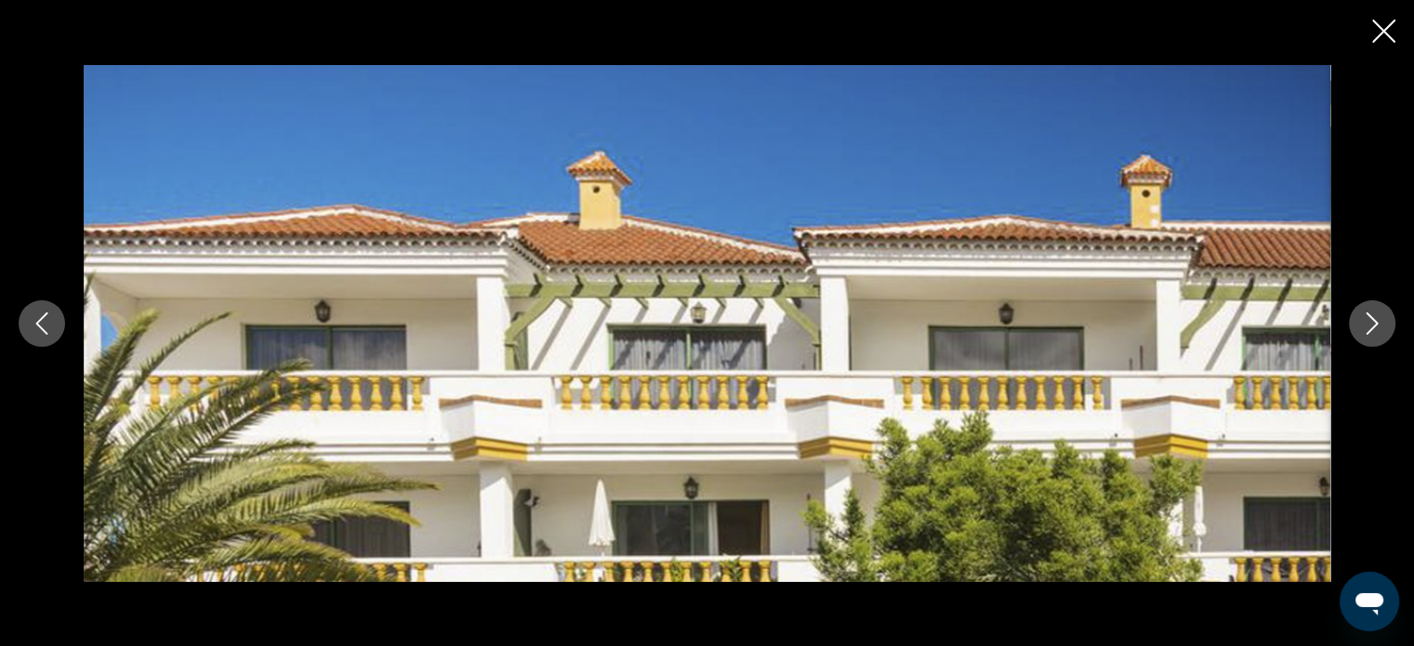
click at [1370, 317] on icon "Next image" at bounding box center [1372, 323] width 12 height 22
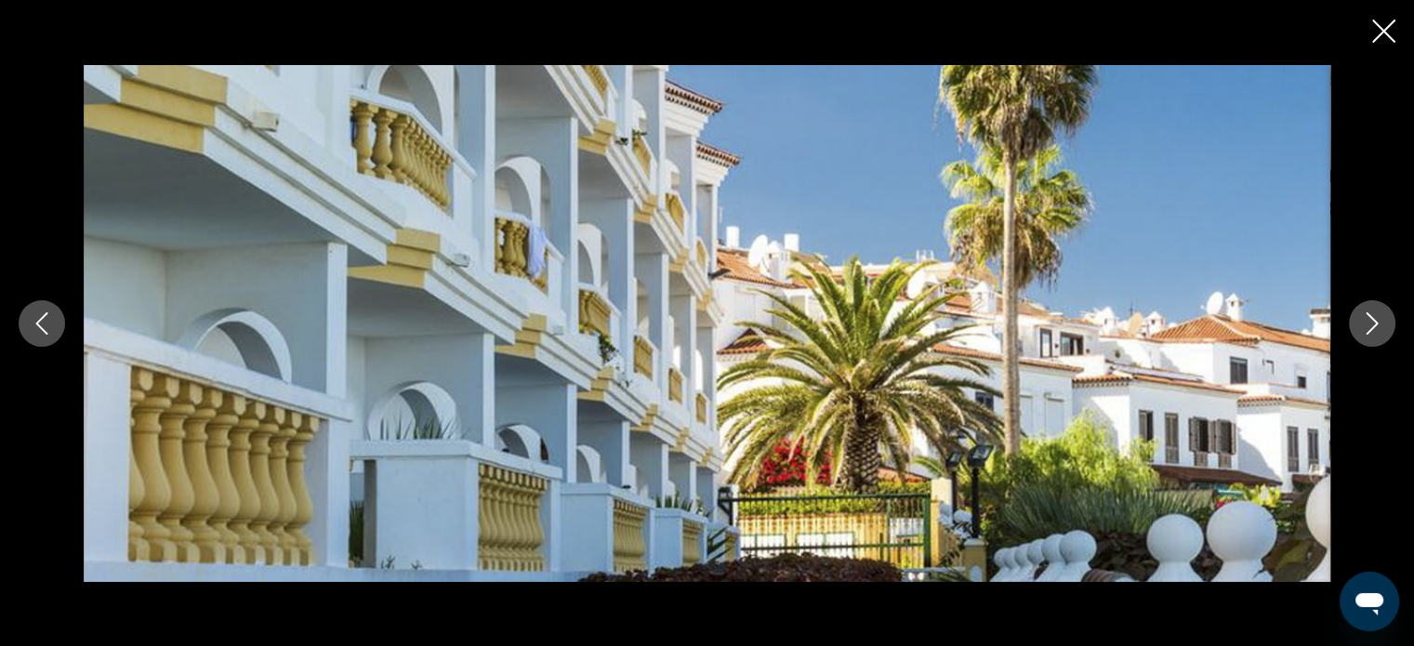
click at [1370, 317] on icon "Next image" at bounding box center [1372, 323] width 12 height 22
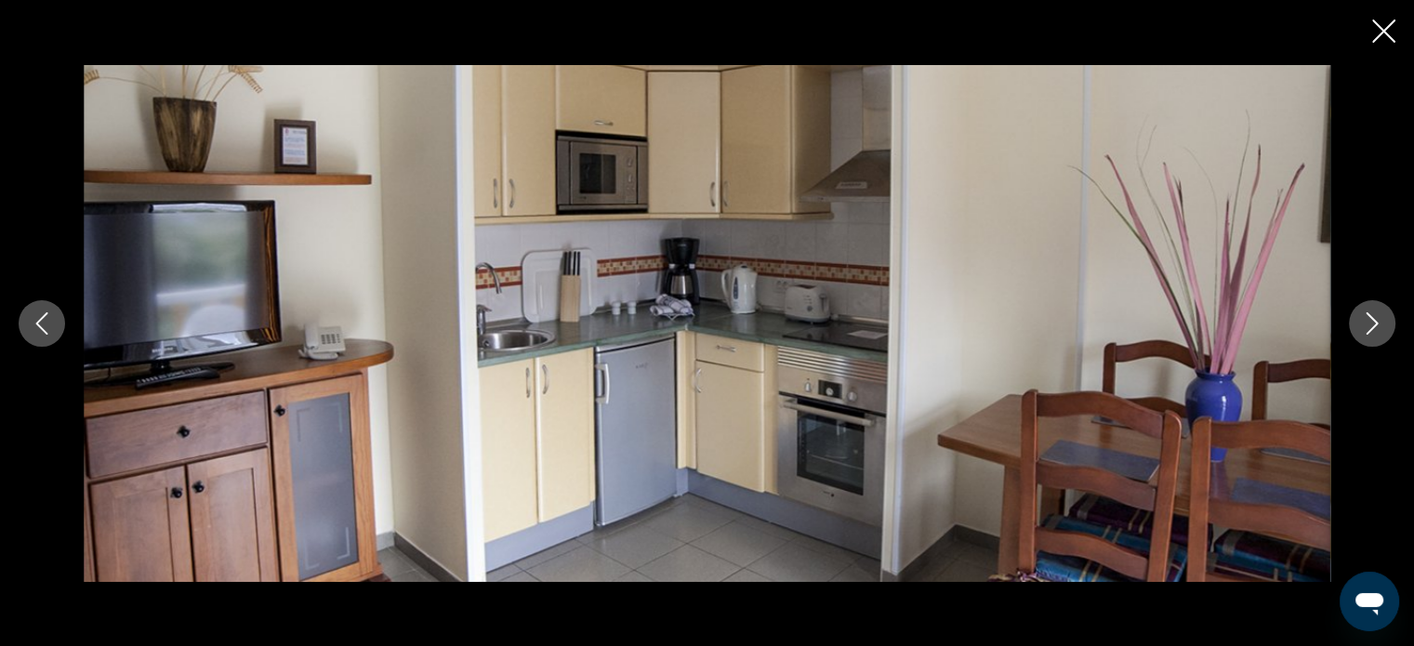
click at [1375, 322] on icon "Next image" at bounding box center [1372, 323] width 12 height 22
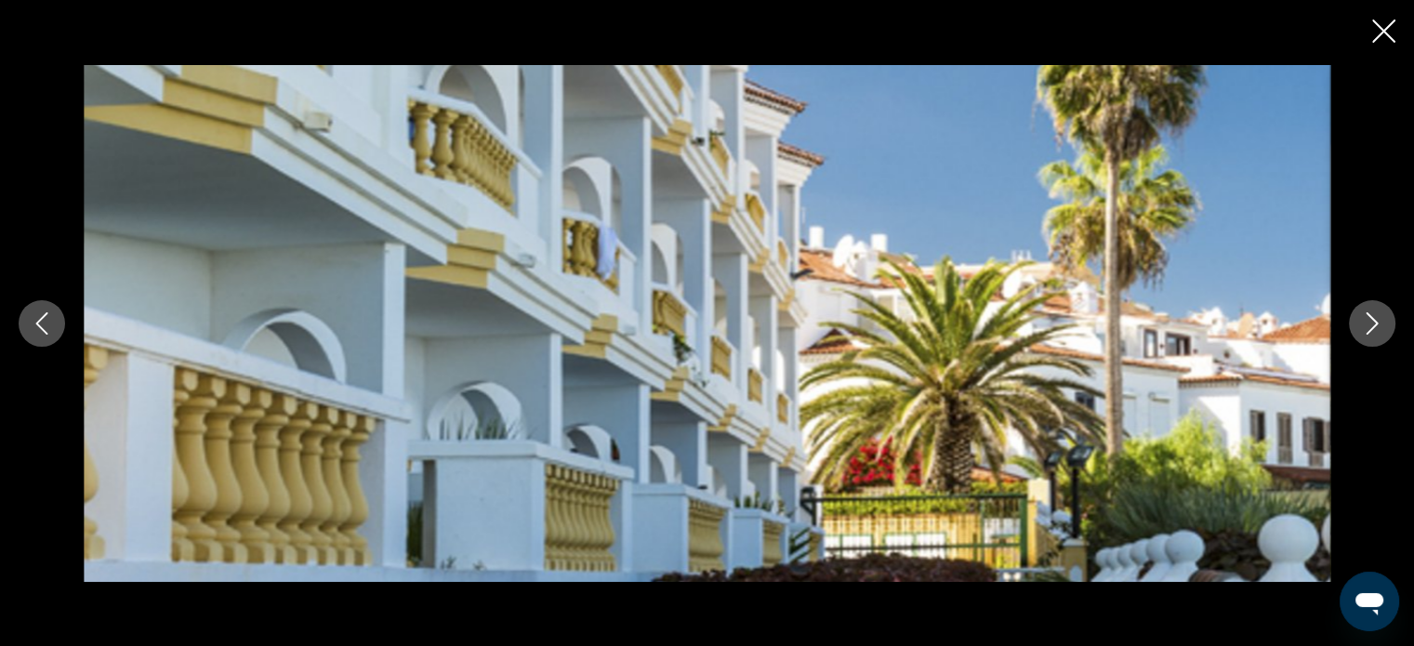
click at [1375, 322] on icon "Next image" at bounding box center [1372, 323] width 12 height 22
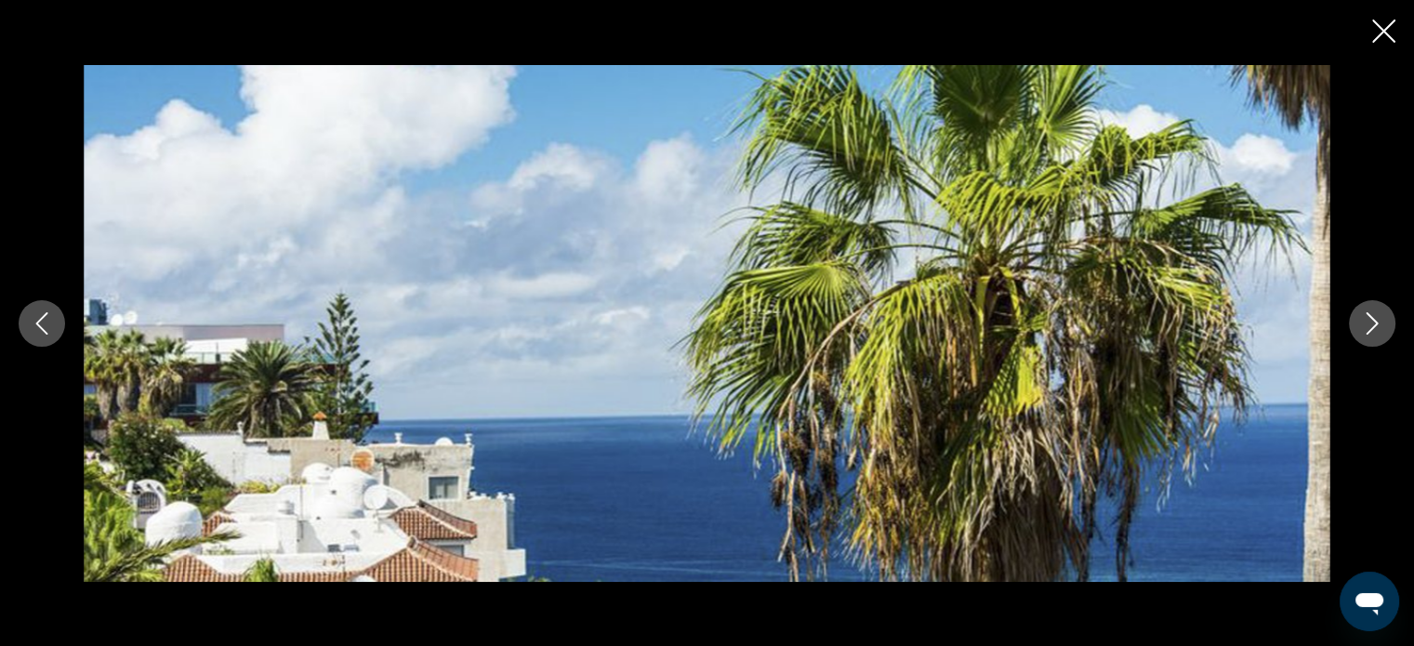
click at [1375, 322] on icon "Next image" at bounding box center [1372, 323] width 12 height 22
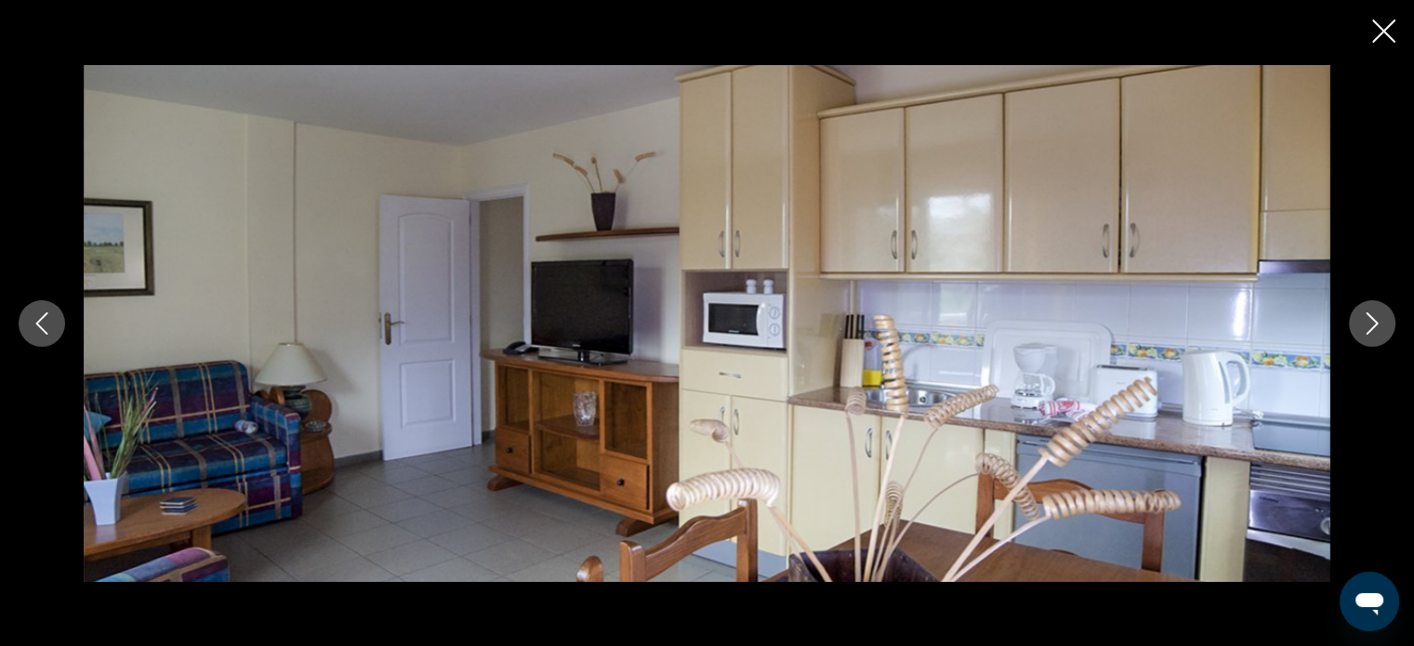
click at [50, 316] on icon "Previous image" at bounding box center [42, 323] width 22 height 22
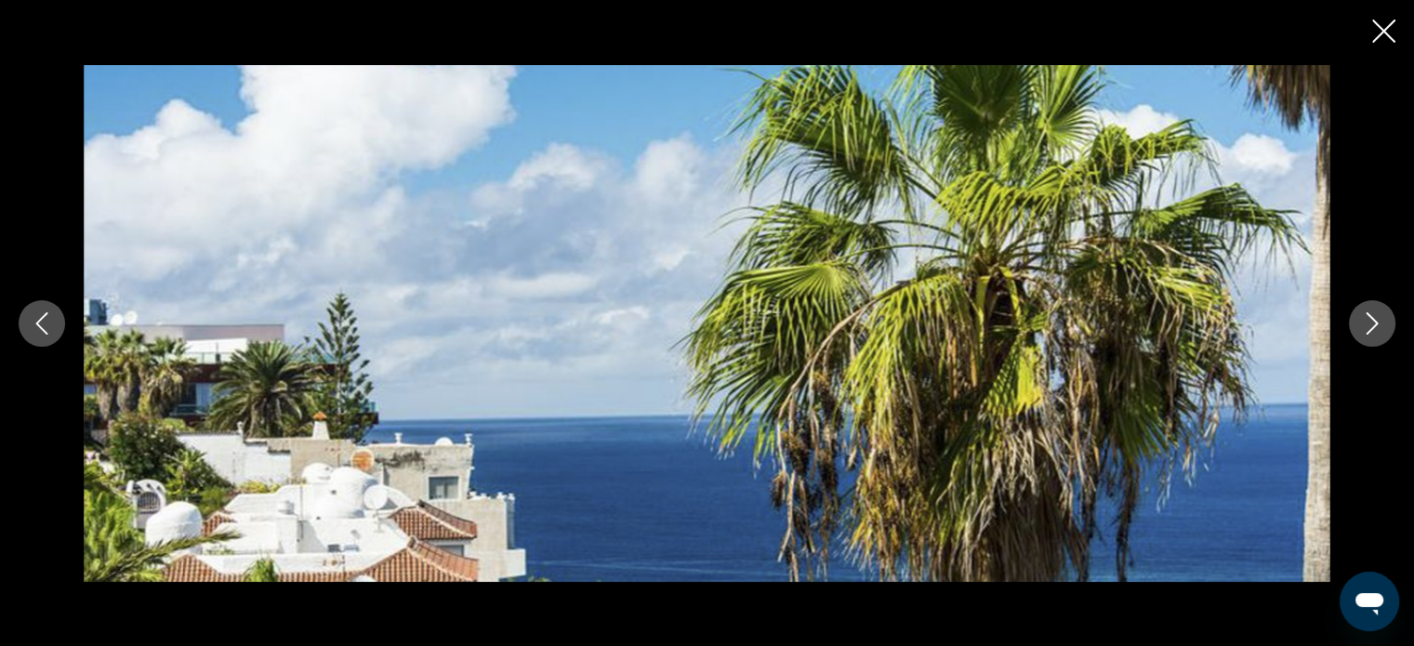
click at [1391, 33] on icon "Close slideshow" at bounding box center [1383, 31] width 23 height 23
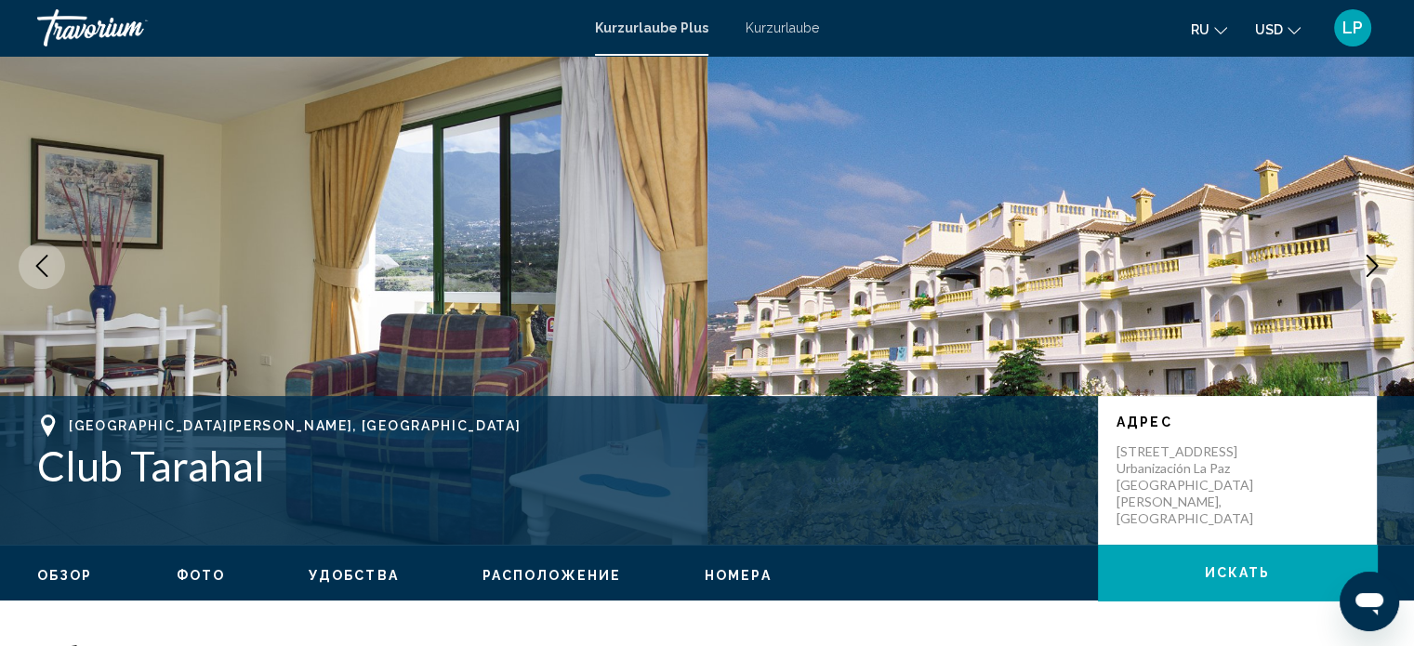
scroll to position [0, 0]
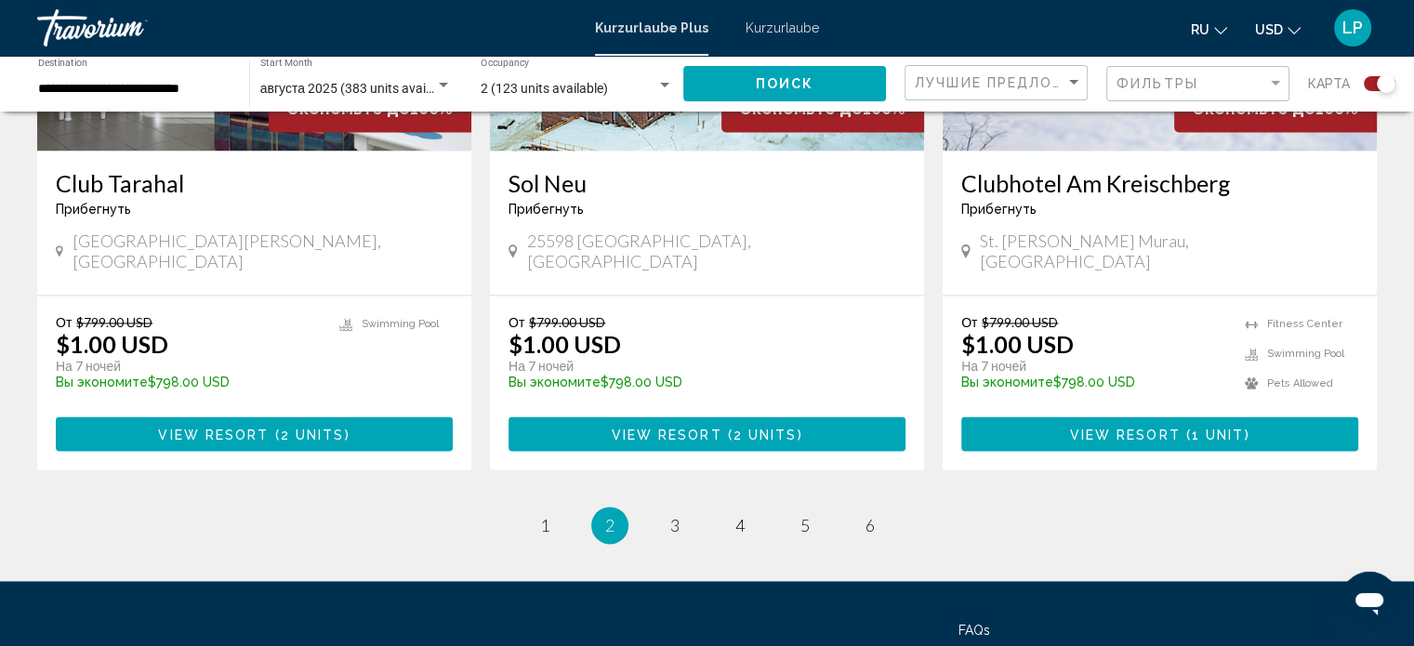
scroll to position [2957, 0]
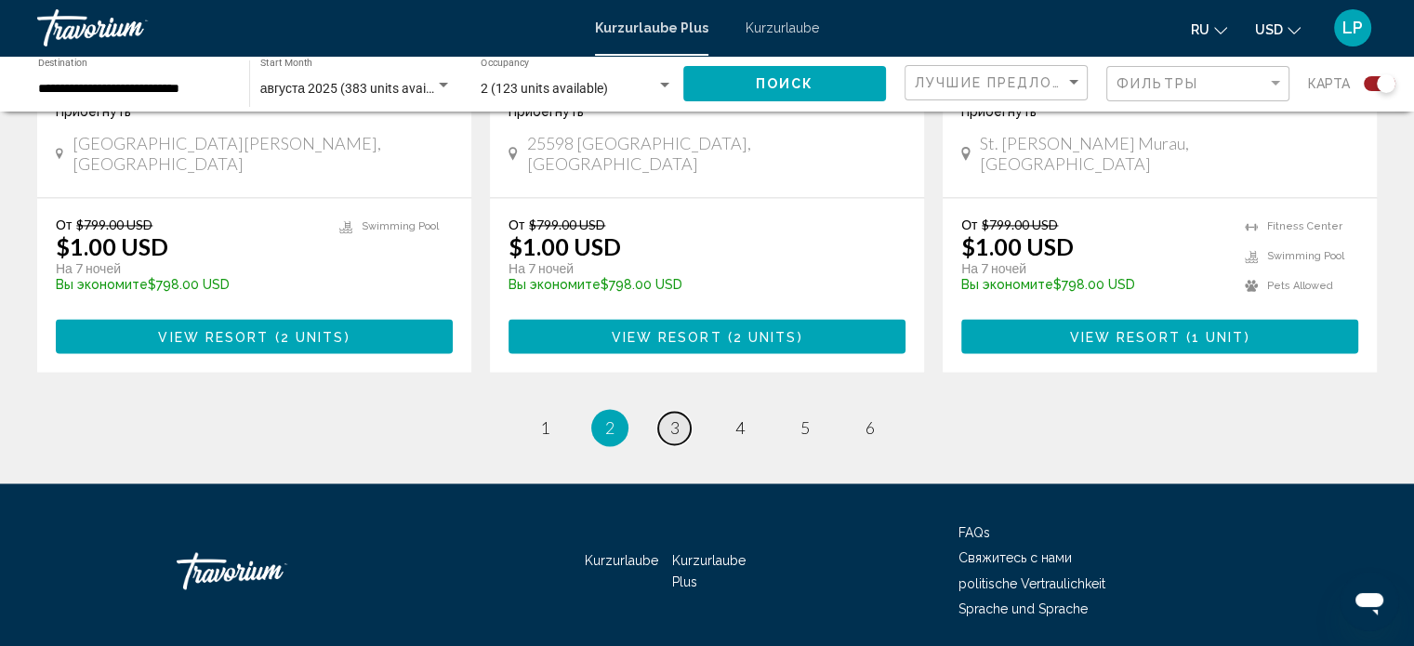
click at [672, 417] on span "3" at bounding box center [674, 427] width 9 height 20
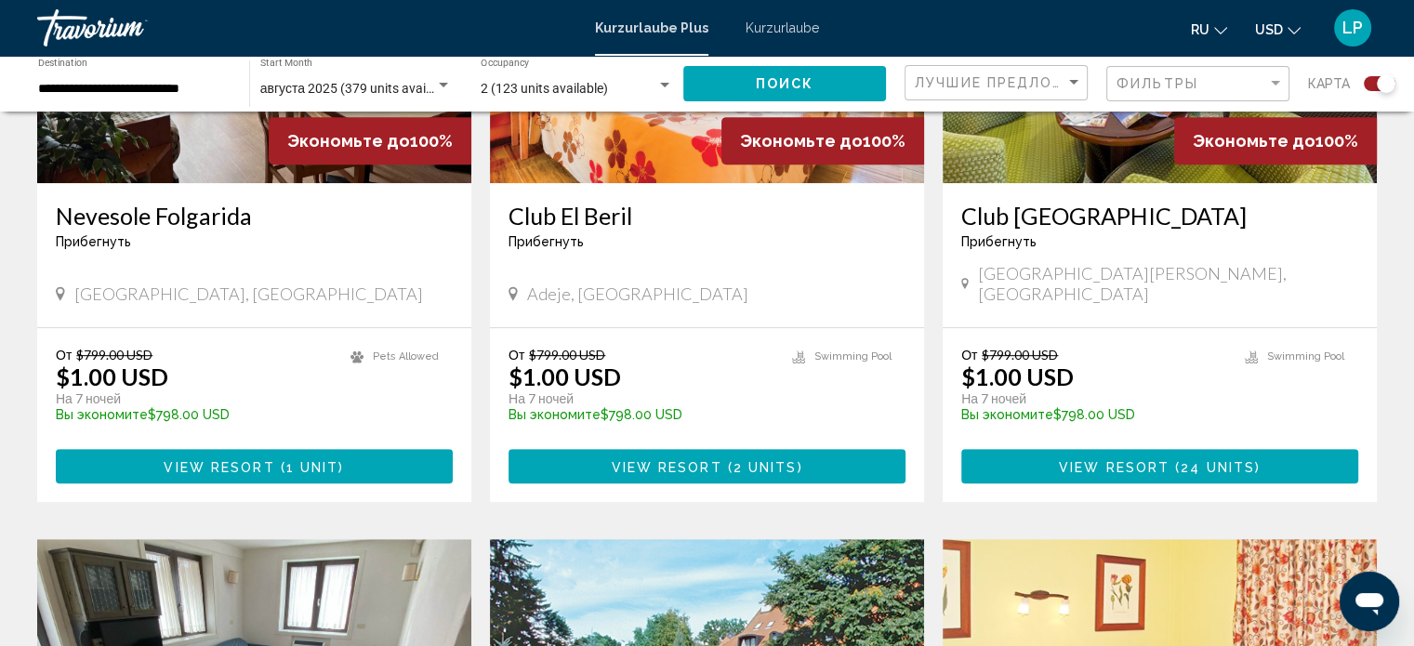
scroll to position [585, 0]
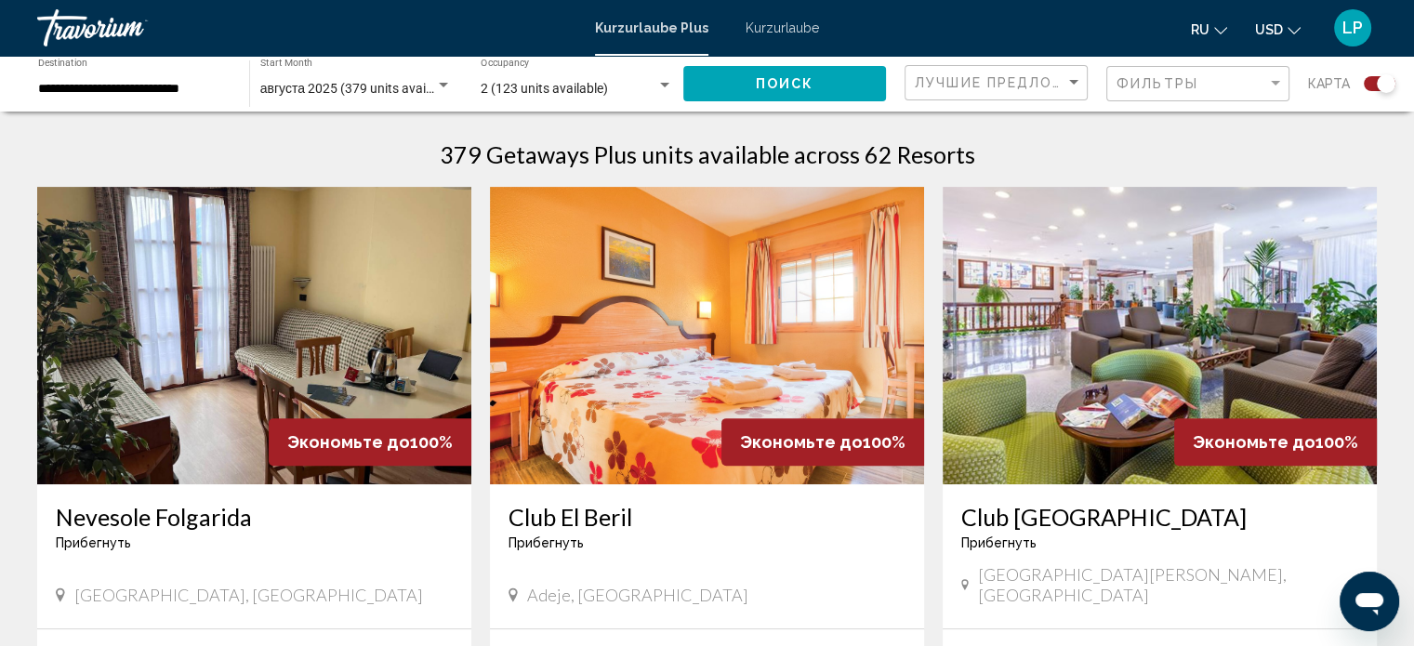
click at [690, 331] on img "Hauptinhalt" at bounding box center [707, 335] width 434 height 297
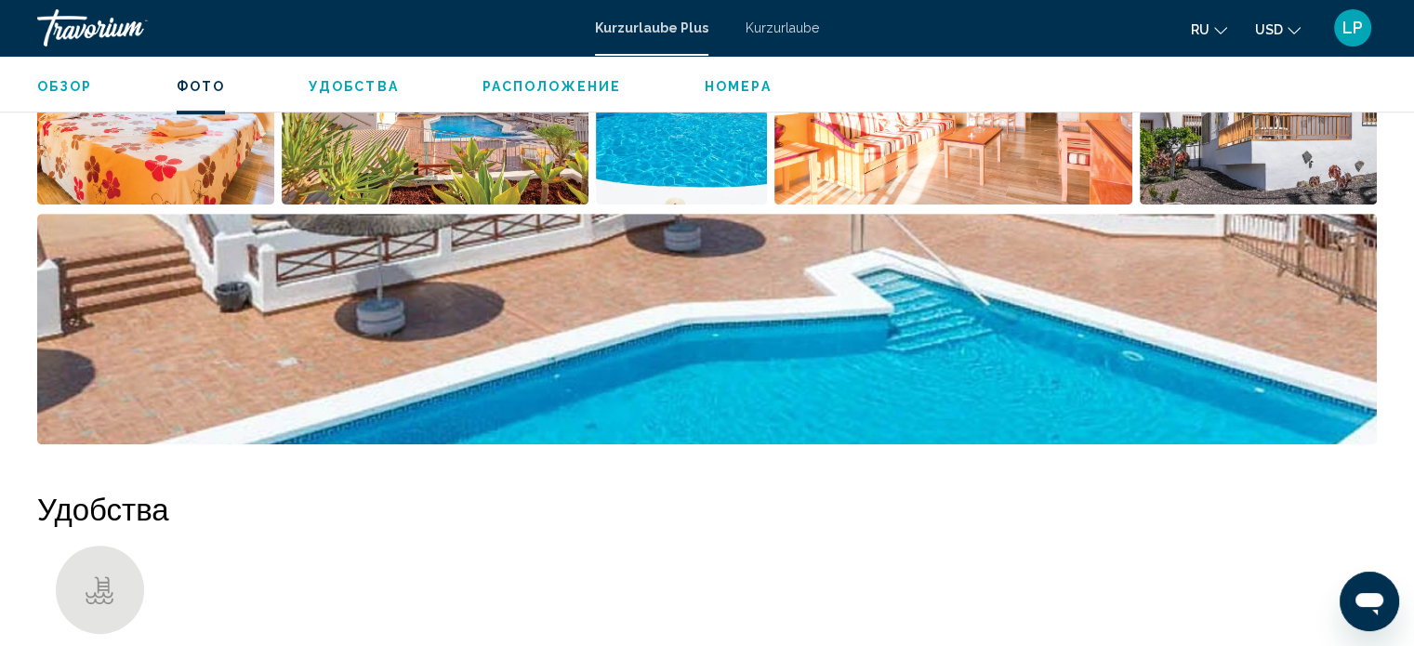
scroll to position [650, 0]
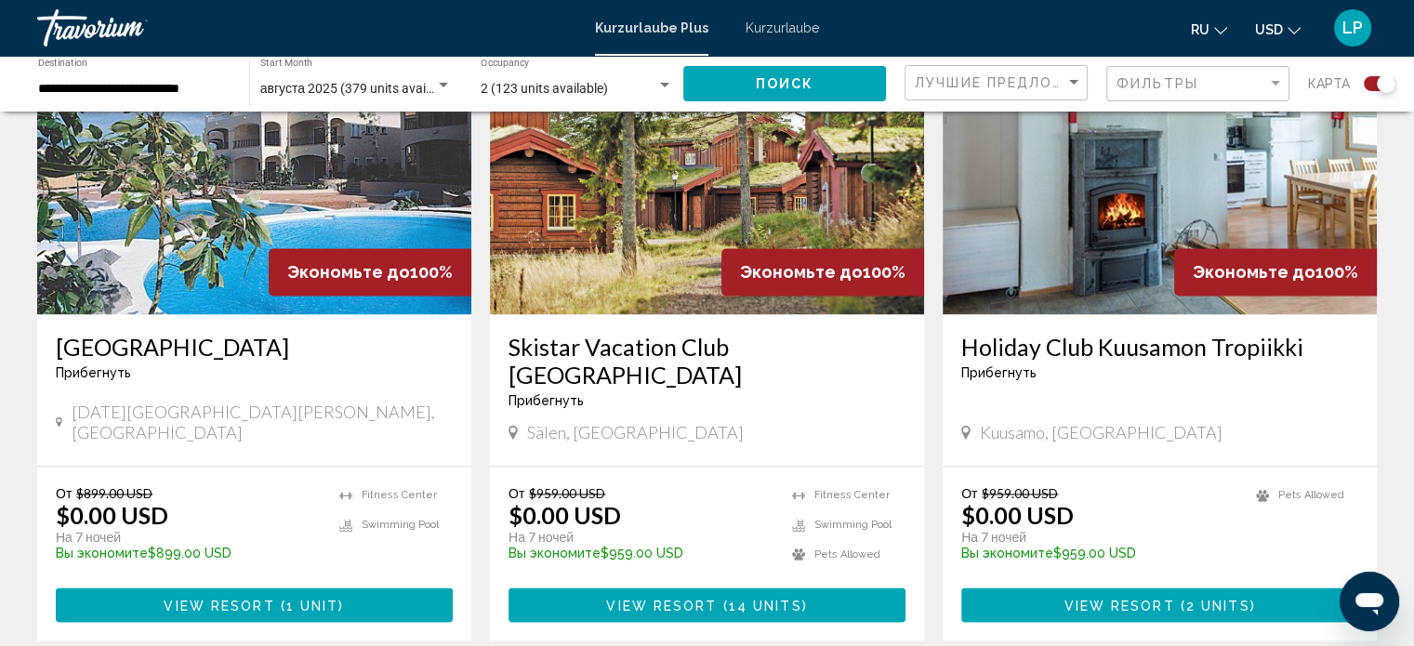
scroll to position [2603, 0]
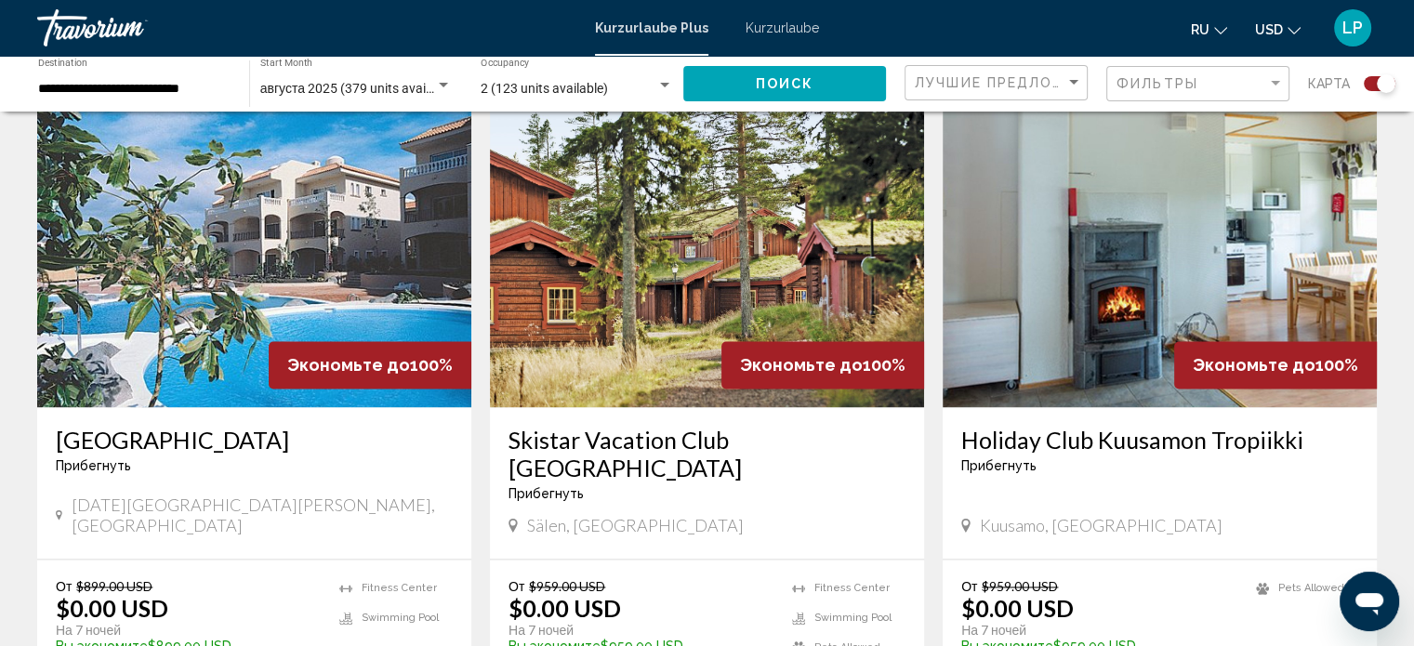
click at [218, 226] on img "Hauptinhalt" at bounding box center [254, 258] width 434 height 297
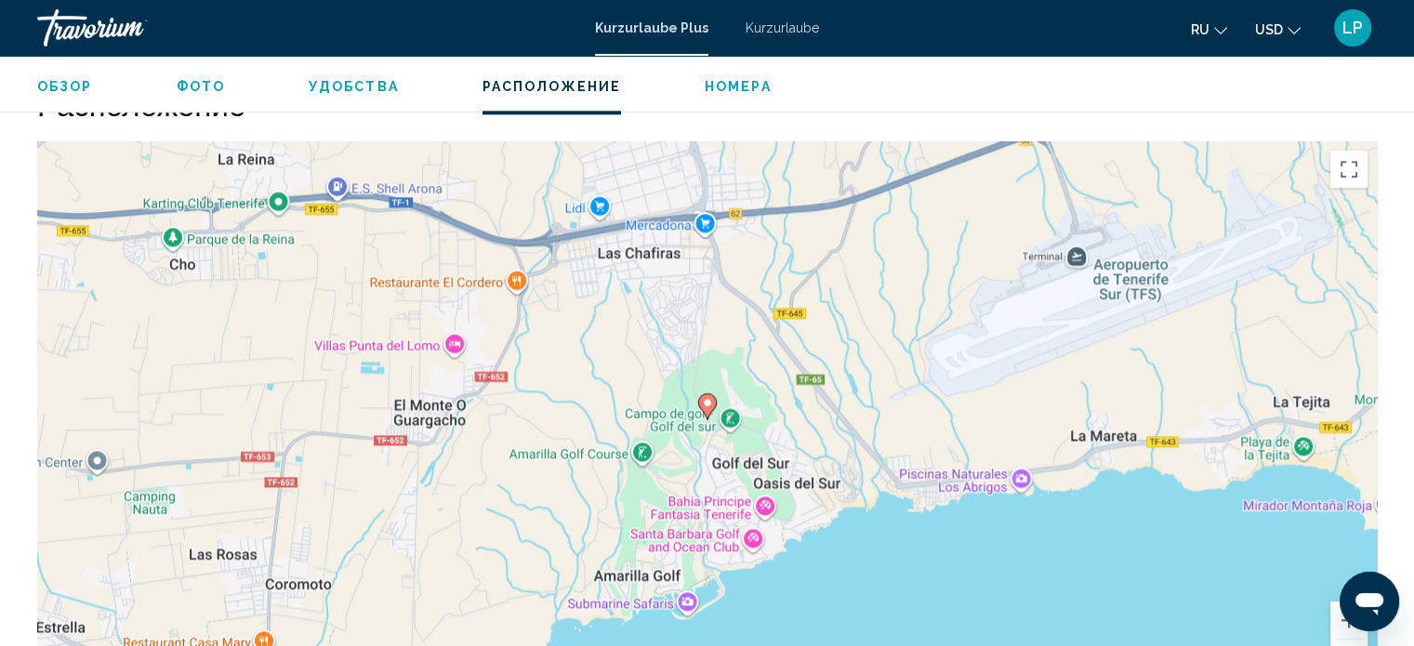
scroll to position [2335, 0]
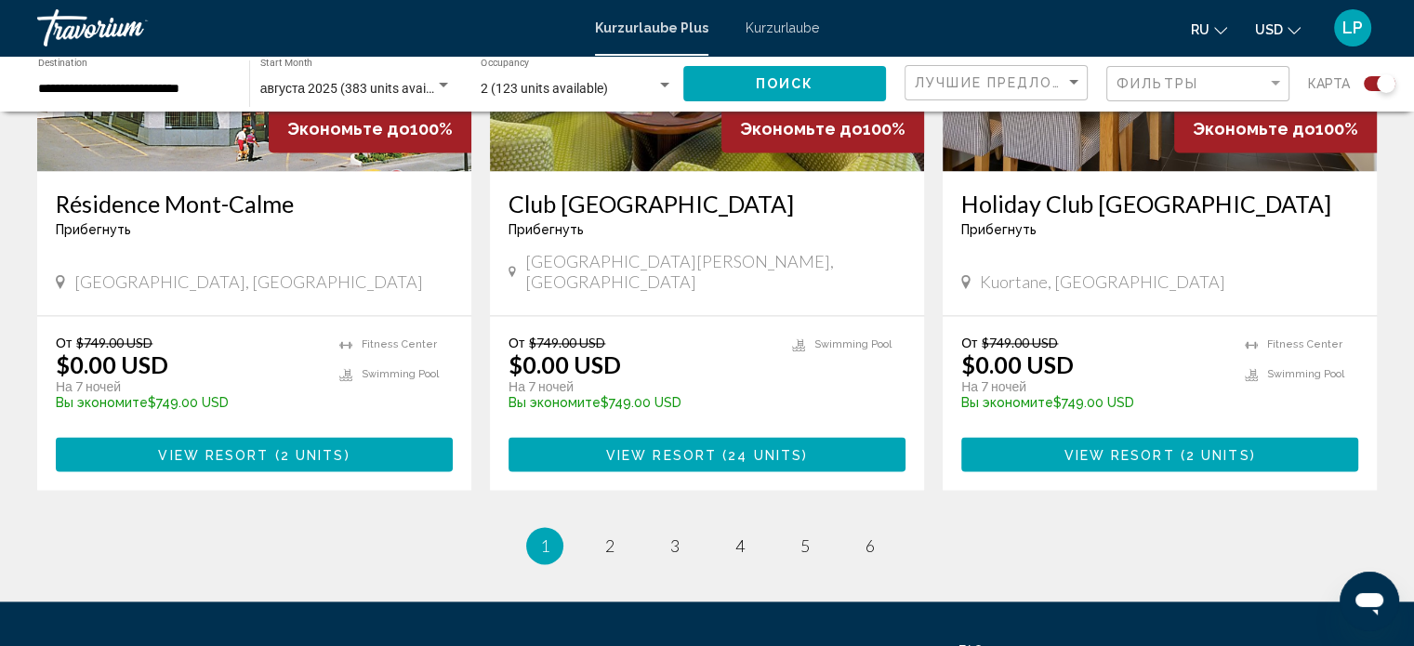
scroll to position [2957, 0]
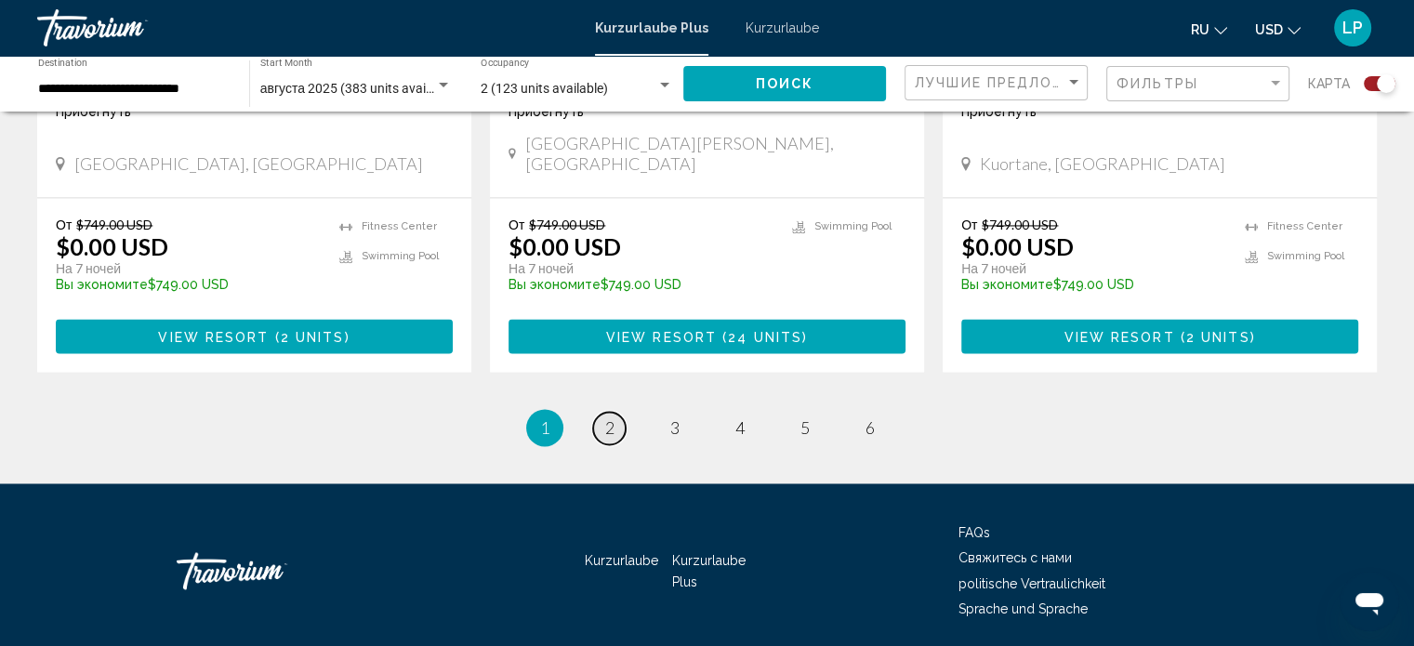
click at [606, 417] on span "2" at bounding box center [609, 427] width 9 height 20
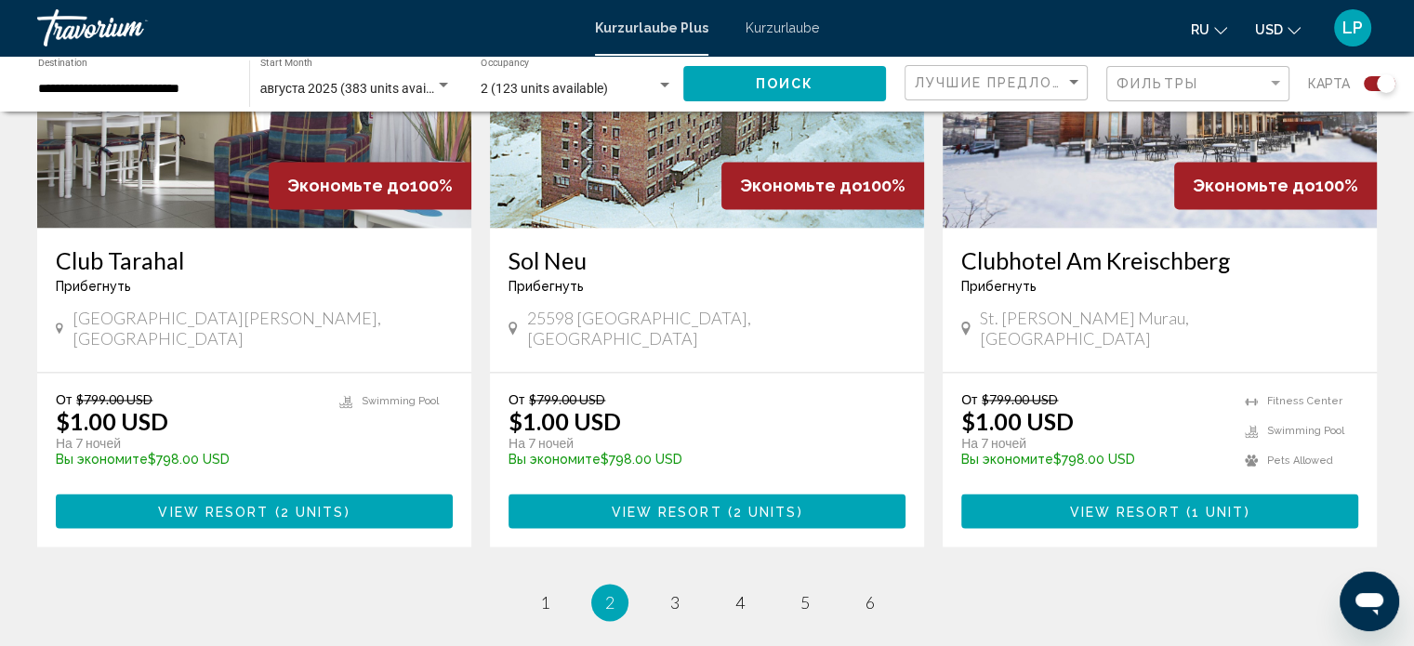
scroll to position [2957, 0]
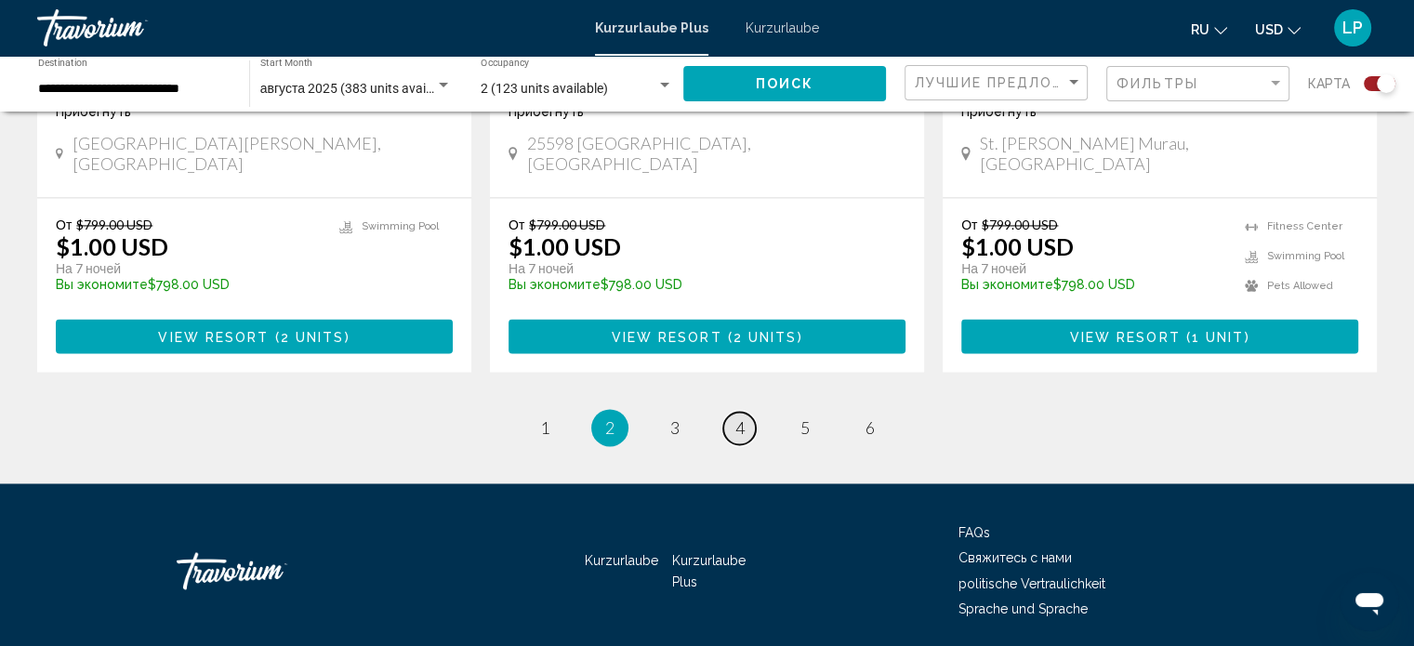
click at [740, 417] on span "4" at bounding box center [739, 427] width 9 height 20
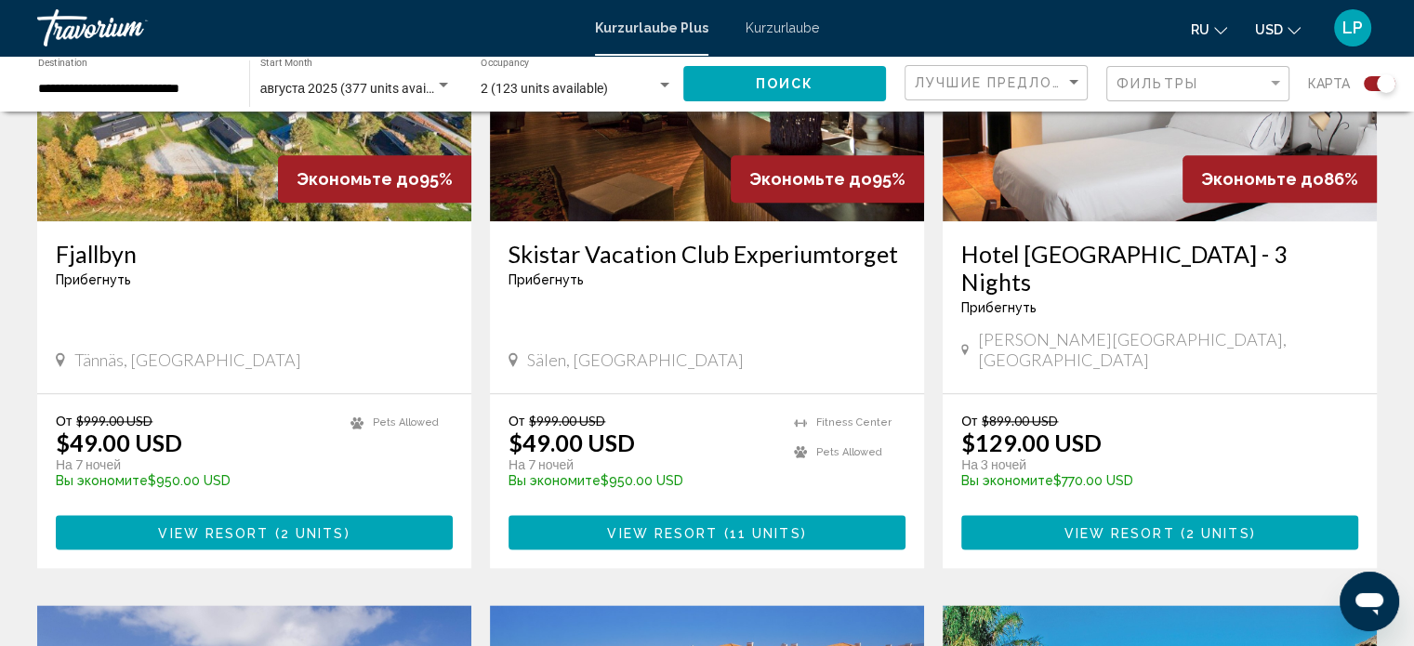
scroll to position [2138, 0]
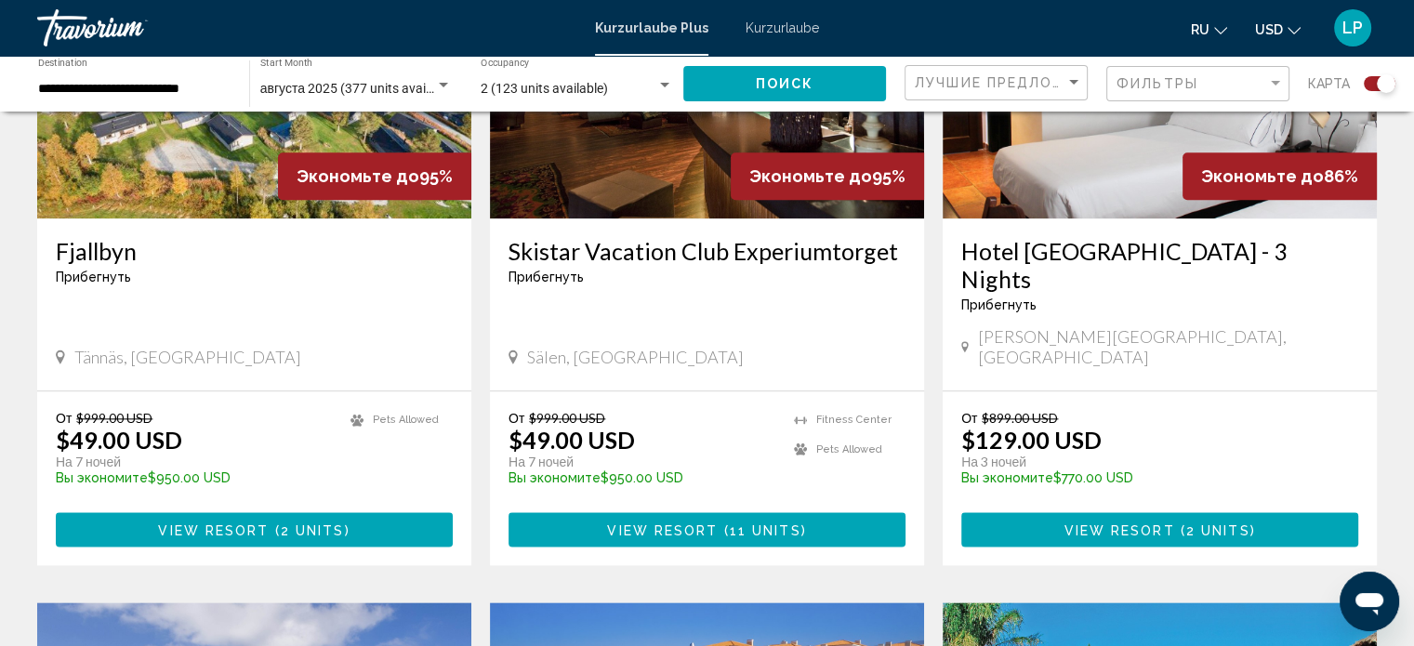
click at [1052, 149] on img "Hauptinhalt" at bounding box center [1159, 69] width 434 height 297
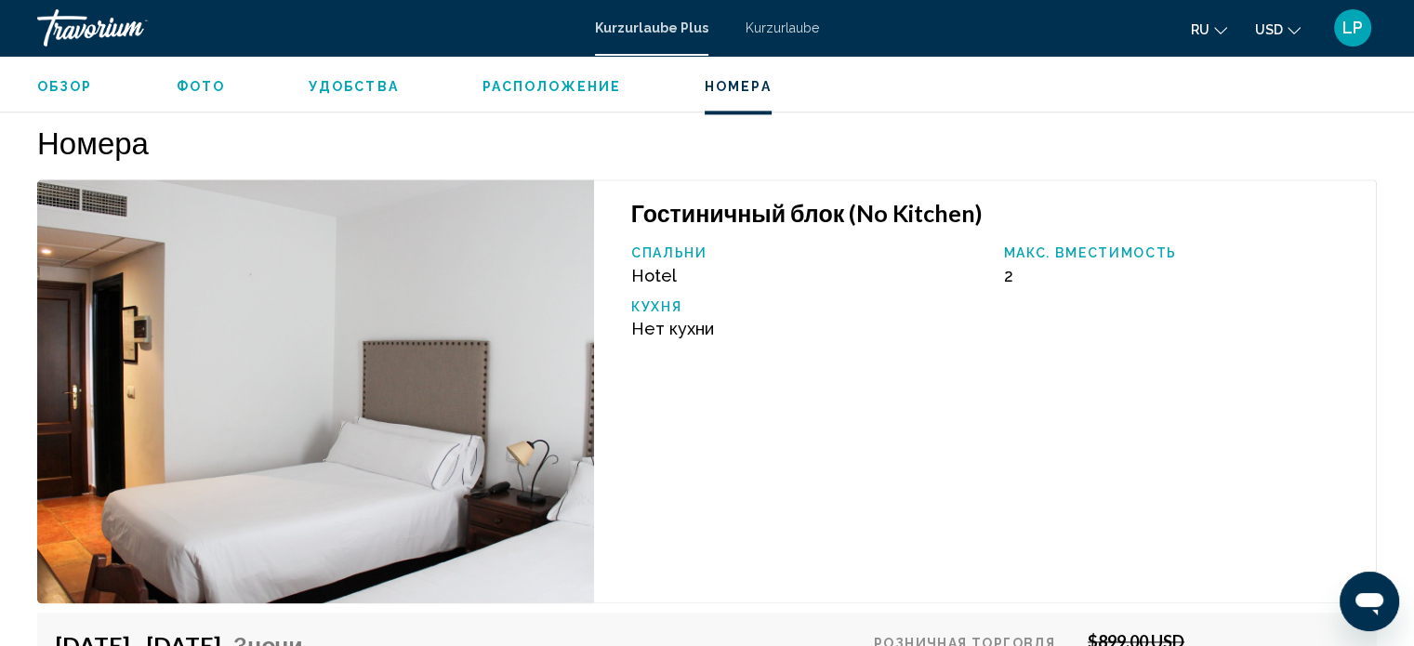
scroll to position [1868, 0]
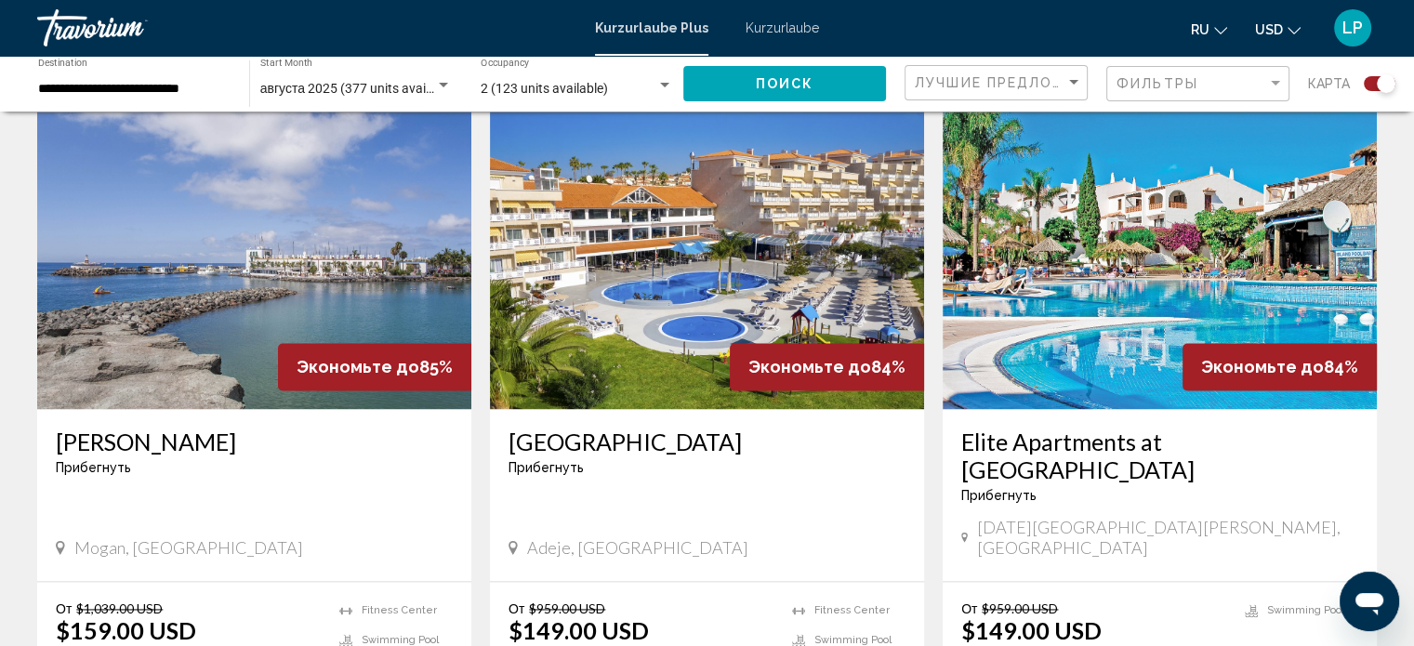
scroll to position [2585, 0]
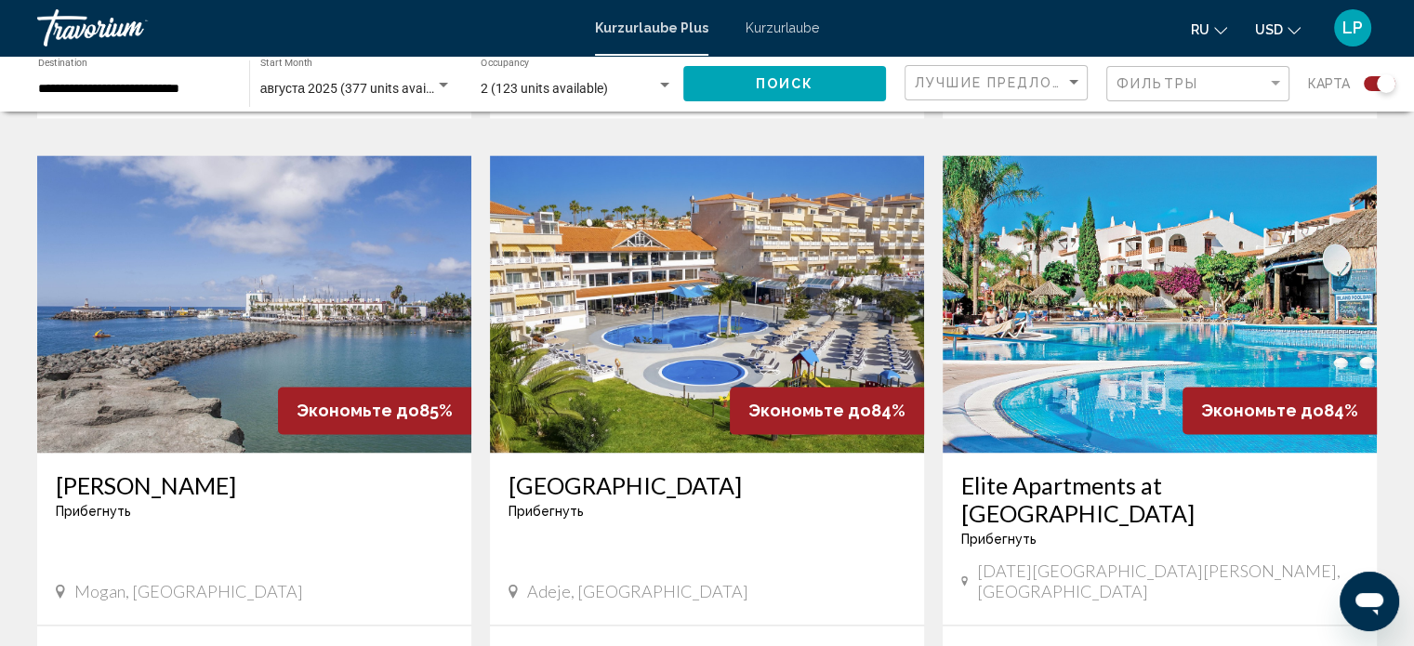
click at [199, 207] on img "Hauptinhalt" at bounding box center [254, 303] width 434 height 297
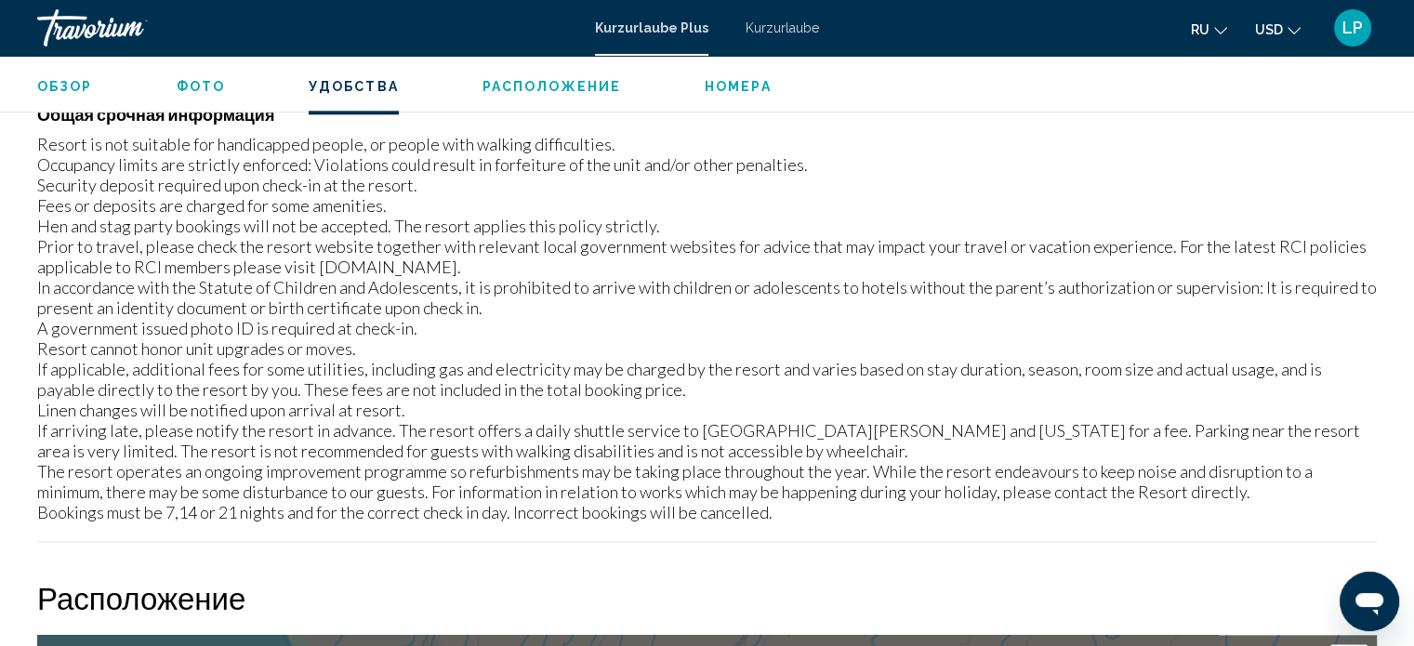
scroll to position [2115, 0]
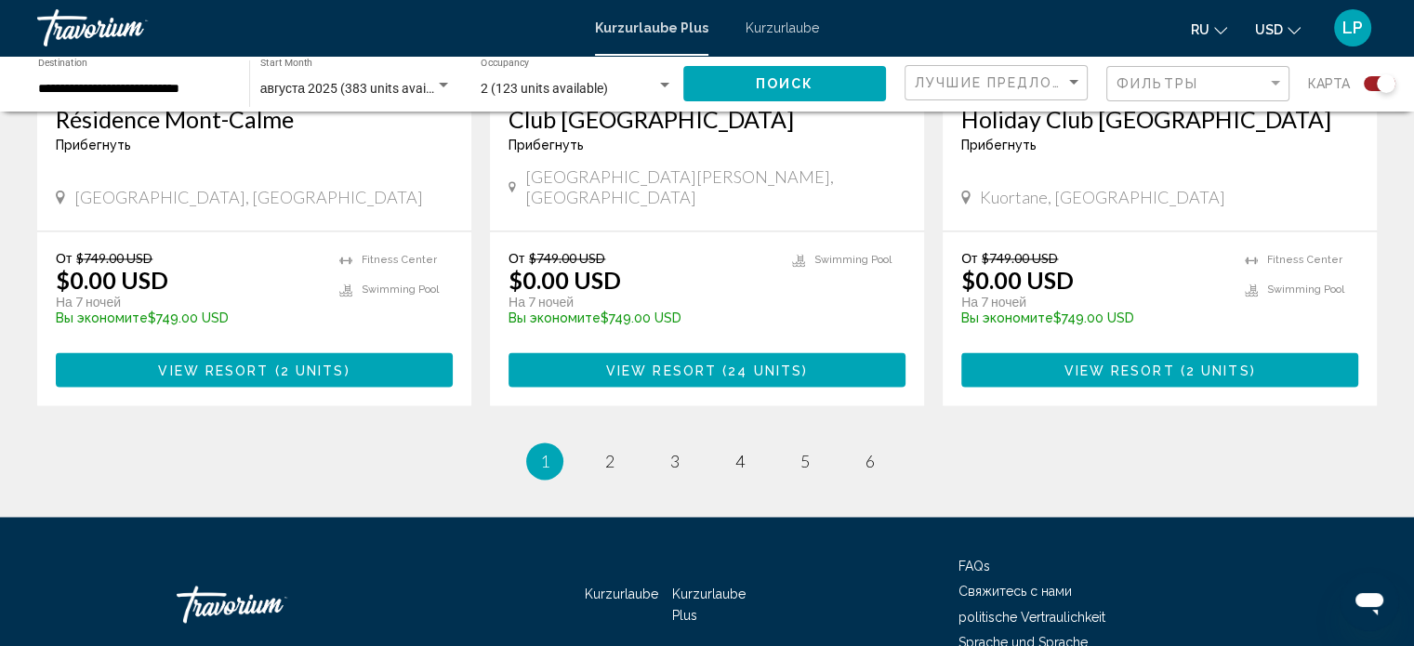
scroll to position [2957, 0]
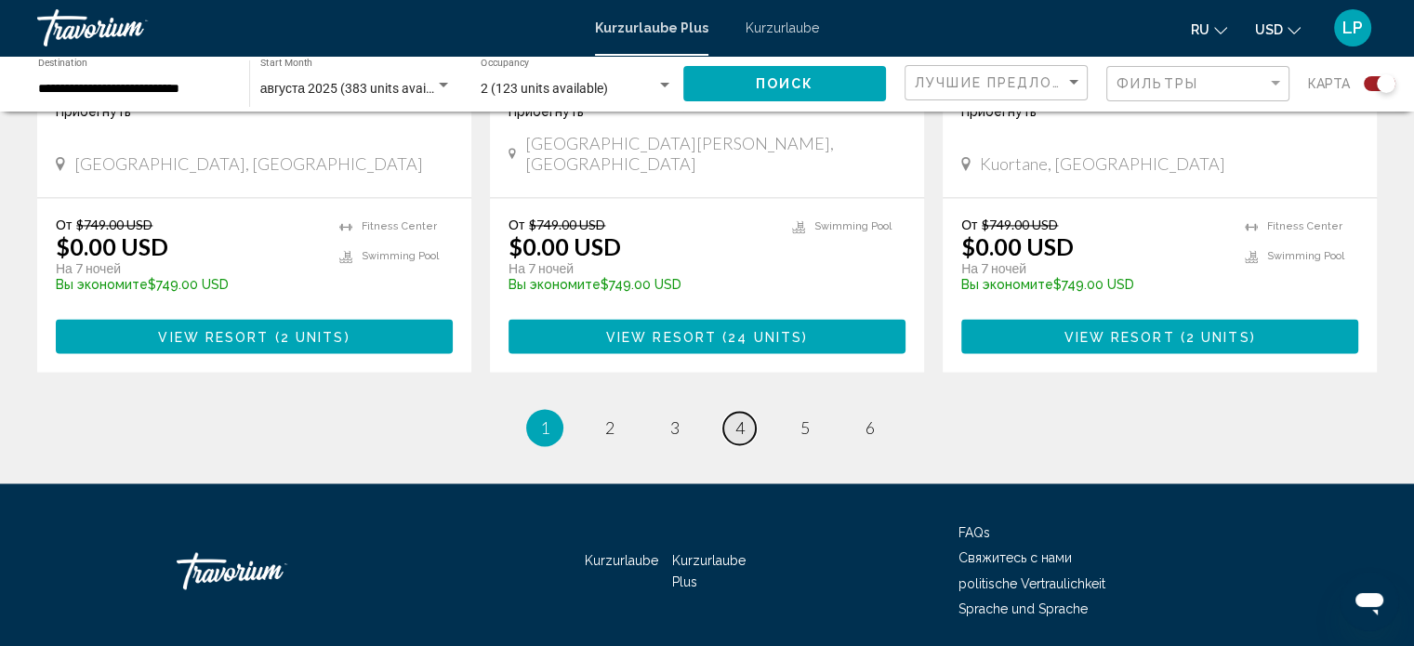
click at [743, 417] on span "4" at bounding box center [739, 427] width 9 height 20
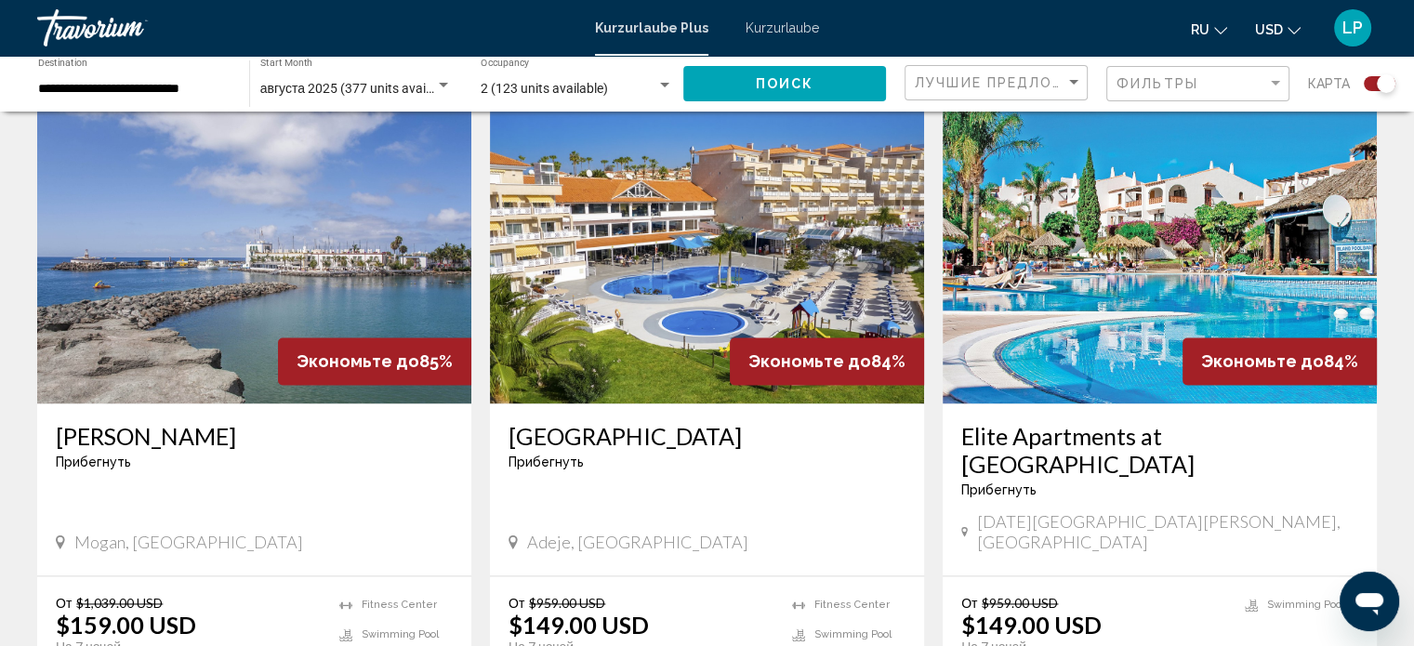
scroll to position [2603, 0]
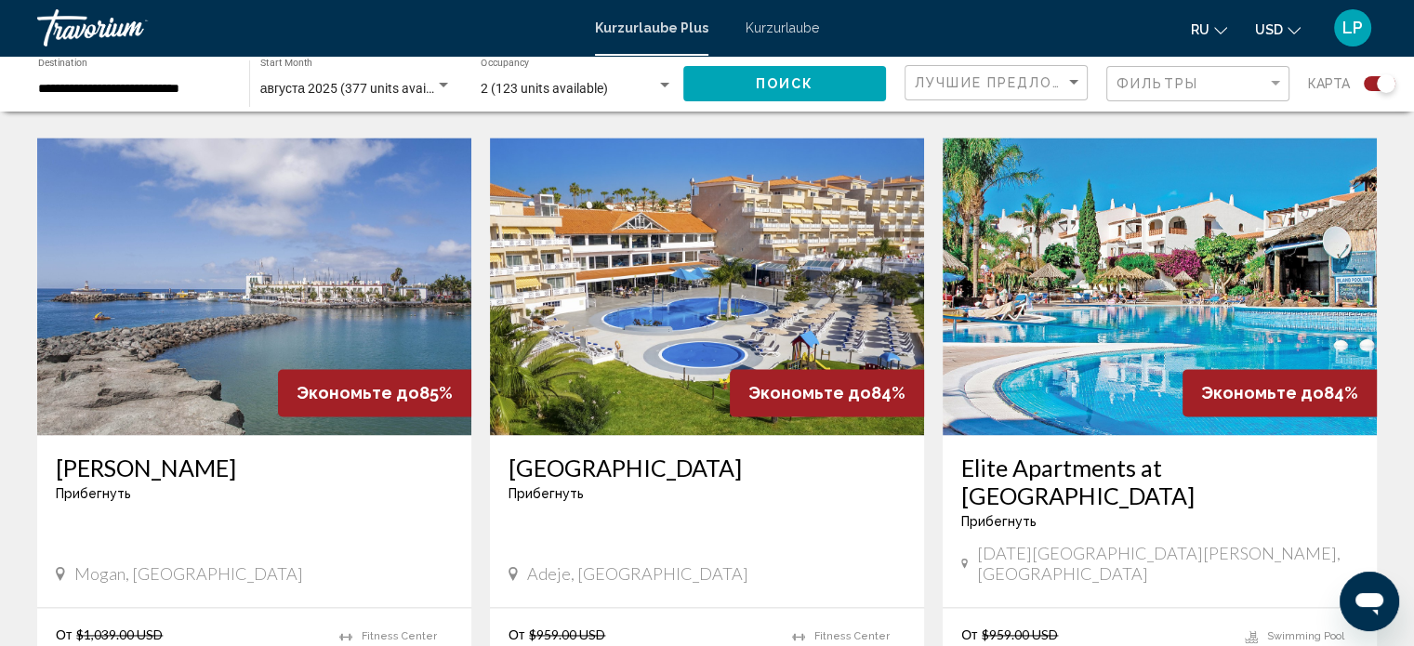
click at [1108, 244] on img "Hauptinhalt" at bounding box center [1159, 286] width 434 height 297
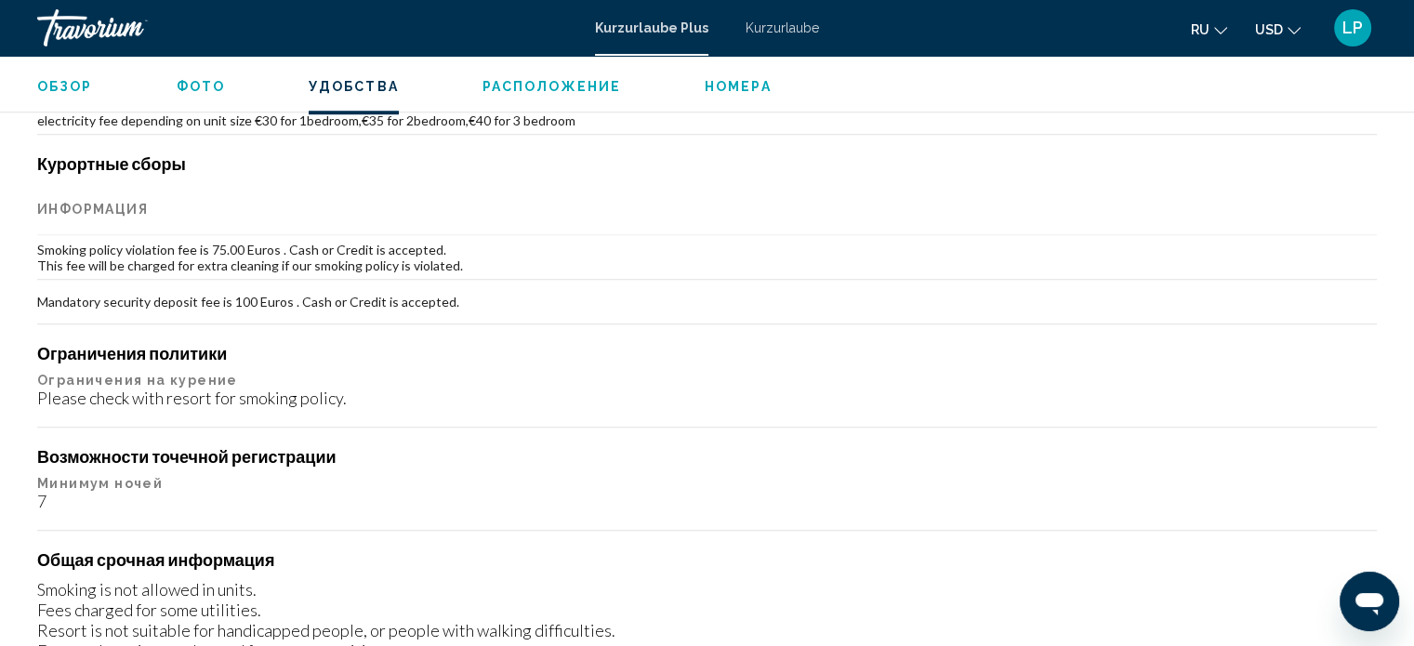
scroll to position [1525, 0]
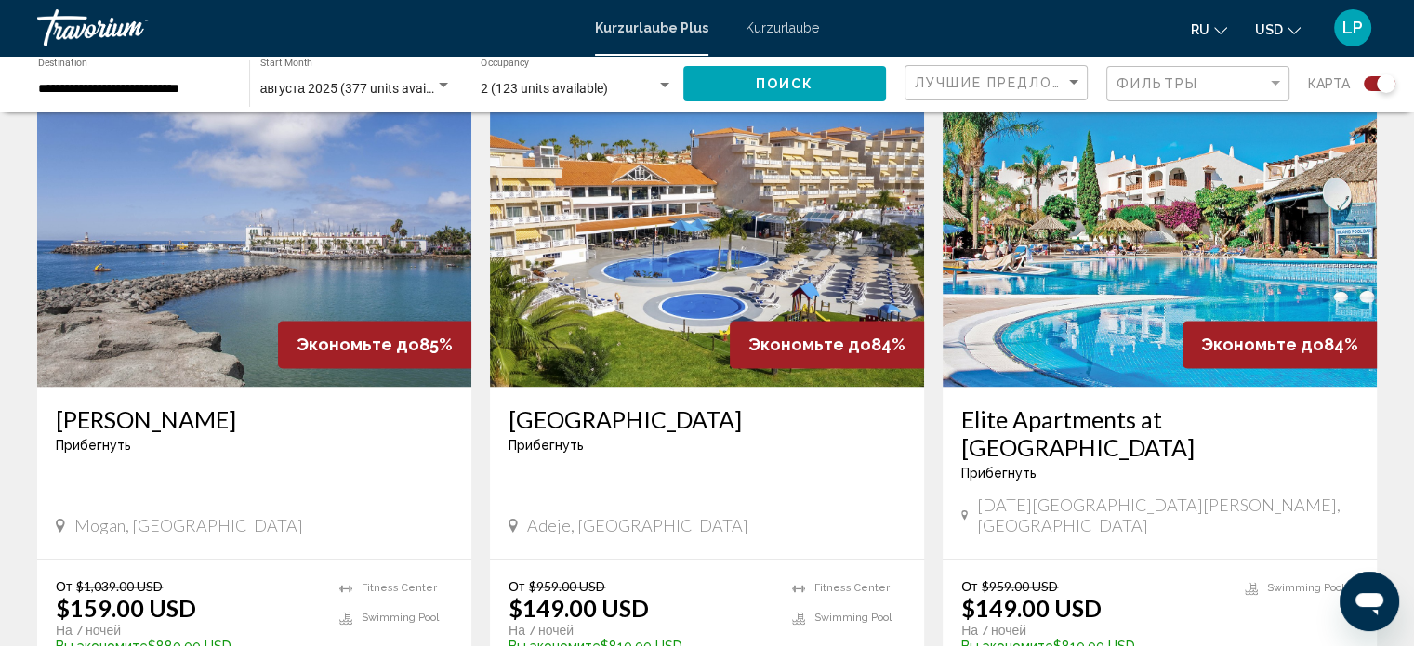
scroll to position [2492, 0]
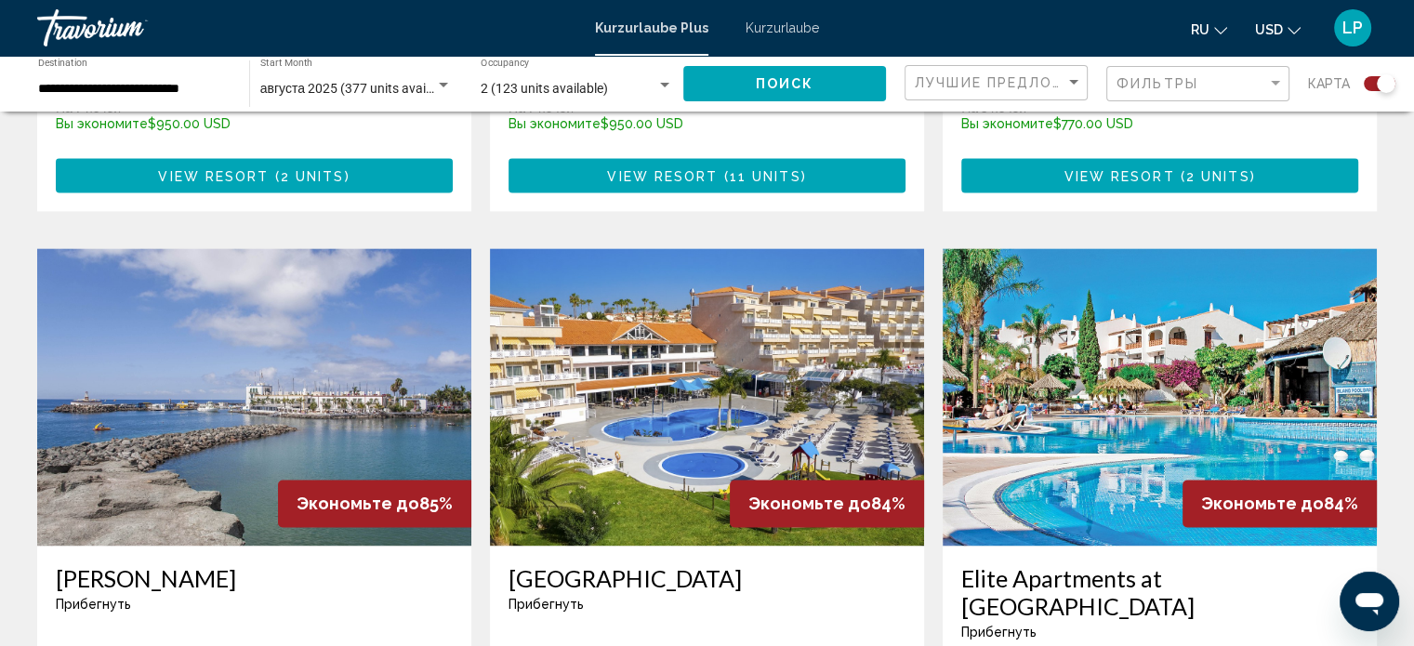
click at [676, 334] on img "Hauptinhalt" at bounding box center [707, 396] width 434 height 297
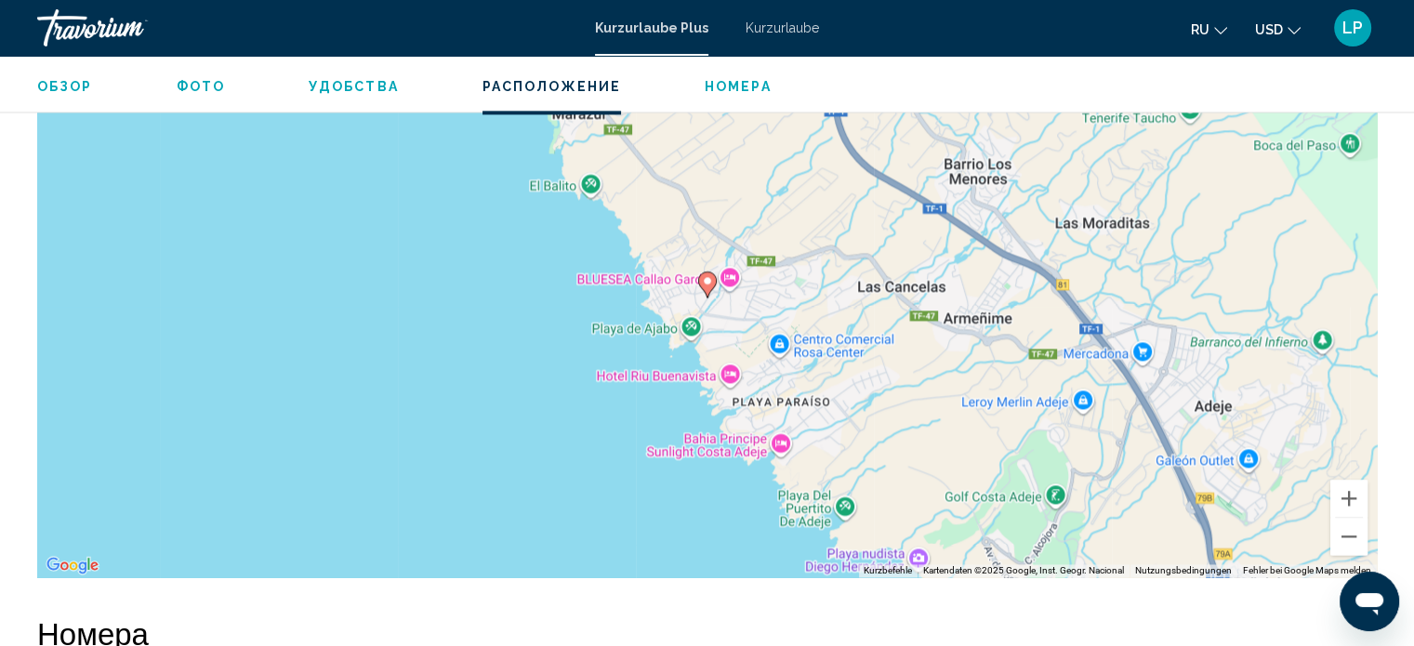
scroll to position [2548, 0]
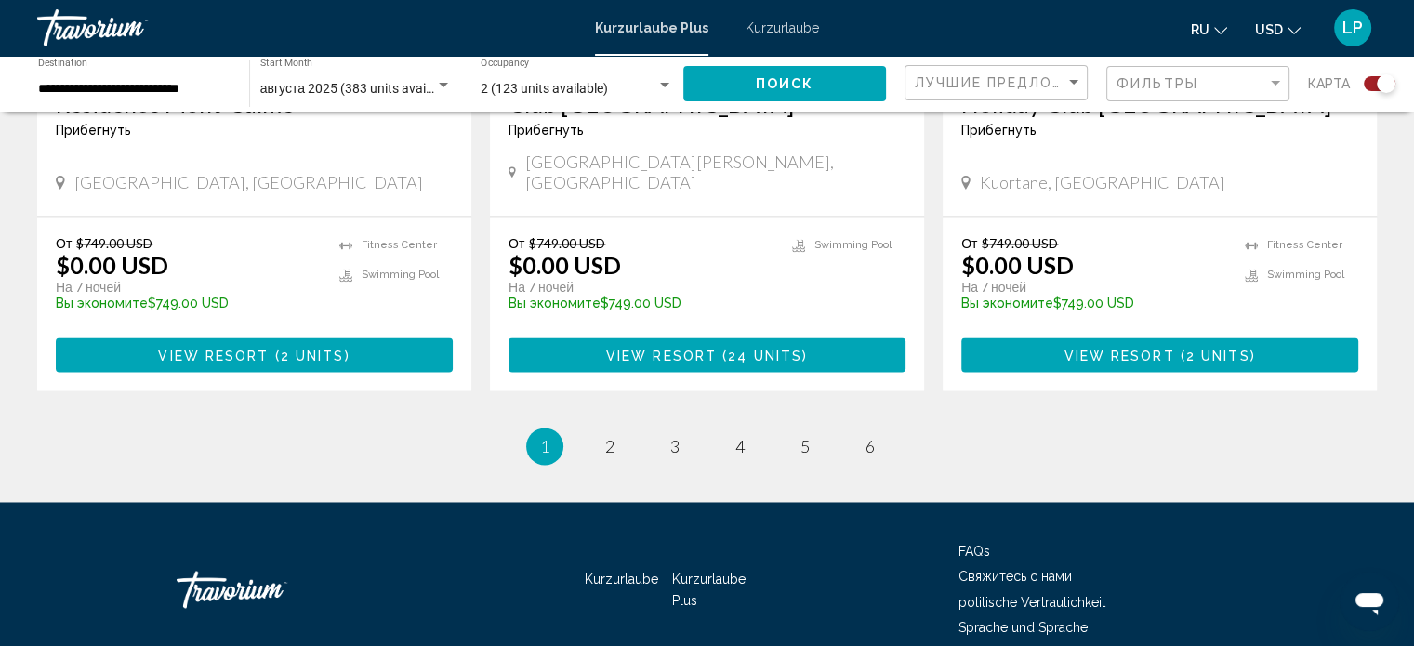
scroll to position [2957, 0]
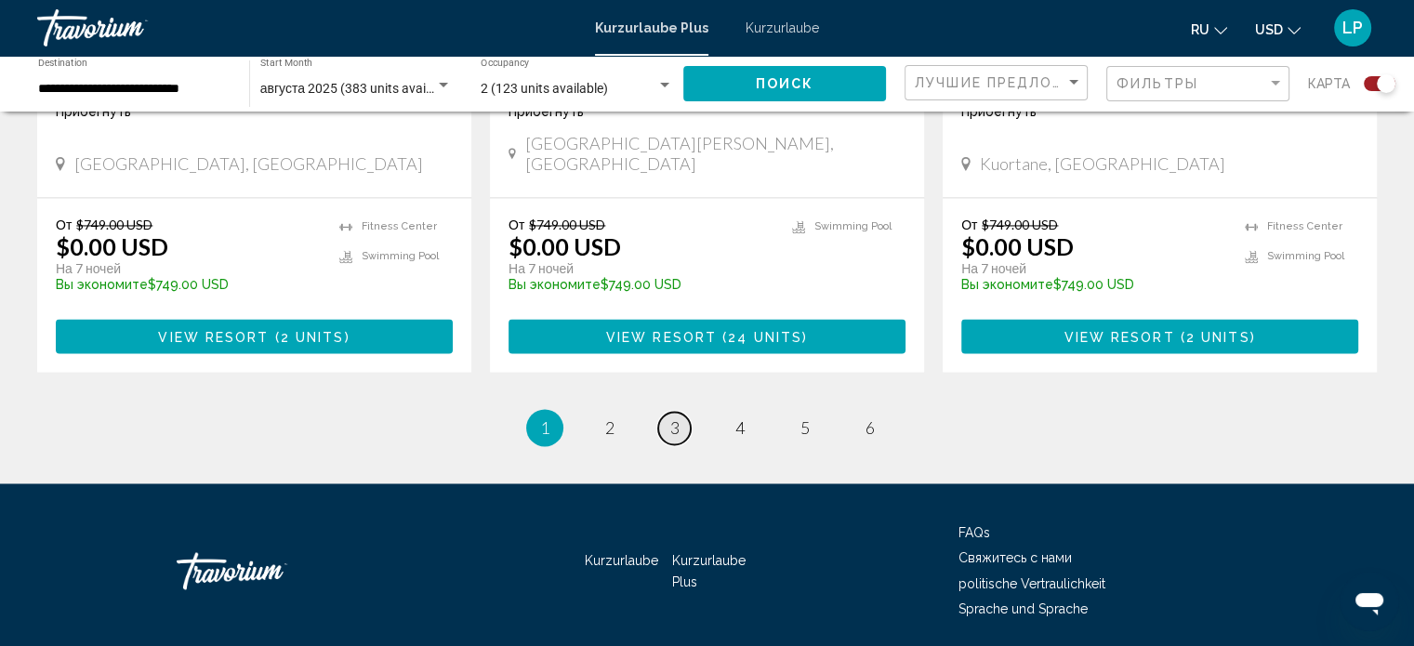
click at [672, 417] on span "3" at bounding box center [674, 427] width 9 height 20
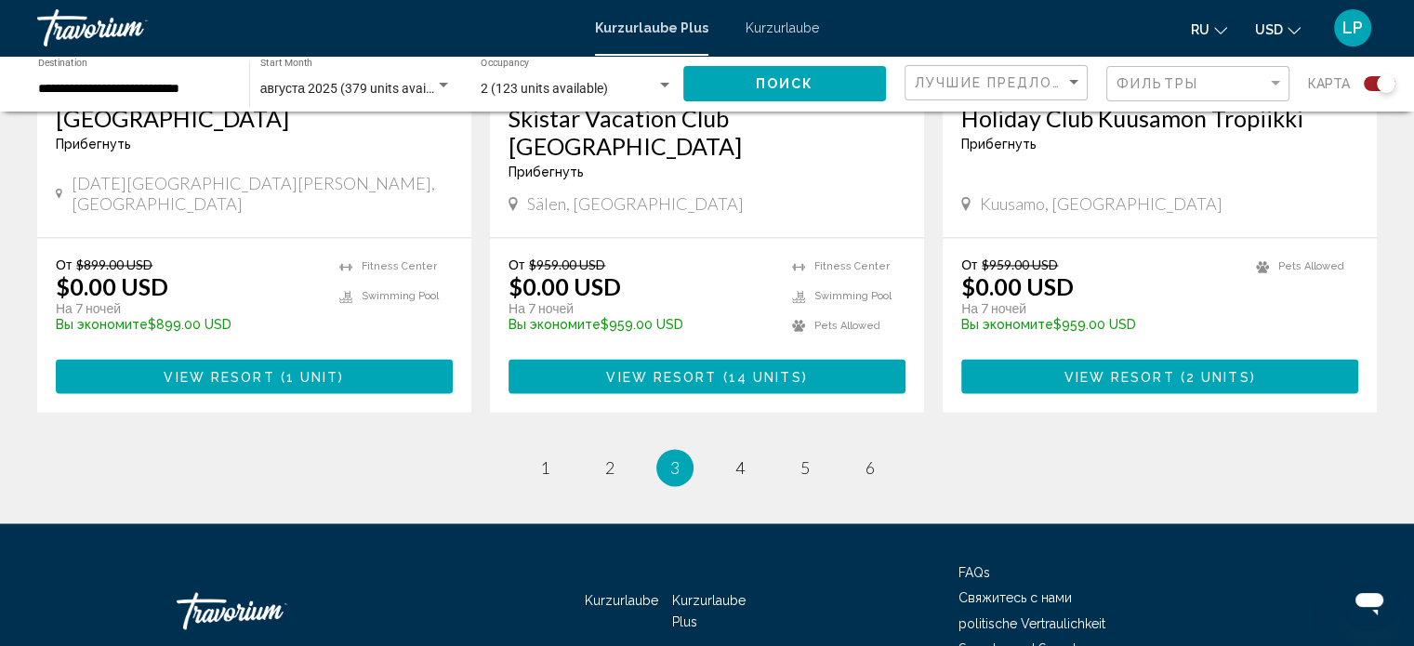
scroll to position [2957, 0]
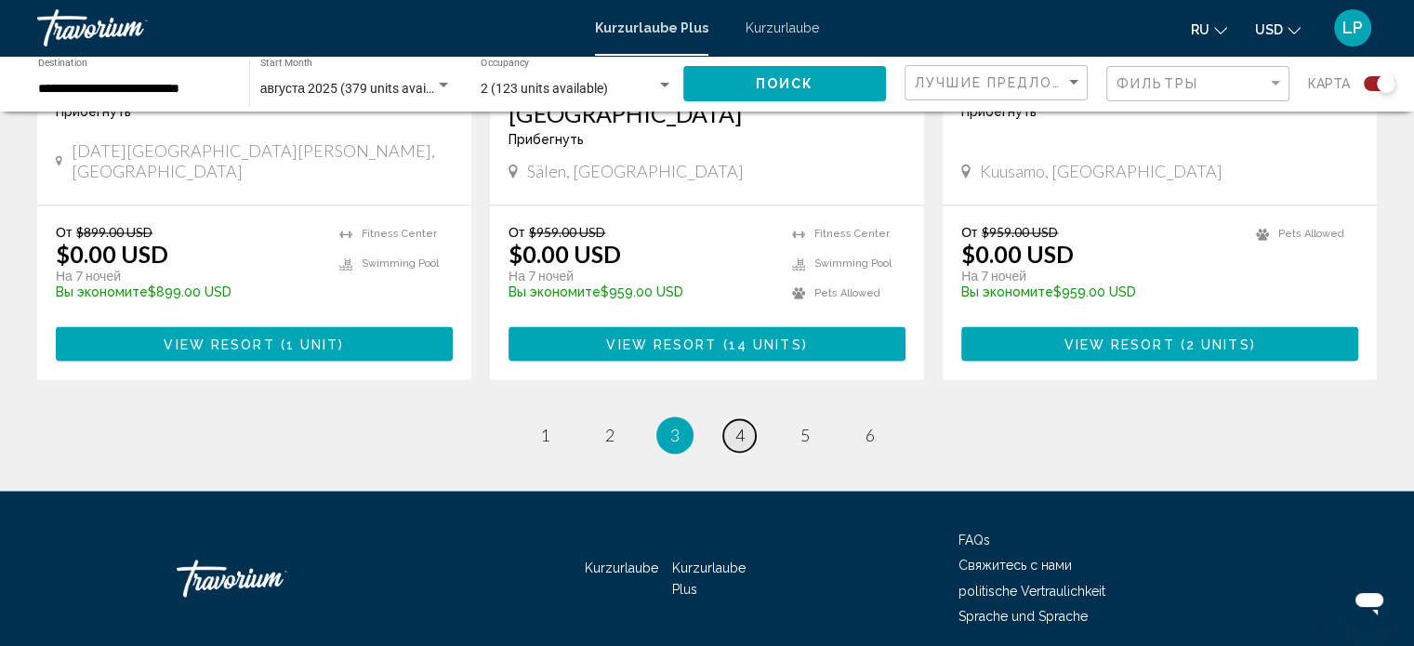
click at [740, 425] on span "4" at bounding box center [739, 435] width 9 height 20
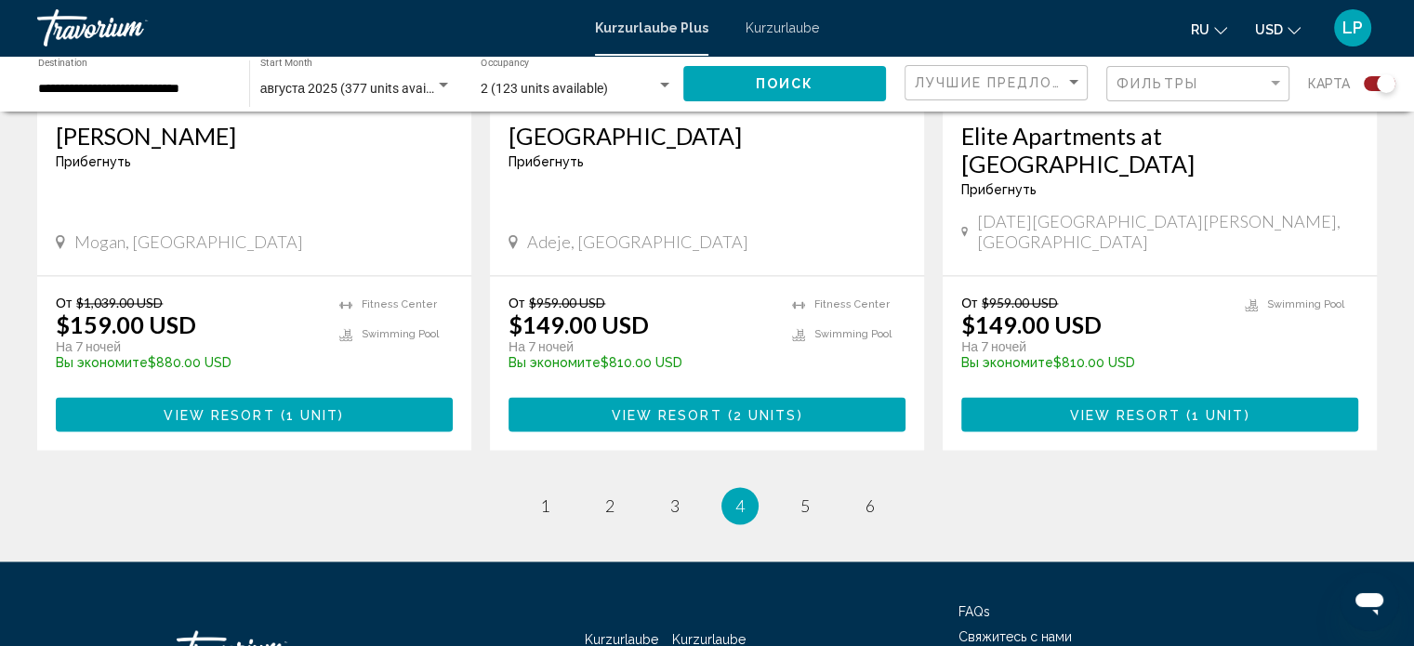
scroll to position [2957, 0]
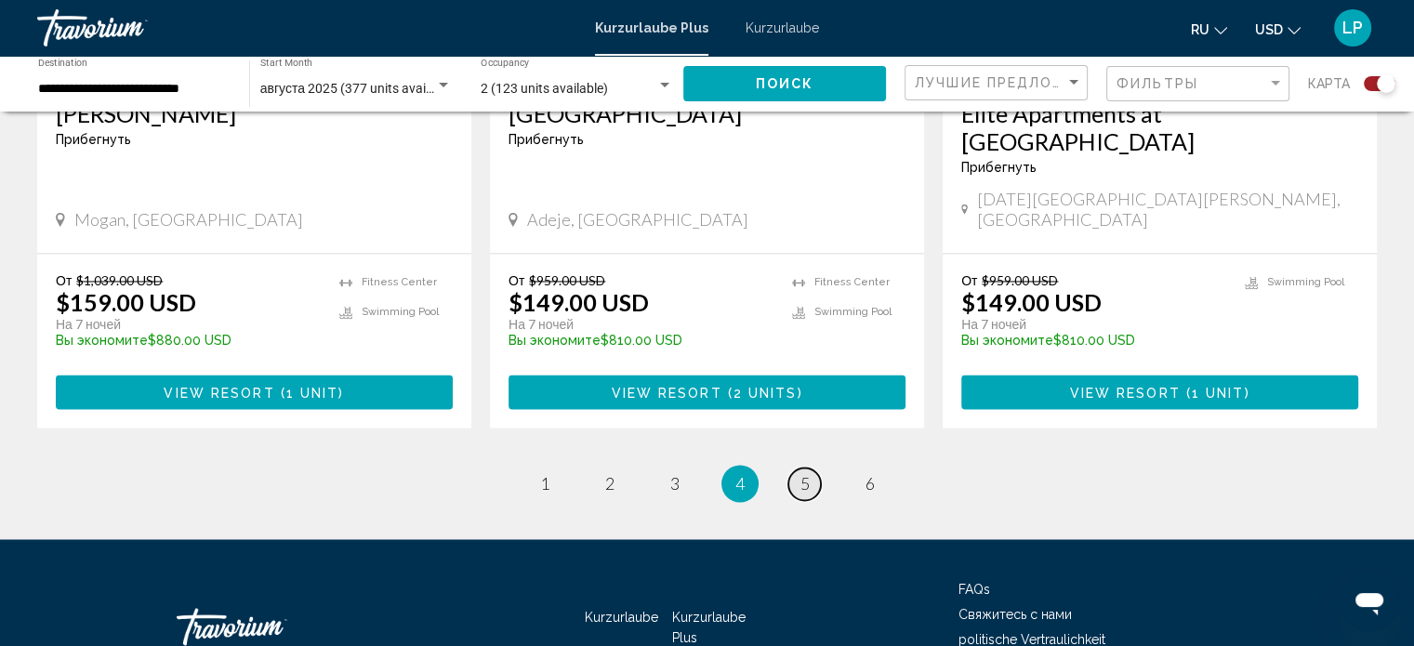
click at [801, 473] on span "5" at bounding box center [804, 483] width 9 height 20
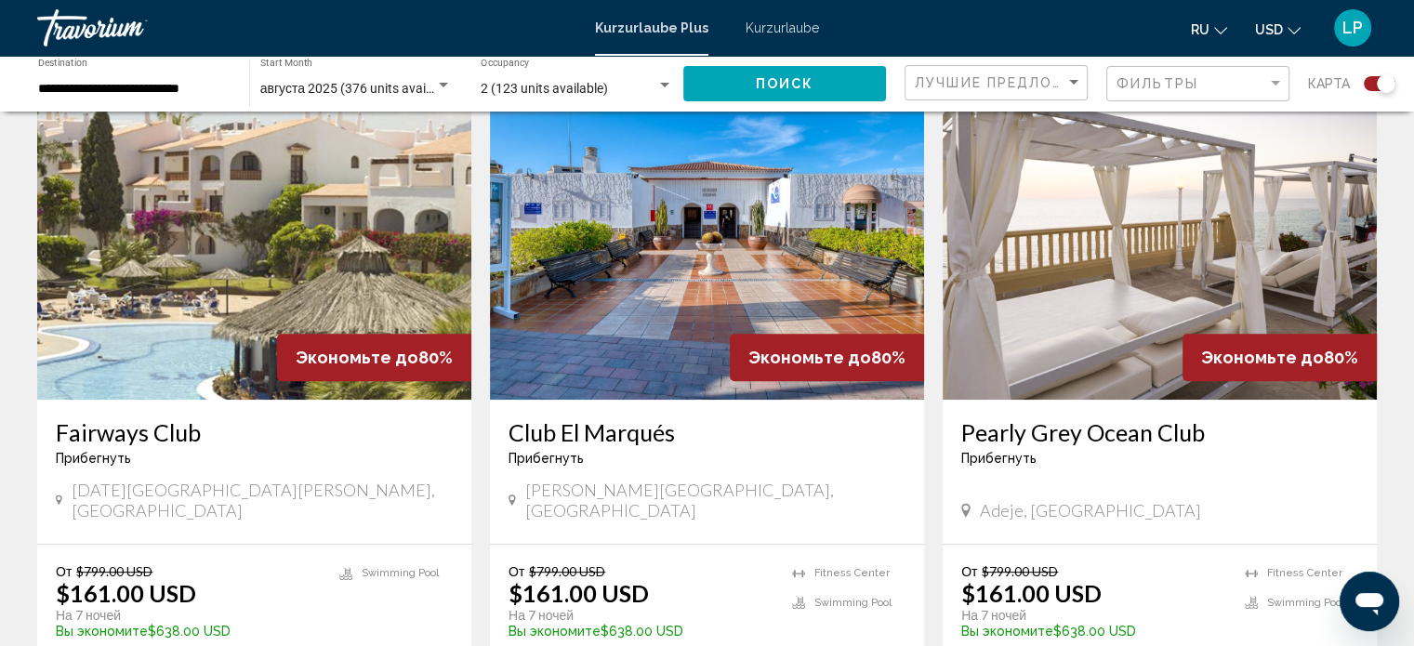
scroll to position [651, 0]
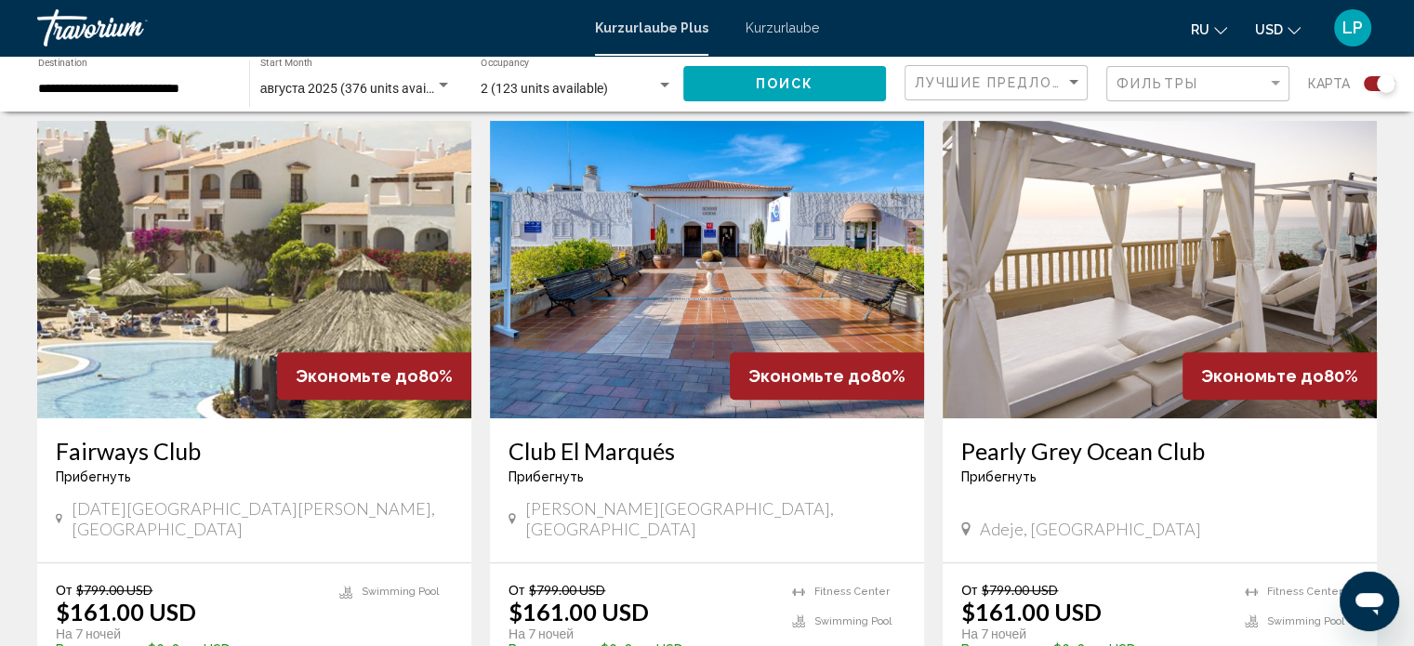
click at [294, 244] on img "Hauptinhalt" at bounding box center [254, 269] width 434 height 297
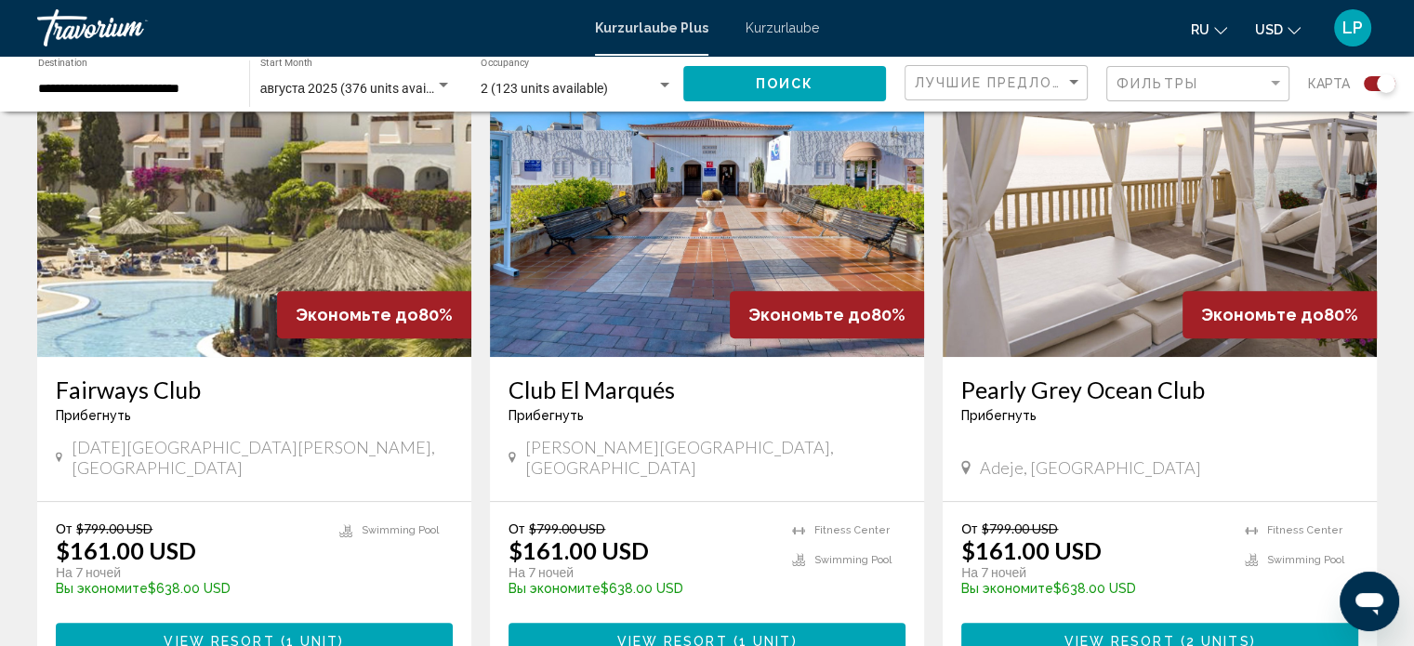
scroll to position [744, 0]
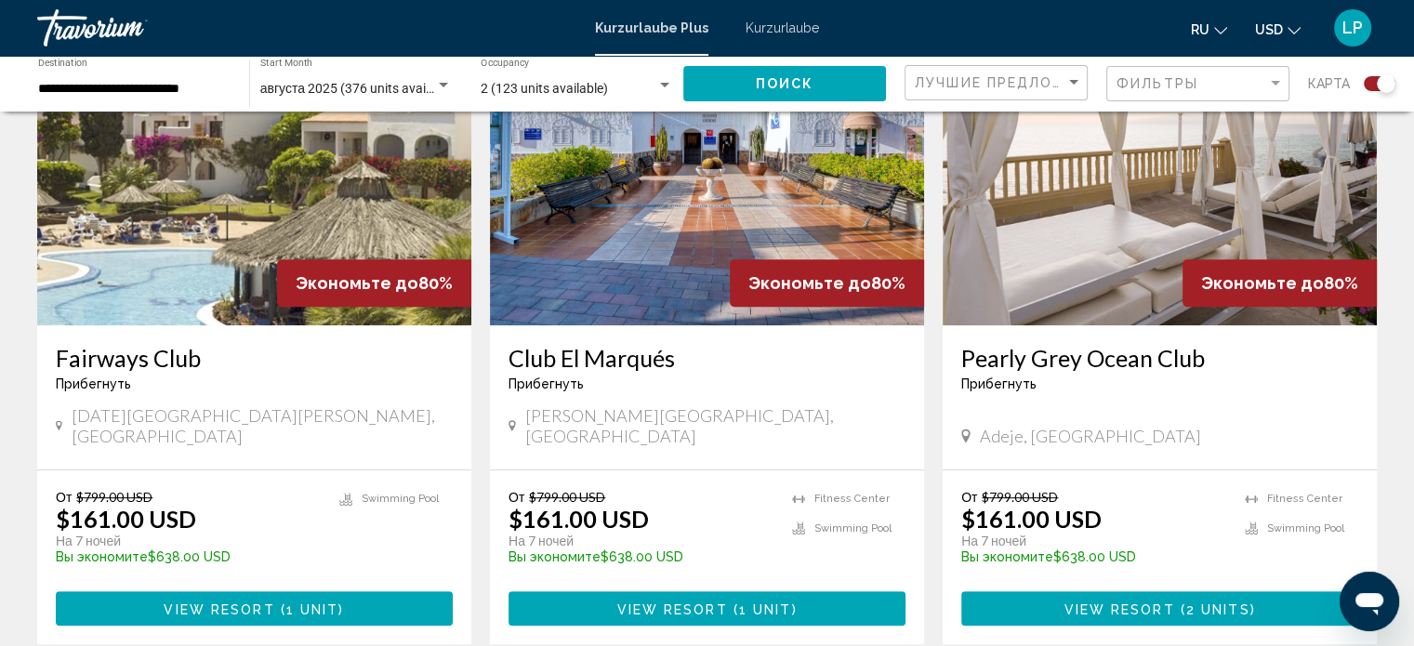
click at [1048, 268] on img "Hauptinhalt" at bounding box center [1159, 176] width 434 height 297
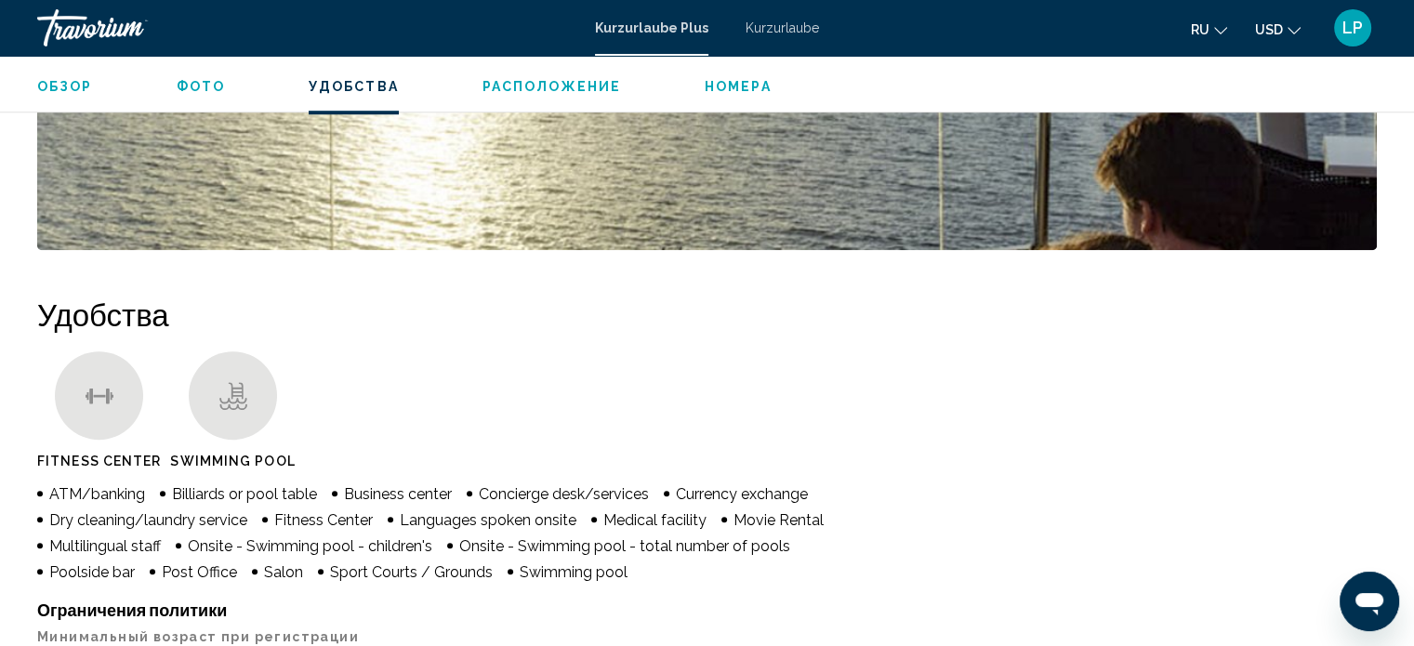
scroll to position [1219, 0]
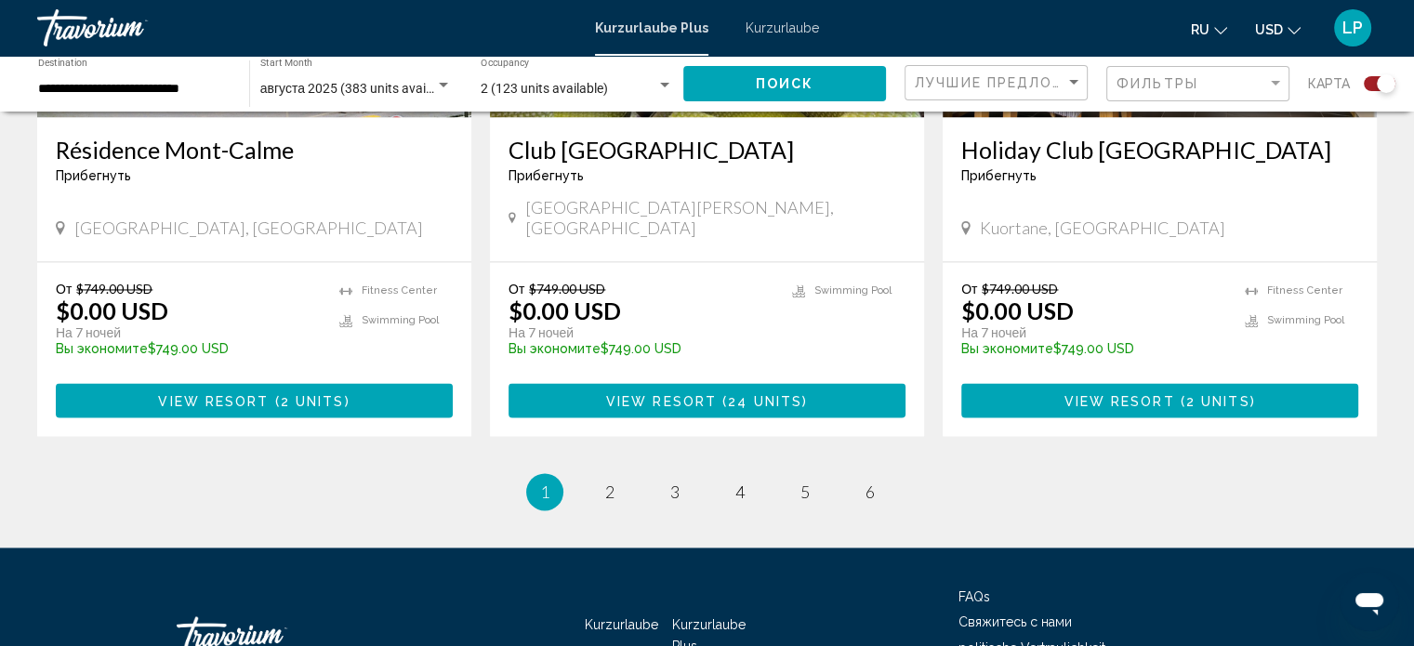
scroll to position [2864, 0]
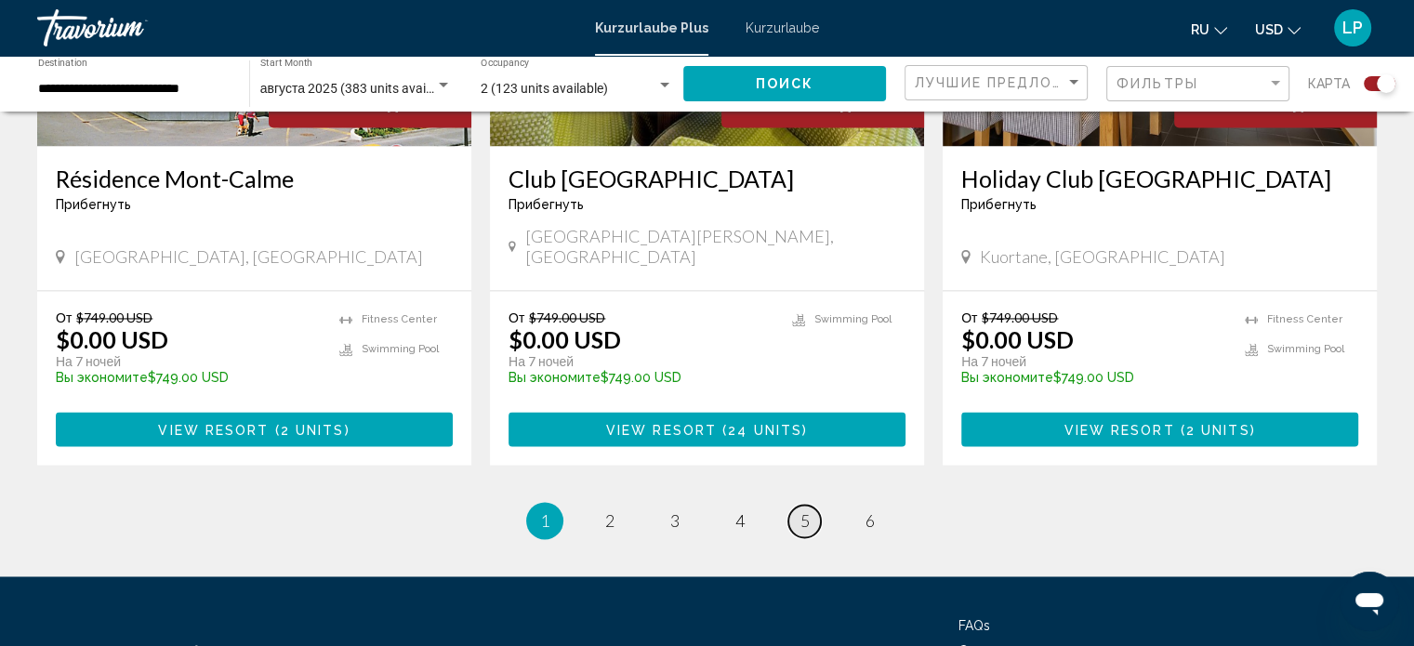
click at [803, 510] on span "5" at bounding box center [804, 520] width 9 height 20
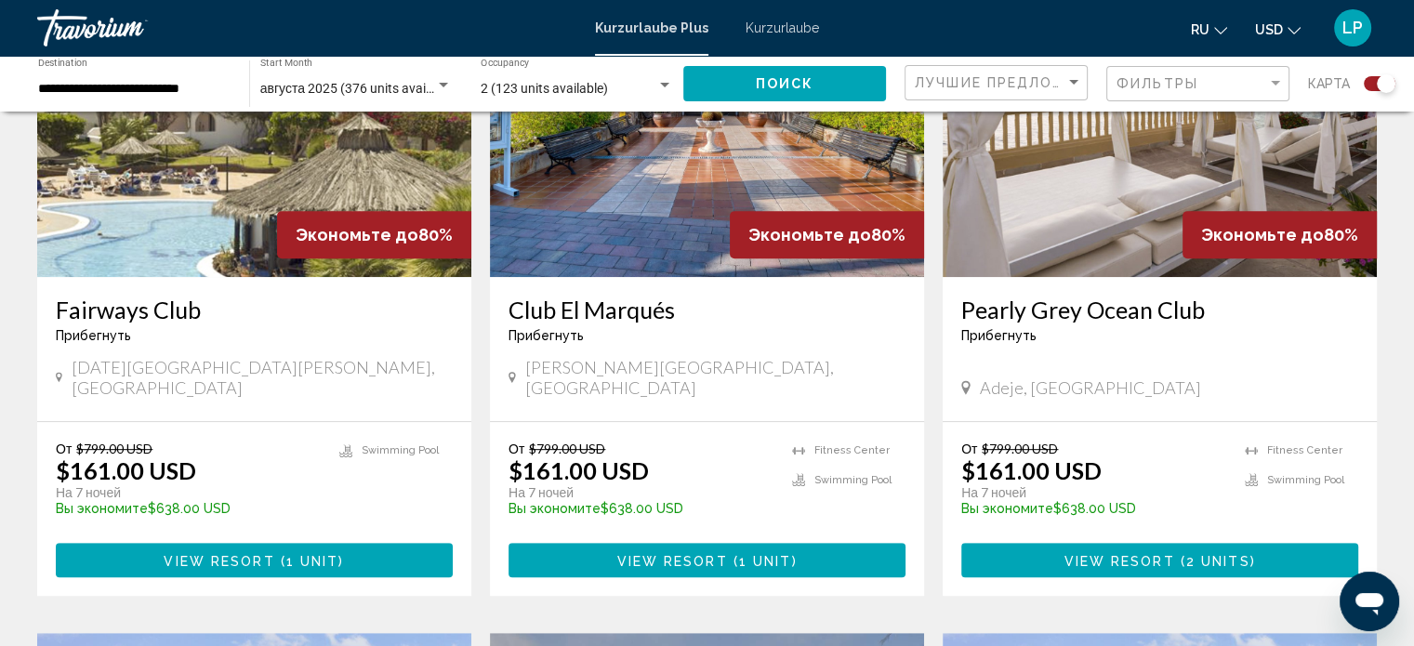
scroll to position [651, 0]
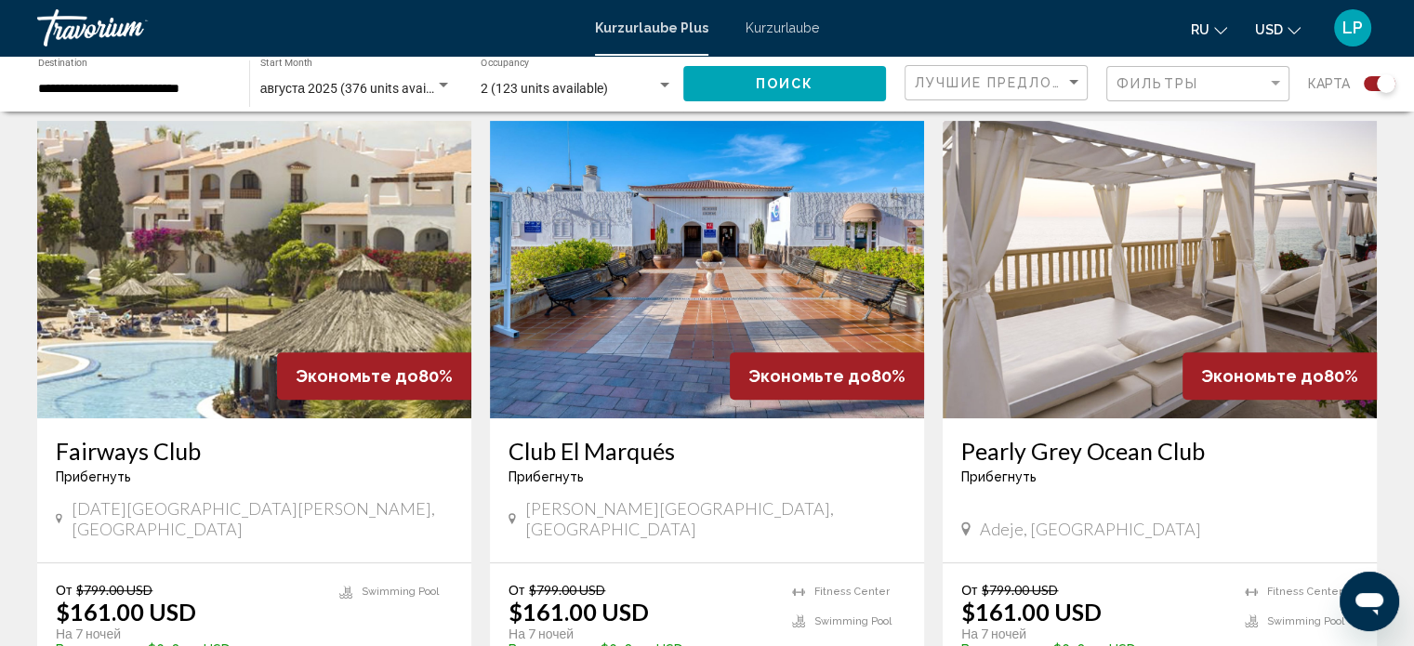
click at [654, 297] on img "Hauptinhalt" at bounding box center [707, 269] width 434 height 297
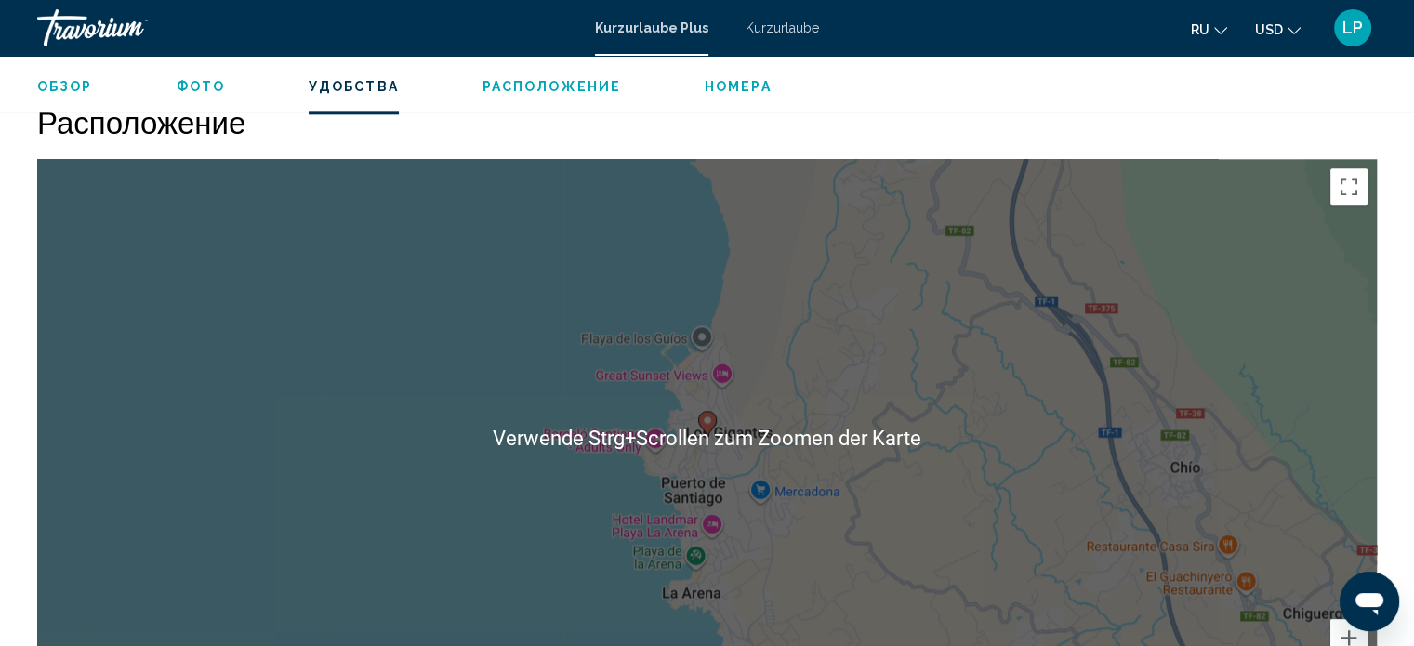
scroll to position [2170, 0]
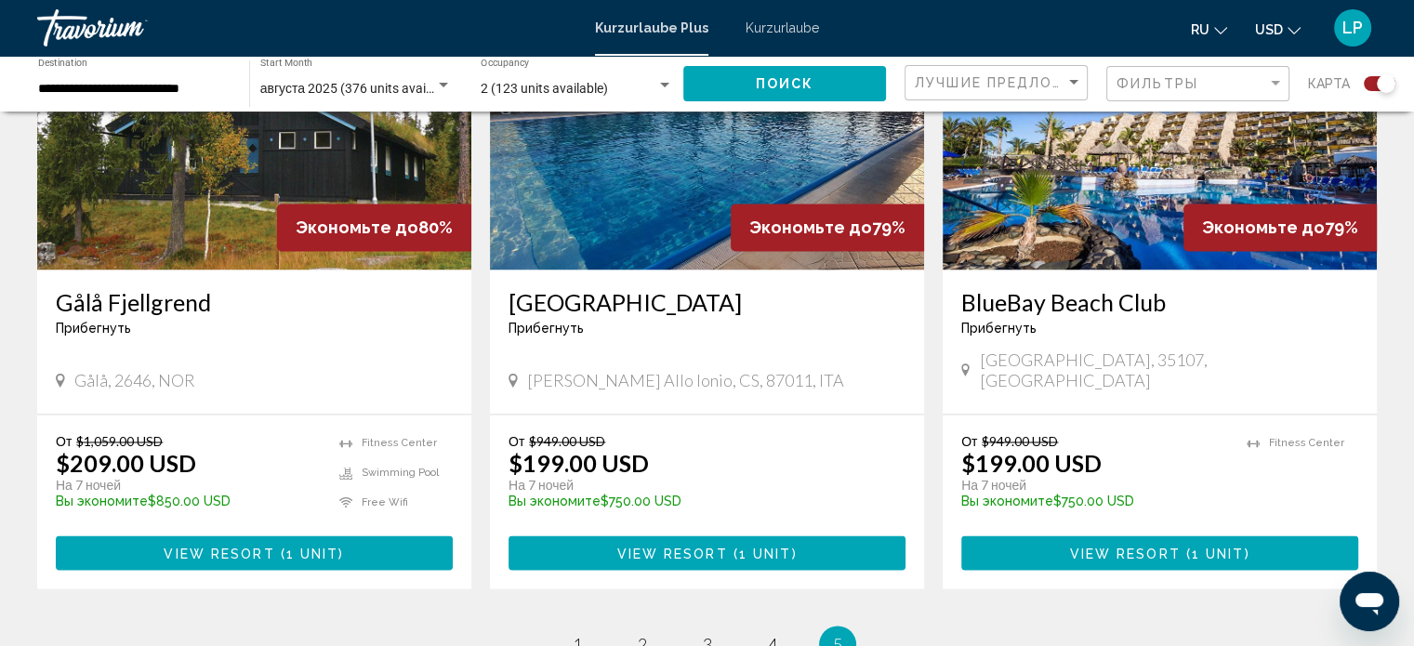
scroll to position [2788, 0]
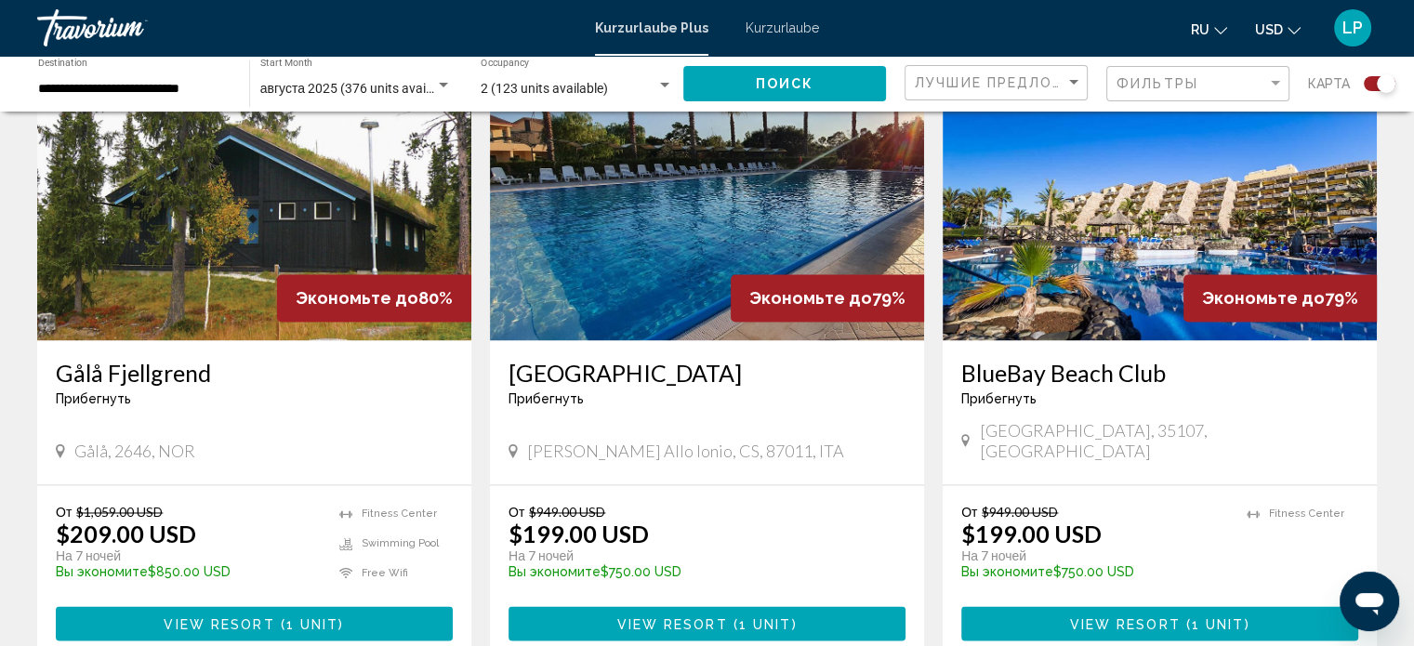
click at [1115, 216] on img "Hauptinhalt" at bounding box center [1159, 191] width 434 height 297
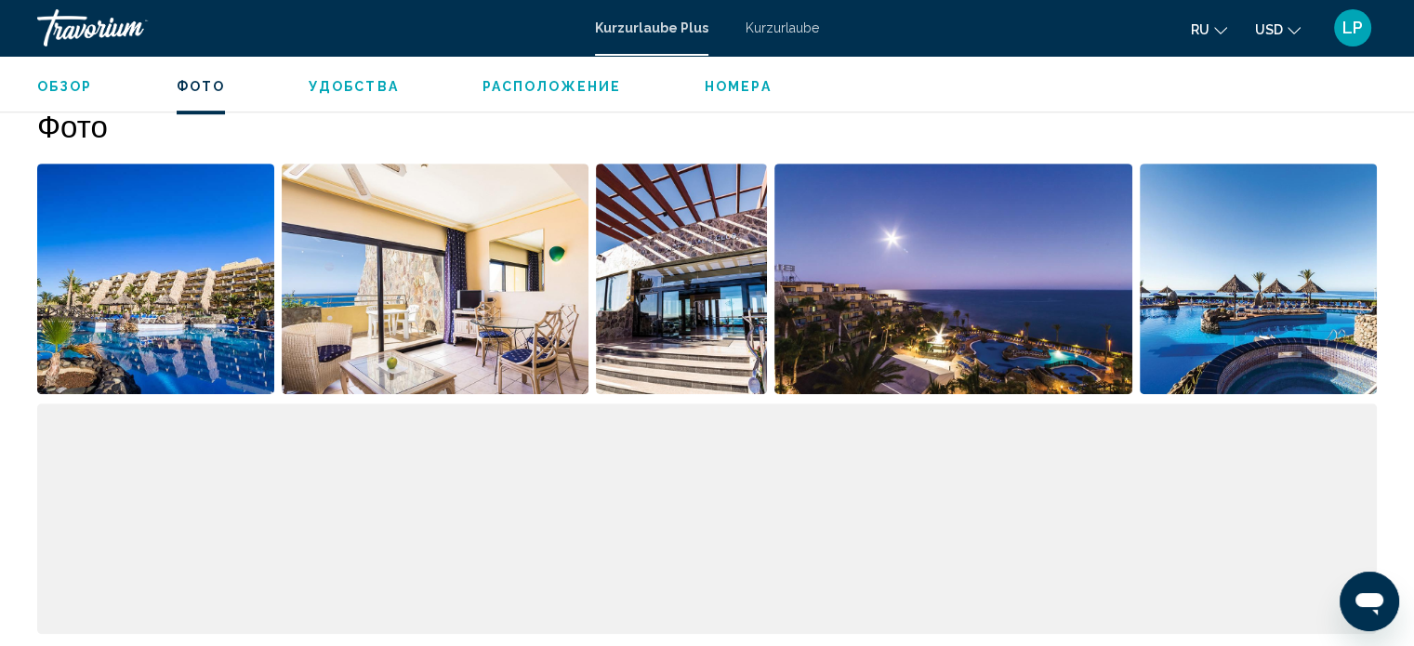
scroll to position [784, 0]
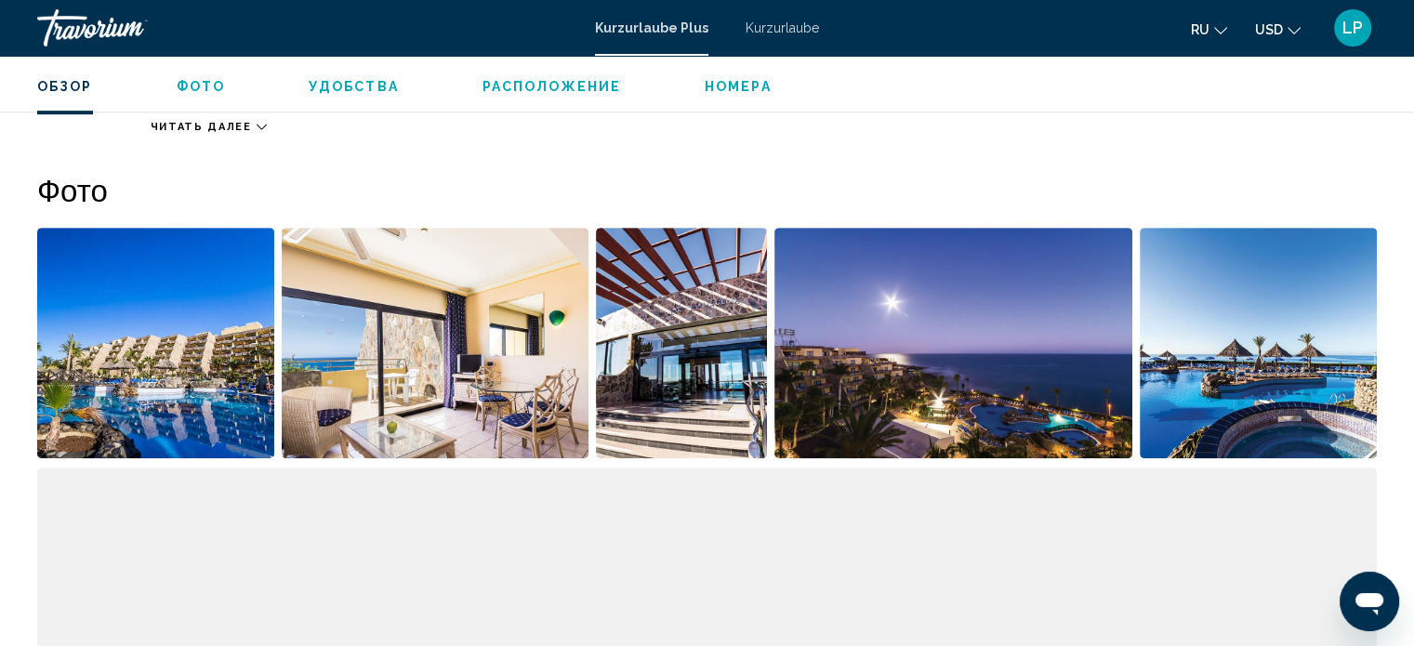
click at [1021, 378] on img "Open full-screen image slider" at bounding box center [953, 343] width 358 height 231
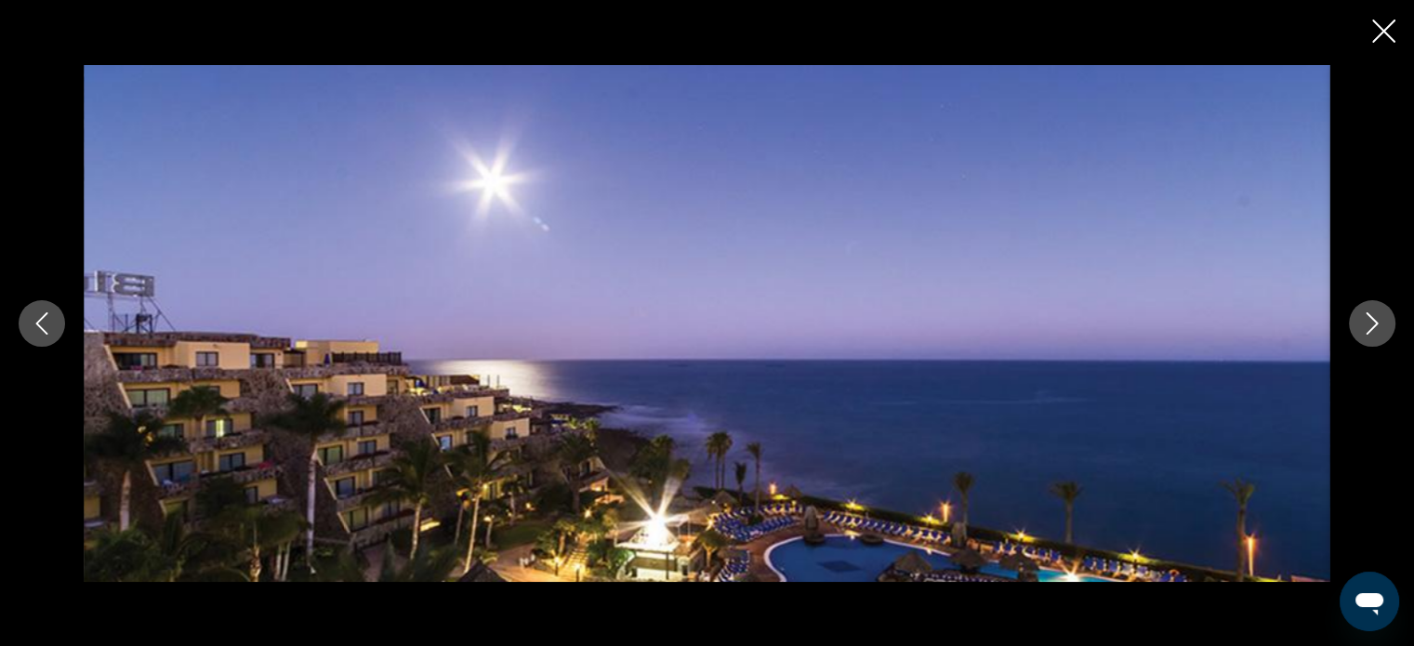
click at [45, 316] on icon "Previous image" at bounding box center [42, 323] width 22 height 22
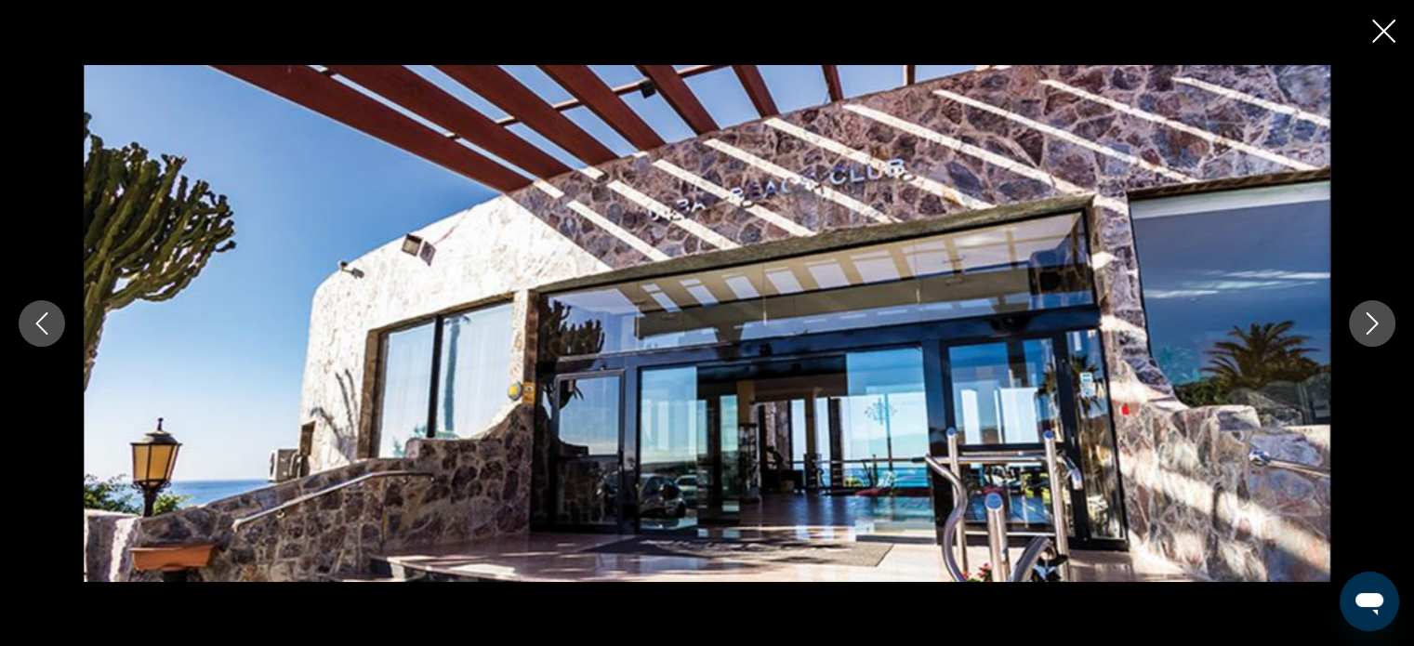
click at [50, 321] on icon "Previous image" at bounding box center [42, 323] width 22 height 22
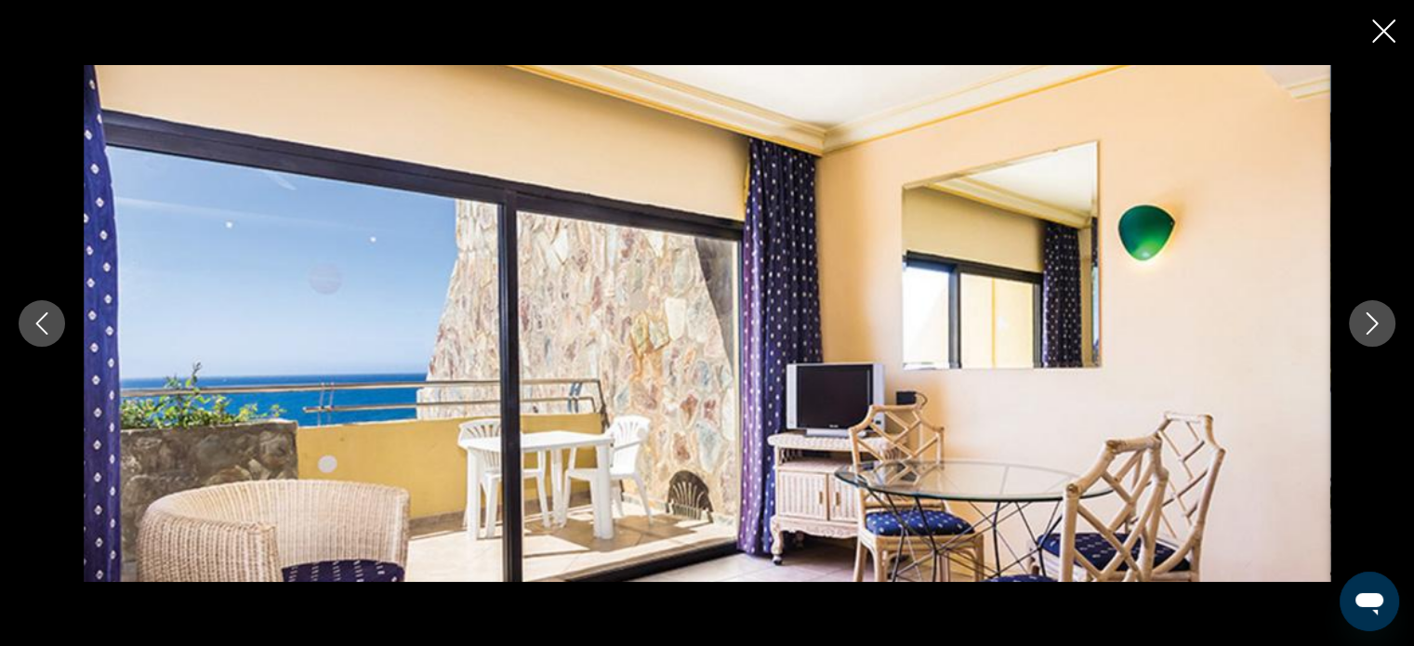
click at [37, 318] on icon "Previous image" at bounding box center [42, 323] width 22 height 22
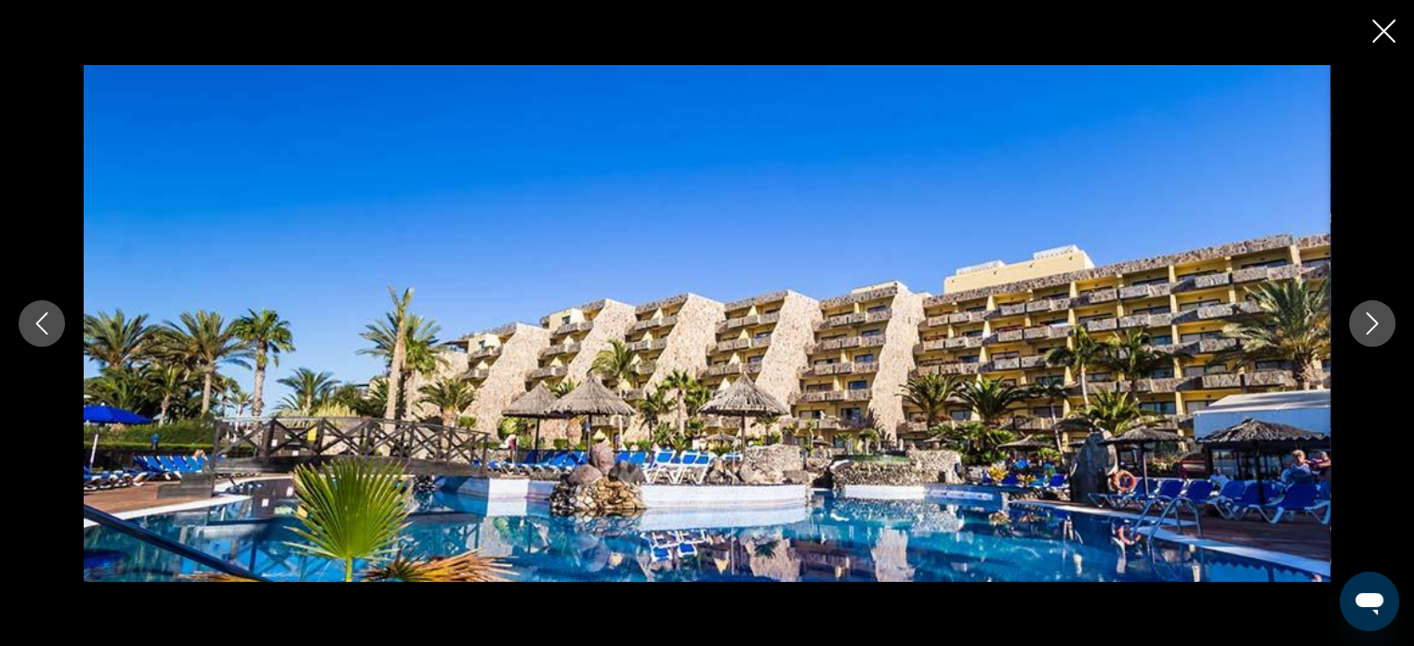
click at [37, 318] on icon "Previous image" at bounding box center [42, 323] width 22 height 22
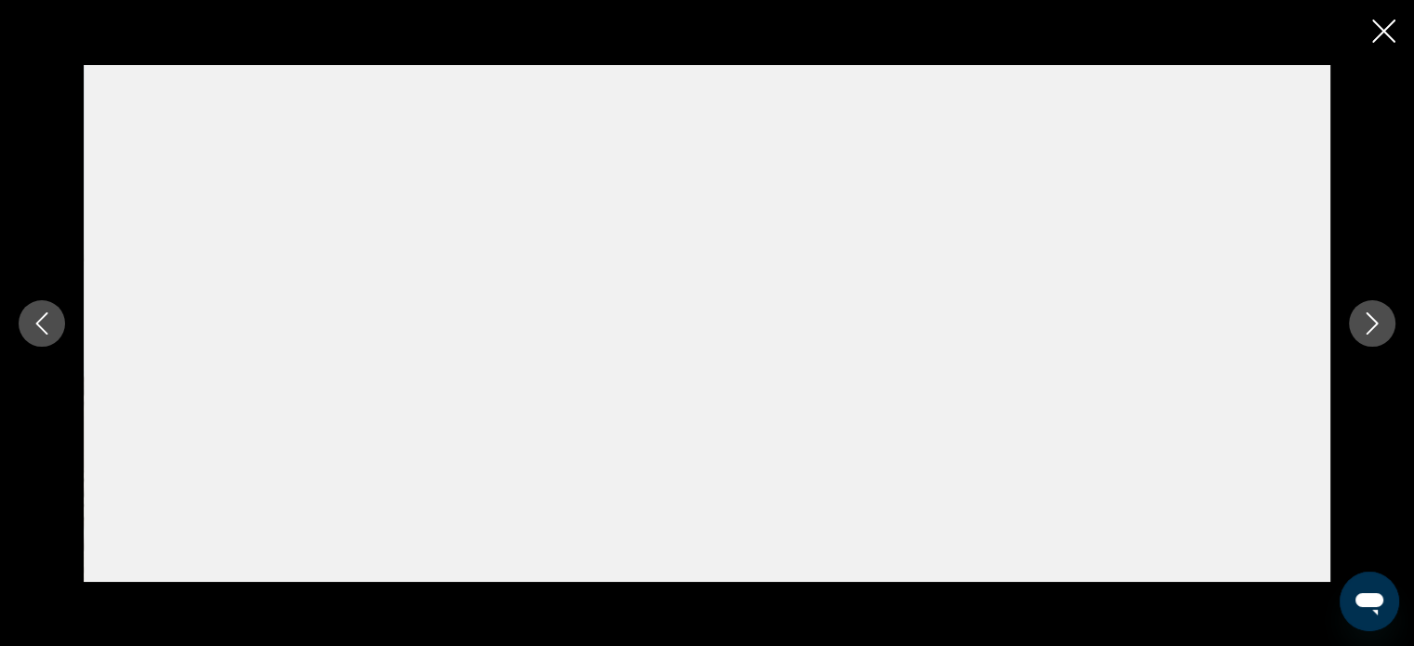
click at [1387, 39] on icon "Close slideshow" at bounding box center [1383, 31] width 23 height 23
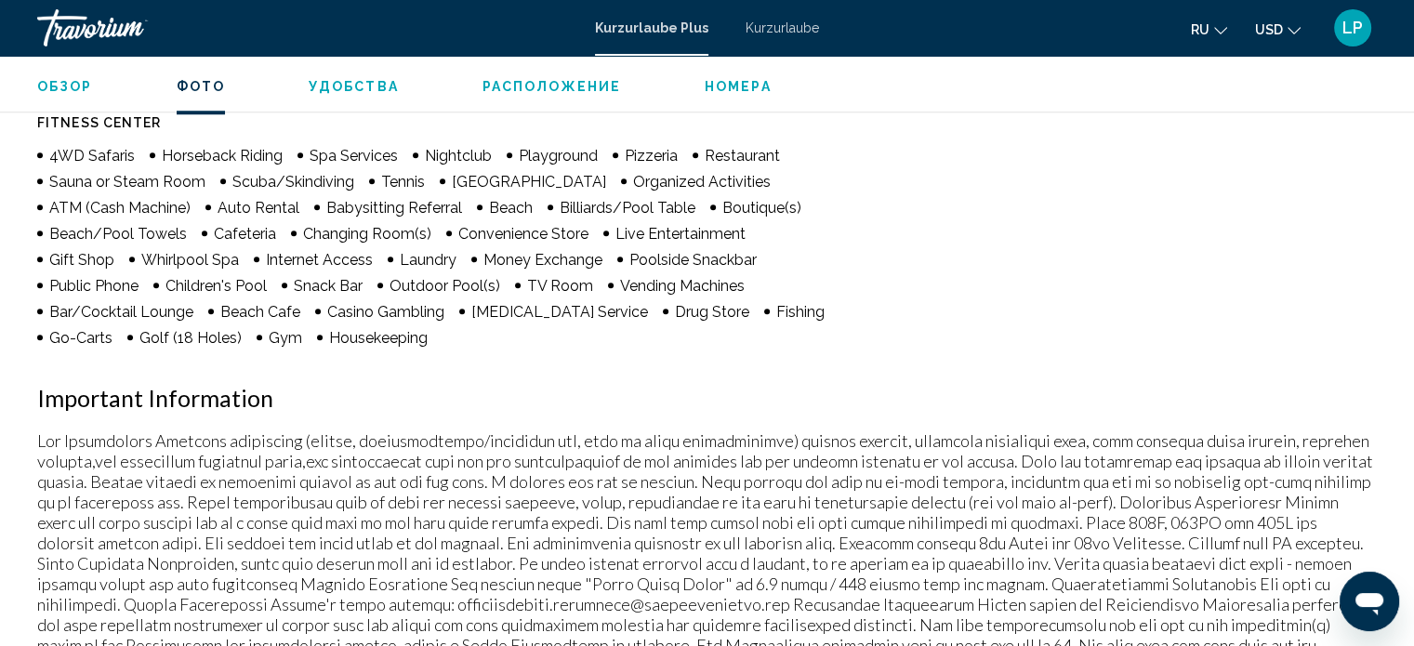
scroll to position [1807, 0]
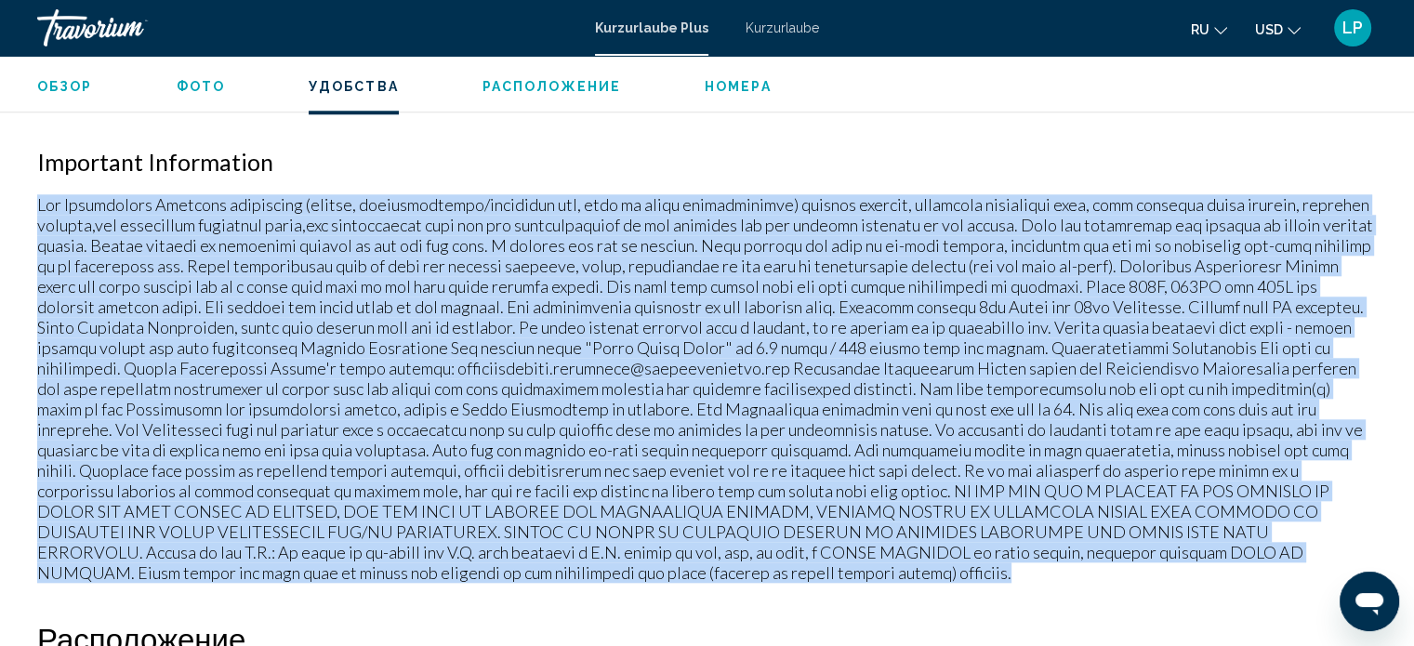
drag, startPoint x: 34, startPoint y: 197, endPoint x: 679, endPoint y: 578, distance: 748.4
click at [679, 578] on div "Обзор Тип Прибегнуть Все включено Нет «все включено» Адрес Urb. [GEOGRAPHIC_DAT…" at bounding box center [707, 450] width 1358 height 3100
copy p "Fee Advisements Required surcharges (energy, accommodations/occupancy tax, fees…"
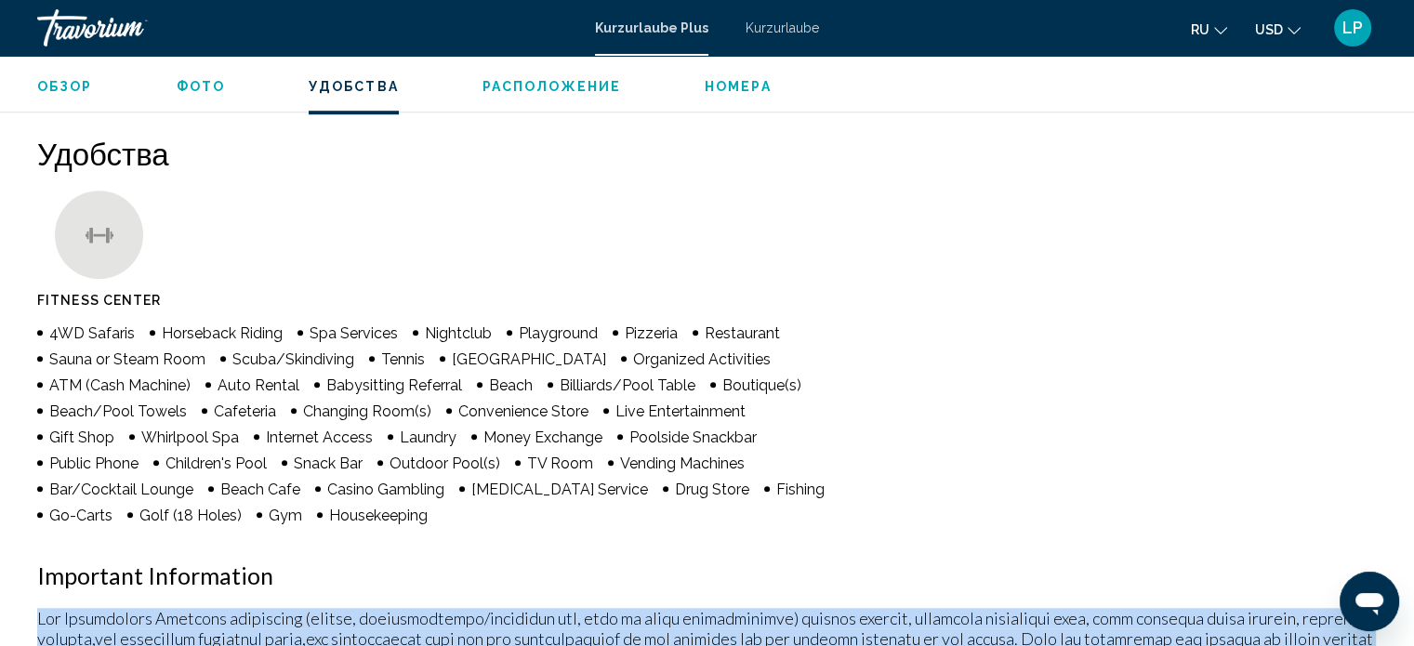
scroll to position [1342, 0]
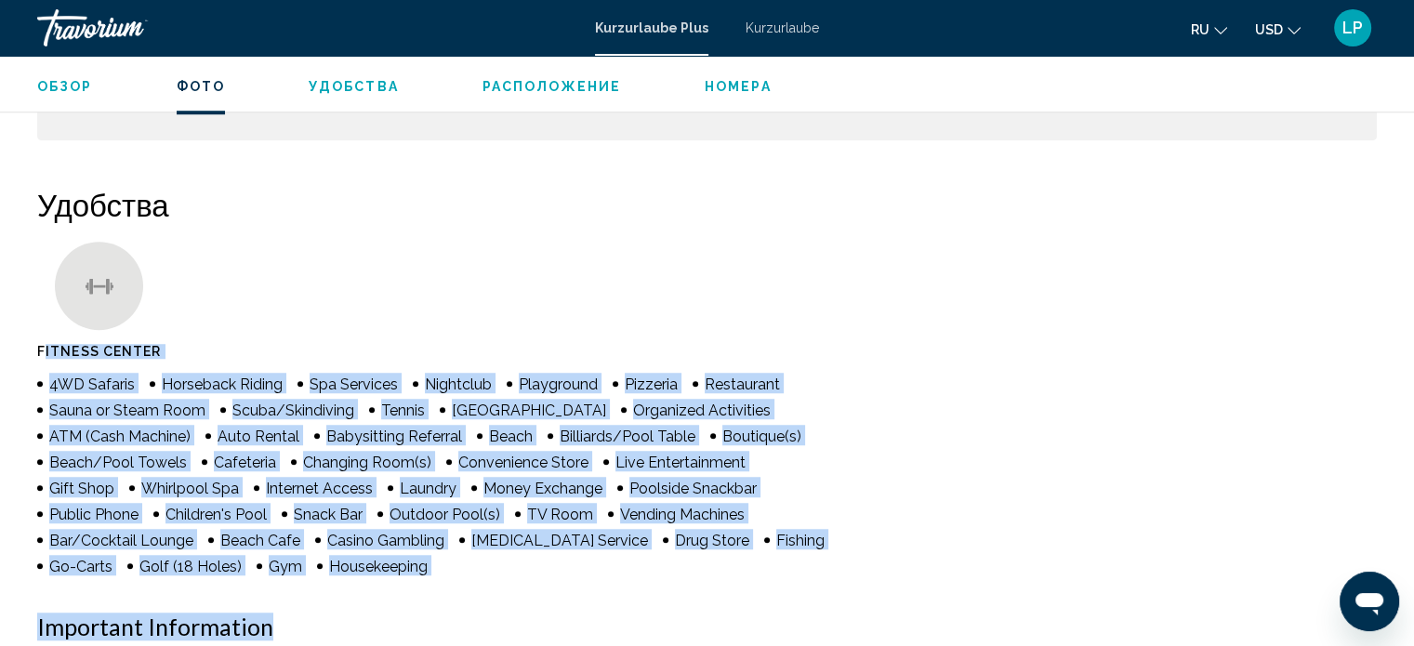
drag, startPoint x: 44, startPoint y: 363, endPoint x: 654, endPoint y: 593, distance: 652.4
click at [654, 593] on div "Удобства Fitness Center 4WD Safaris Horseback Riding Spa Services Nightclub Pla…" at bounding box center [706, 617] width 1339 height 862
copy div "itness Center 4WD Safaris Horseback Riding Spa Services Nightclub Playground Pi…"
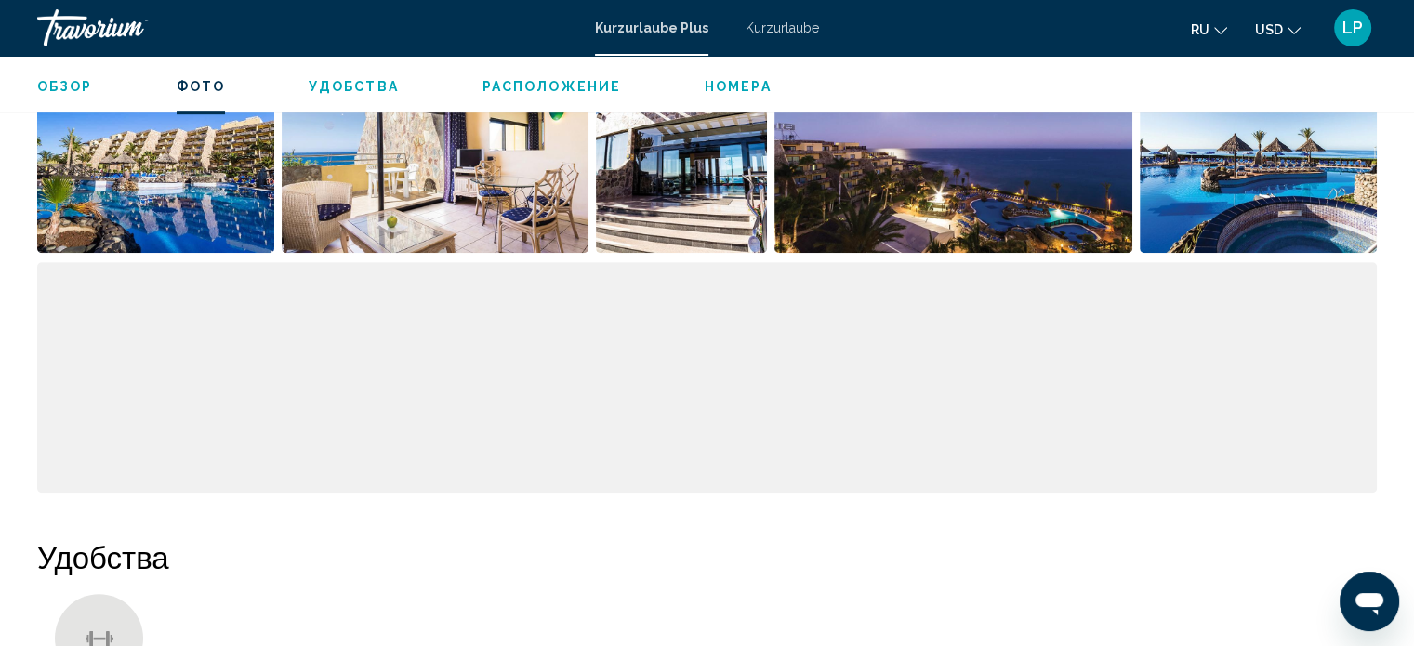
scroll to position [877, 0]
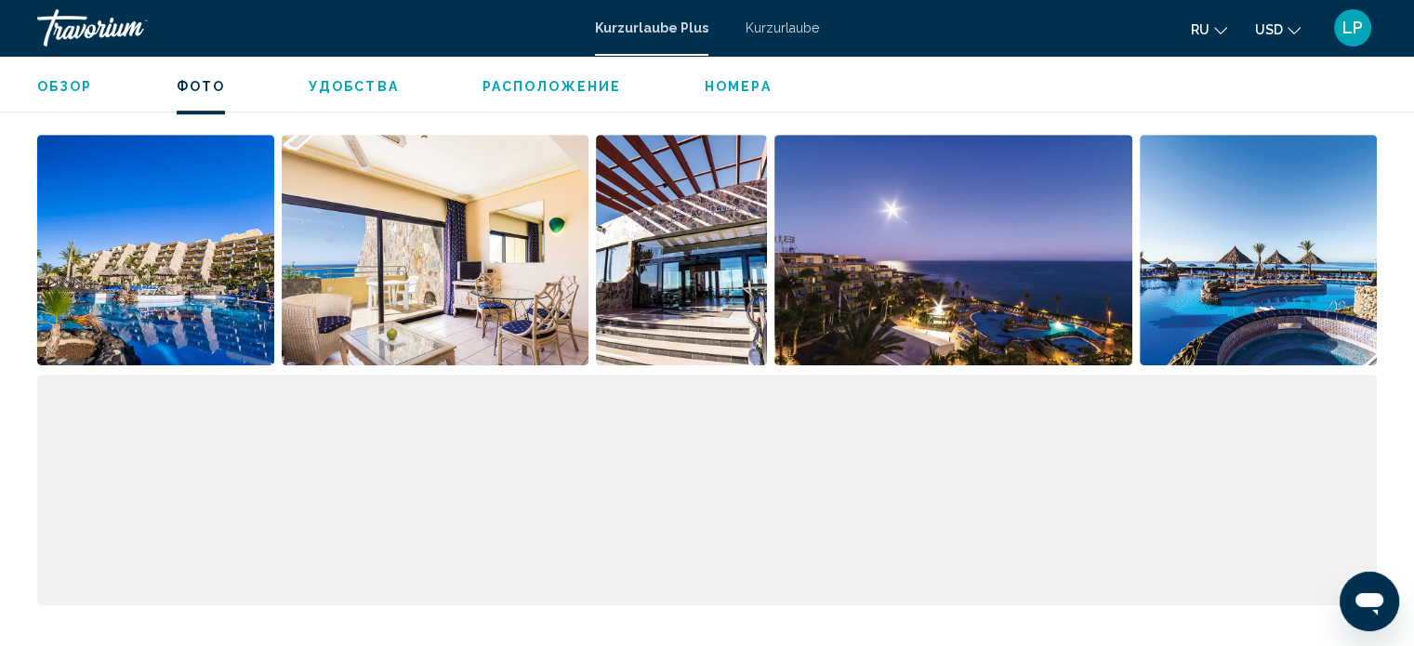
click at [168, 268] on img "Open full-screen image slider" at bounding box center [155, 250] width 237 height 231
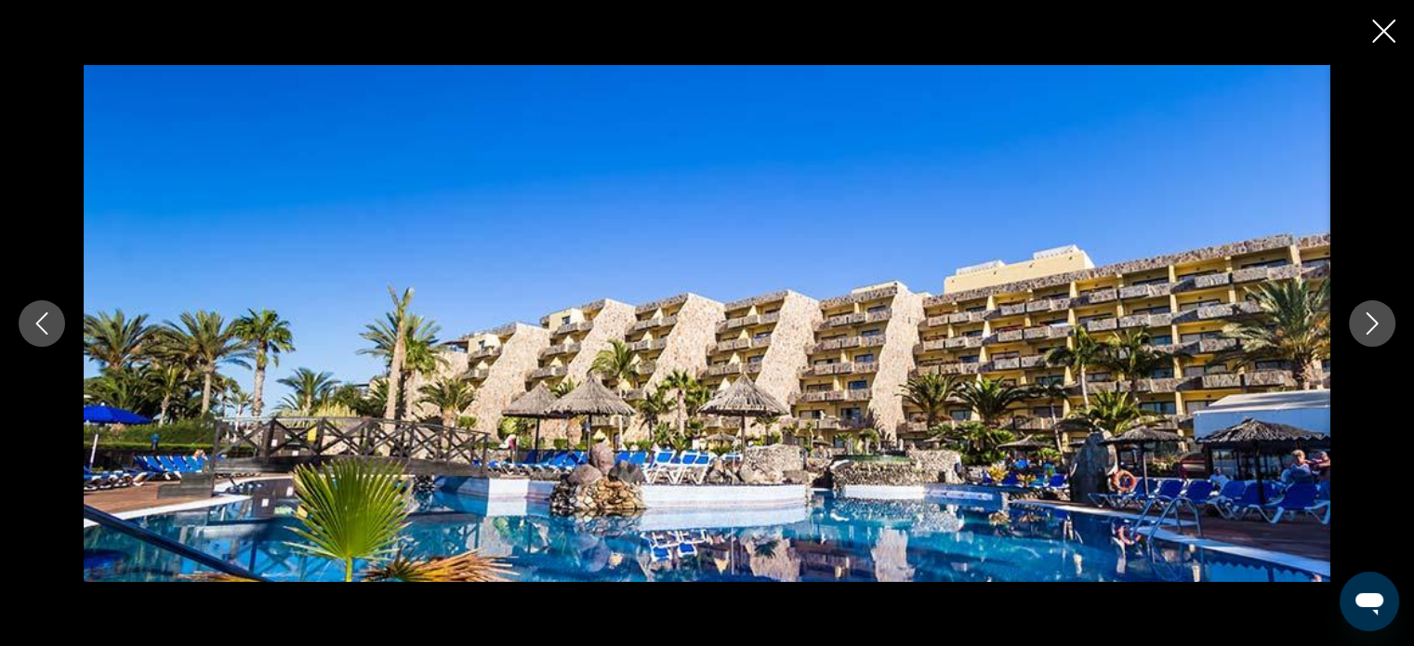
click at [1368, 317] on icon "Next image" at bounding box center [1372, 323] width 22 height 22
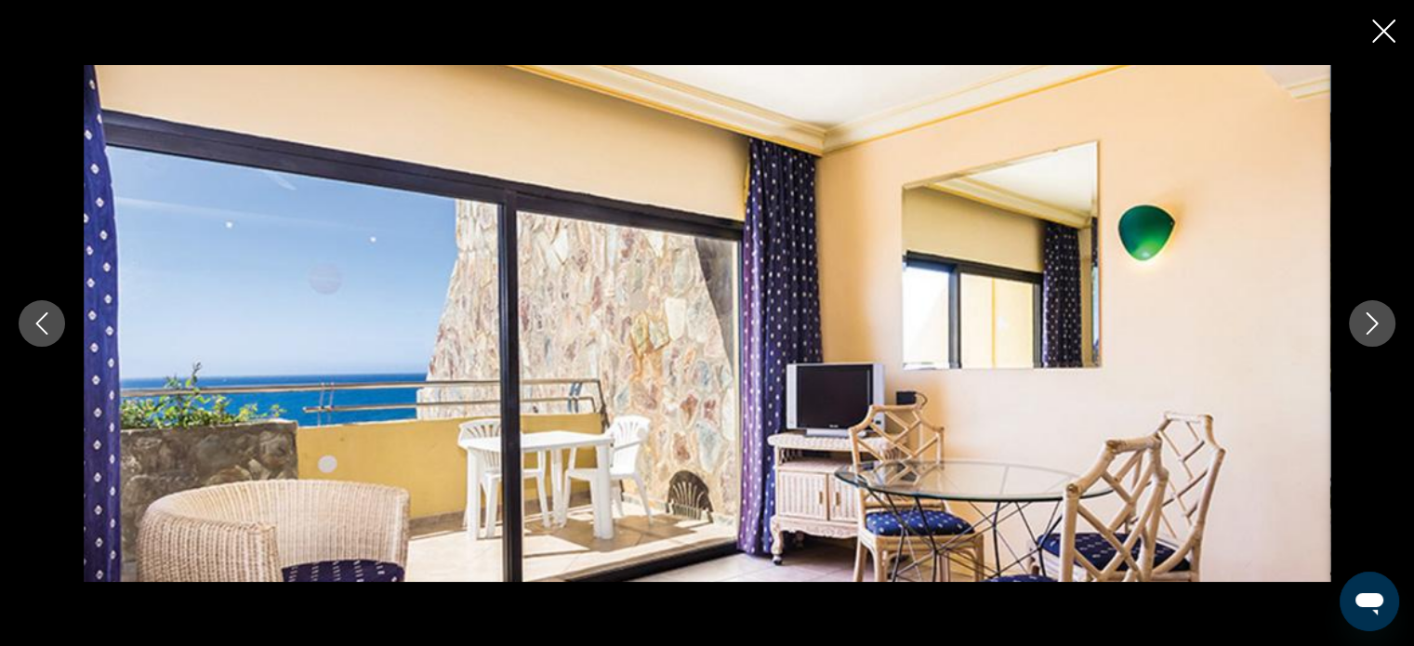
click at [1368, 317] on icon "Next image" at bounding box center [1372, 323] width 22 height 22
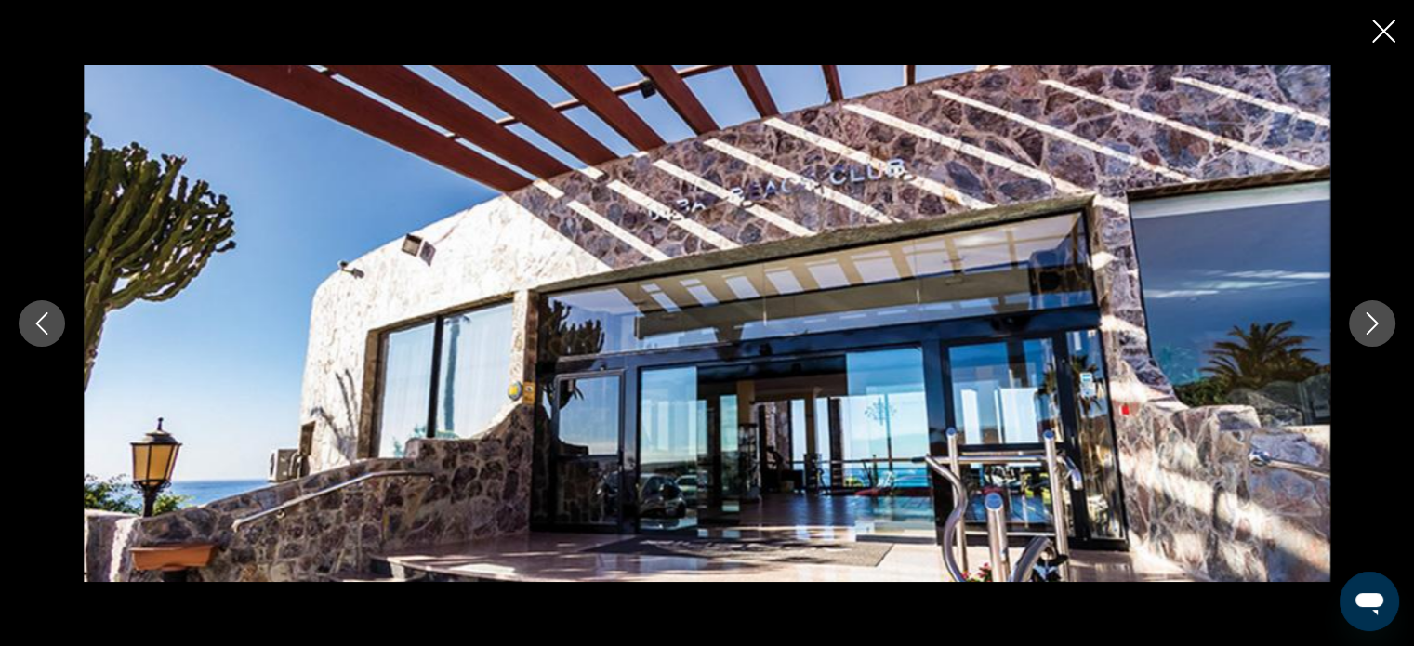
click at [1368, 317] on icon "Next image" at bounding box center [1372, 323] width 22 height 22
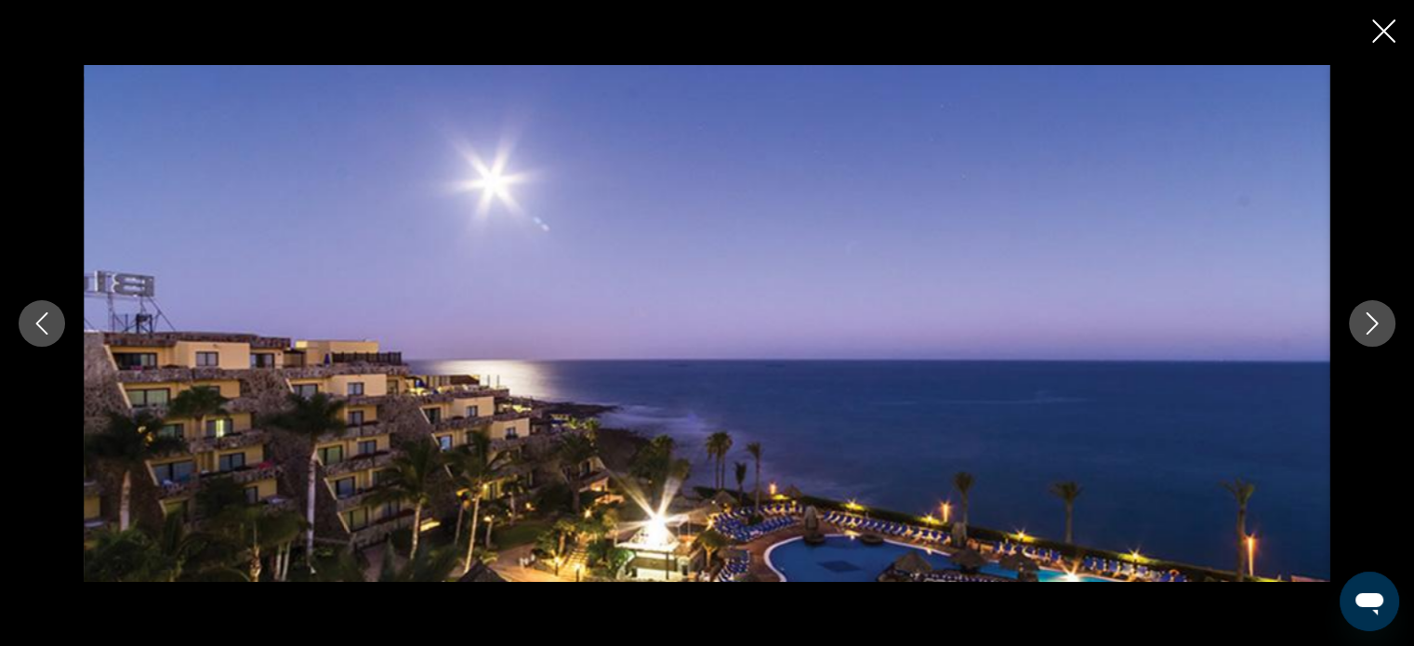
click at [1368, 317] on icon "Next image" at bounding box center [1372, 323] width 22 height 22
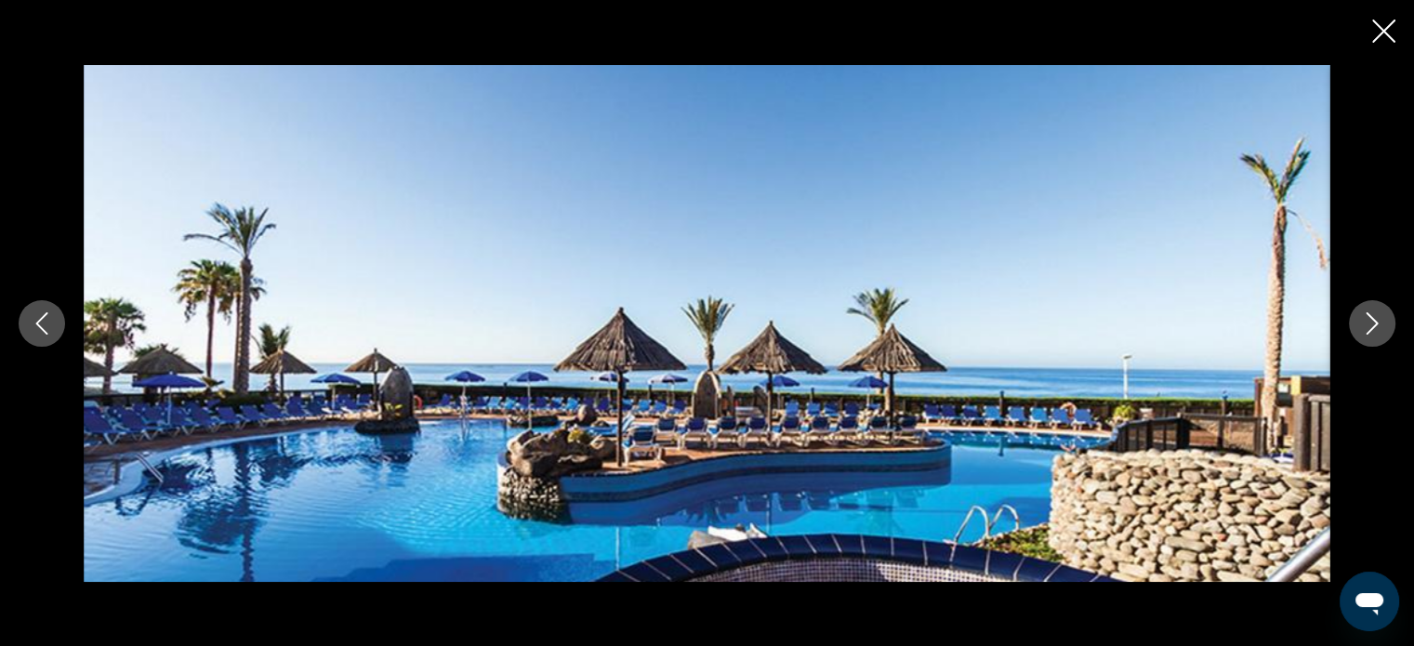
click at [1368, 317] on icon "Next image" at bounding box center [1372, 323] width 22 height 22
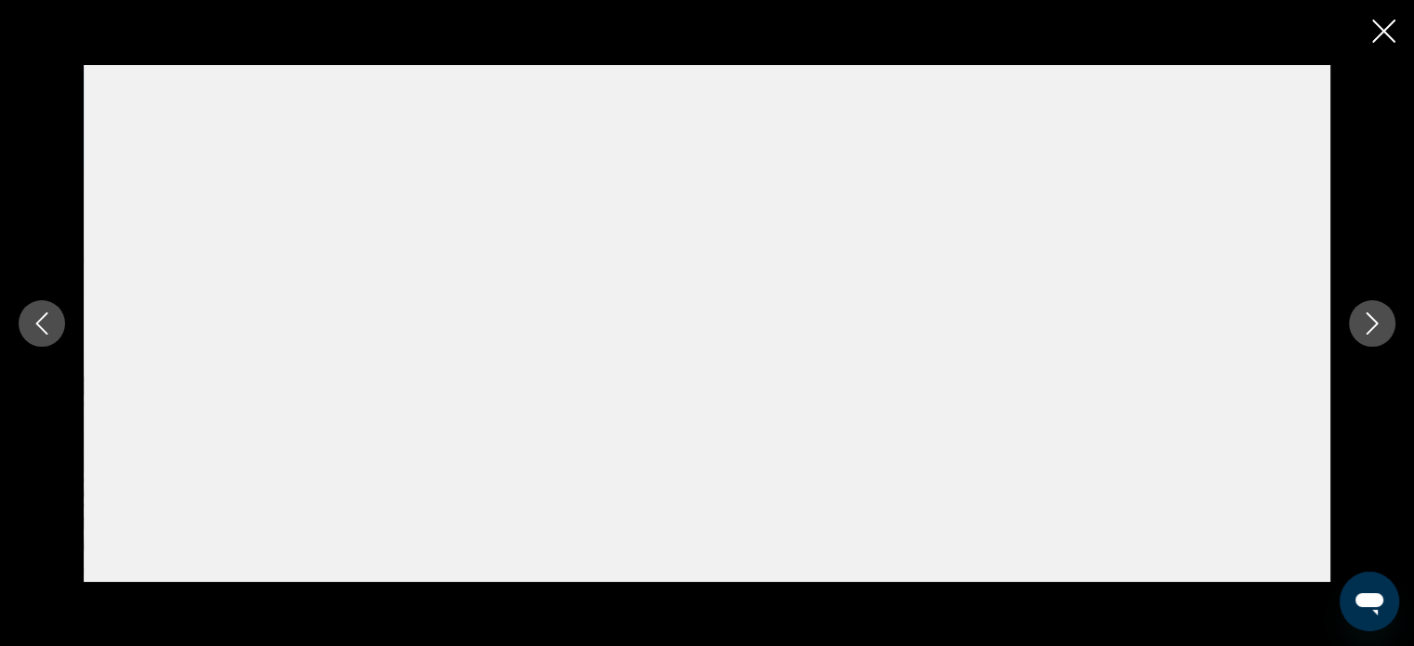
click at [33, 309] on button "Previous image" at bounding box center [42, 323] width 46 height 46
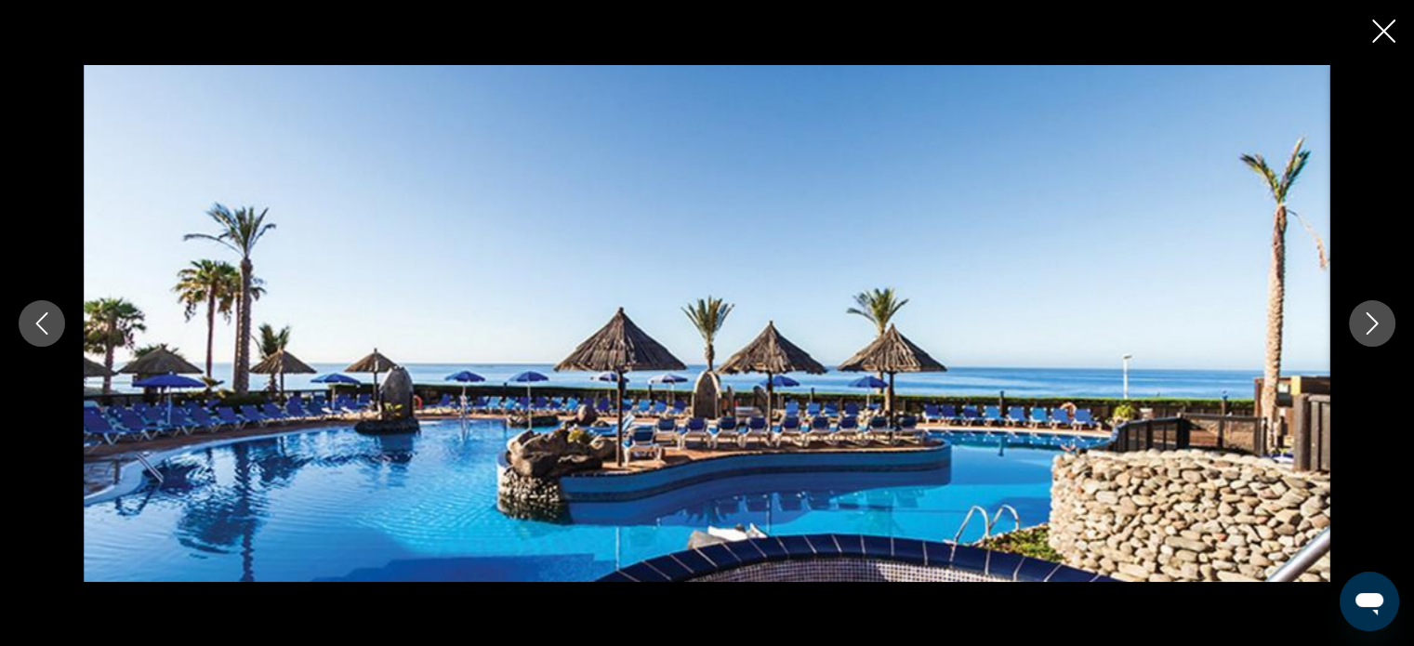
click at [1386, 29] on icon "Close slideshow" at bounding box center [1383, 31] width 23 height 23
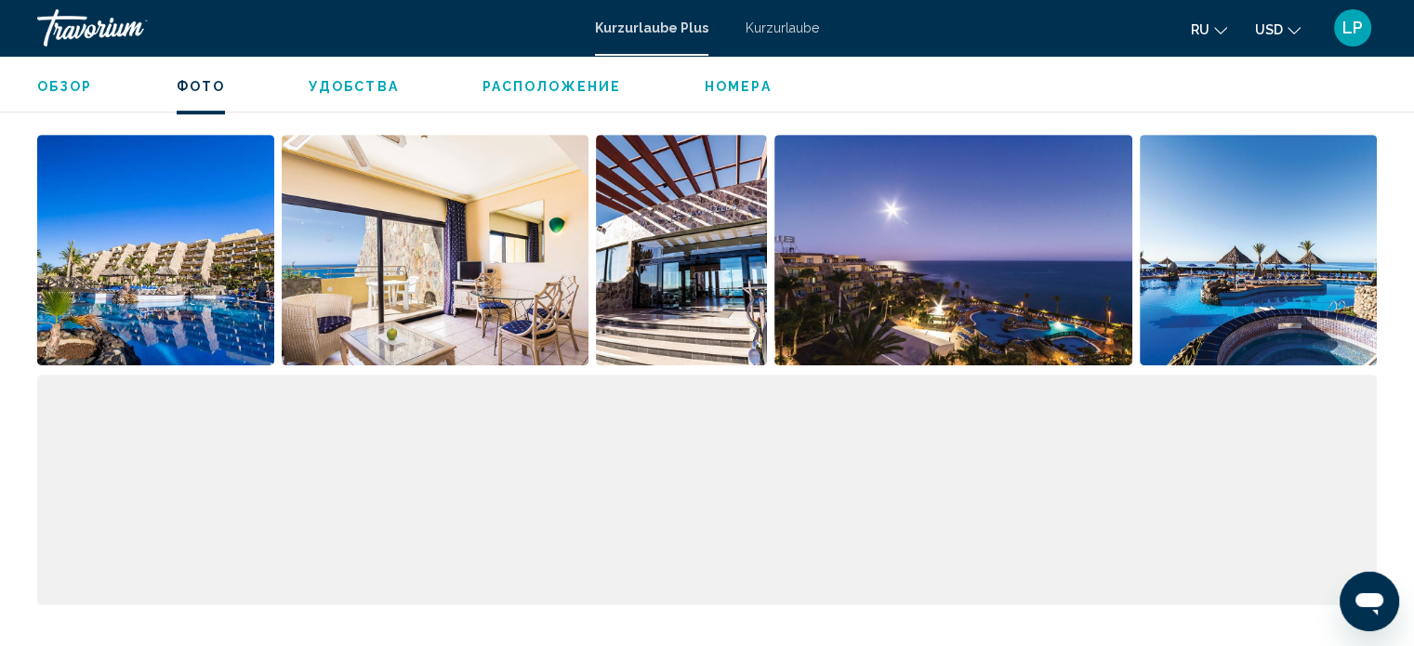
click at [515, 276] on img "Open full-screen image slider" at bounding box center [435, 250] width 307 height 231
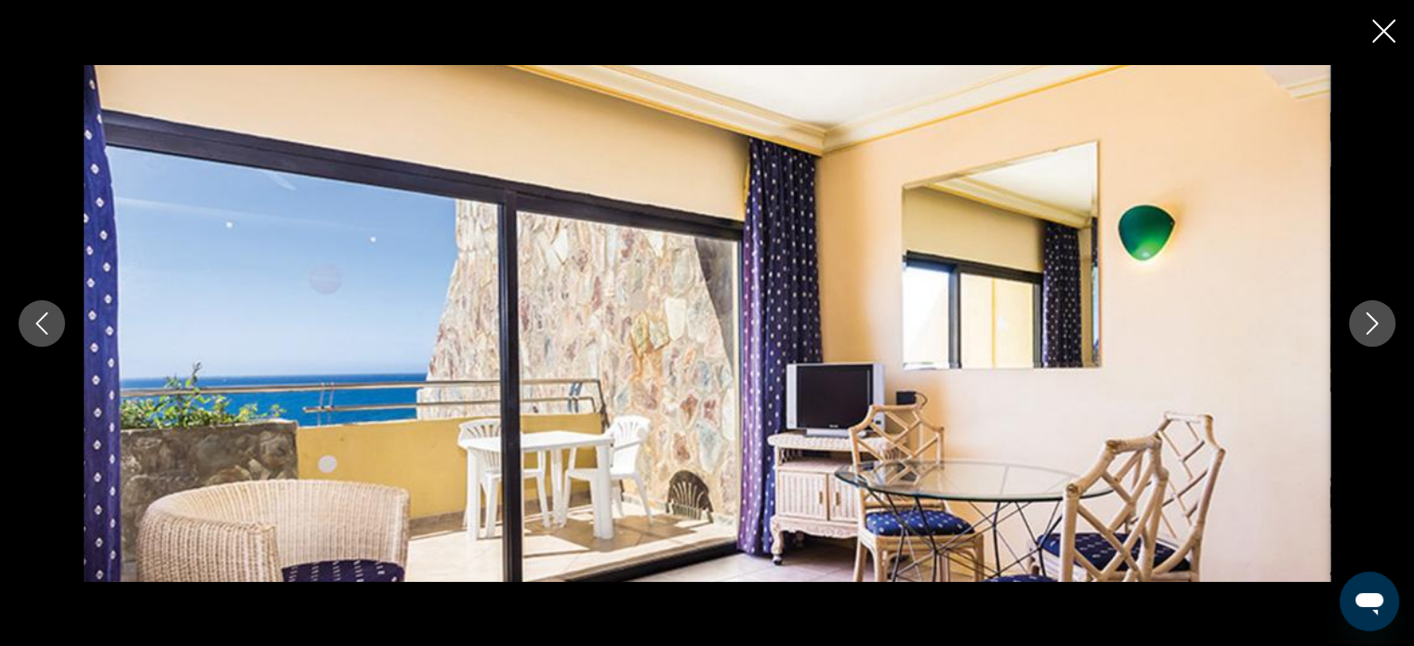
click at [1392, 31] on icon "Close slideshow" at bounding box center [1383, 31] width 23 height 23
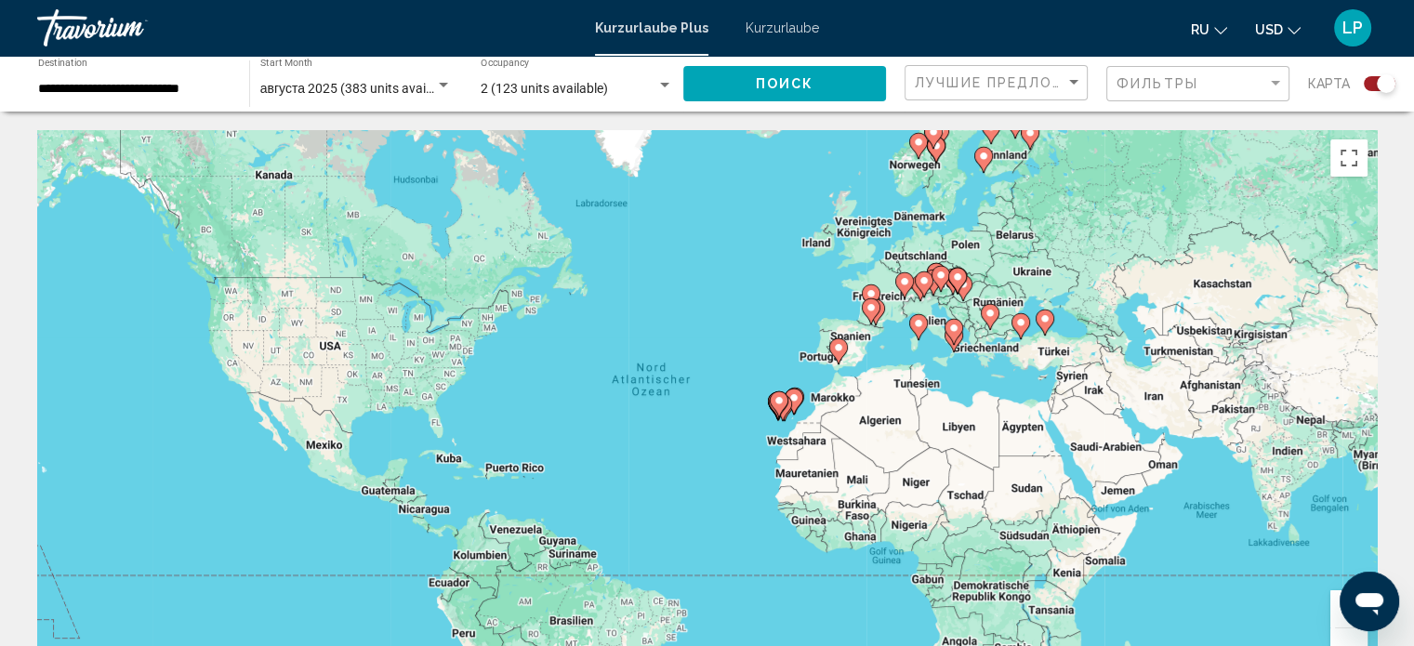
click at [148, 90] on input "**********" at bounding box center [134, 89] width 192 height 15
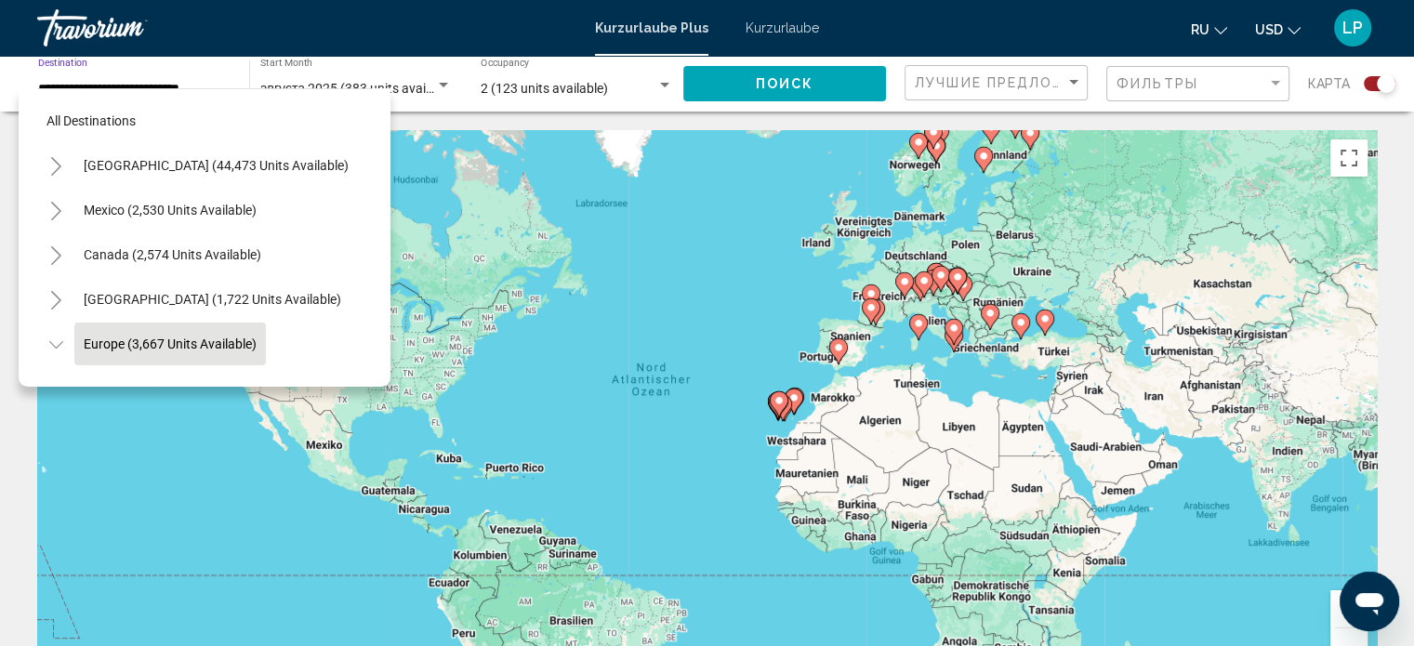
scroll to position [117, 0]
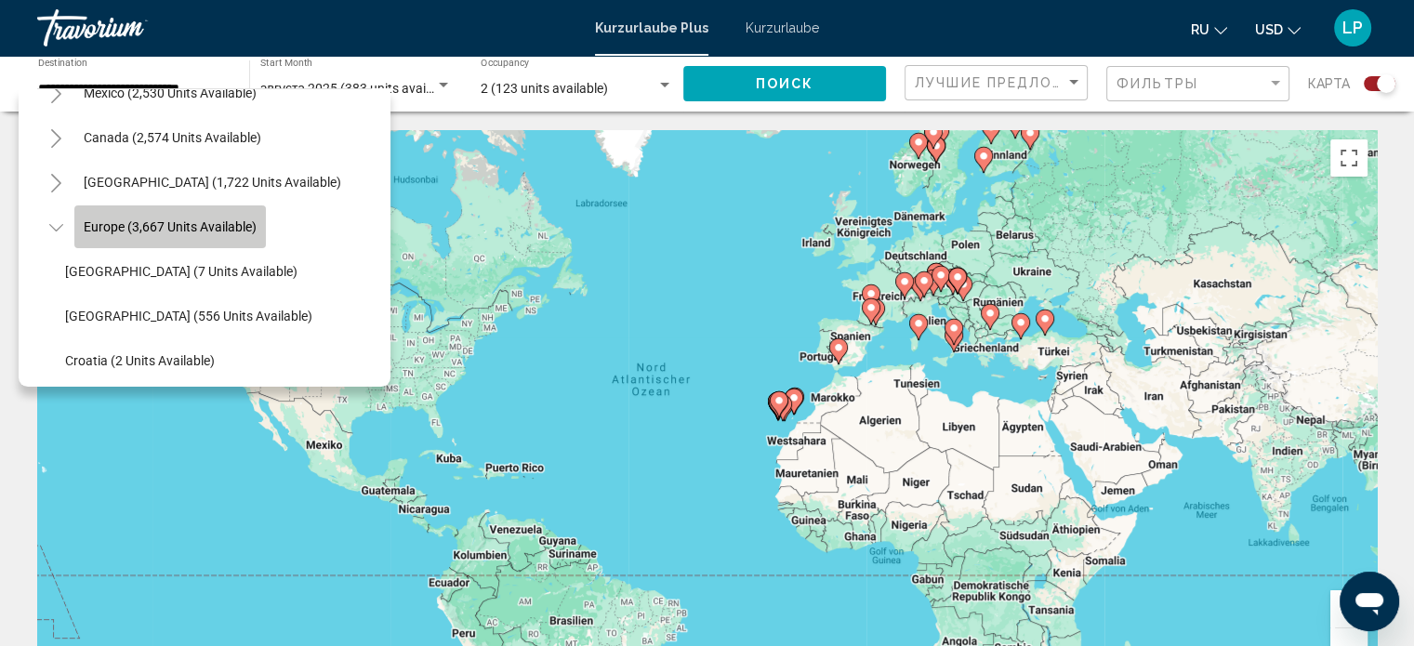
click at [186, 231] on span "Europe (3,667 units available)" at bounding box center [170, 226] width 173 height 15
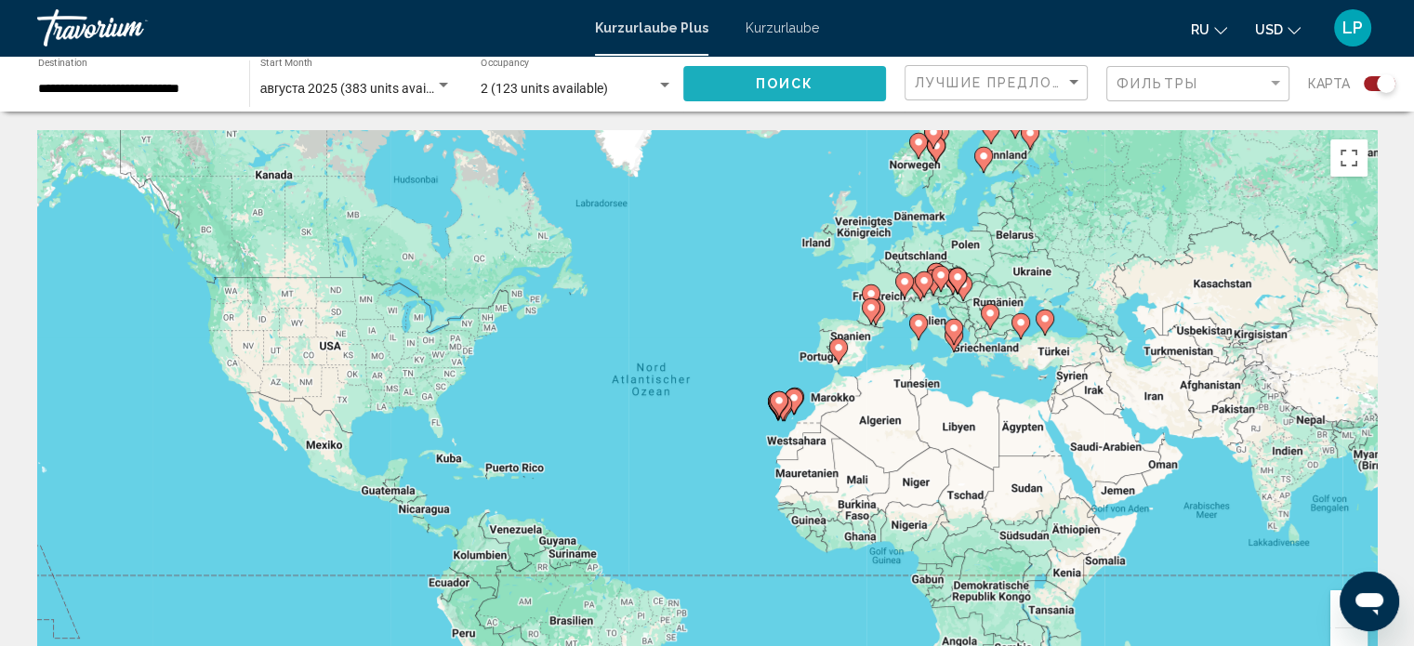
click at [744, 79] on button "Поиск" at bounding box center [784, 83] width 203 height 34
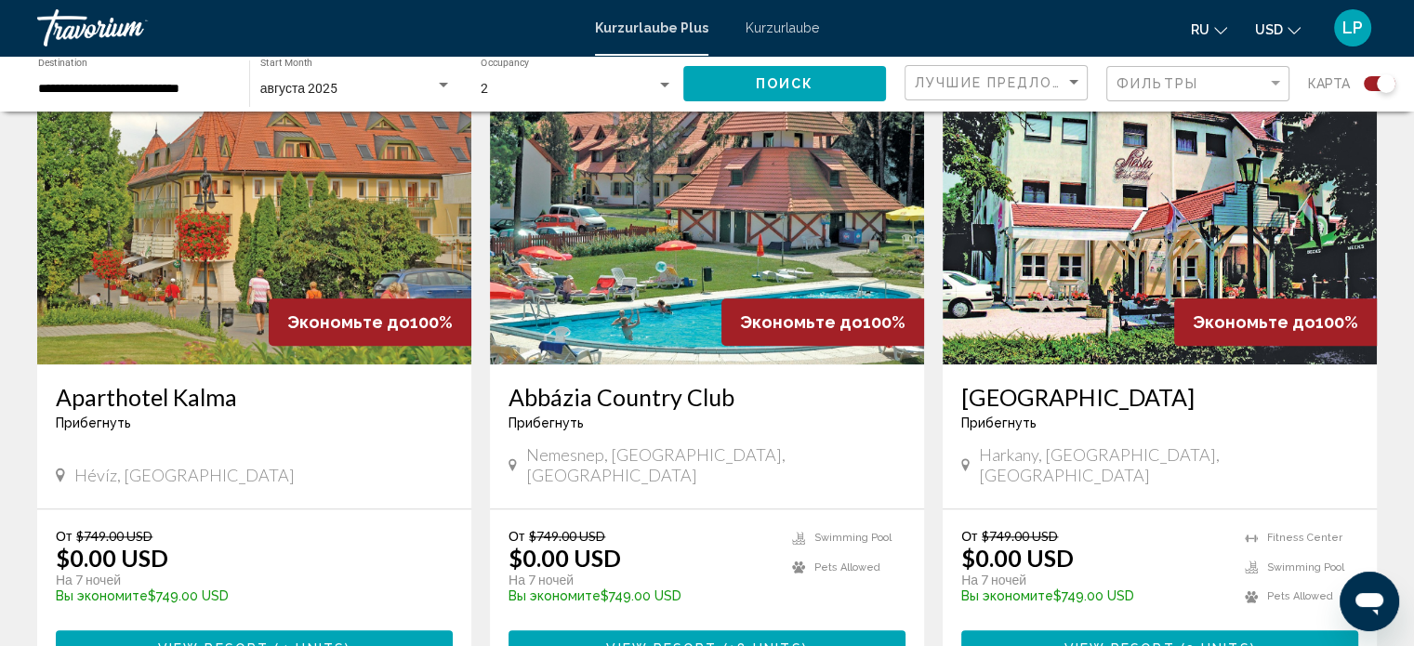
scroll to position [1673, 0]
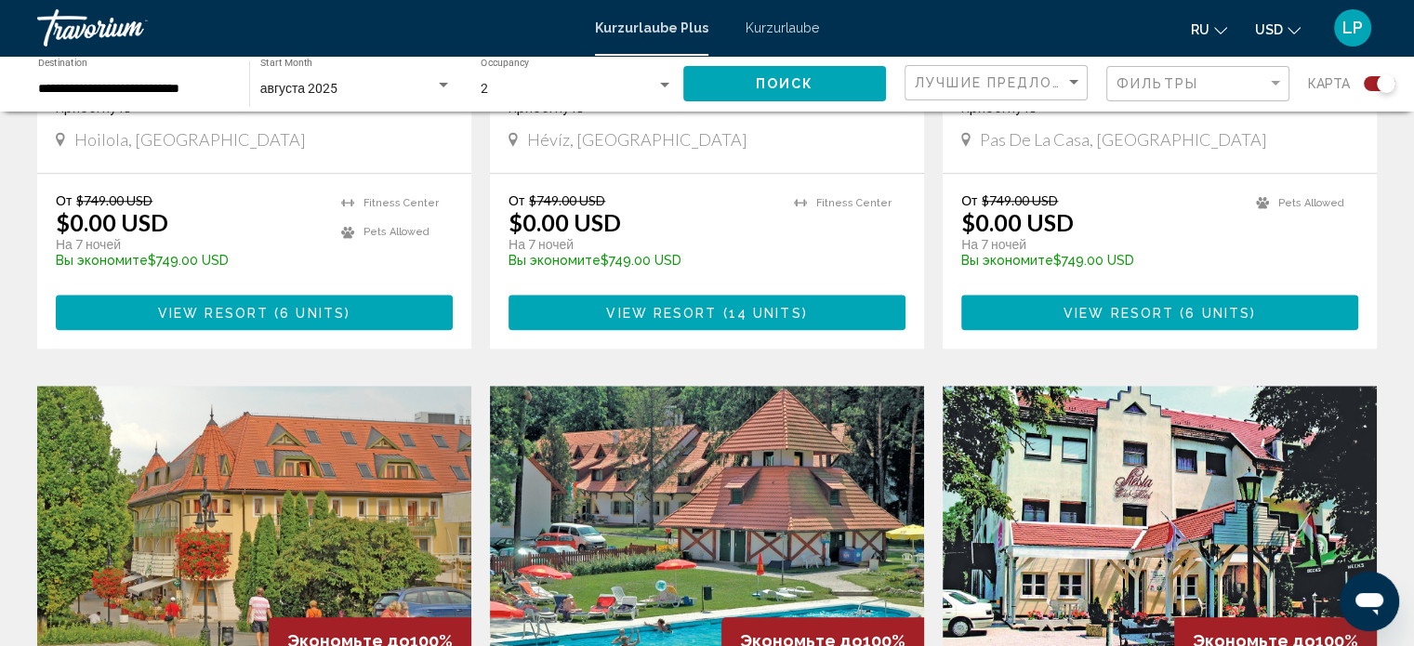
click at [149, 83] on input "**********" at bounding box center [134, 89] width 192 height 15
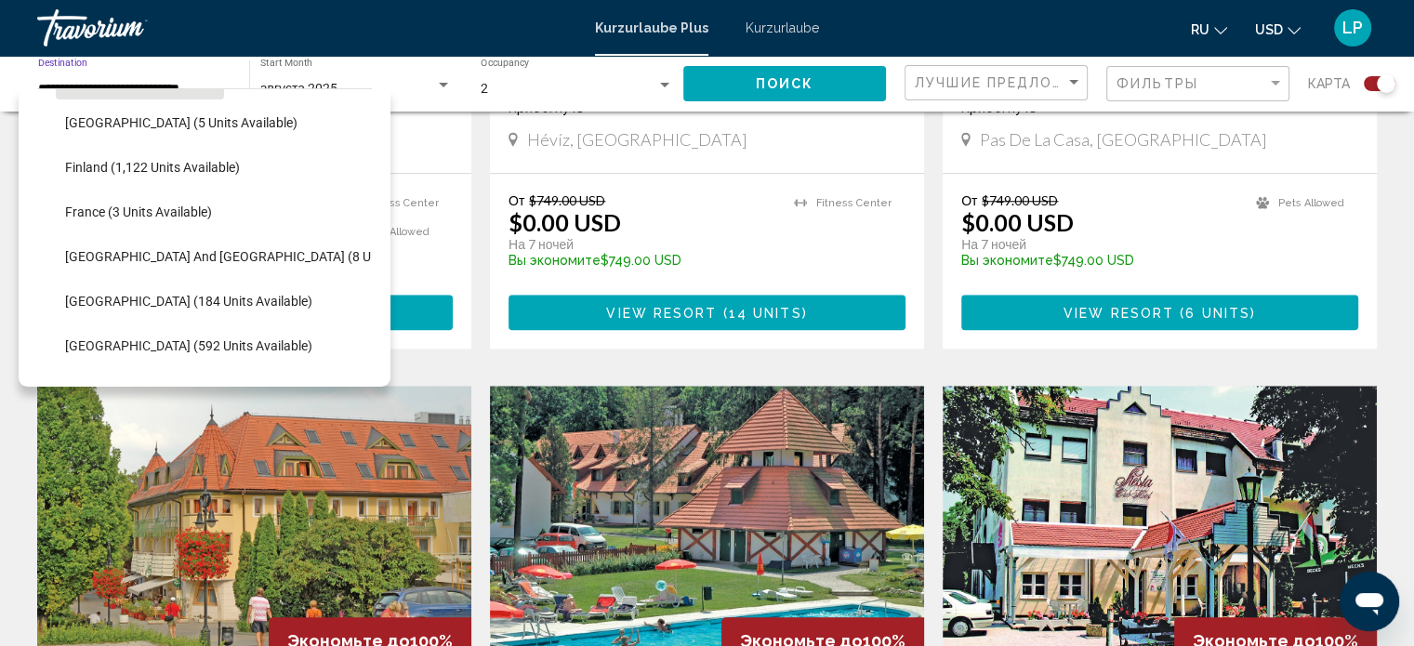
scroll to position [396, 0]
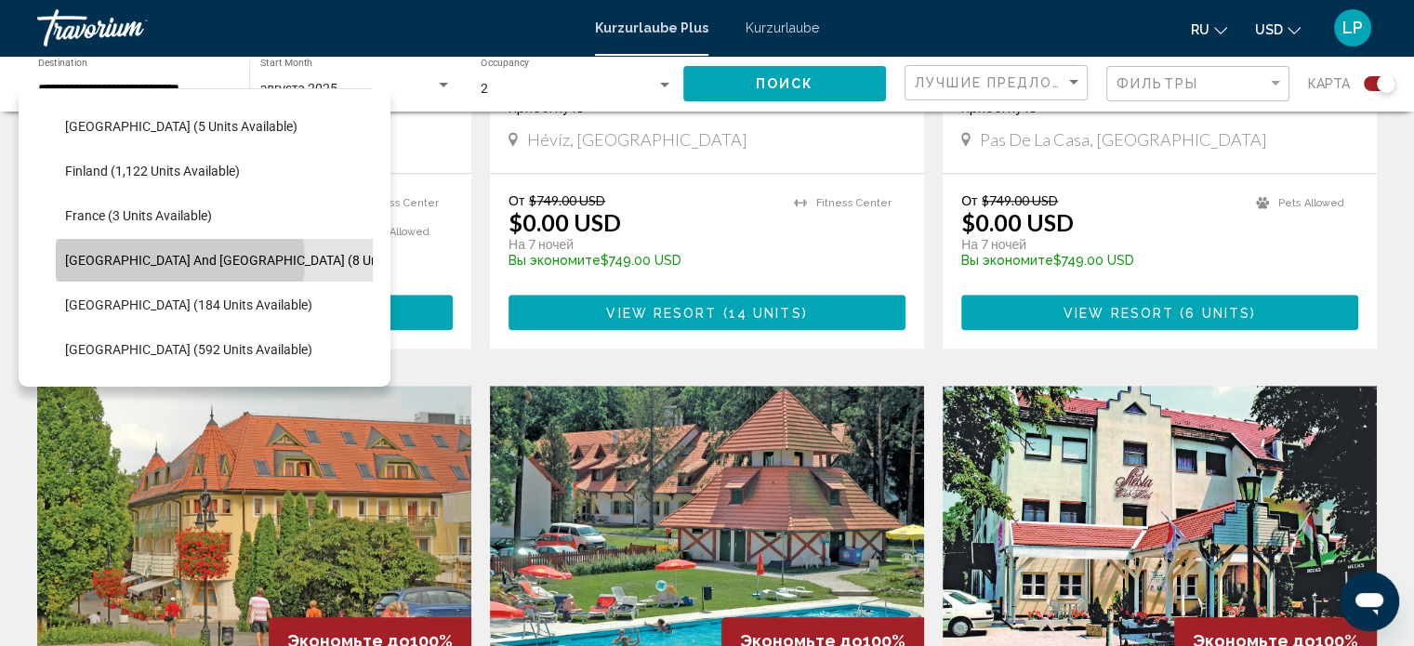
click at [179, 259] on span "[GEOGRAPHIC_DATA] and [GEOGRAPHIC_DATA] (8 units available)" at bounding box center [258, 260] width 387 height 15
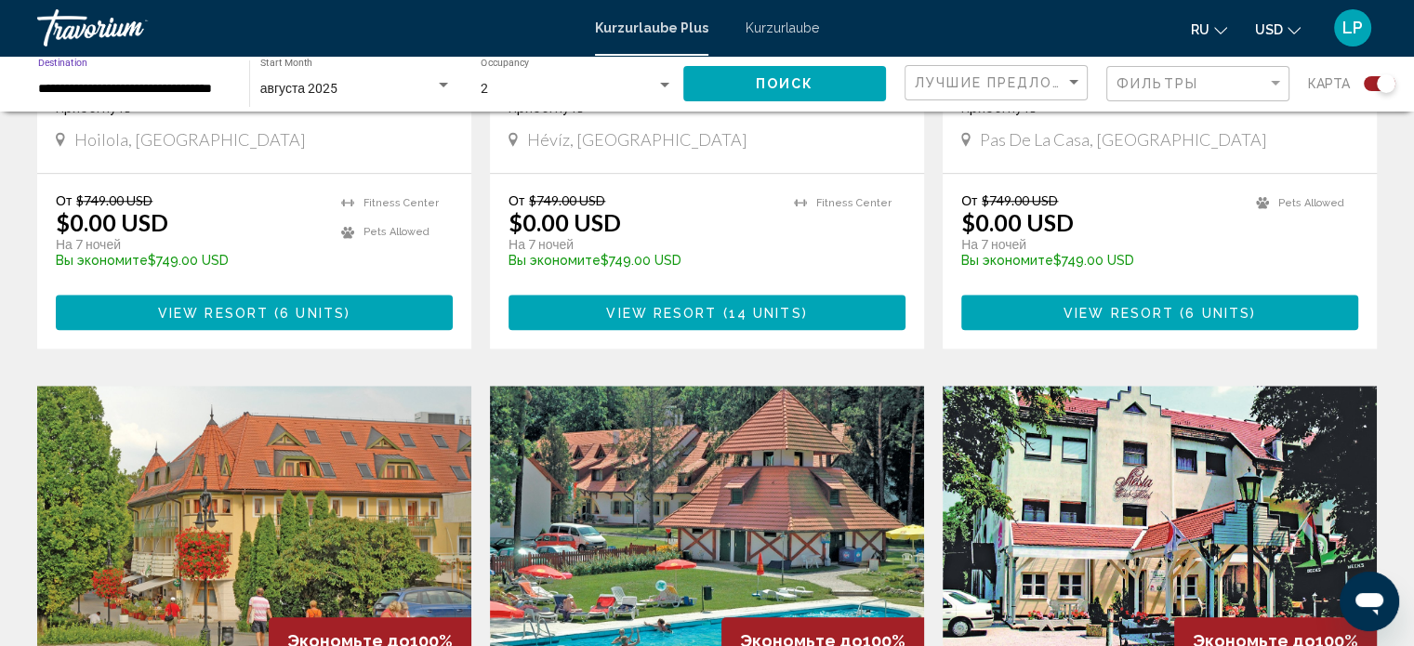
click at [833, 81] on button "Поиск" at bounding box center [784, 83] width 203 height 34
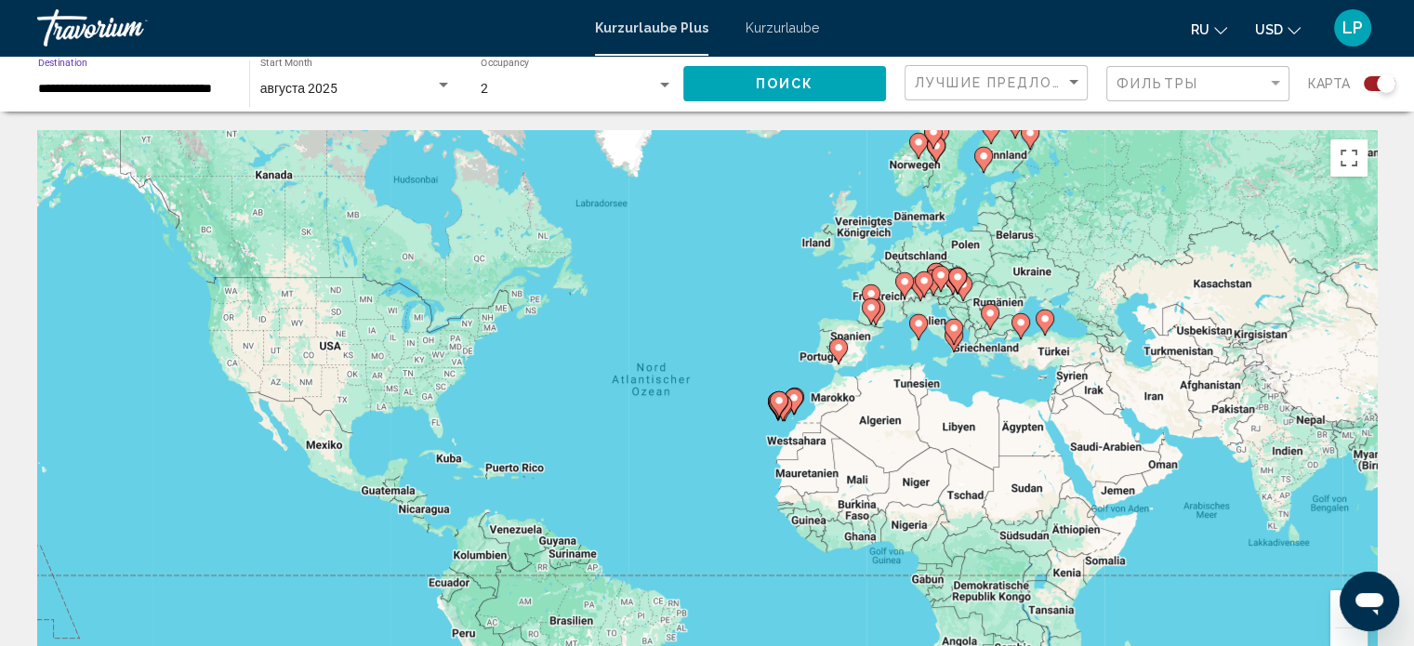
click at [186, 83] on input "**********" at bounding box center [134, 89] width 192 height 15
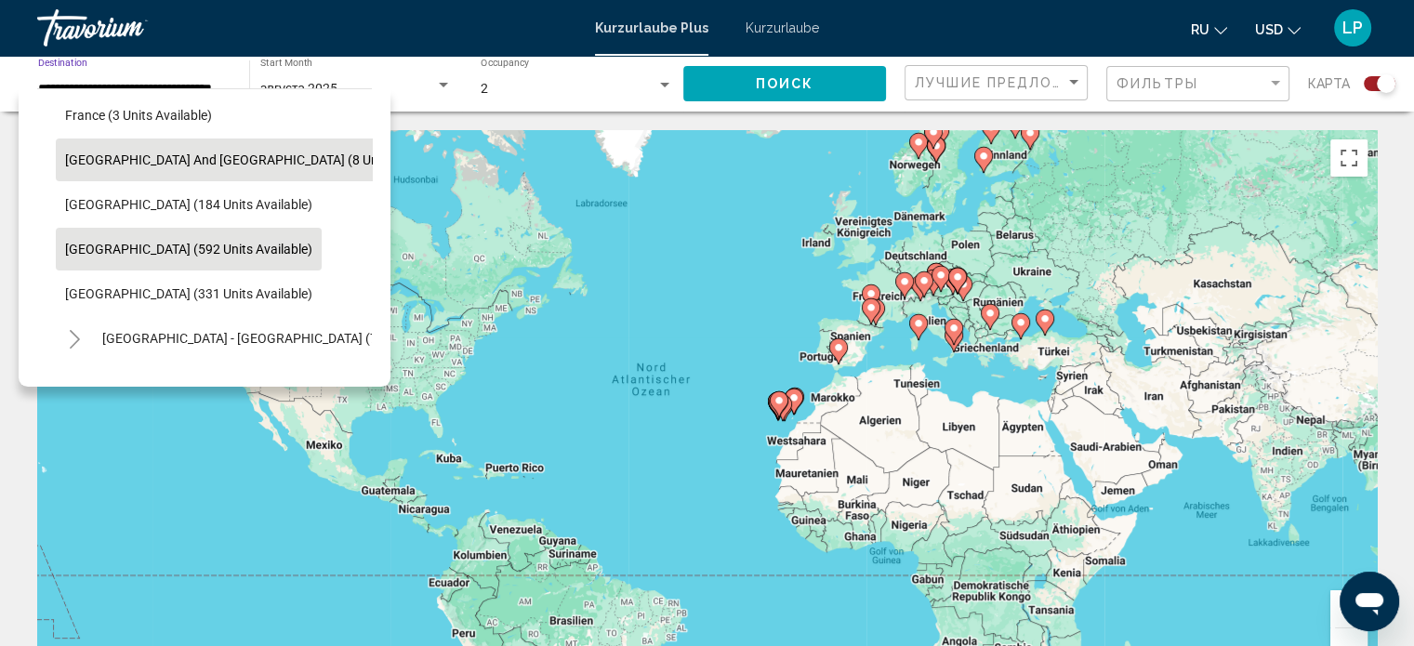
scroll to position [522, 0]
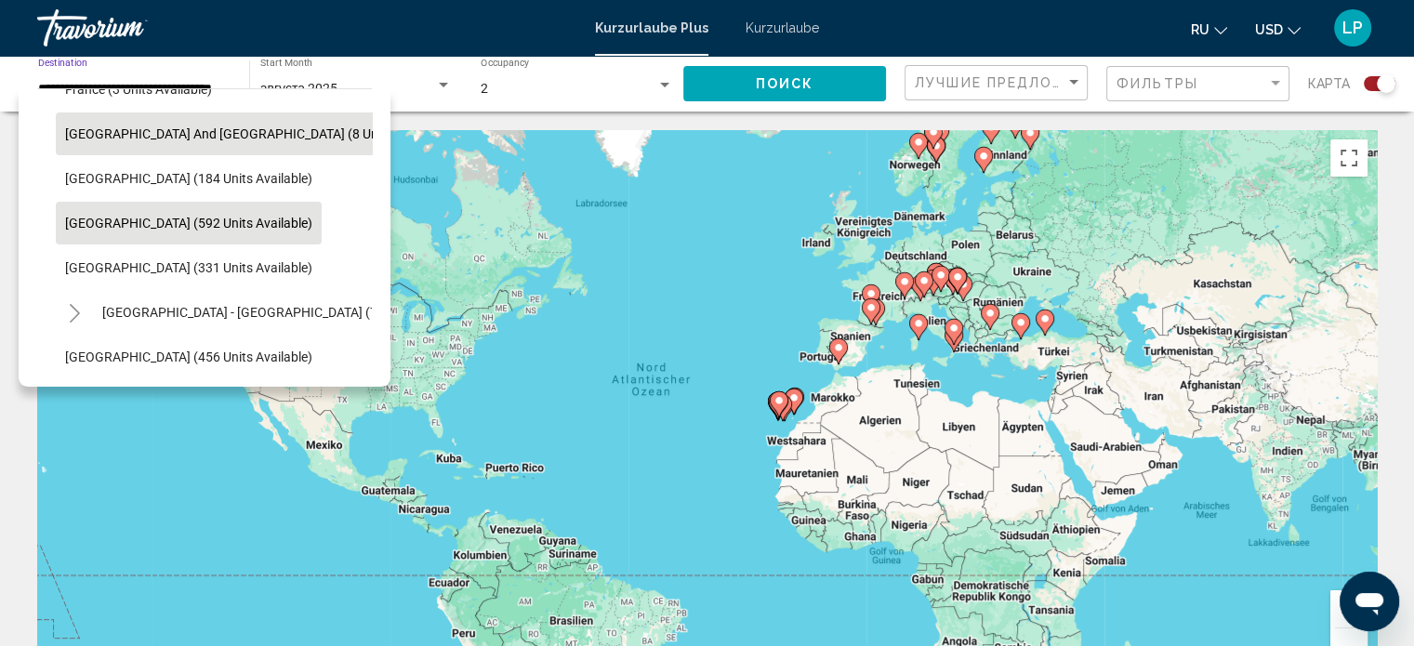
click at [167, 218] on span "[GEOGRAPHIC_DATA] (592 units available)" at bounding box center [188, 223] width 247 height 15
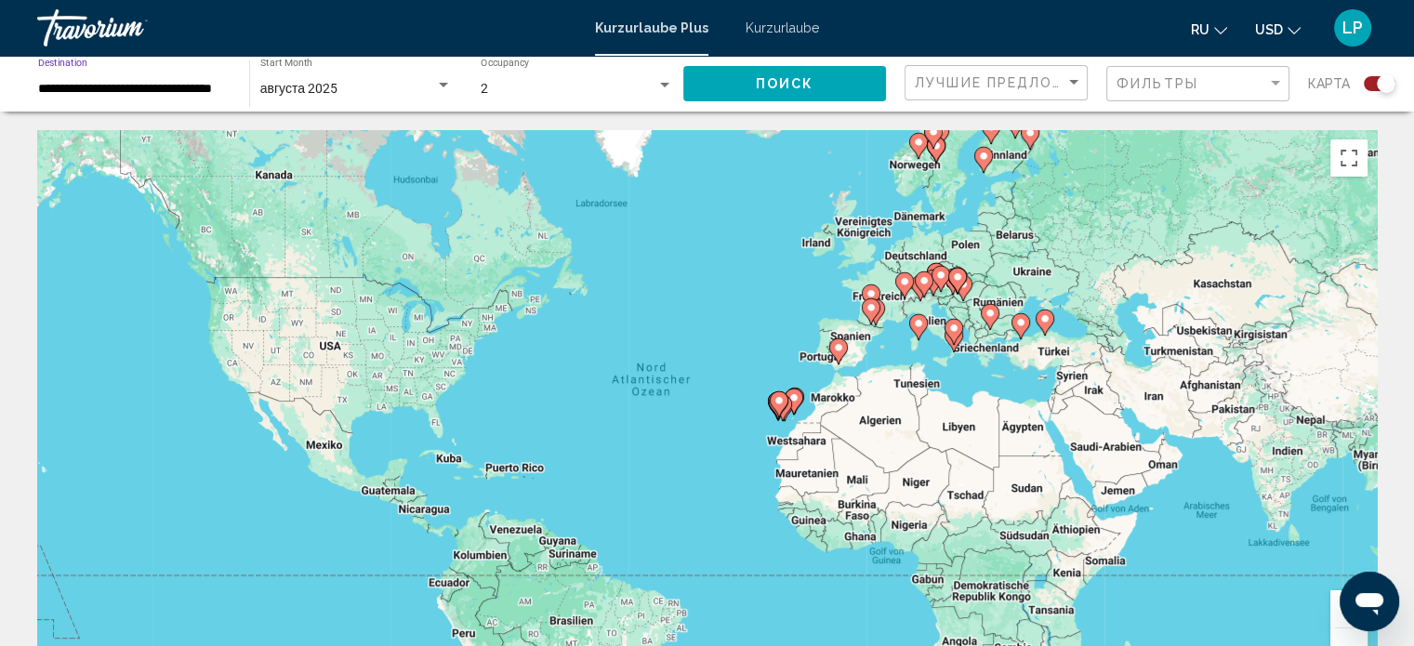
type input "**********"
click at [833, 85] on button "Поиск" at bounding box center [784, 83] width 203 height 34
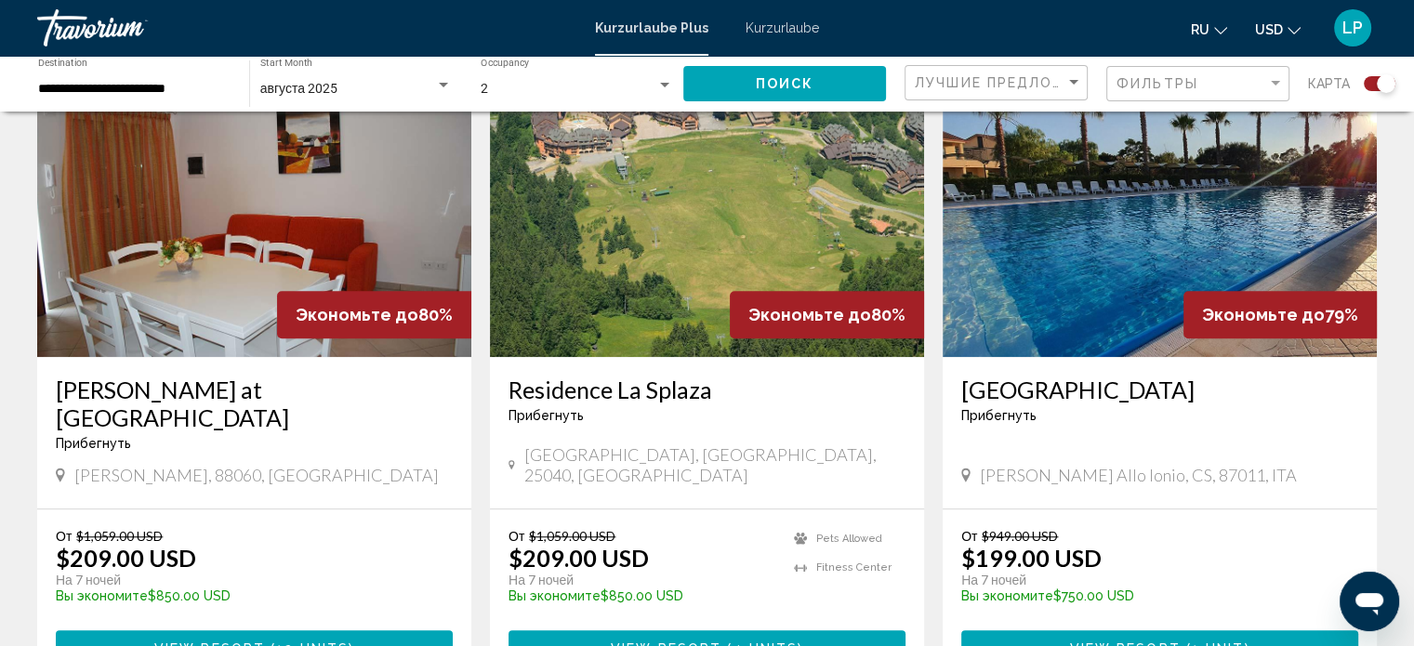
scroll to position [1301, 0]
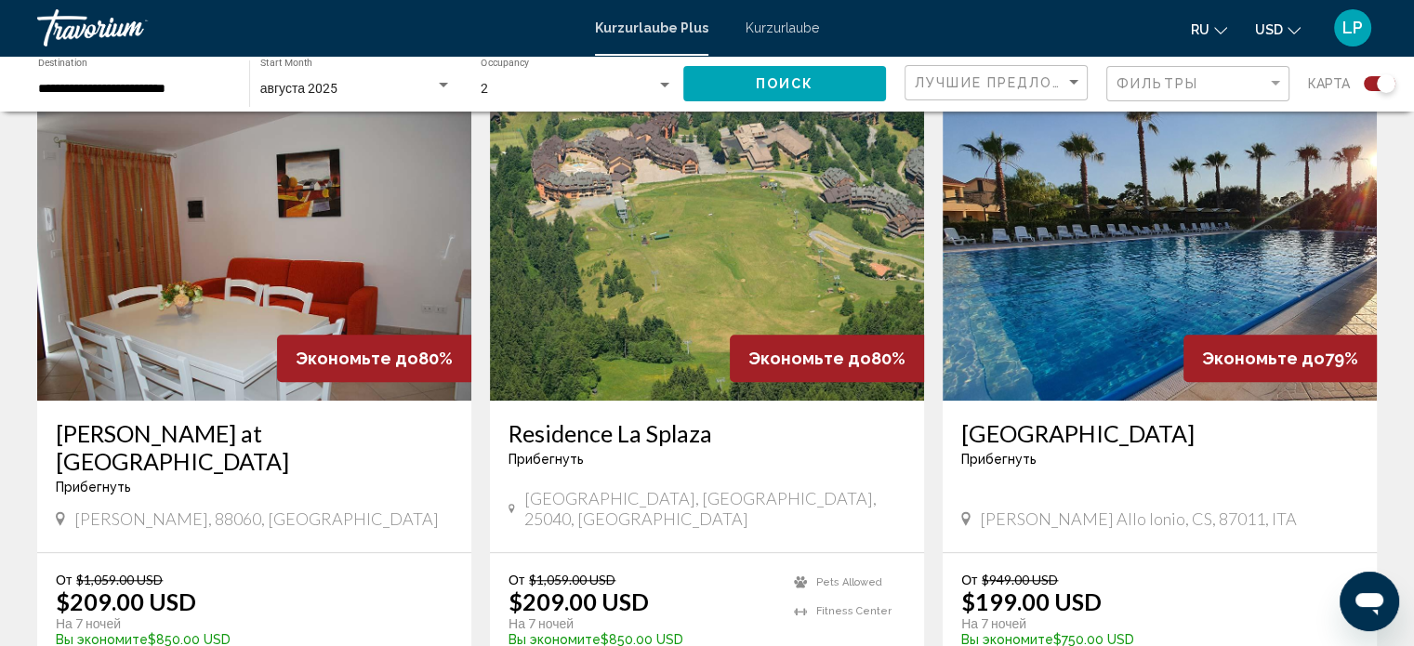
click at [1021, 256] on img "Hauptinhalt" at bounding box center [1159, 251] width 434 height 297
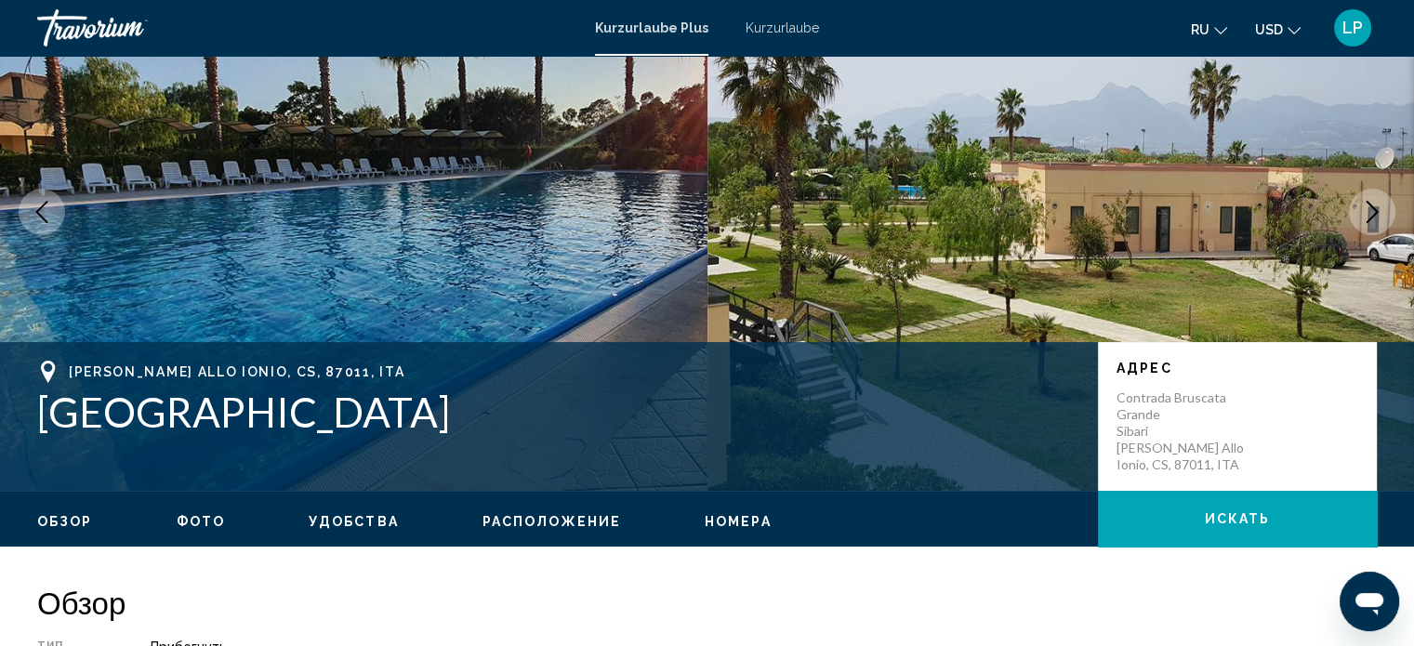
scroll to position [104, 0]
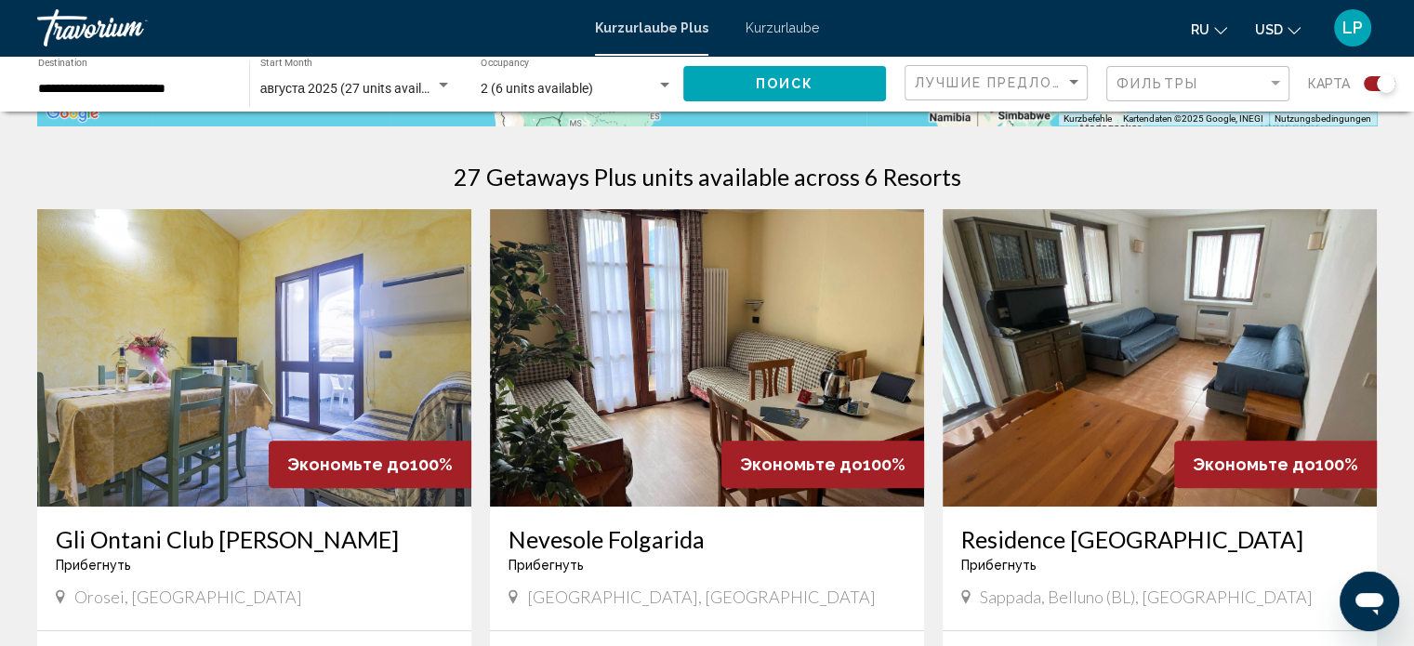
scroll to position [465, 0]
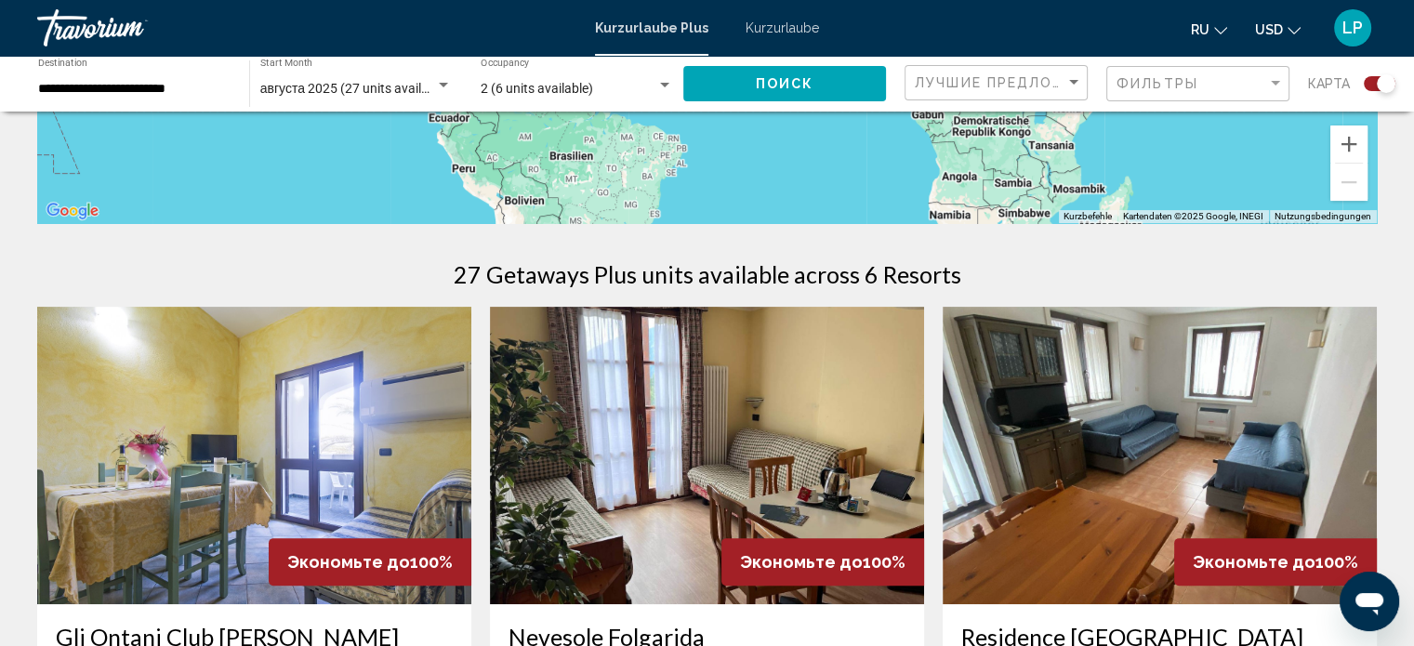
click at [258, 405] on img "Hauptinhalt" at bounding box center [254, 455] width 434 height 297
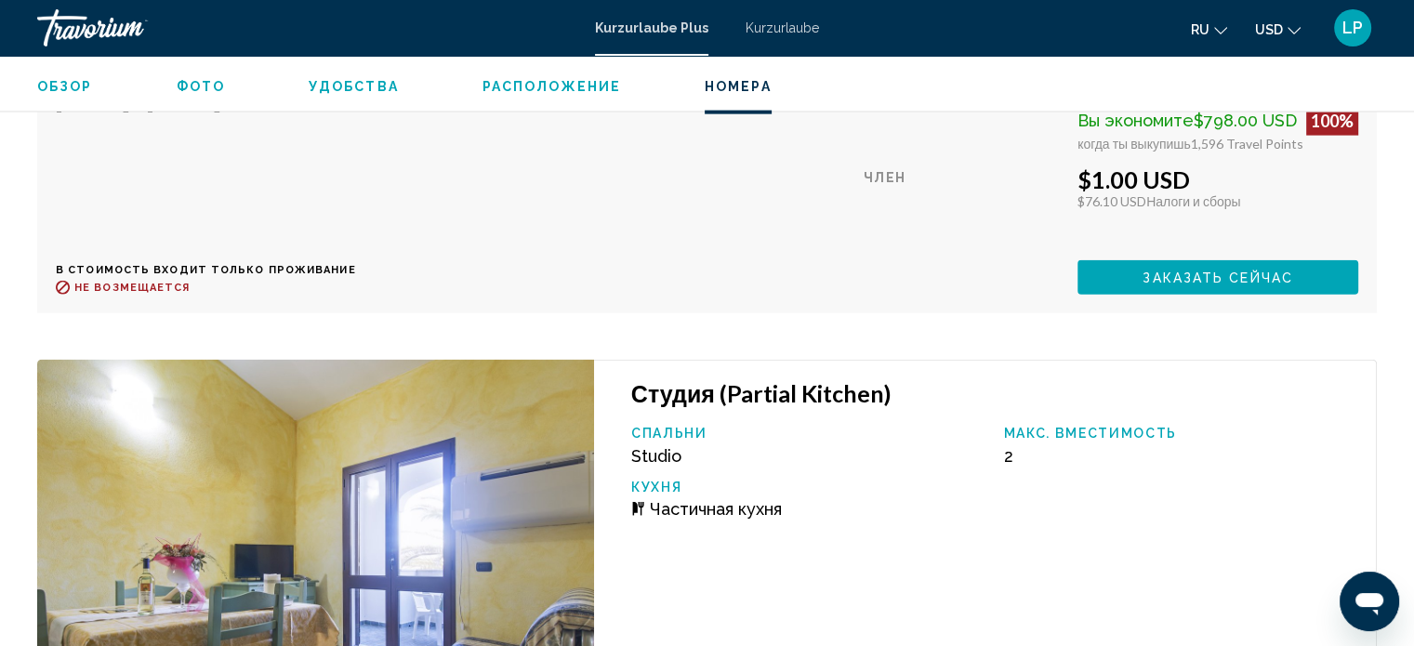
scroll to position [4250, 0]
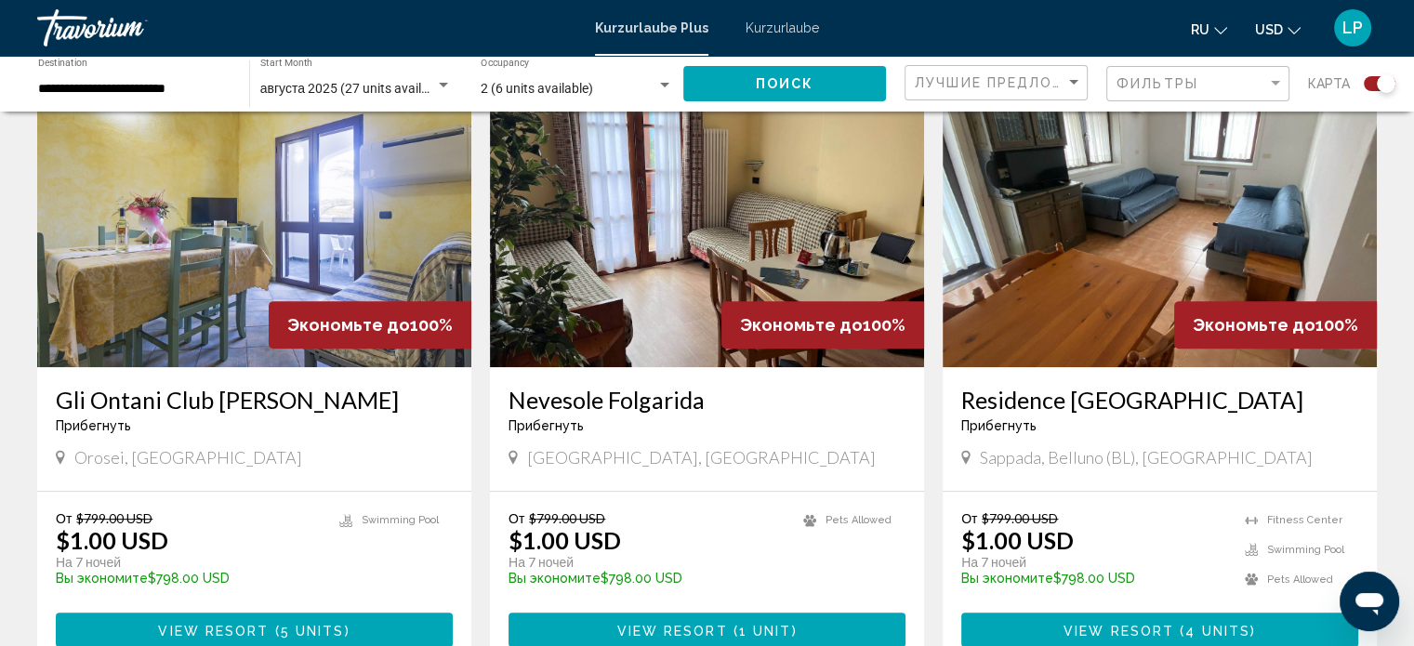
scroll to position [669, 0]
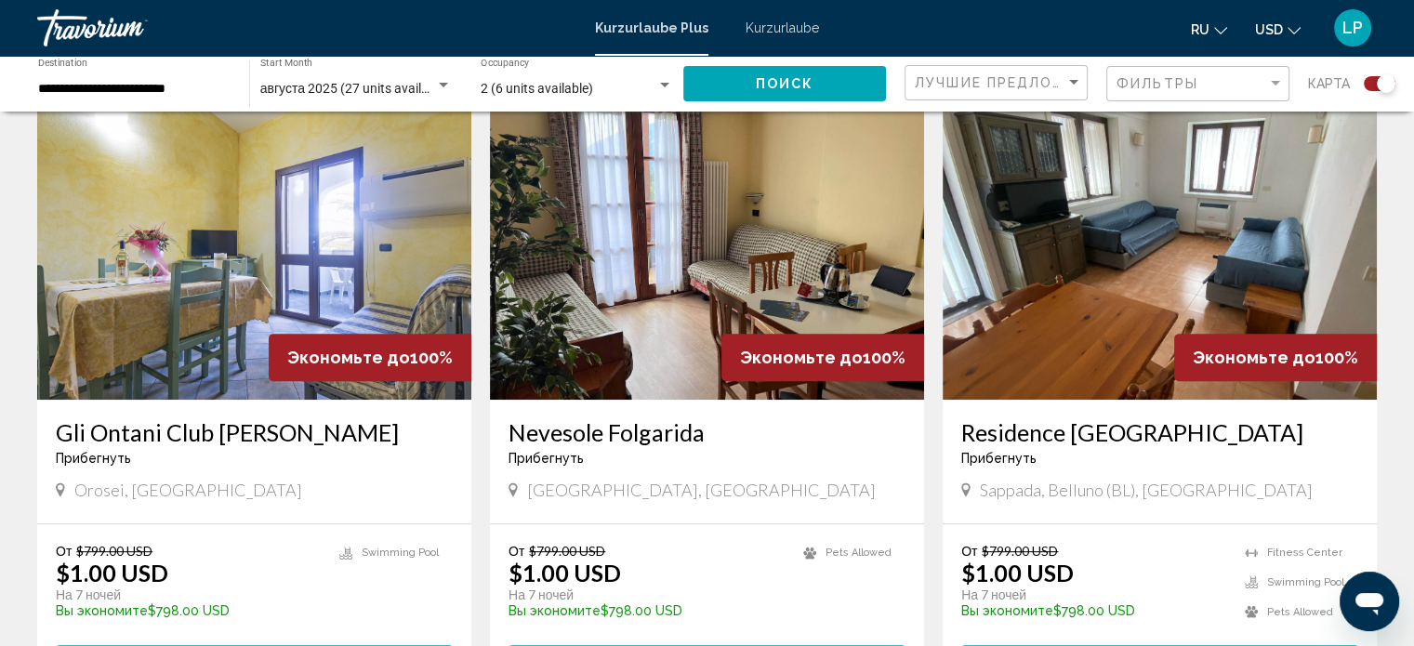
click at [695, 216] on img "Hauptinhalt" at bounding box center [707, 250] width 434 height 297
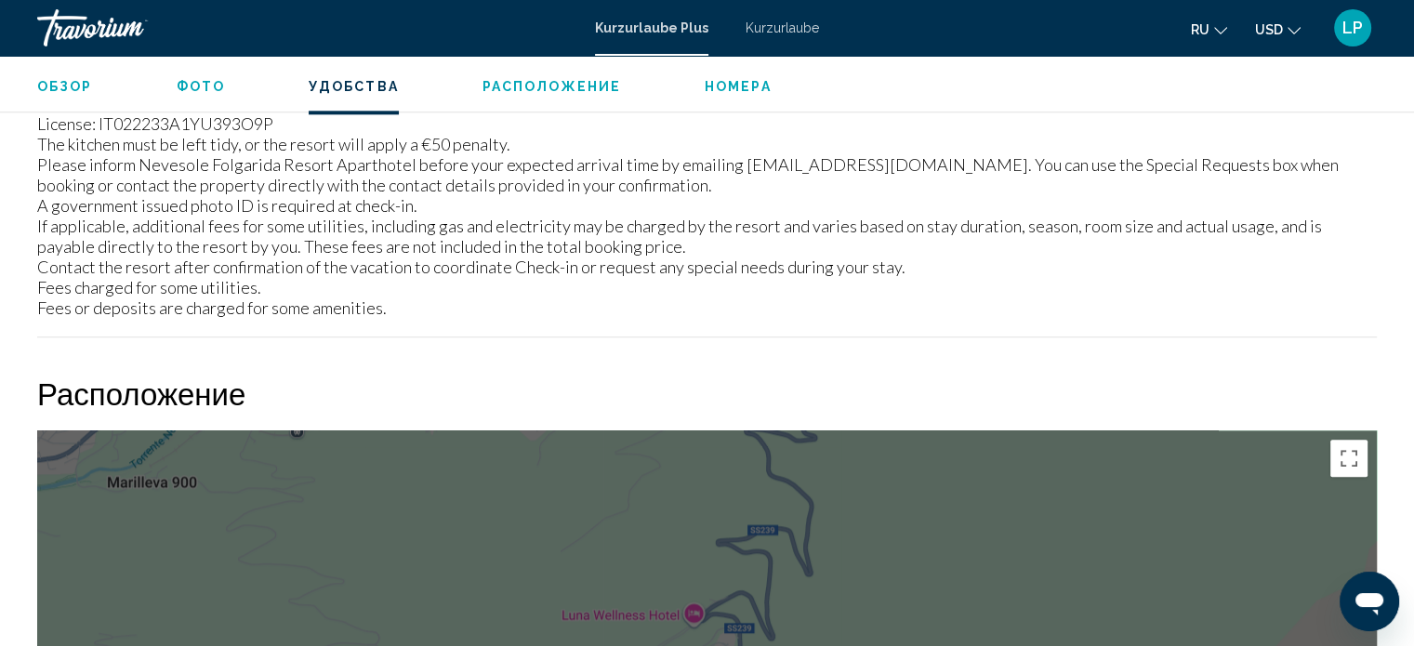
scroll to position [2005, 0]
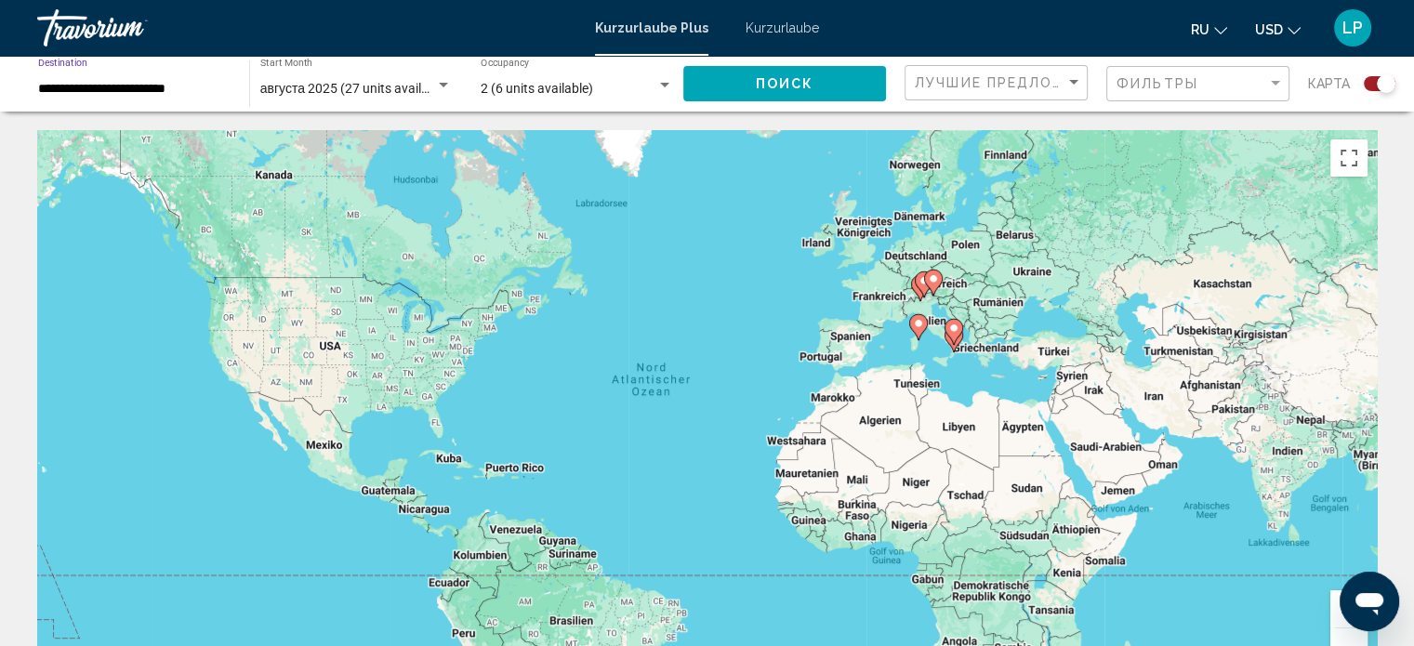
click at [160, 88] on input "**********" at bounding box center [134, 89] width 192 height 15
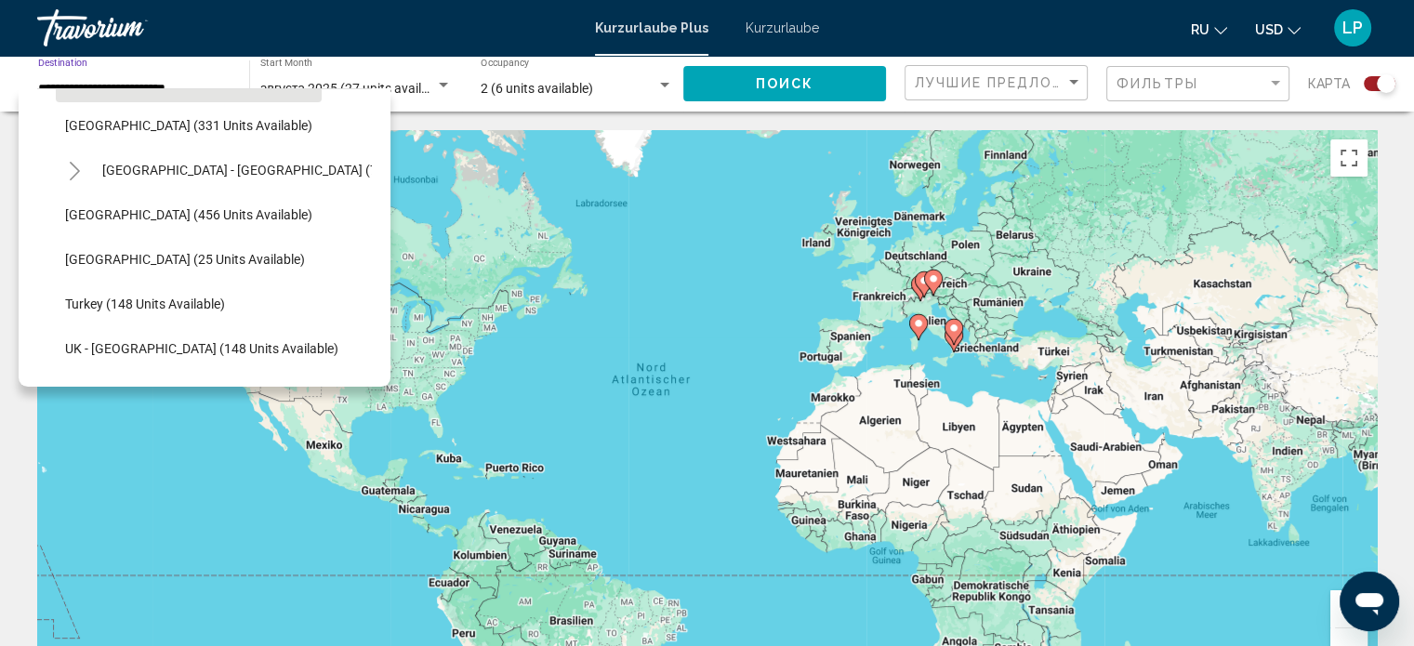
scroll to position [797, 0]
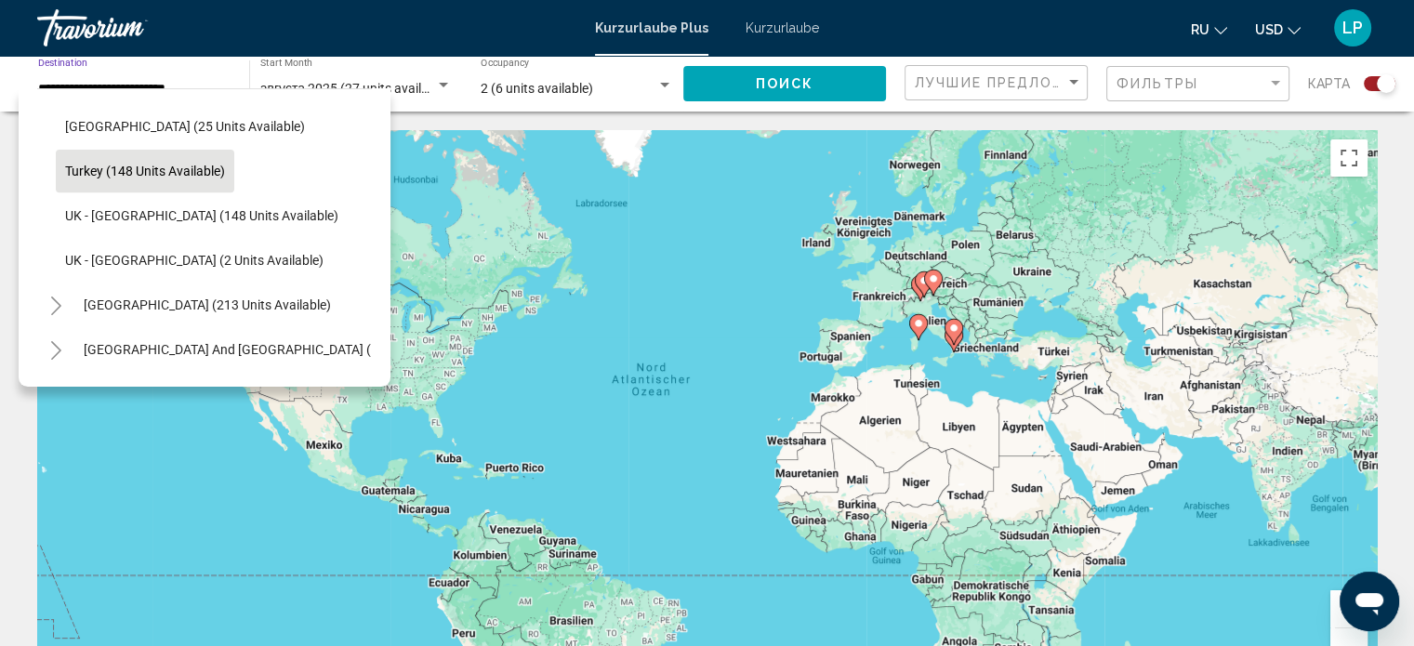
click at [182, 170] on span "Turkey (148 units available)" at bounding box center [145, 171] width 160 height 15
type input "**********"
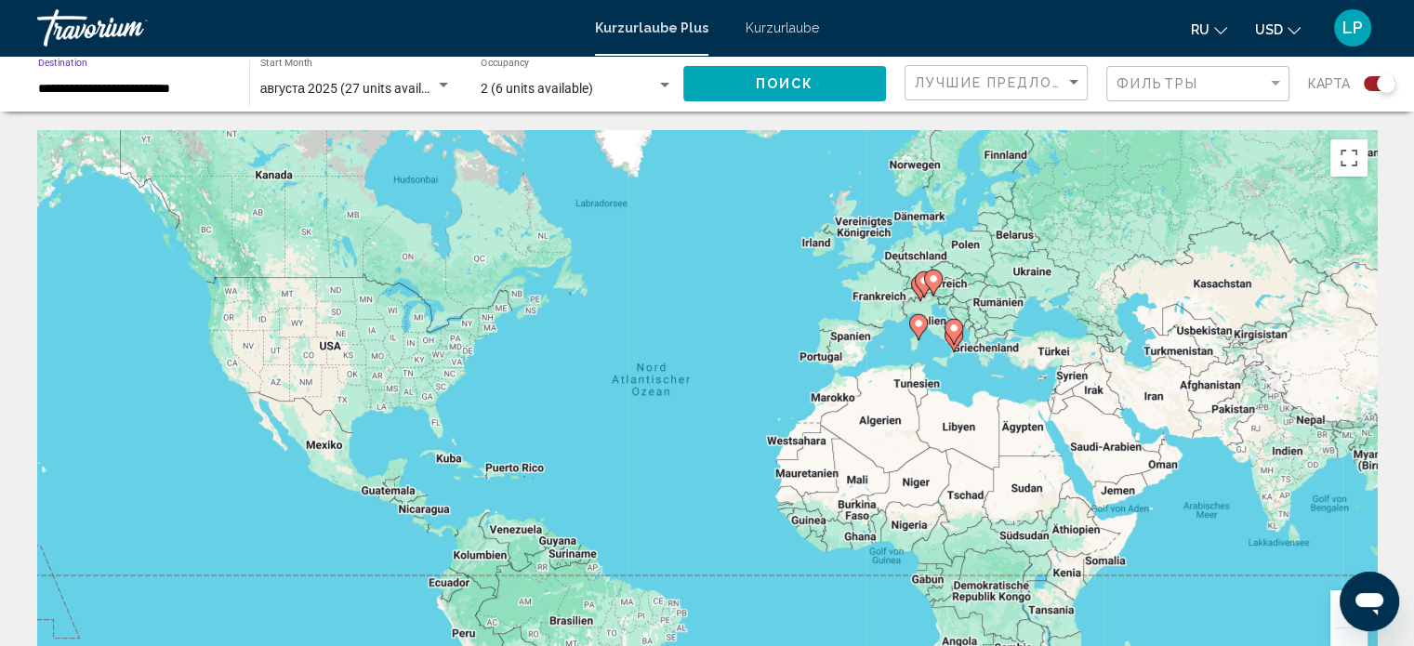
click at [784, 82] on span "Поиск" at bounding box center [785, 84] width 59 height 15
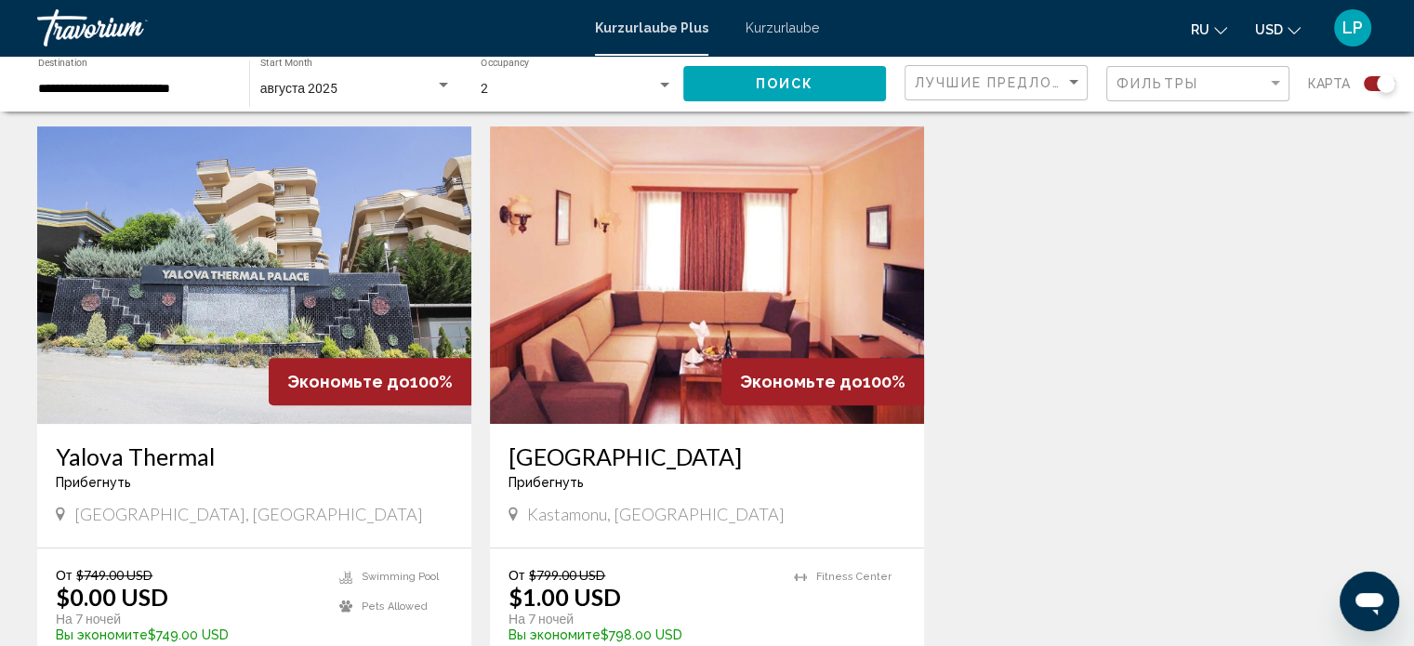
scroll to position [651, 0]
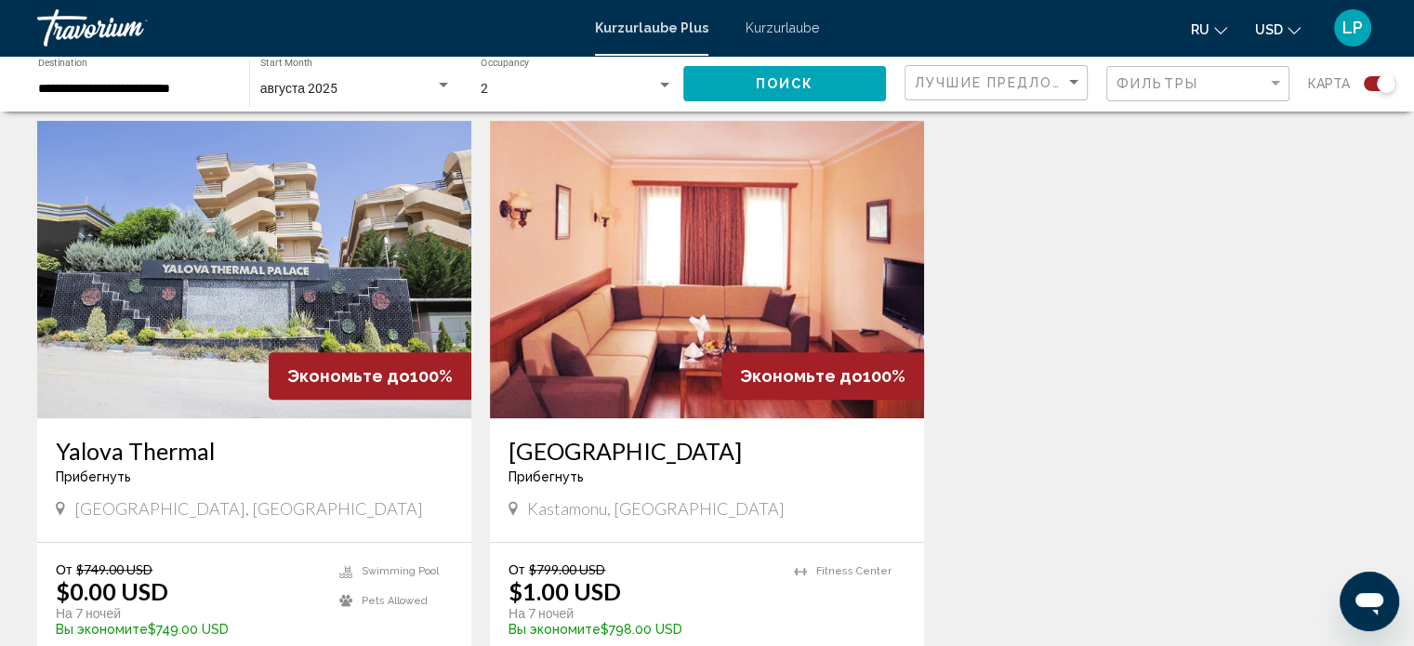
click at [758, 265] on img "Hauptinhalt" at bounding box center [707, 269] width 434 height 297
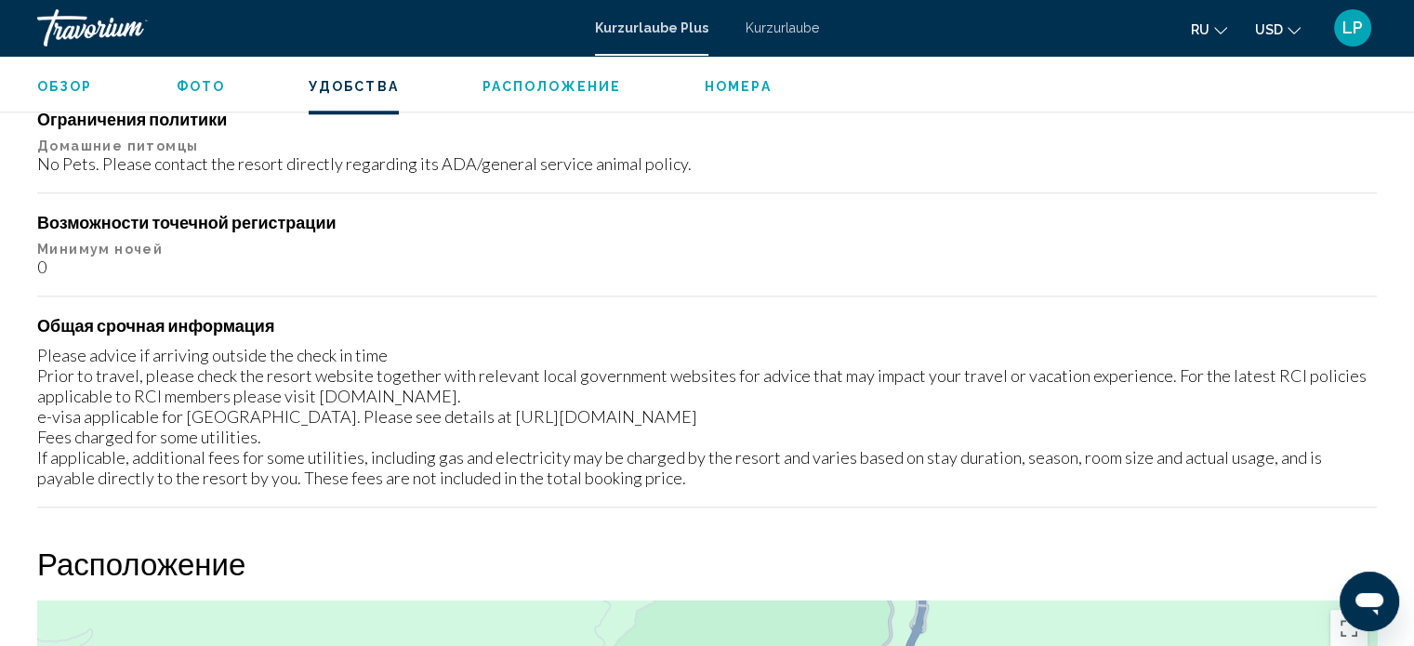
scroll to position [1707, 0]
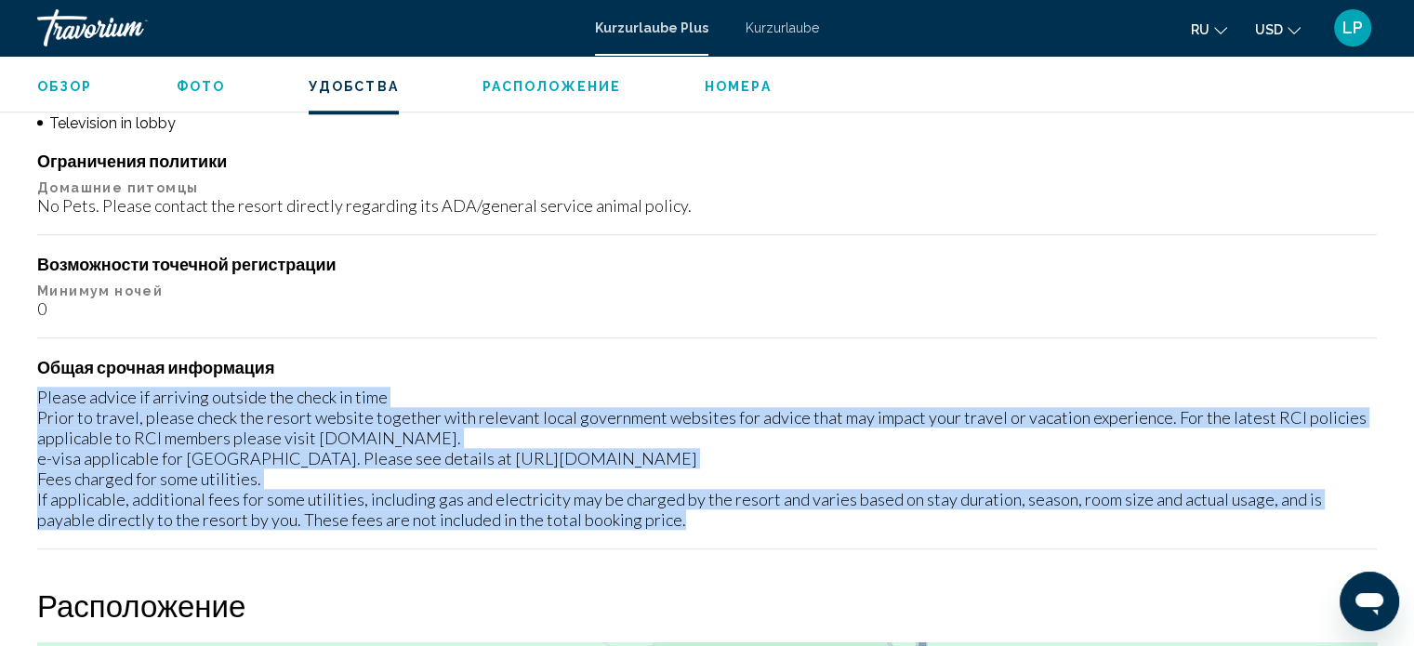
drag, startPoint x: 39, startPoint y: 393, endPoint x: 741, endPoint y: 544, distance: 717.7
click at [741, 544] on div "Ограничения политики Домашние питомцы No Pets. Please contact the resort direct…" at bounding box center [706, 350] width 1339 height 399
copy div "Please advice if arriving outside the check in time Prior to travel, please che…"
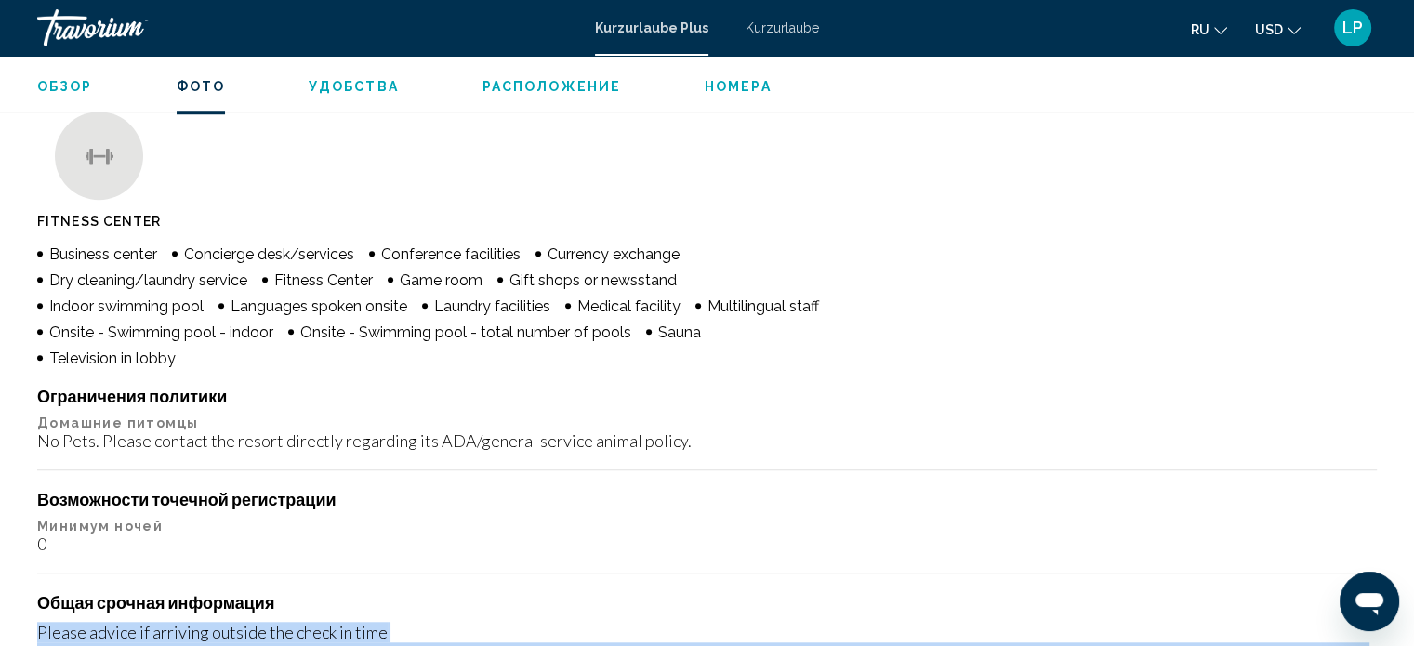
scroll to position [1336, 0]
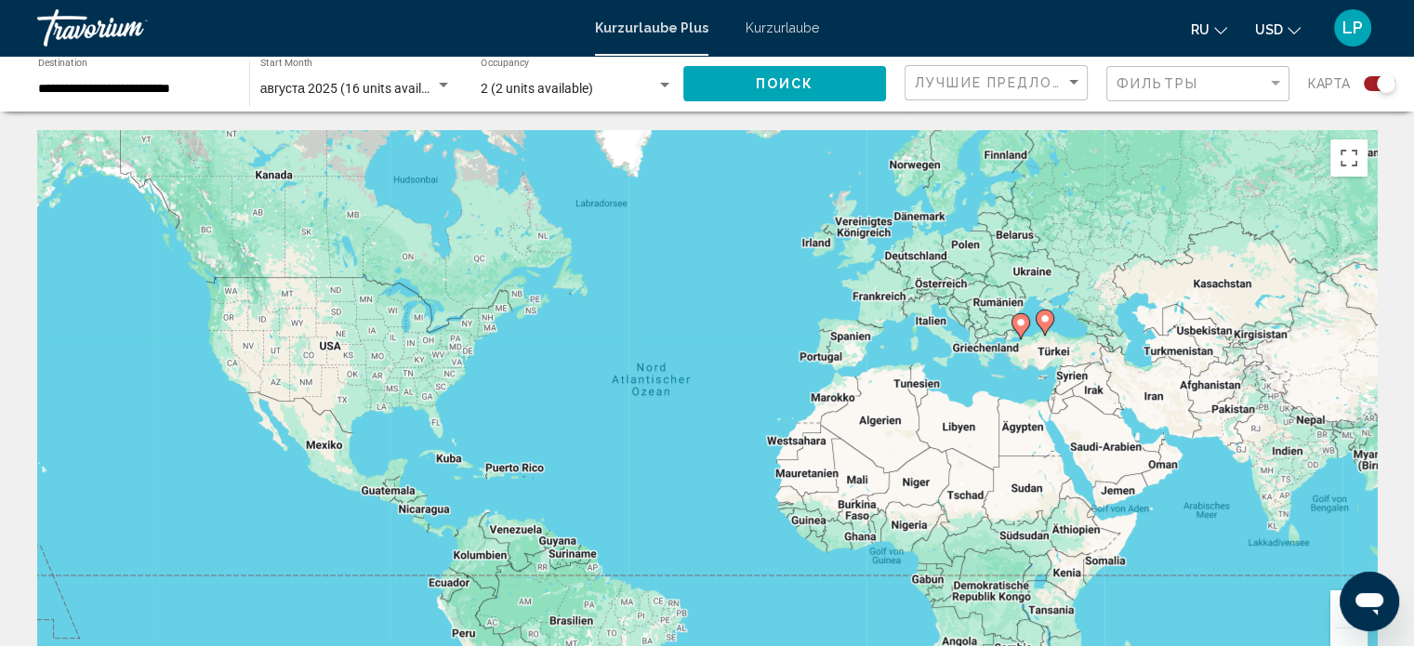
scroll to position [558, 0]
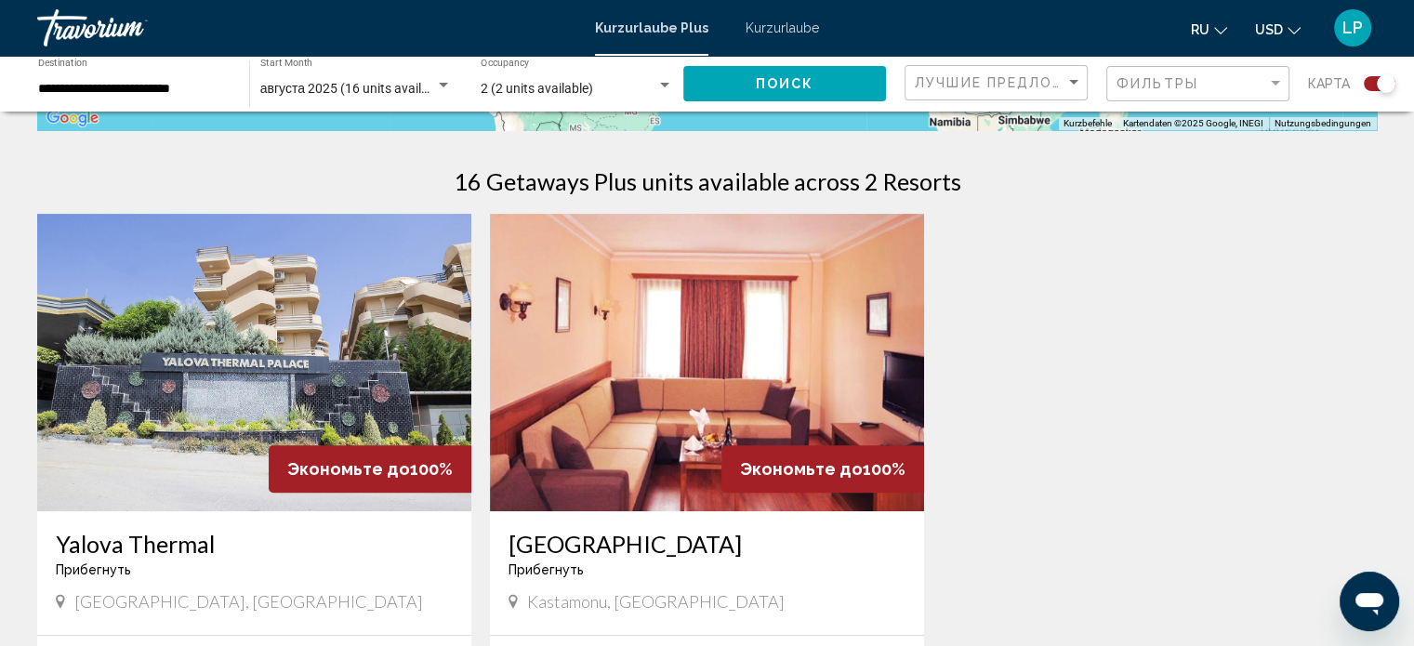
click at [117, 332] on img "Hauptinhalt" at bounding box center [254, 362] width 434 height 297
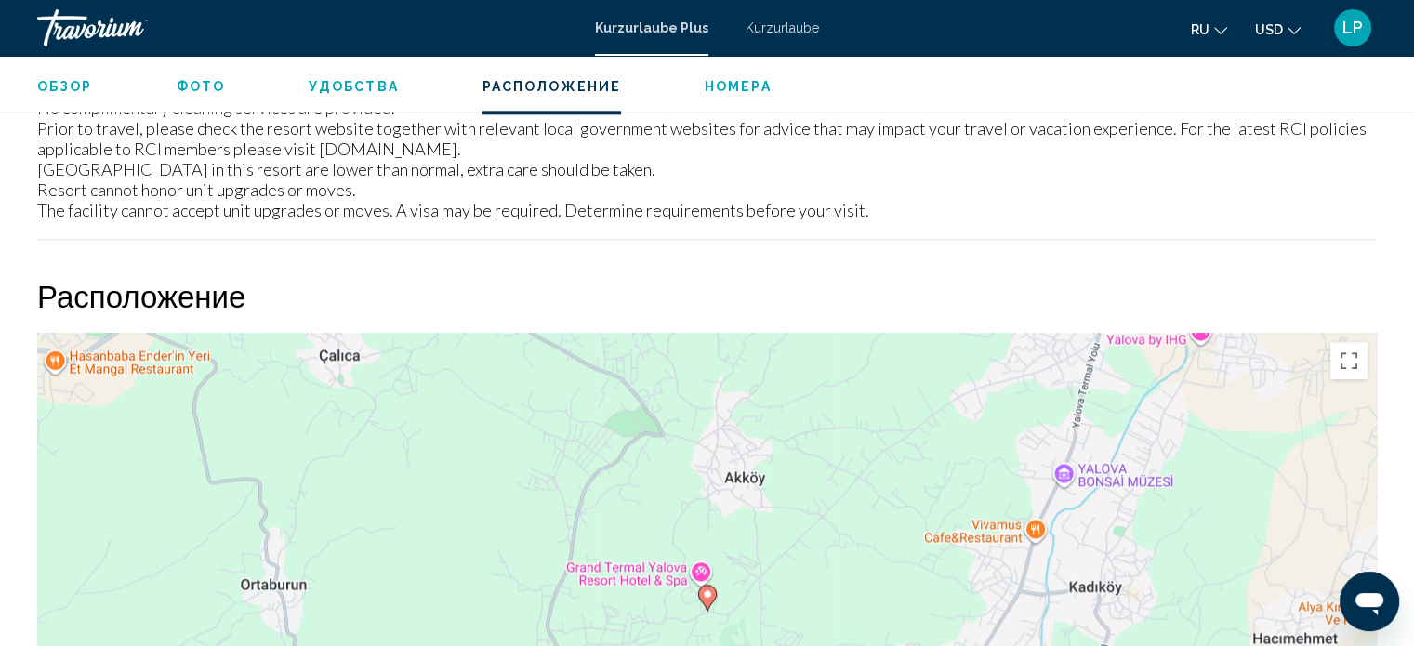
scroll to position [2076, 0]
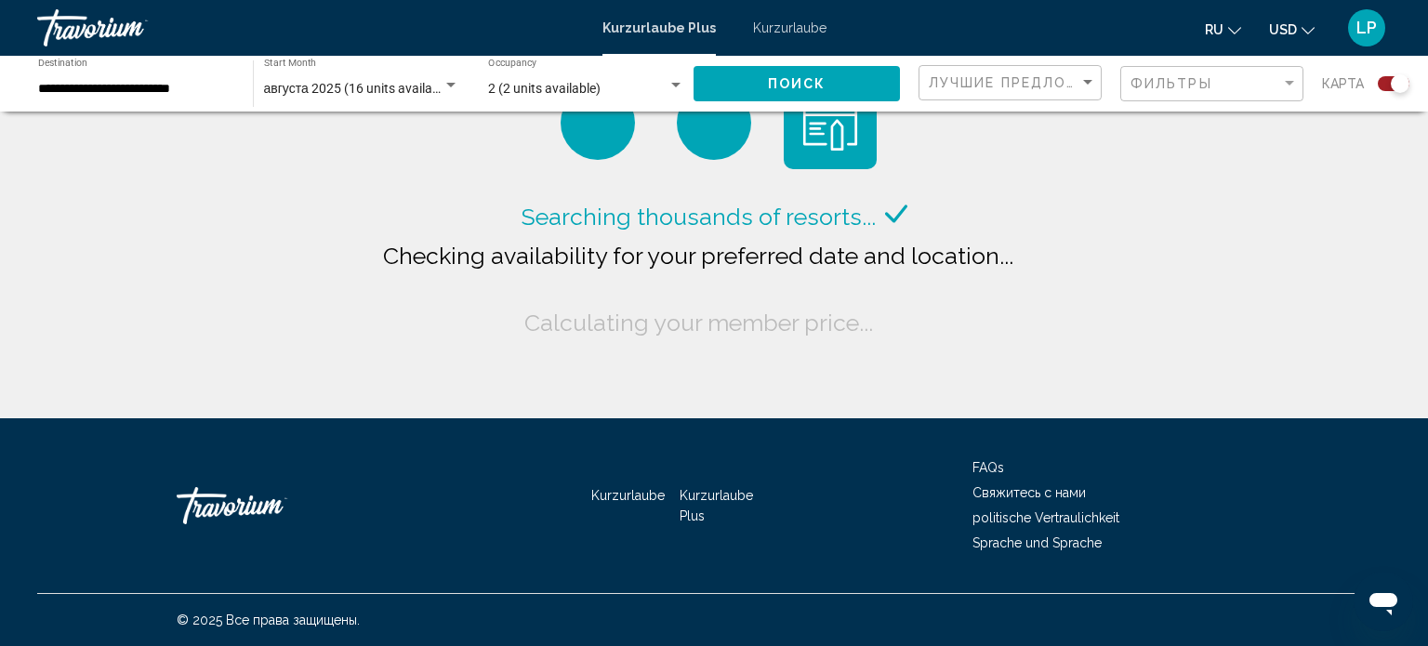
click at [140, 88] on input "**********" at bounding box center [136, 89] width 196 height 15
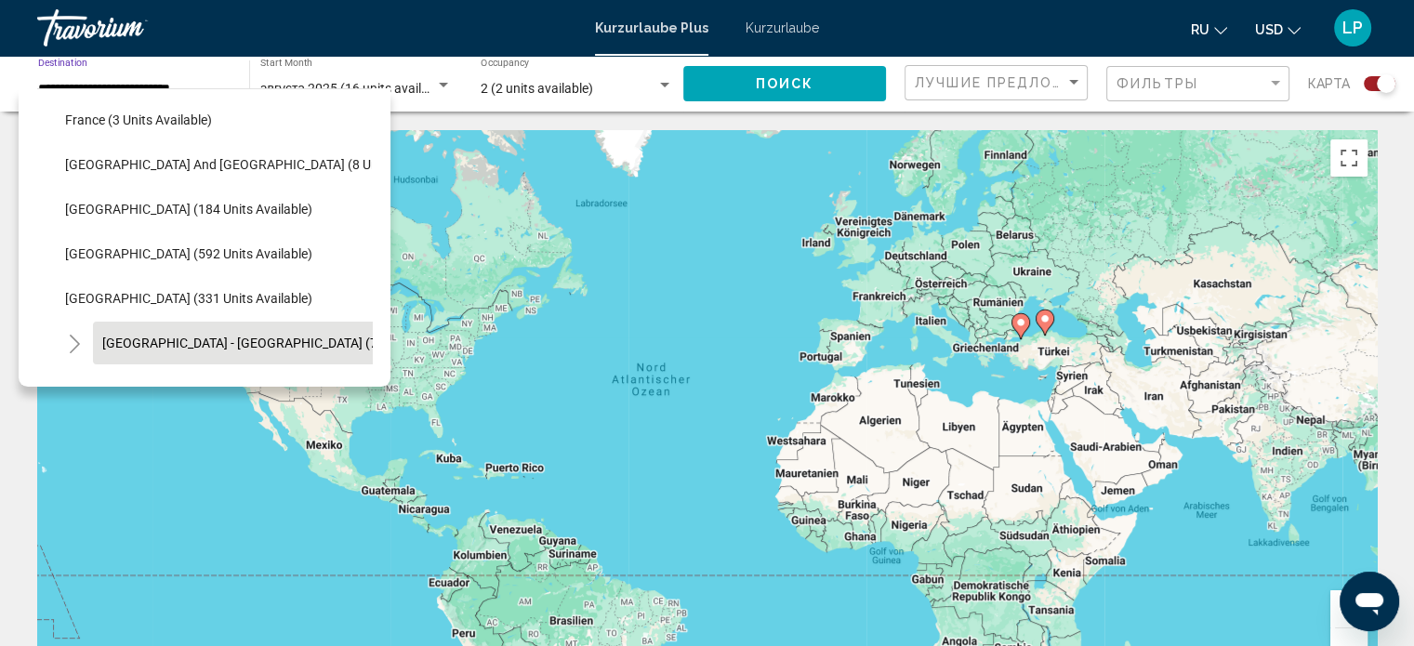
scroll to position [463, 0]
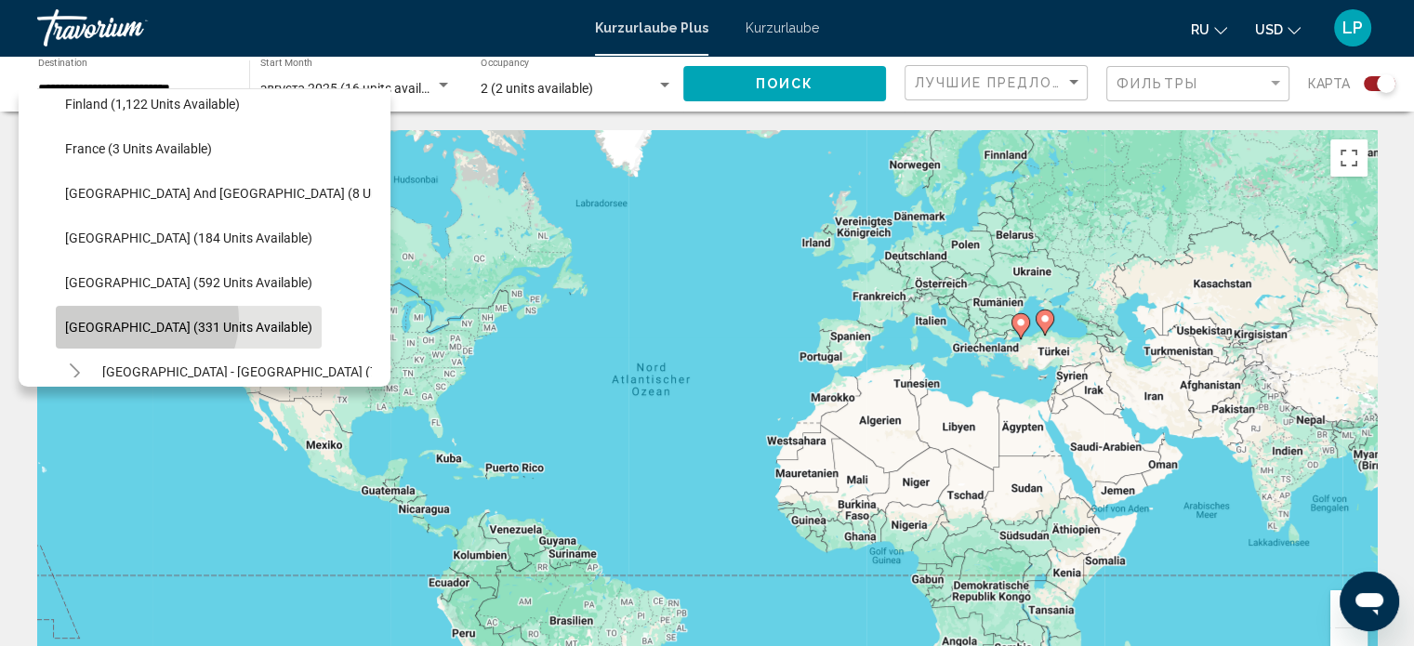
click at [145, 320] on span "[GEOGRAPHIC_DATA] (331 units available)" at bounding box center [188, 327] width 247 height 15
type input "**********"
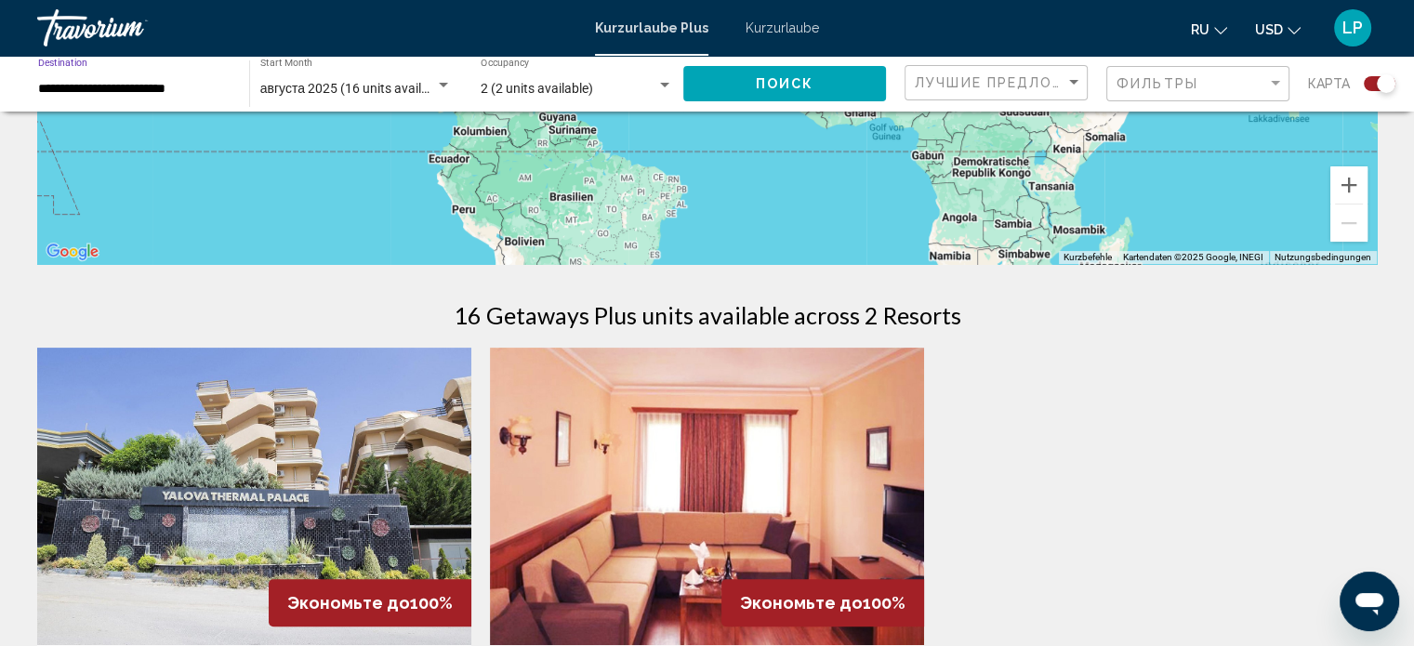
scroll to position [186, 0]
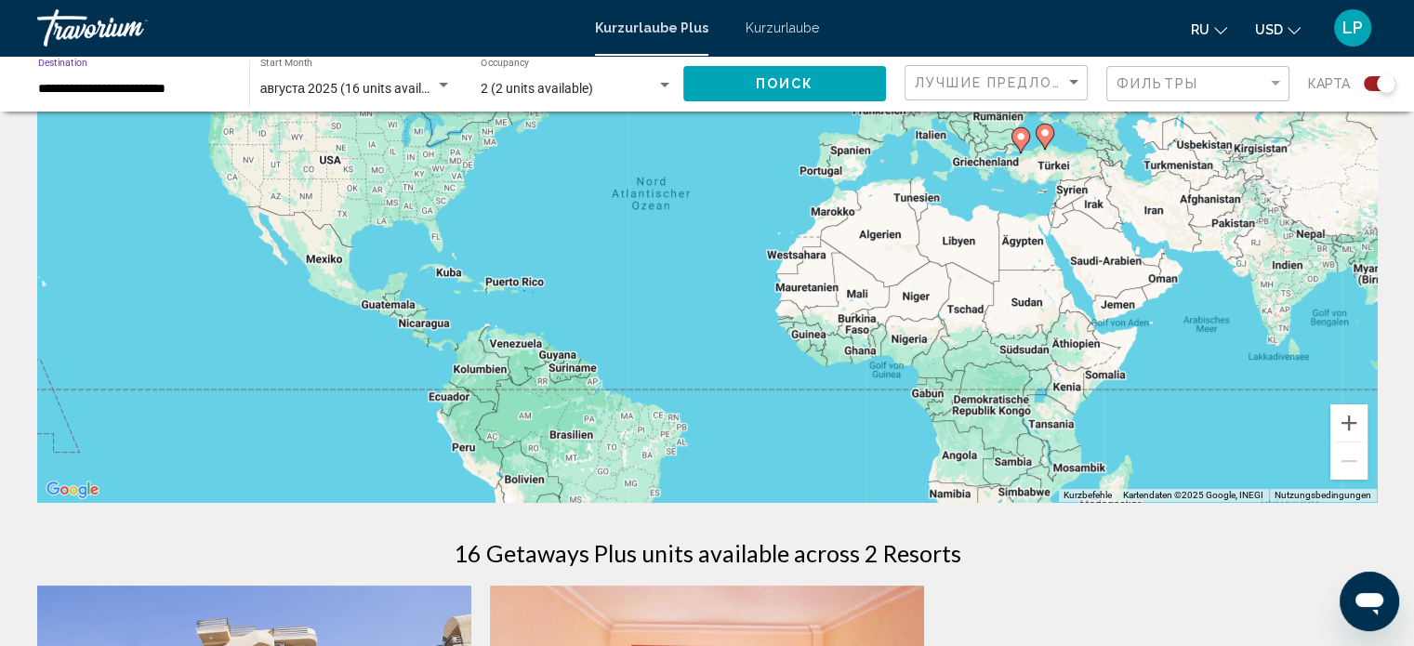
click at [797, 72] on button "Поиск" at bounding box center [784, 83] width 203 height 34
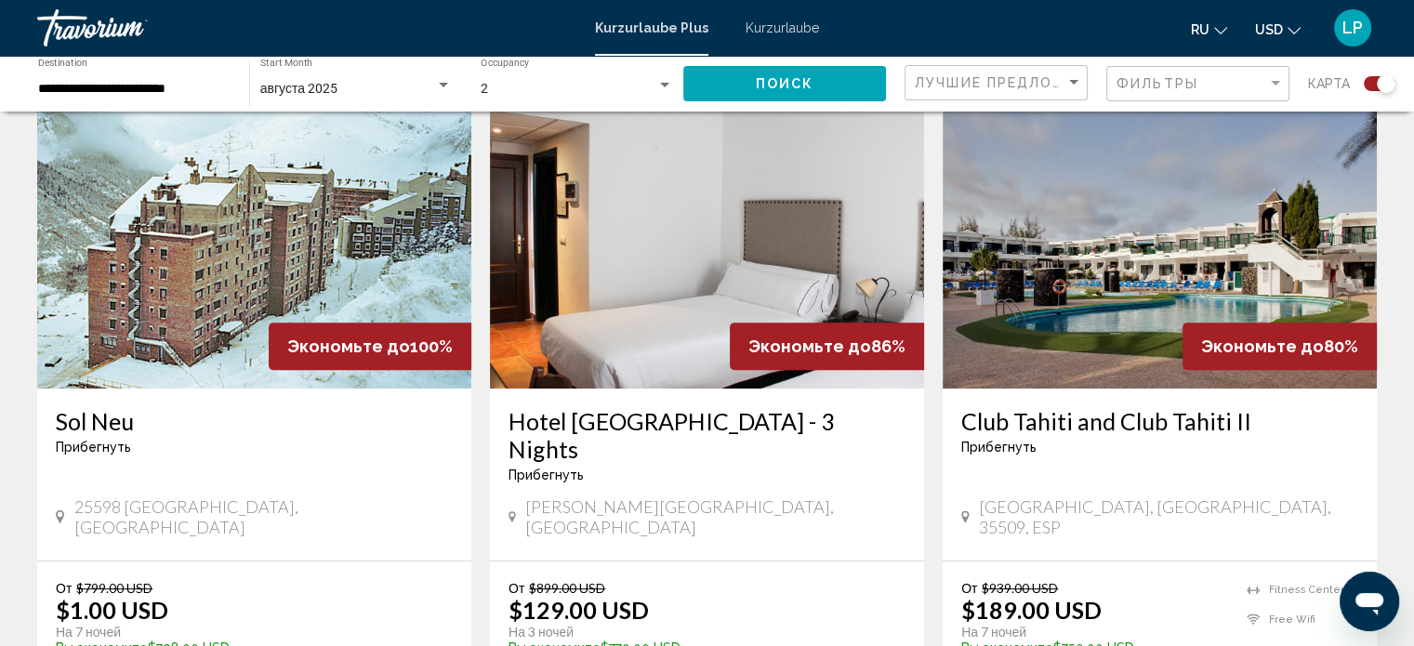
scroll to position [744, 0]
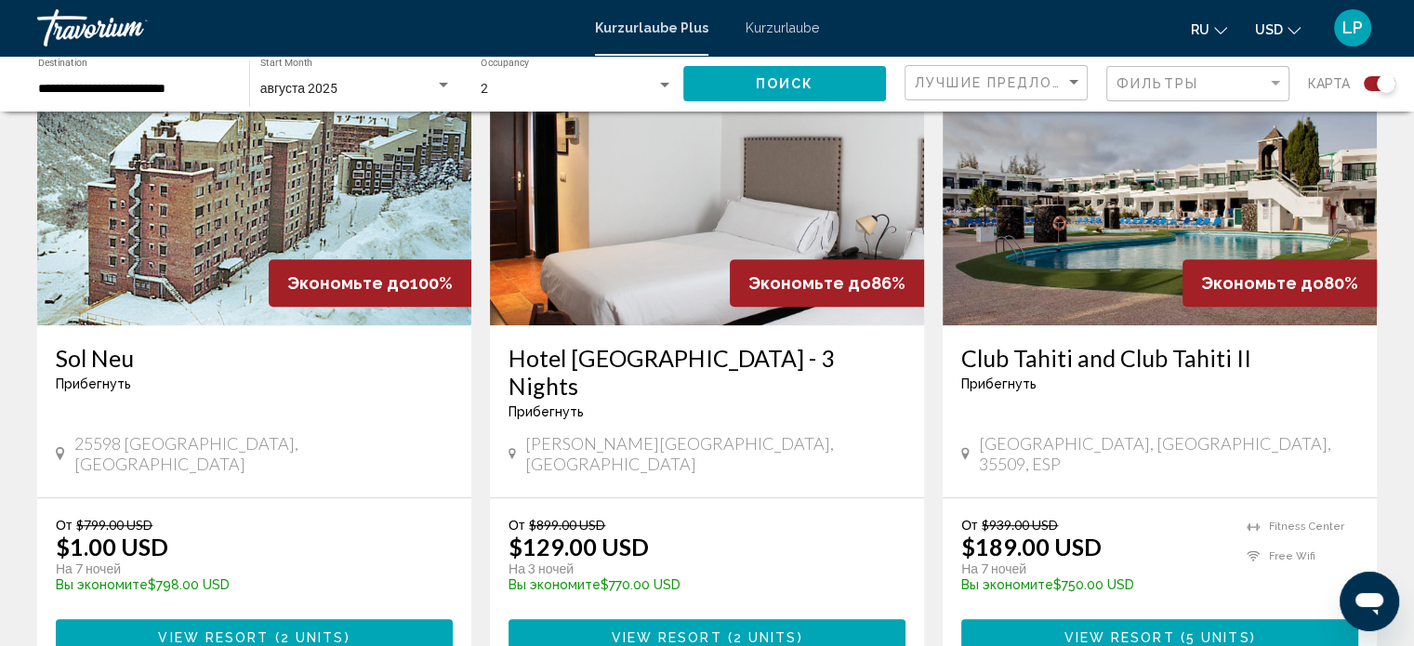
click at [1044, 224] on img "Hauptinhalt" at bounding box center [1159, 176] width 434 height 297
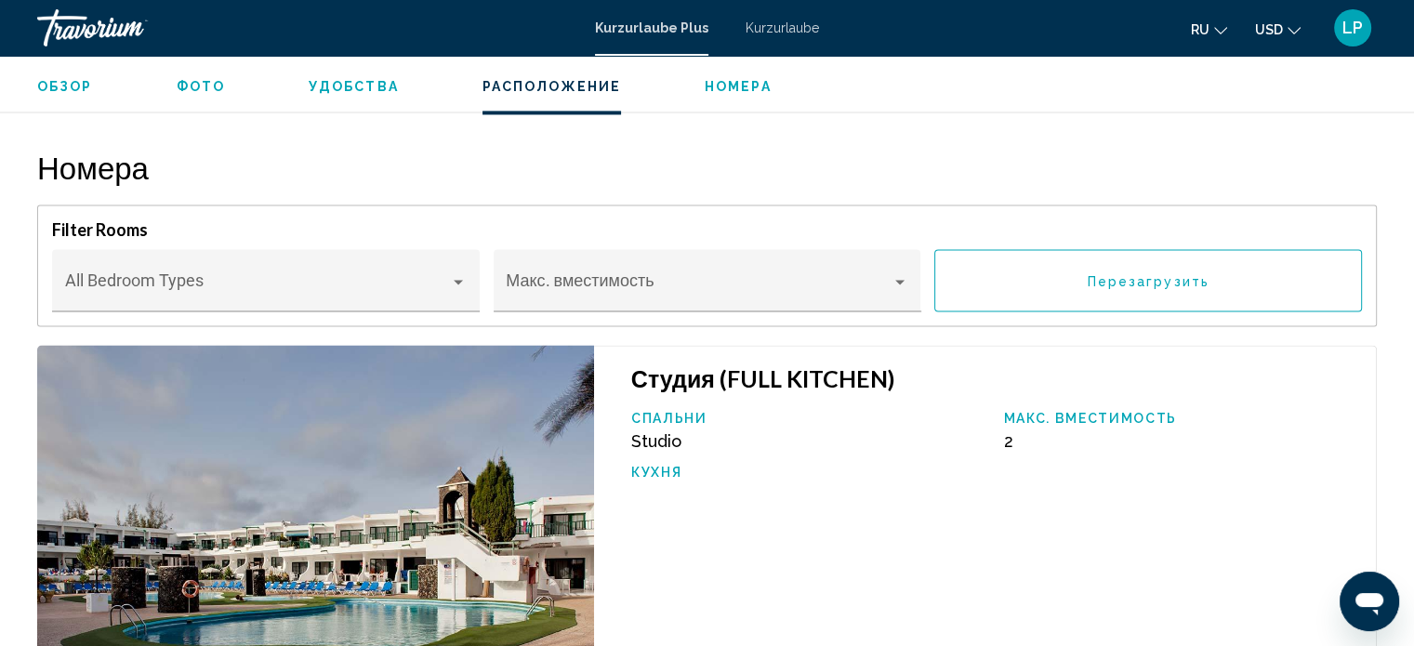
scroll to position [2759, 0]
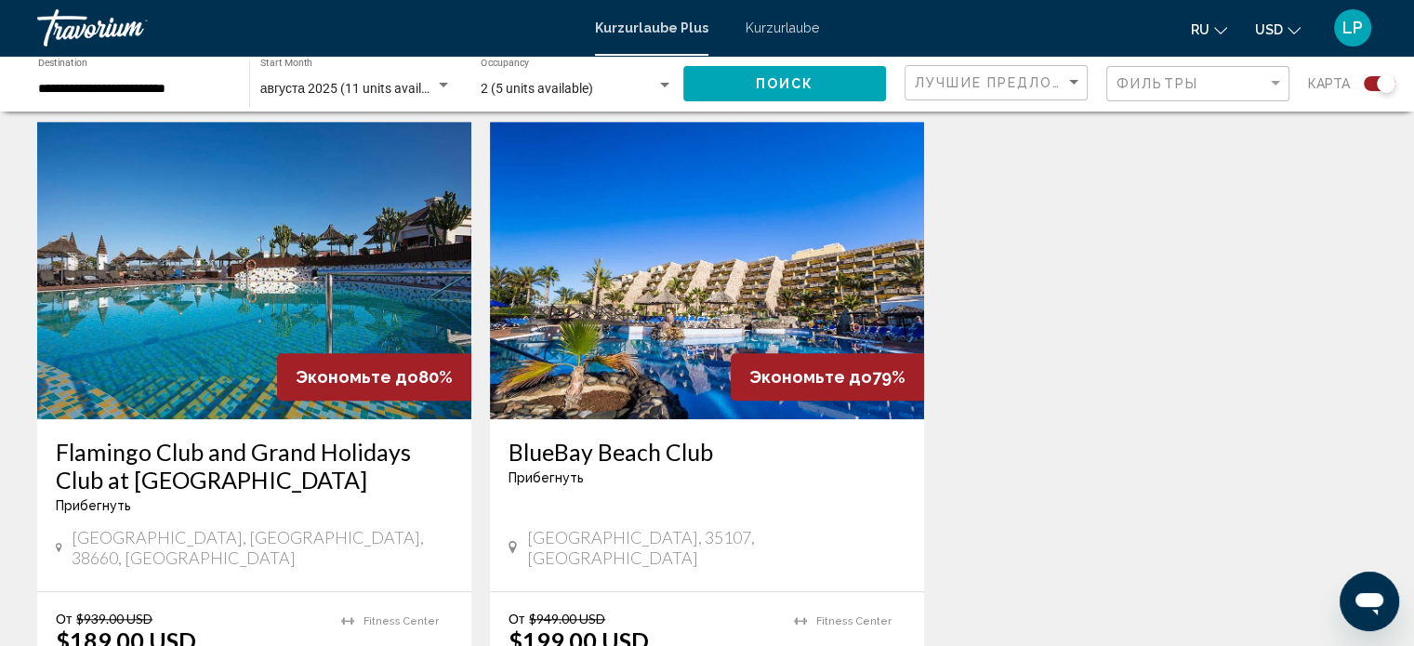
scroll to position [1301, 0]
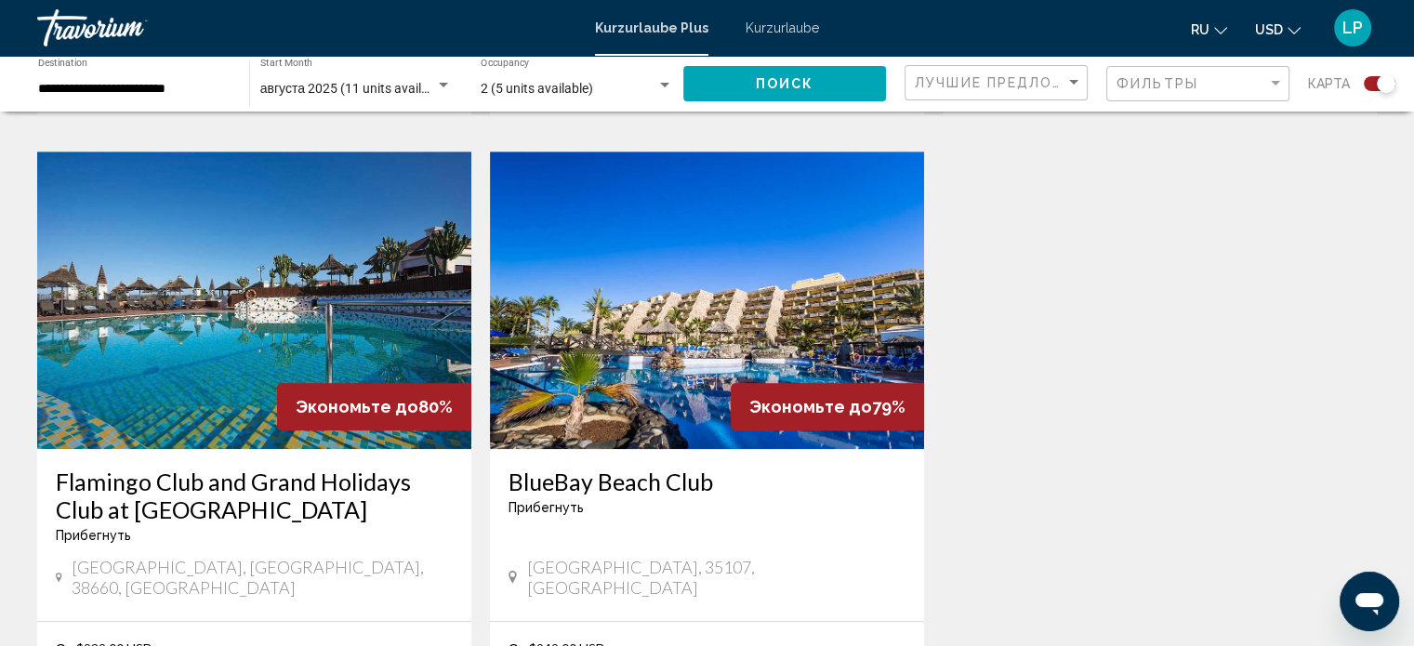
click at [245, 263] on img "Hauptinhalt" at bounding box center [254, 300] width 434 height 297
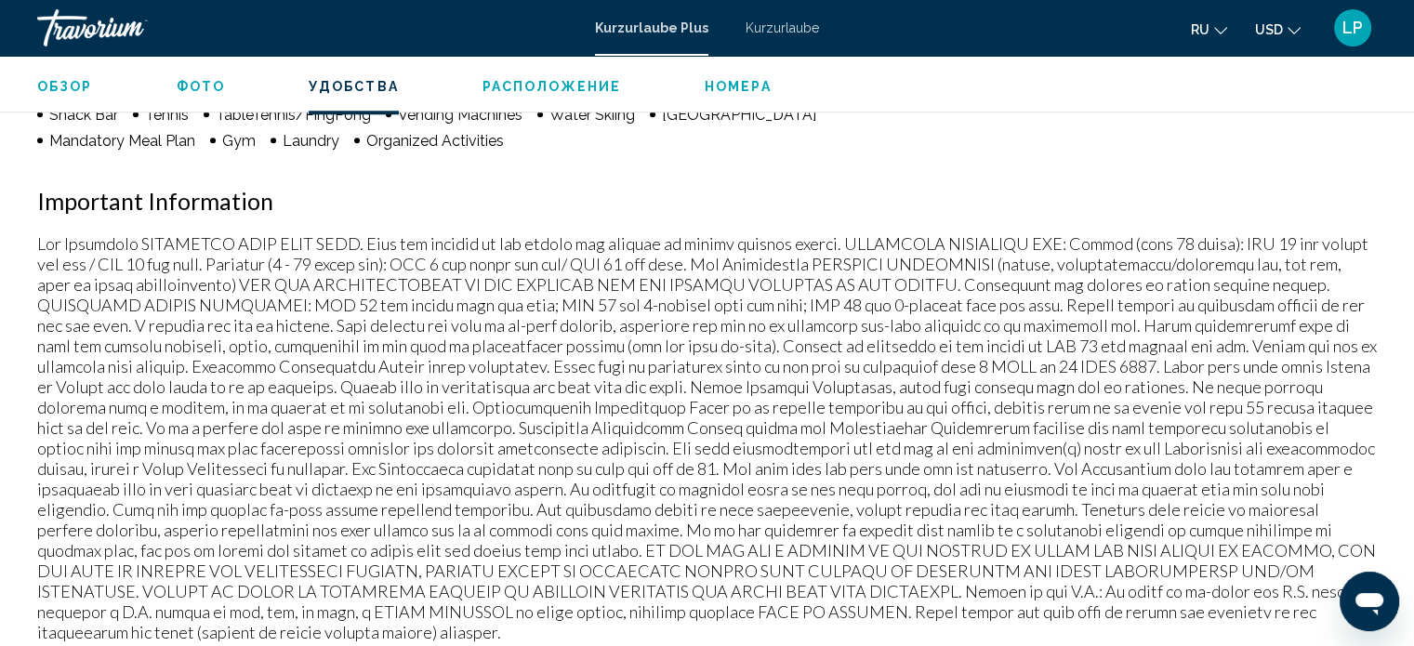
scroll to position [1777, 0]
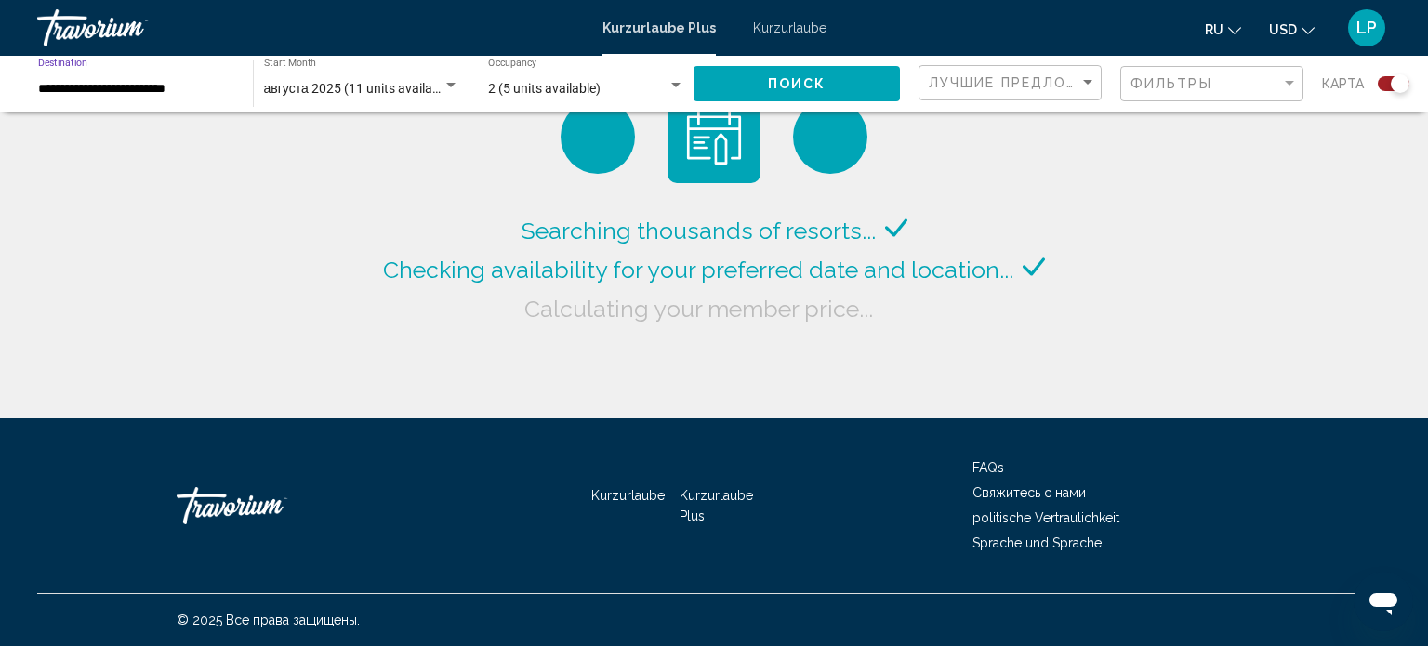
click at [168, 91] on input "**********" at bounding box center [136, 89] width 196 height 15
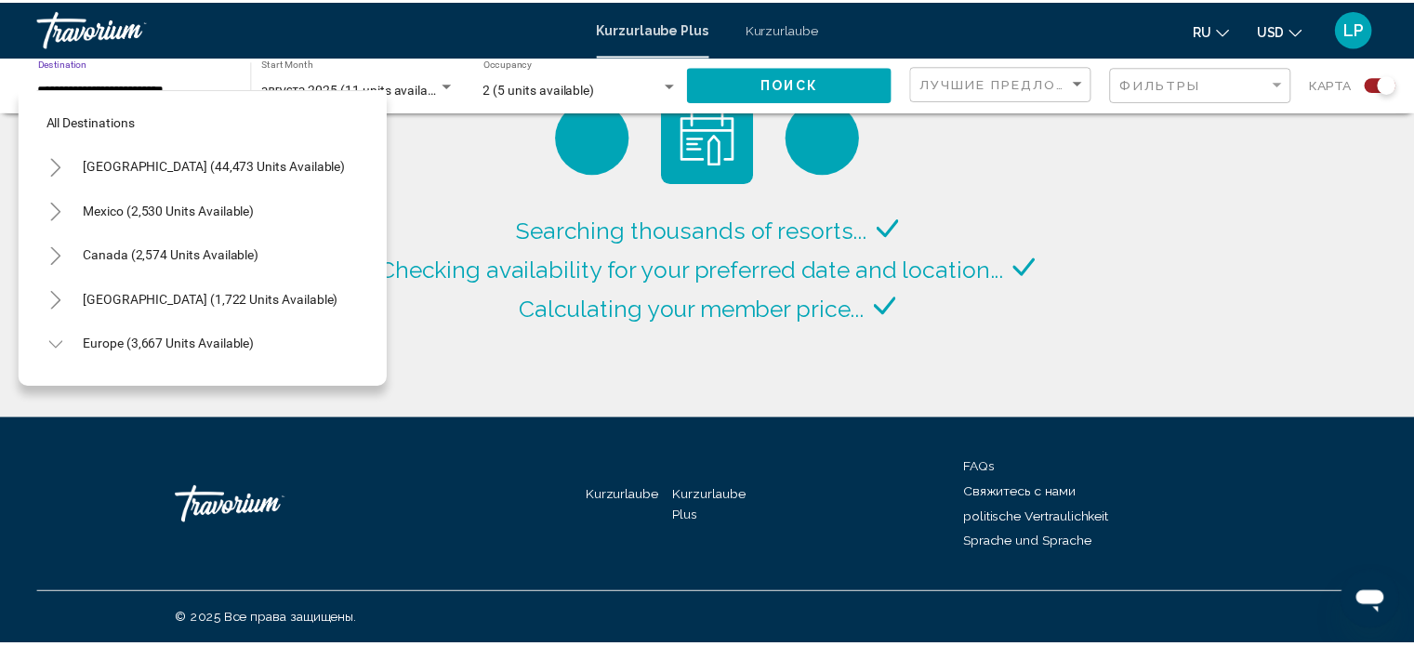
scroll to position [563, 0]
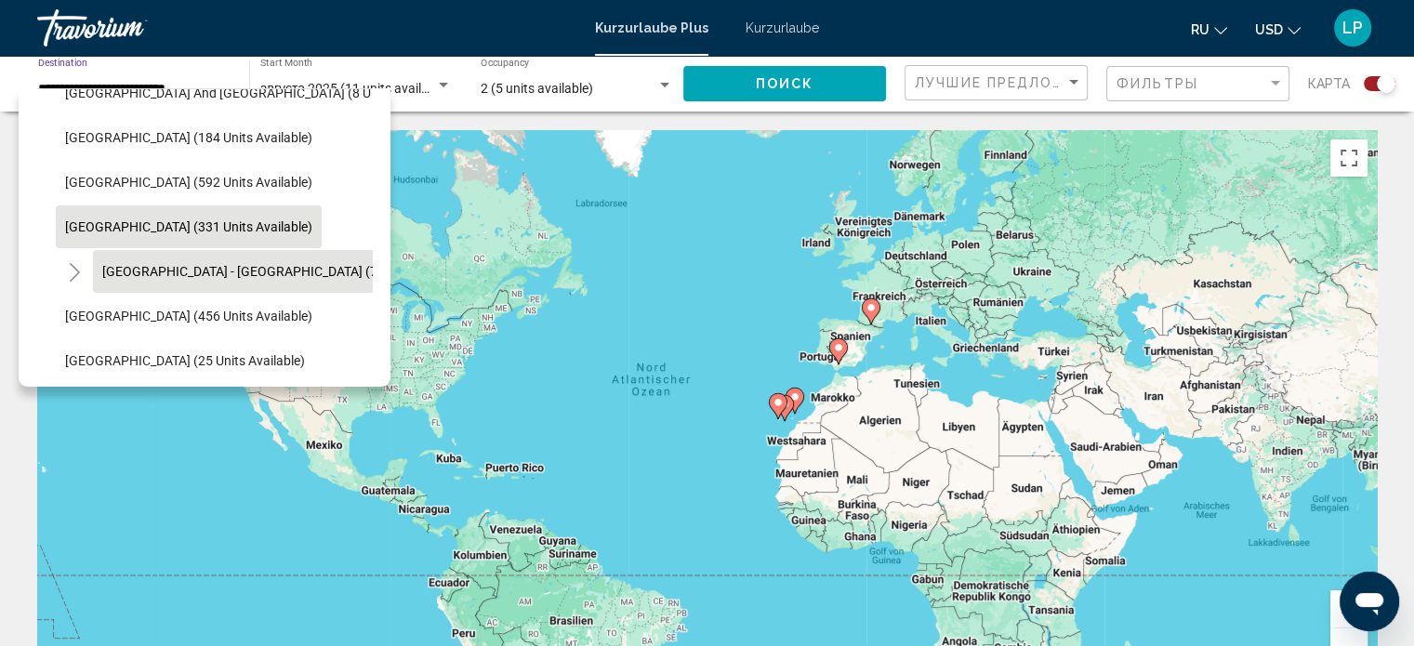
click at [236, 274] on span "[GEOGRAPHIC_DATA] - [GEOGRAPHIC_DATA] (73 units available)" at bounding box center [289, 271] width 375 height 15
type input "**********"
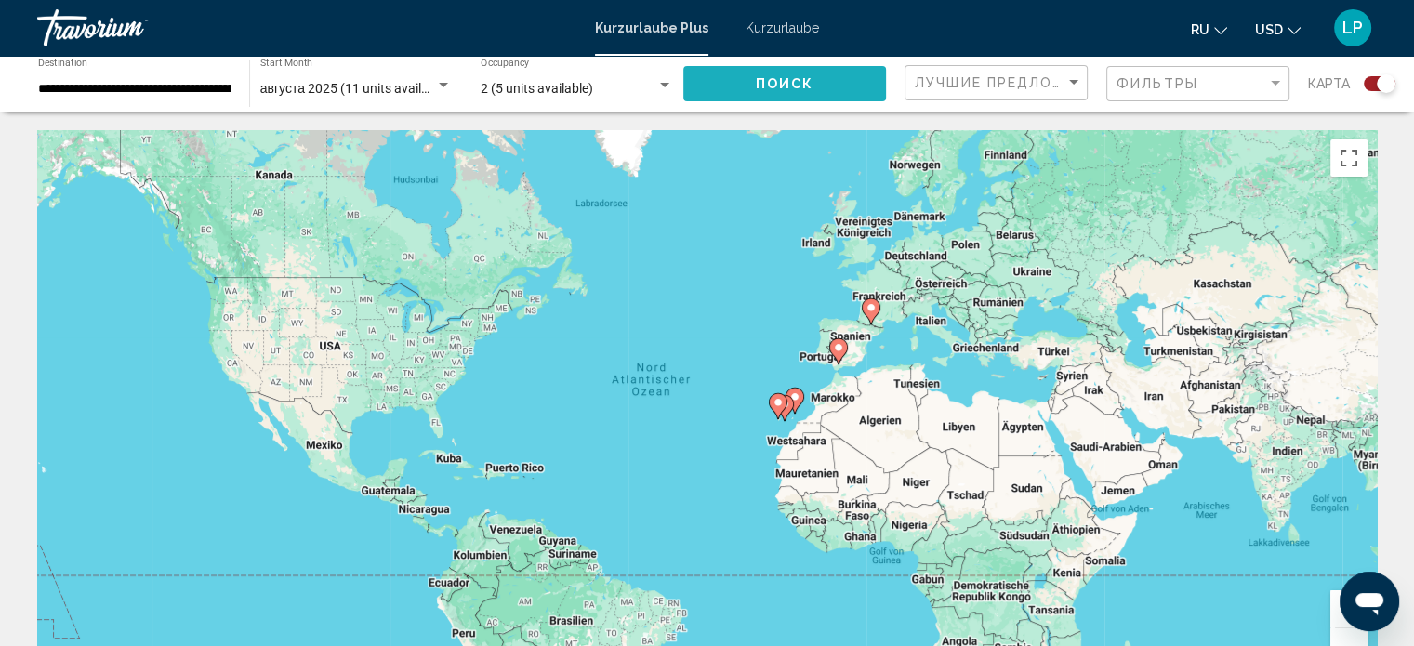
click at [792, 79] on span "Поиск" at bounding box center [785, 84] width 59 height 15
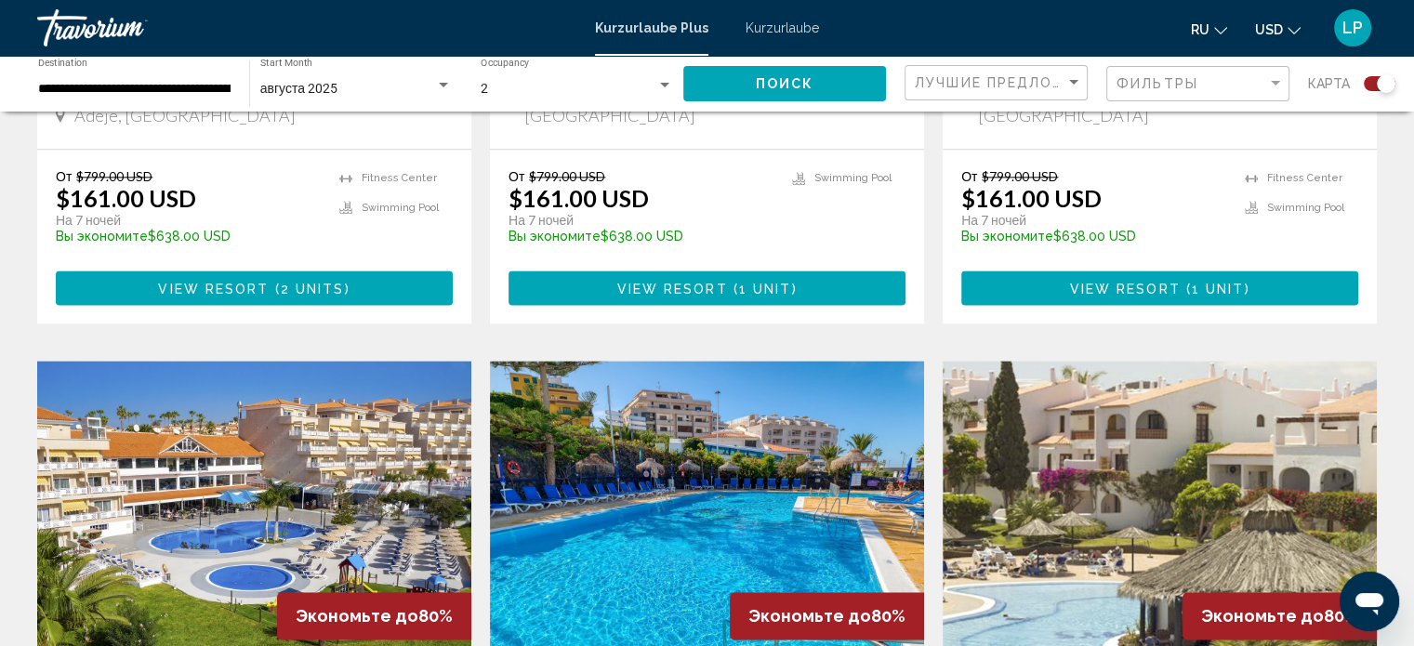
scroll to position [2399, 0]
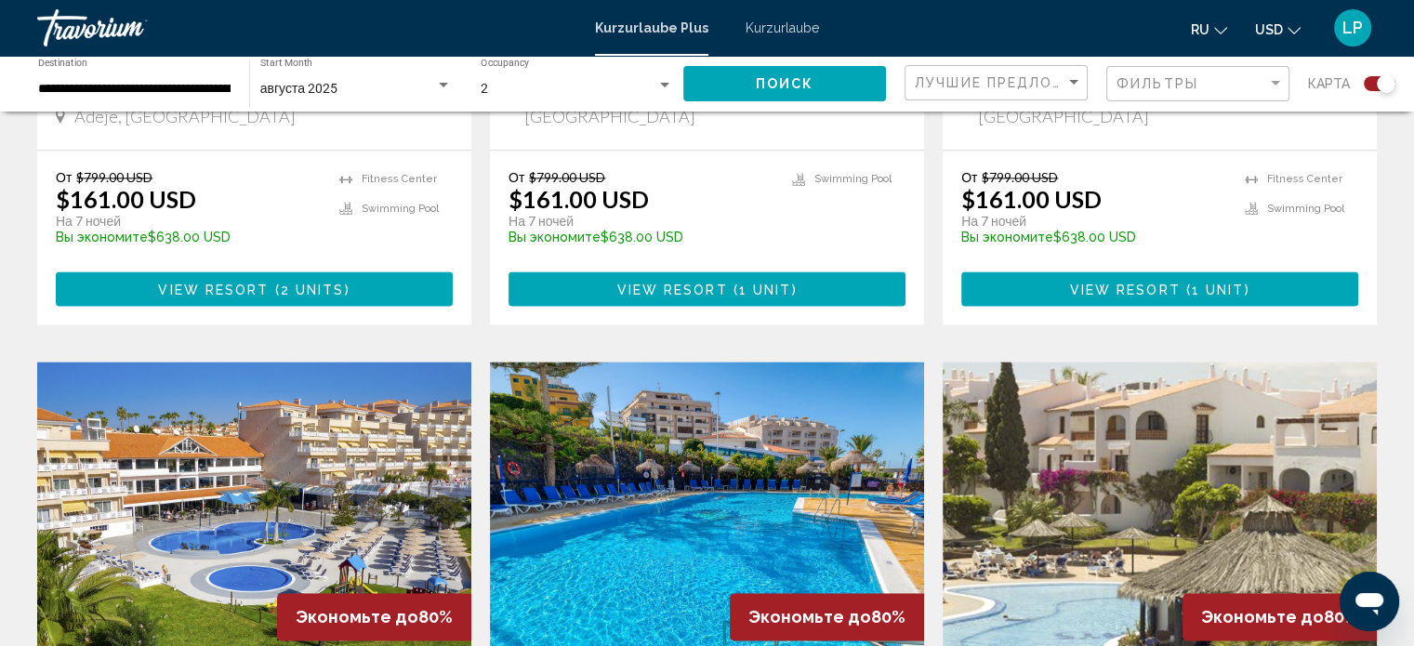
click at [1043, 362] on img "Hauptinhalt" at bounding box center [1159, 510] width 434 height 297
